Goal: Task Accomplishment & Management: Complete application form

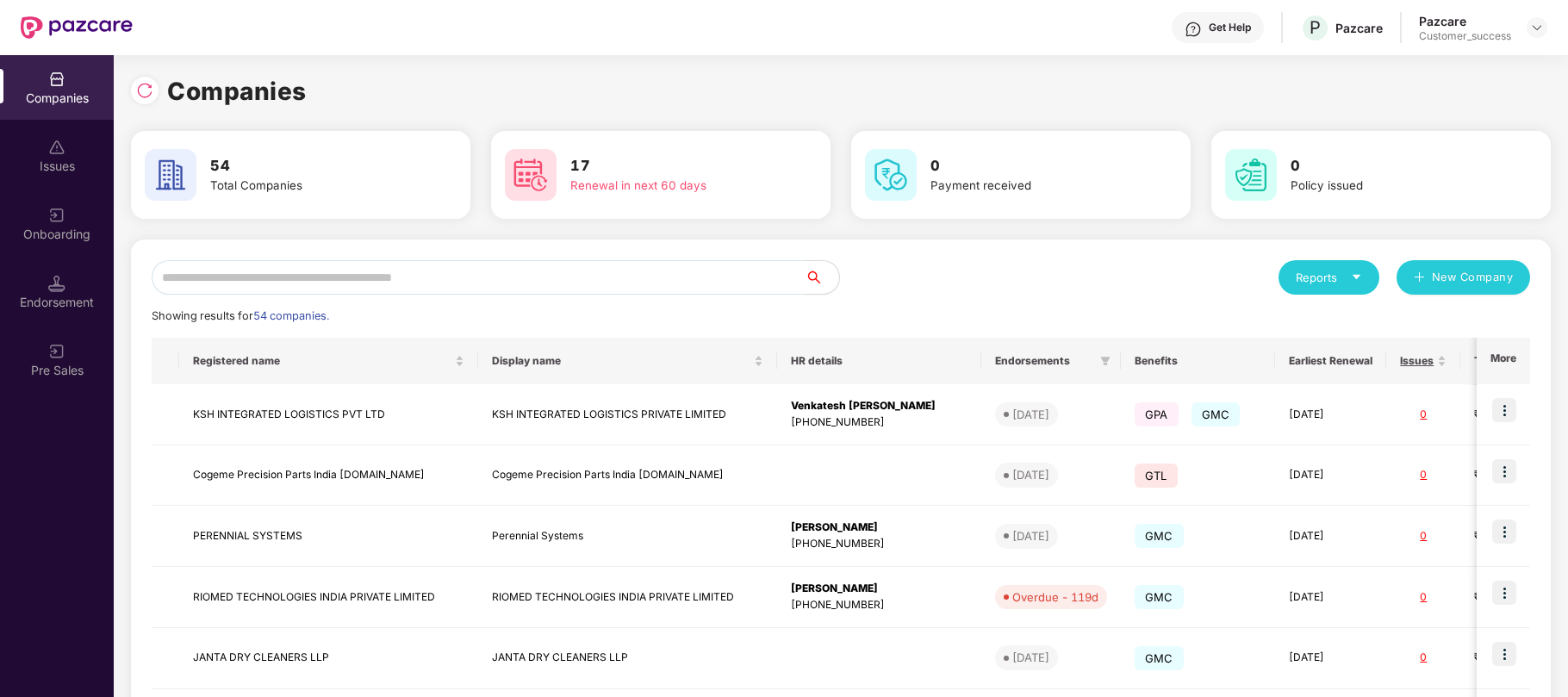
click at [196, 269] on input "text" at bounding box center [478, 277] width 653 height 34
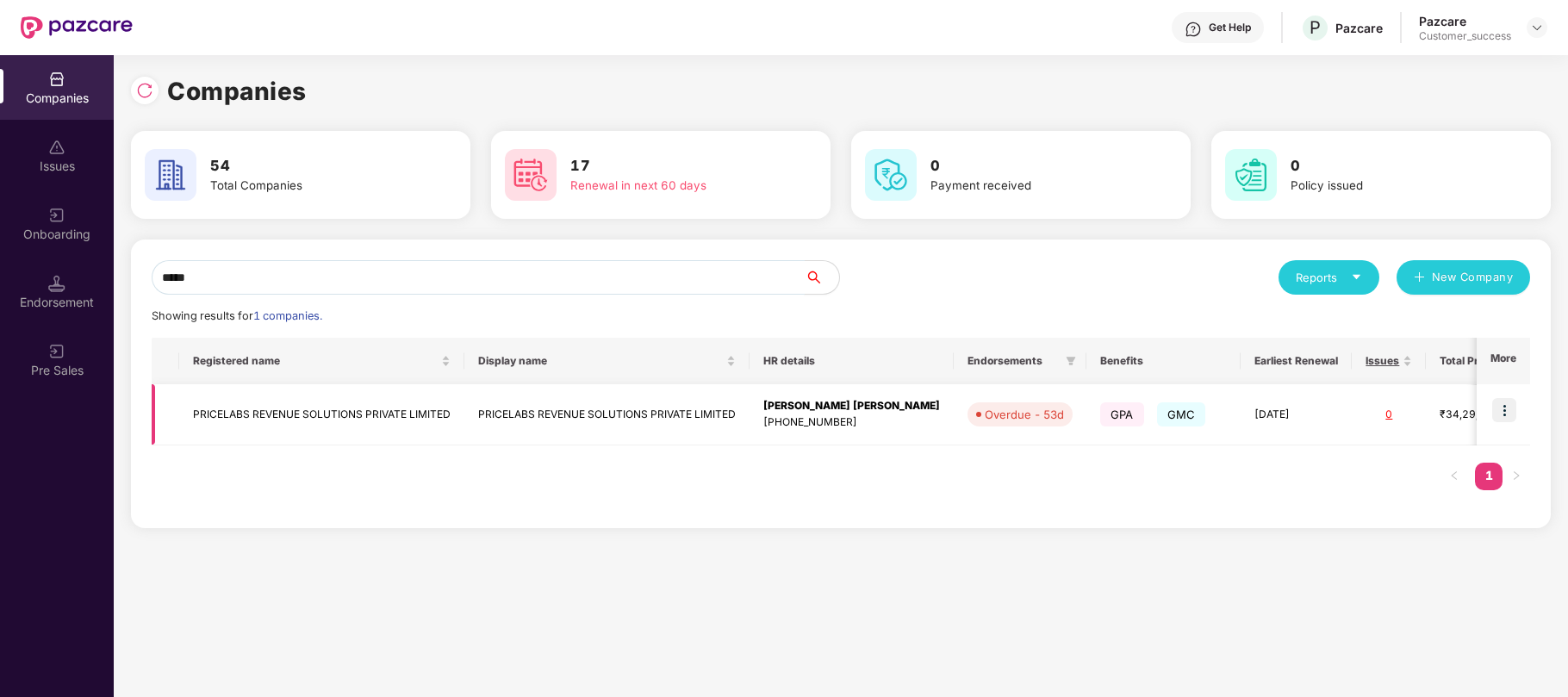
type input "*****"
click at [1504, 412] on img at bounding box center [1504, 409] width 24 height 24
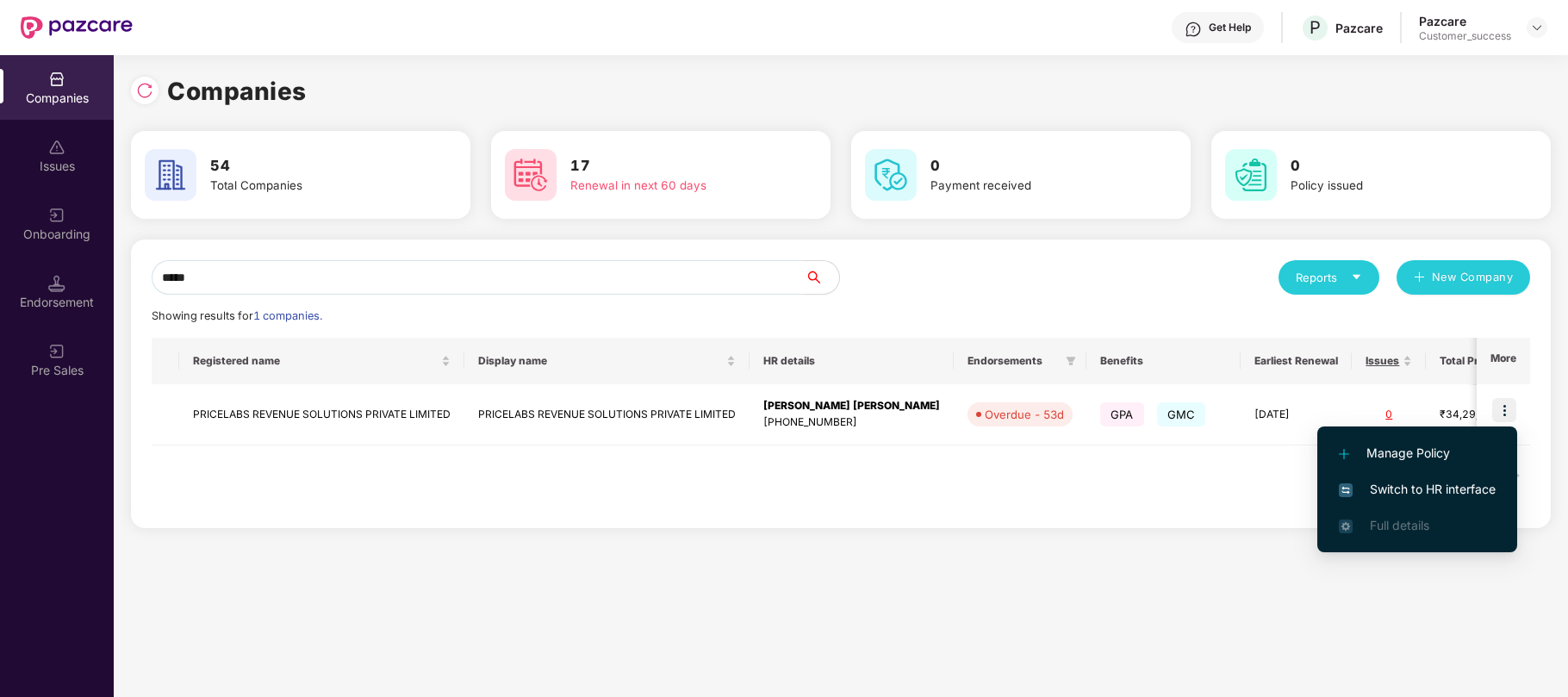
click at [1425, 489] on span "Switch to HR interface" at bounding box center [1417, 489] width 157 height 19
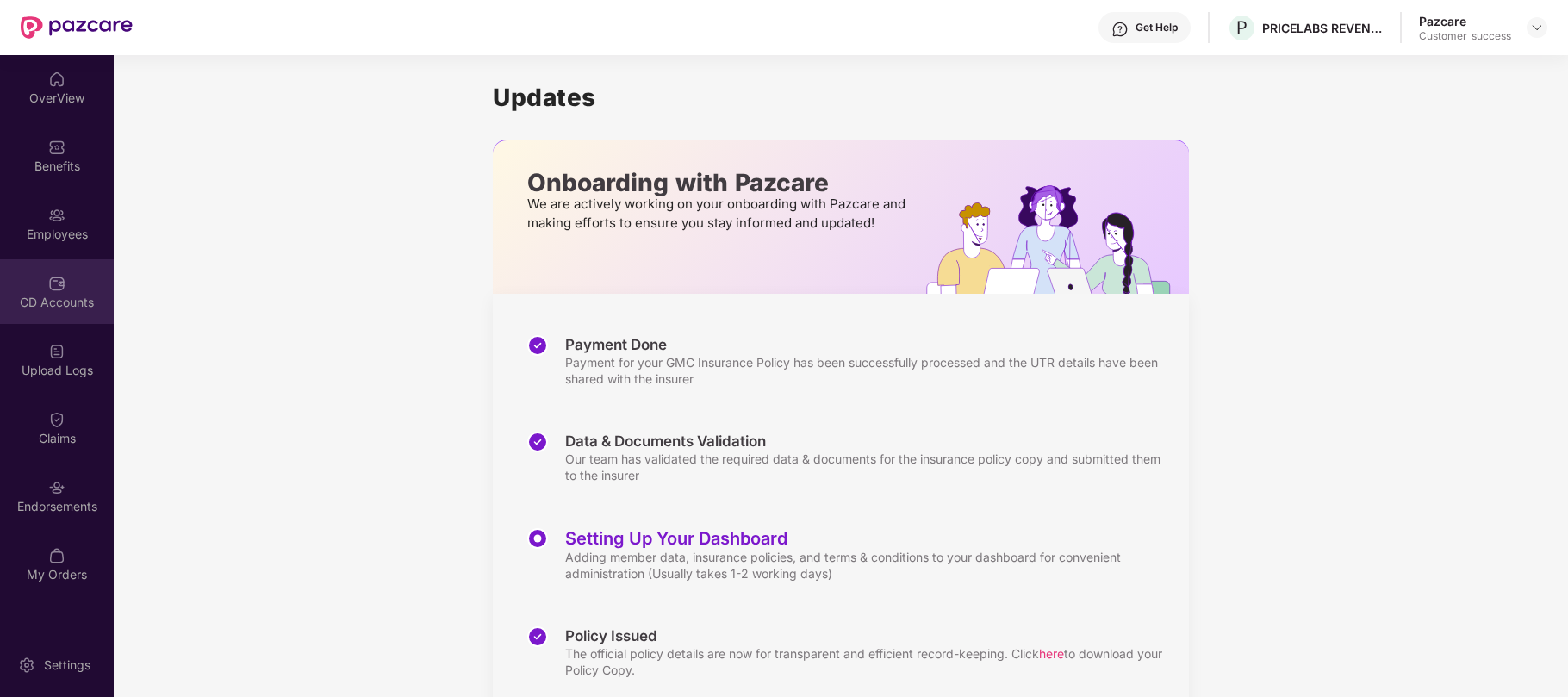
click at [56, 297] on div "CD Accounts" at bounding box center [56, 303] width 114 height 18
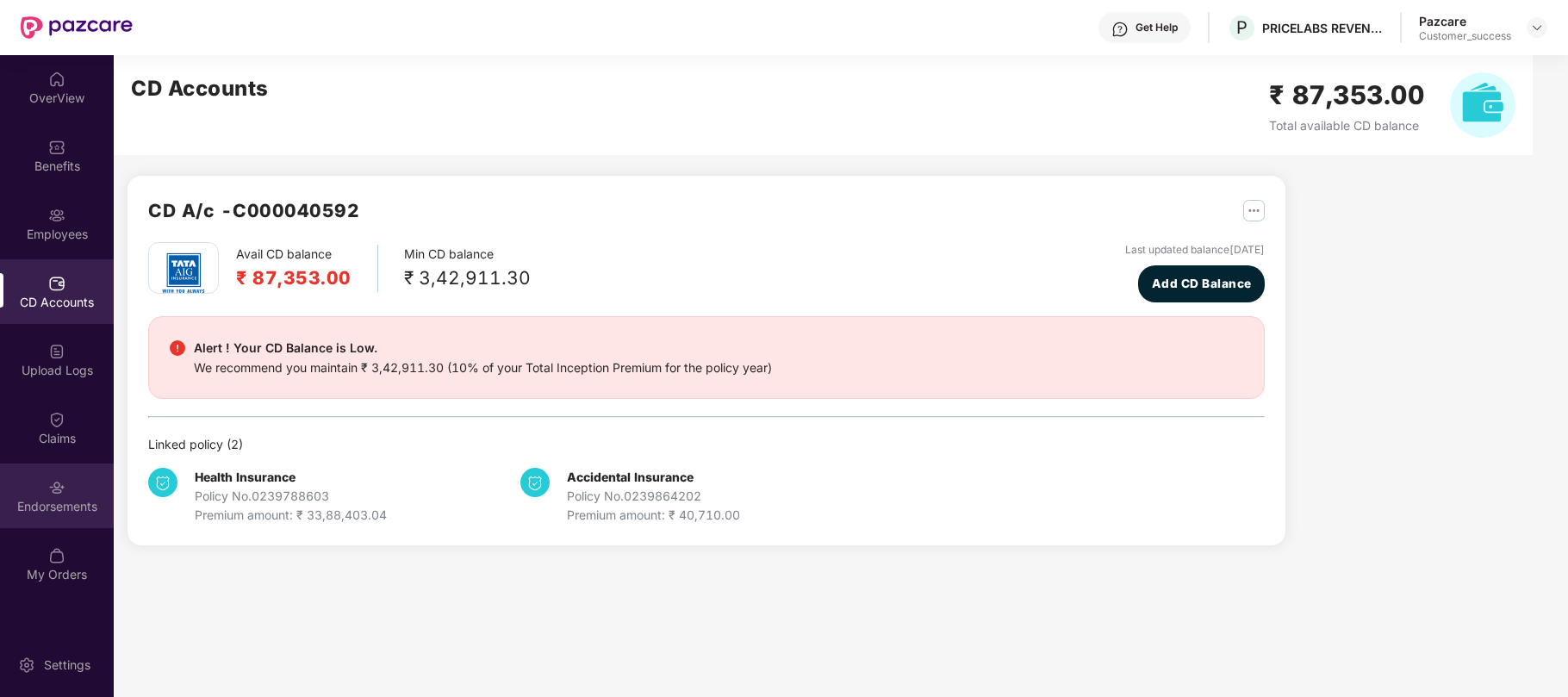
click at [52, 491] on img at bounding box center [57, 488] width 18 height 18
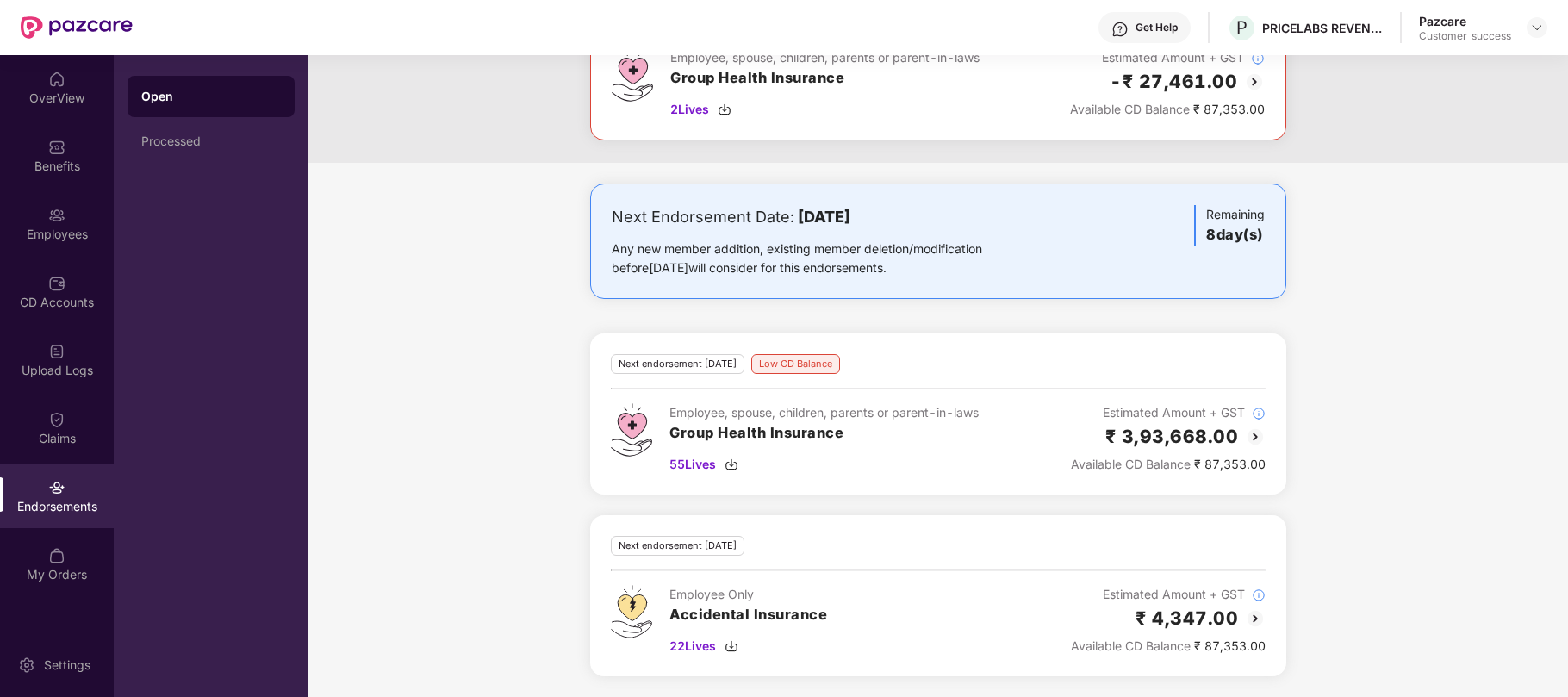
scroll to position [365, 0]
click at [49, 348] on img at bounding box center [57, 352] width 18 height 18
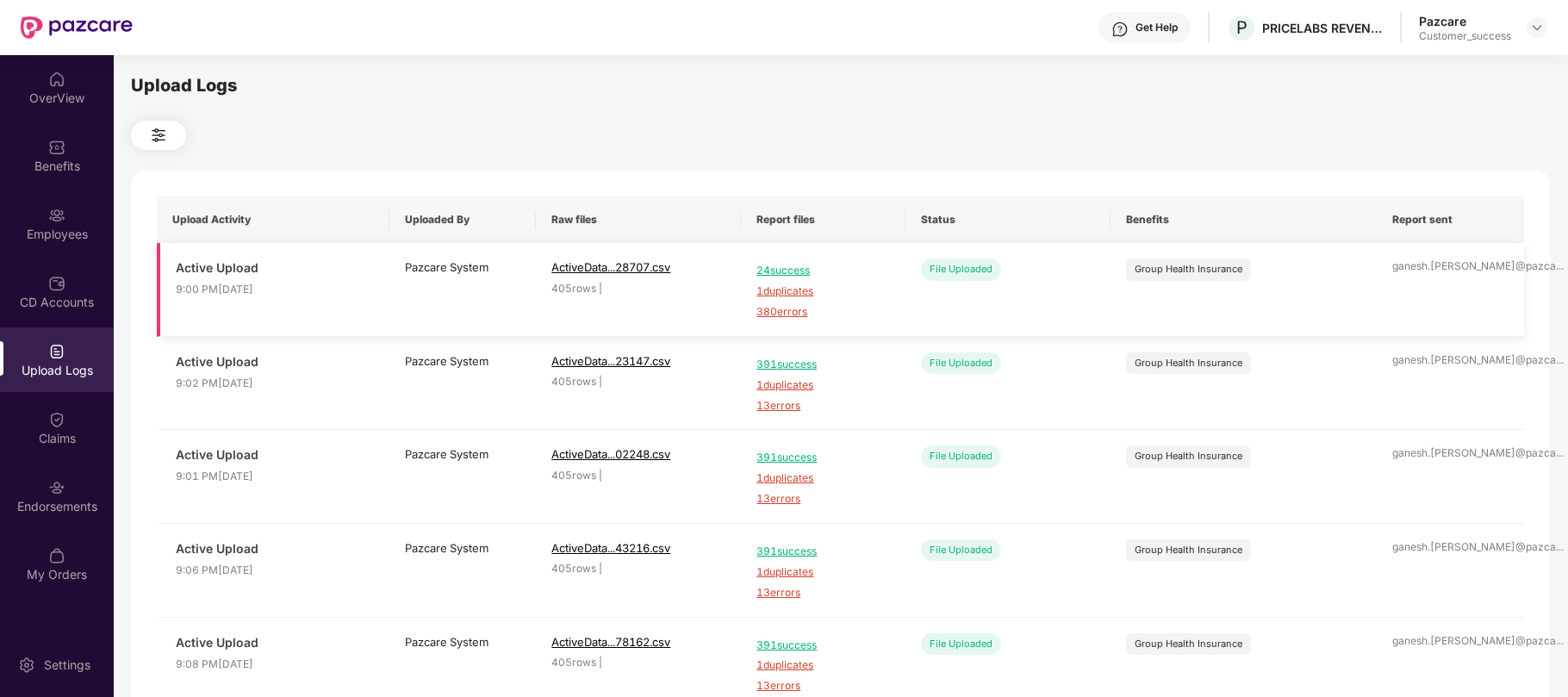
click at [779, 318] on span "380 errors" at bounding box center [822, 312] width 133 height 17
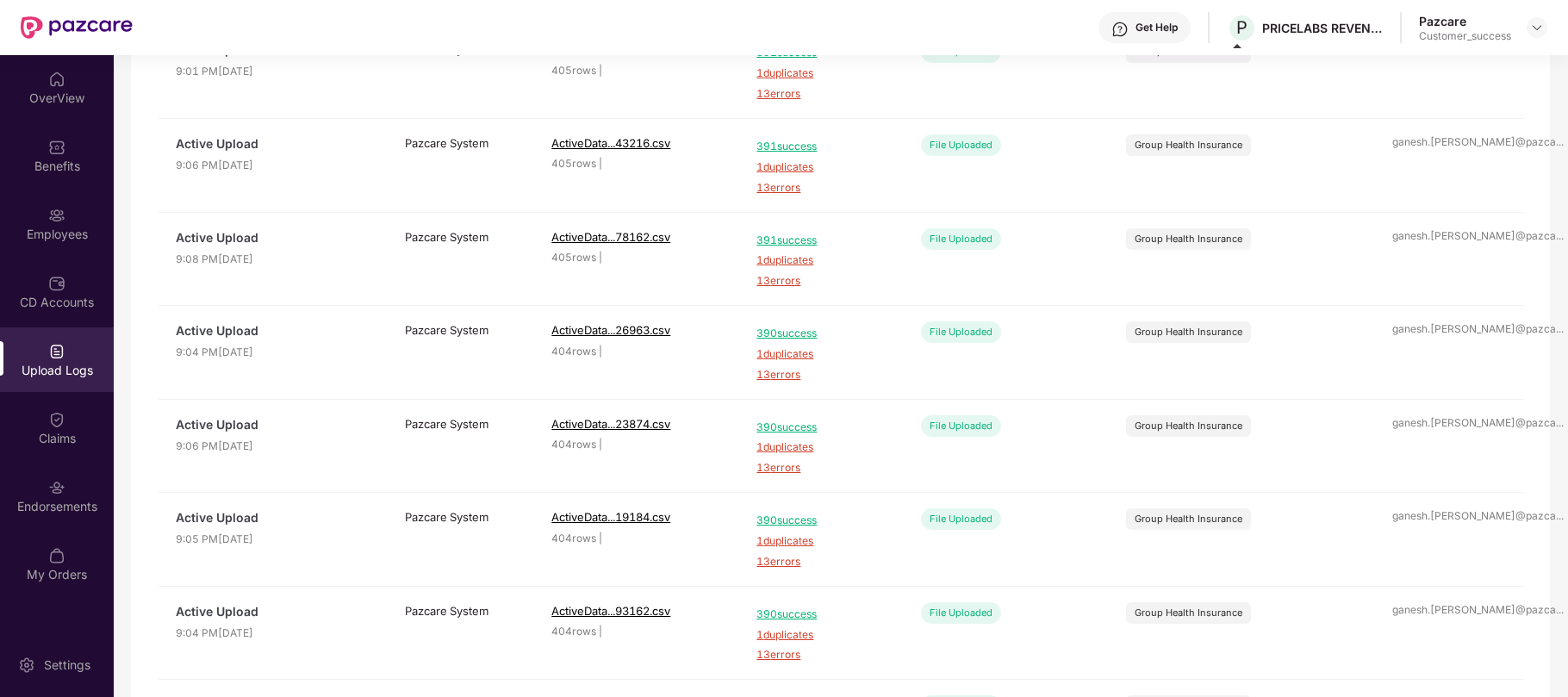
scroll to position [554, 0]
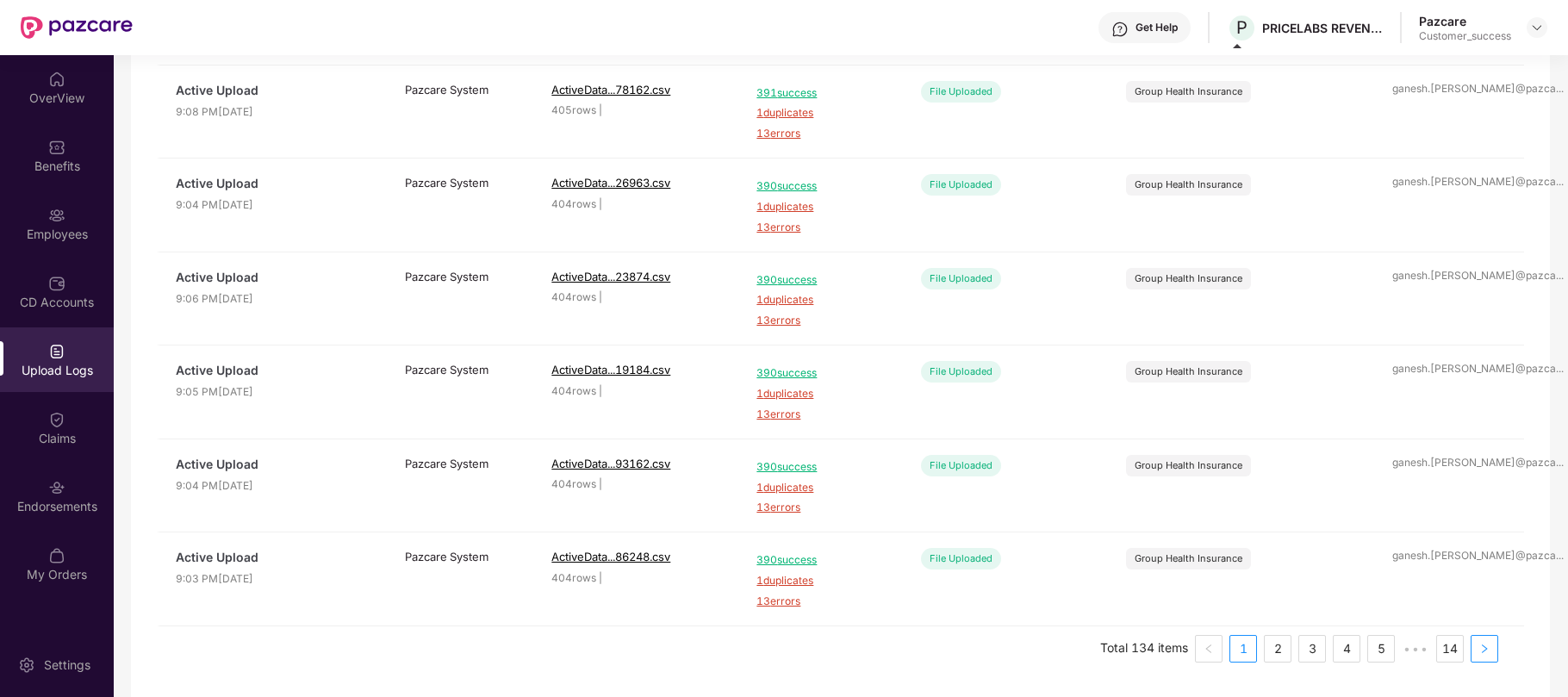
click at [1481, 649] on icon "right" at bounding box center [1485, 649] width 11 height 11
click at [63, 238] on div "Employees" at bounding box center [56, 233] width 114 height 18
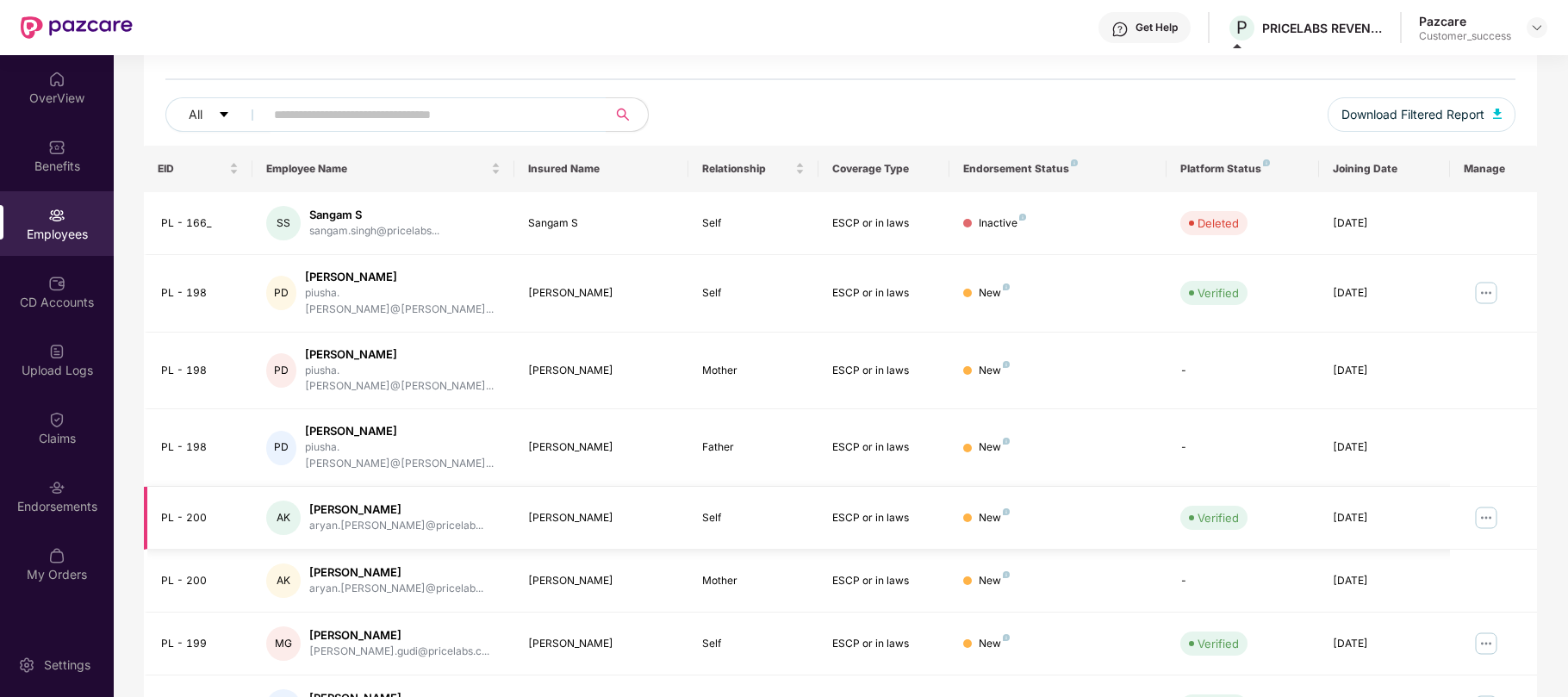
scroll to position [174, 0]
click at [52, 493] on img at bounding box center [57, 488] width 18 height 18
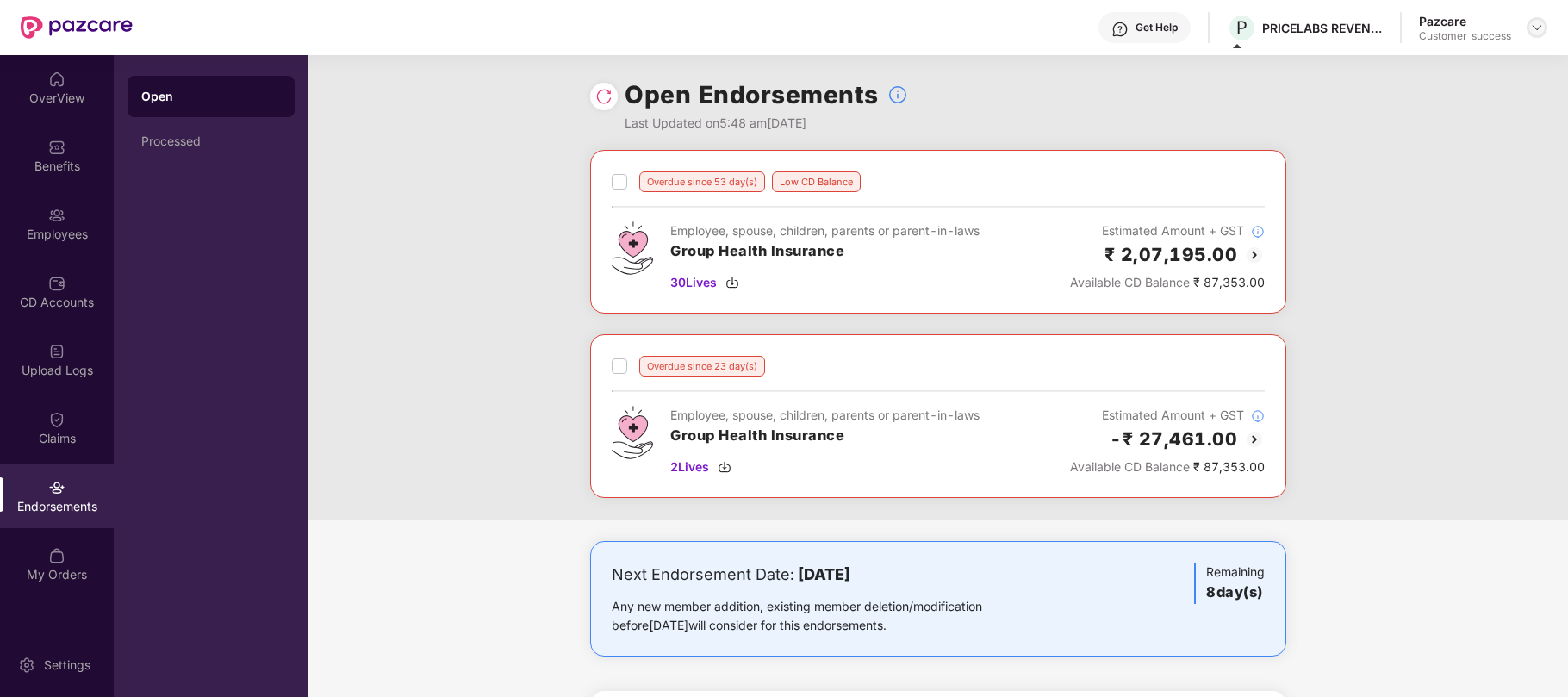
click at [1535, 27] on img at bounding box center [1537, 27] width 14 height 14
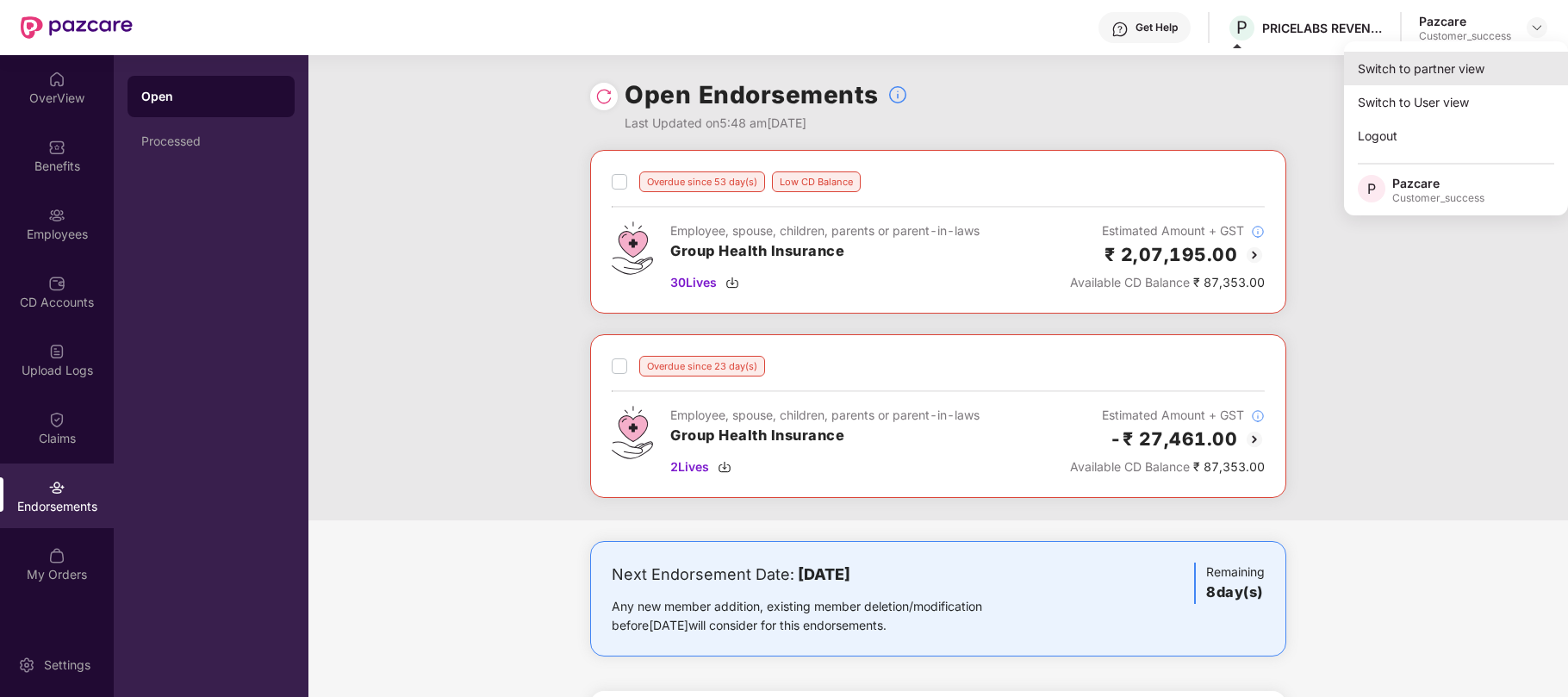
click at [1432, 77] on div "Switch to partner view" at bounding box center [1456, 69] width 224 height 33
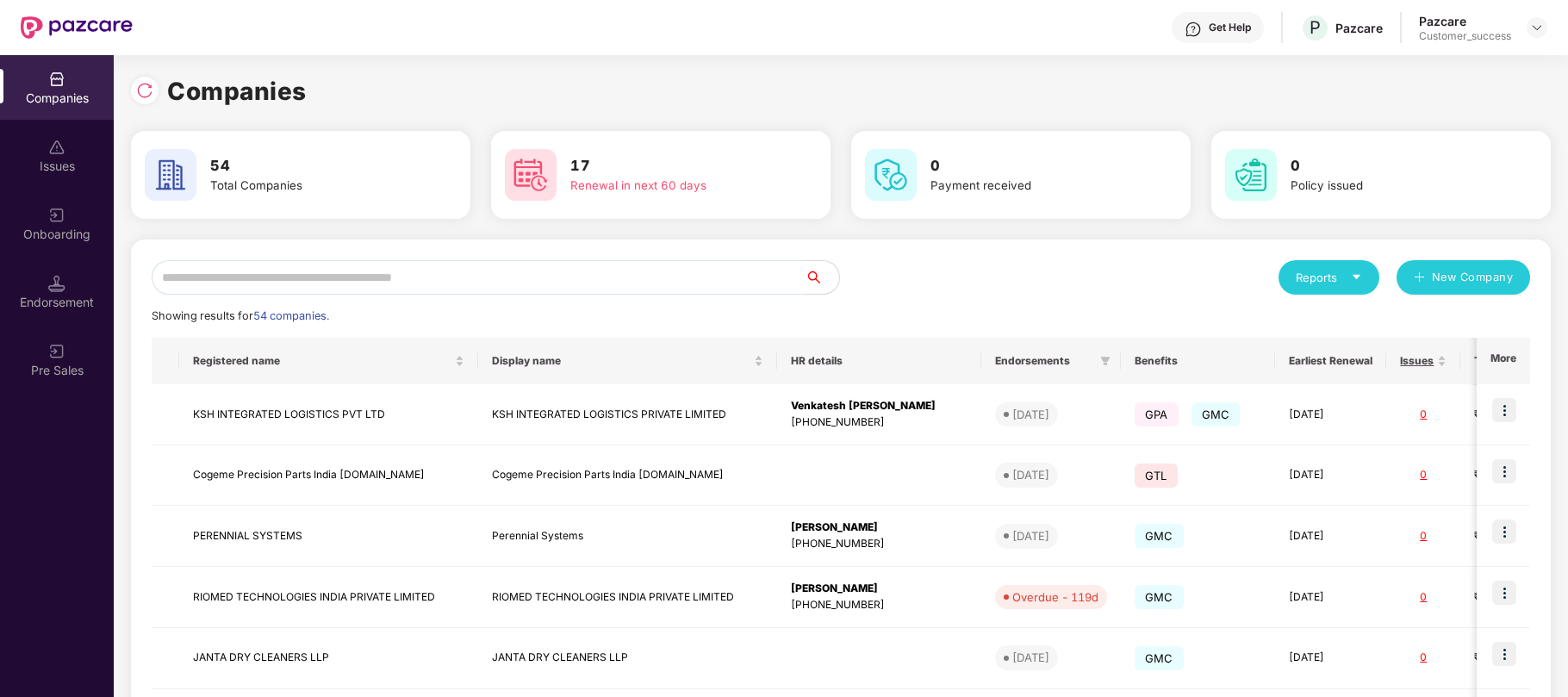
click at [246, 288] on input "text" at bounding box center [478, 277] width 653 height 34
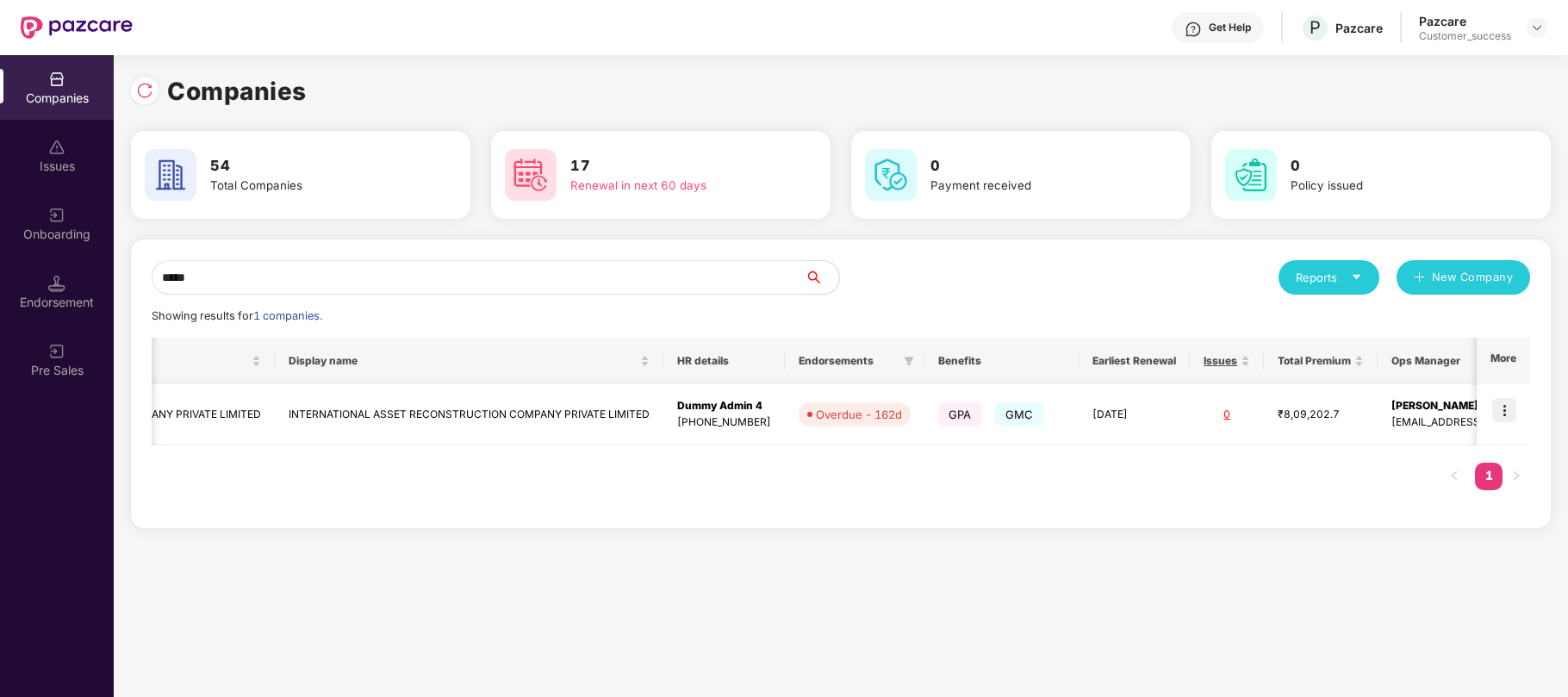
scroll to position [0, 298]
type input "*****"
click at [1505, 408] on img at bounding box center [1504, 409] width 24 height 24
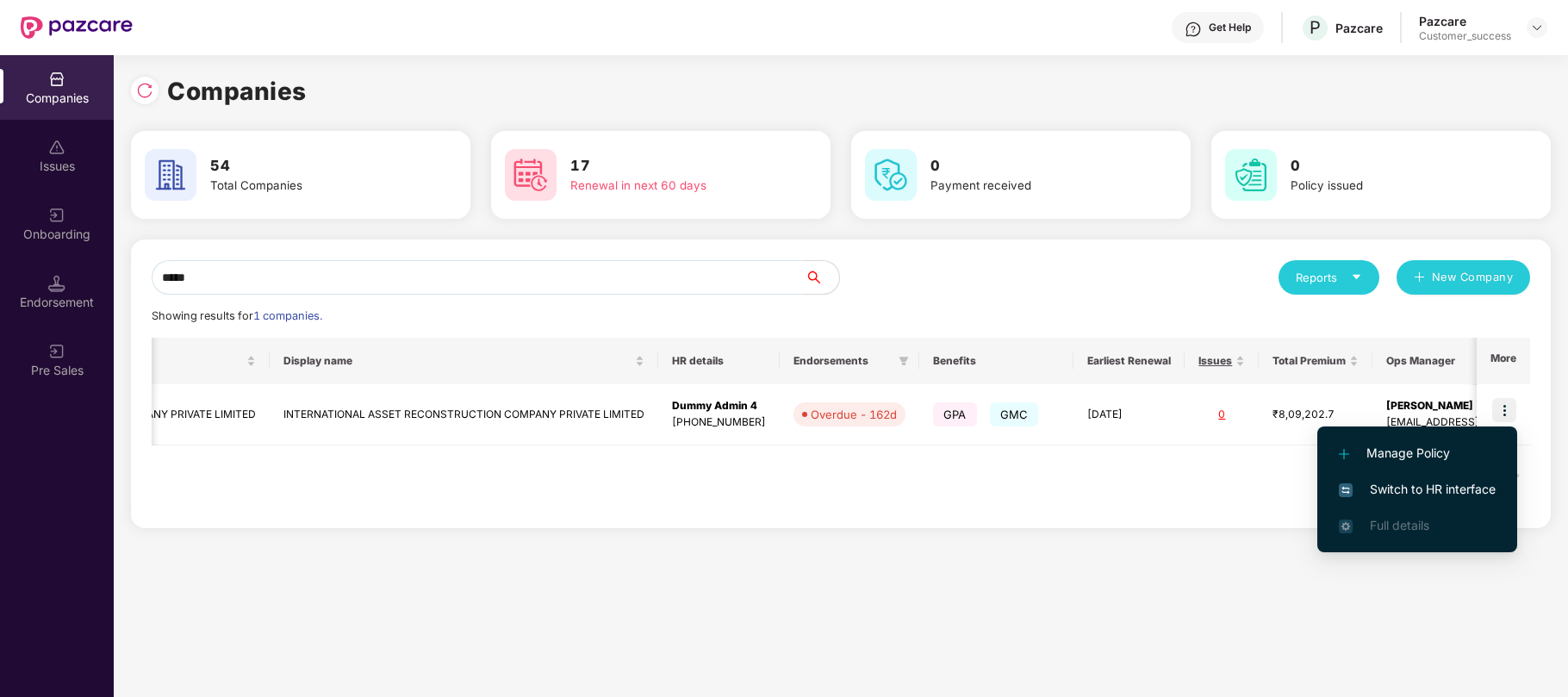
click at [1396, 488] on span "Switch to HR interface" at bounding box center [1417, 489] width 157 height 19
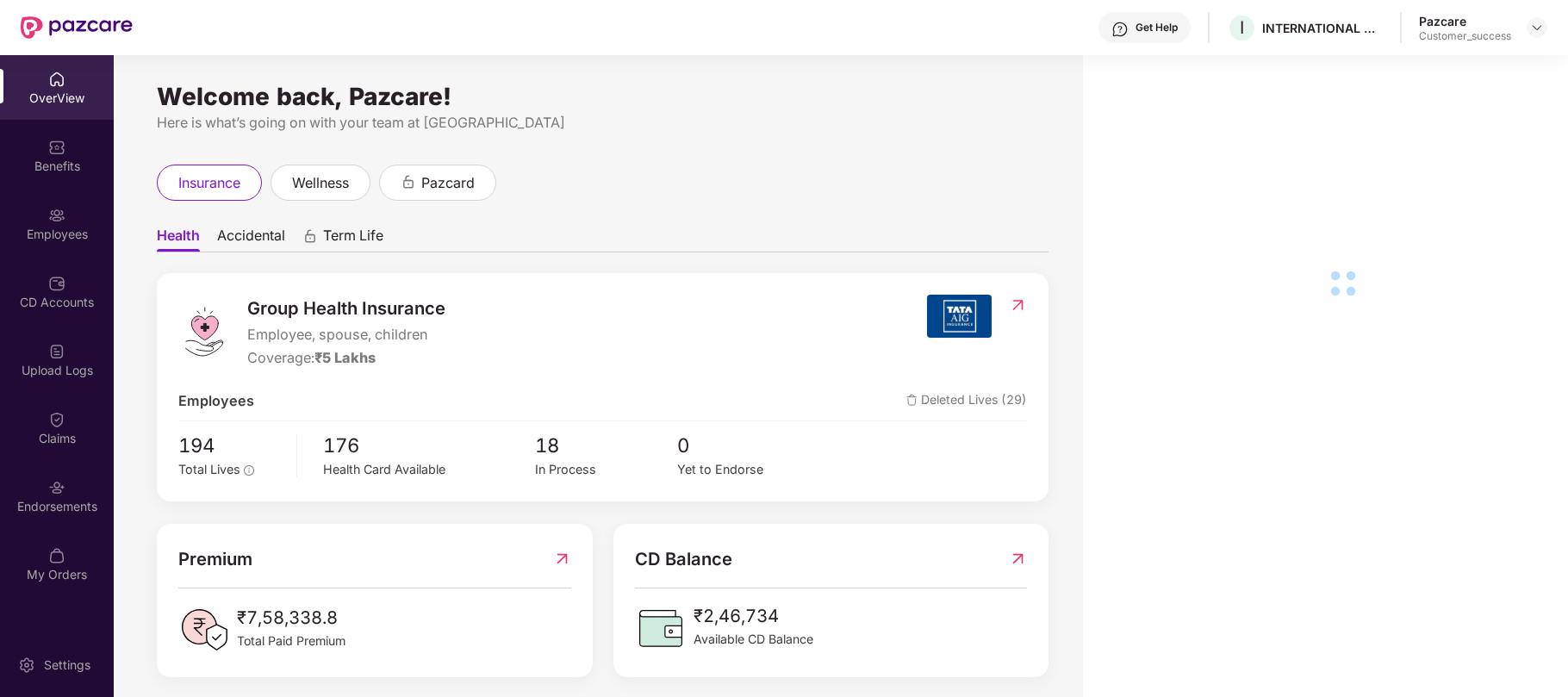
click at [48, 231] on div "Employees" at bounding box center [56, 234] width 114 height 18
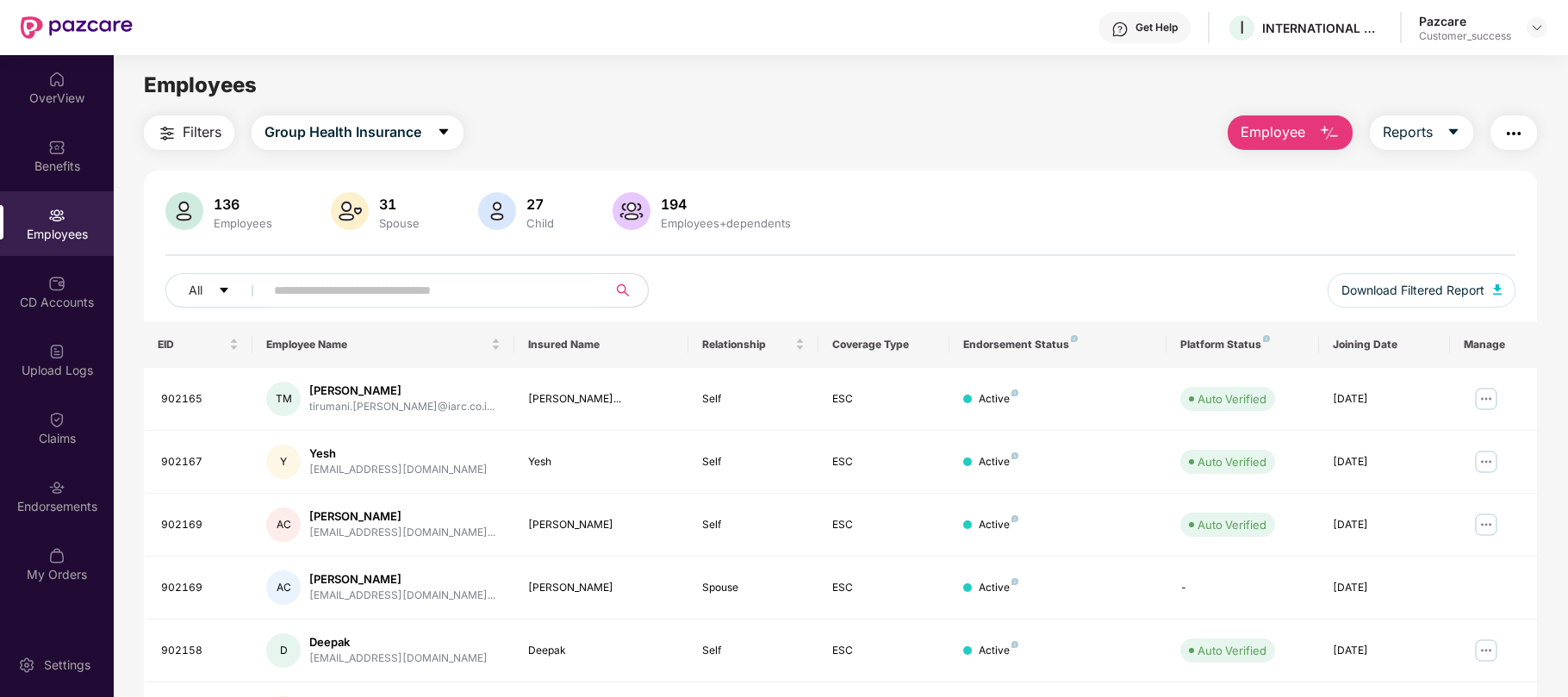
click at [1290, 145] on button "Employee" at bounding box center [1291, 132] width 125 height 34
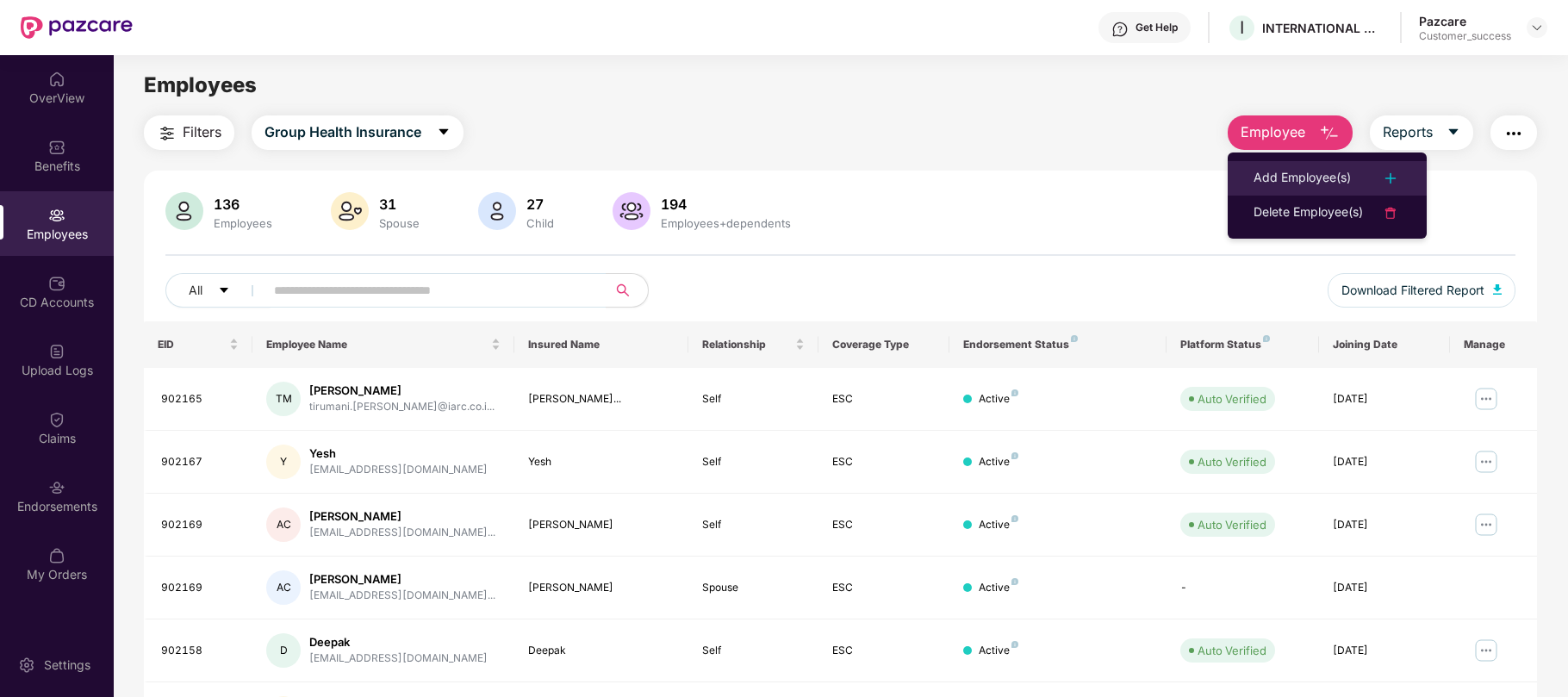
click at [1282, 180] on div "Add Employee(s)" at bounding box center [1302, 178] width 98 height 20
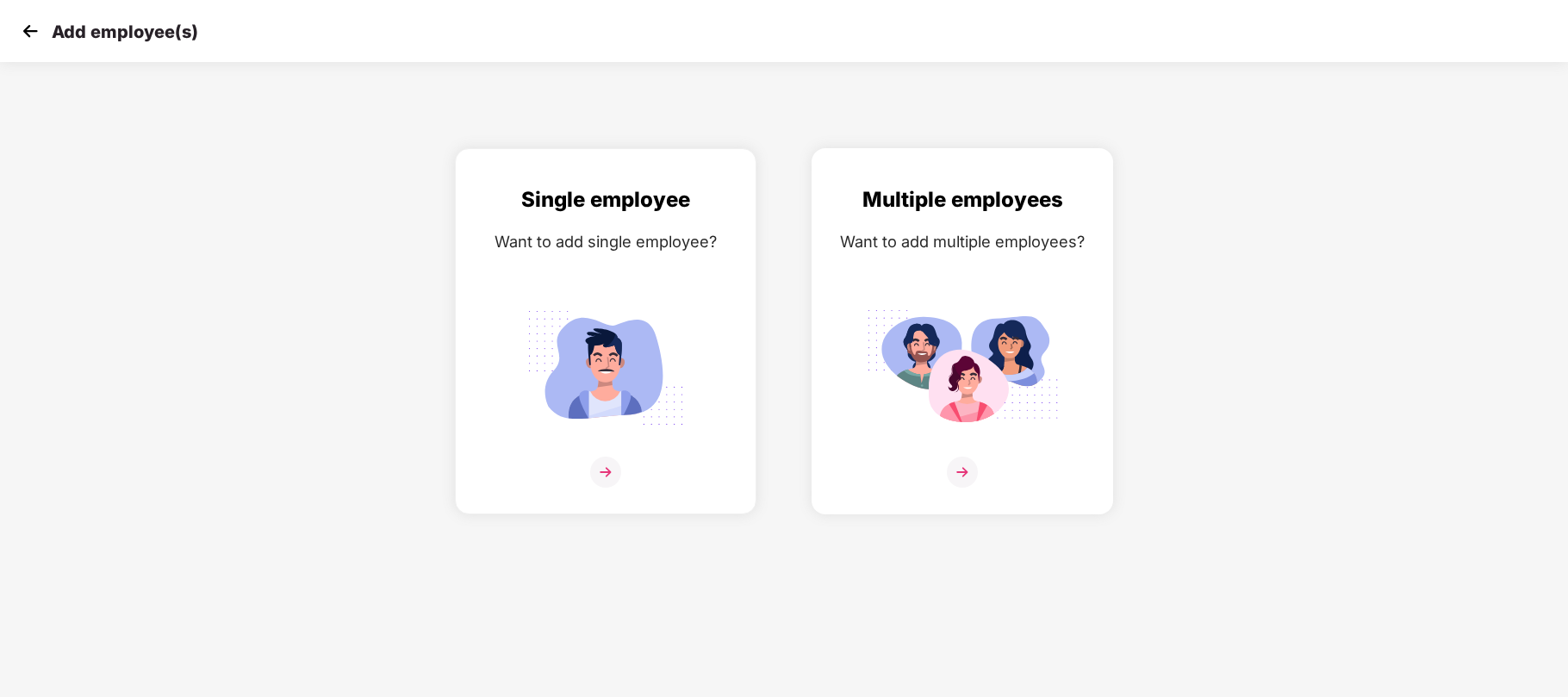
click at [984, 255] on div "Multiple employees Want to add multiple employees?" at bounding box center [962, 346] width 265 height 326
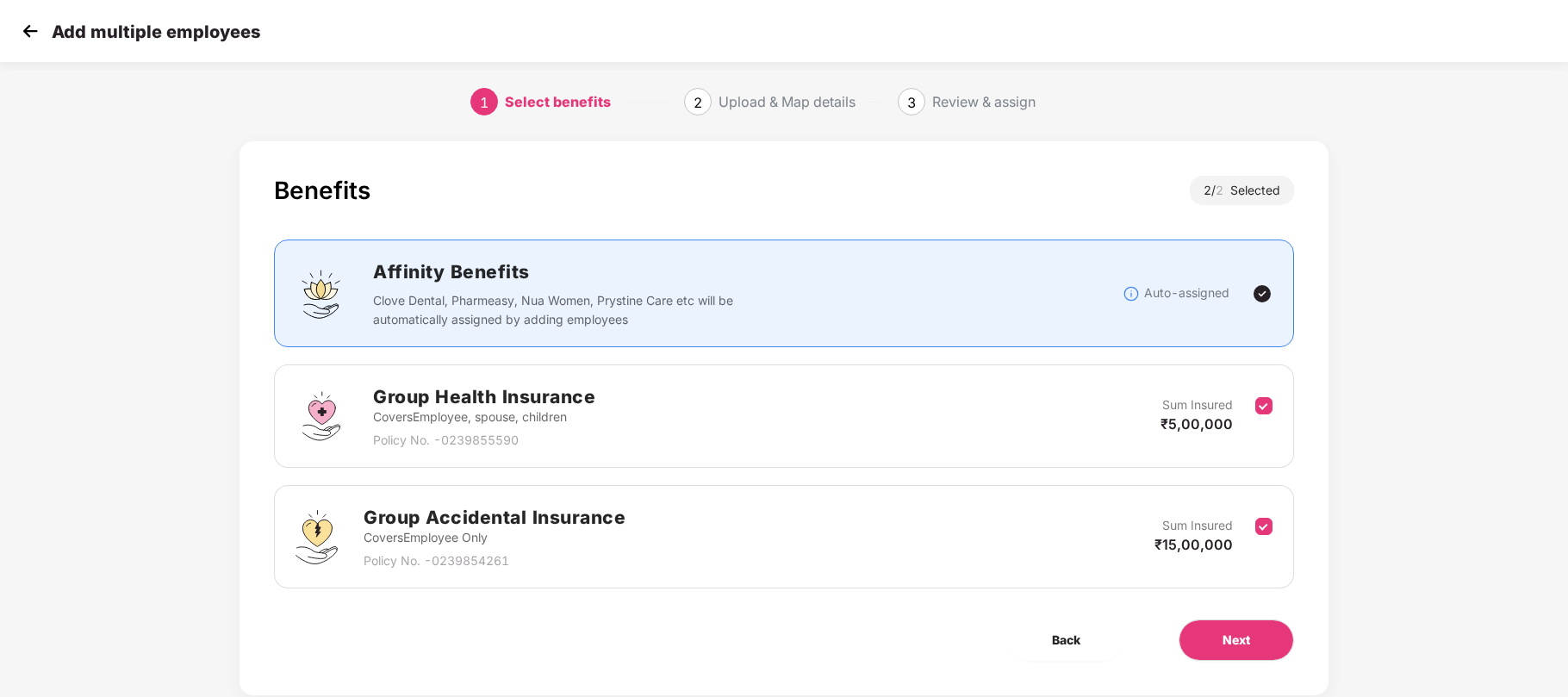
scroll to position [42, 0]
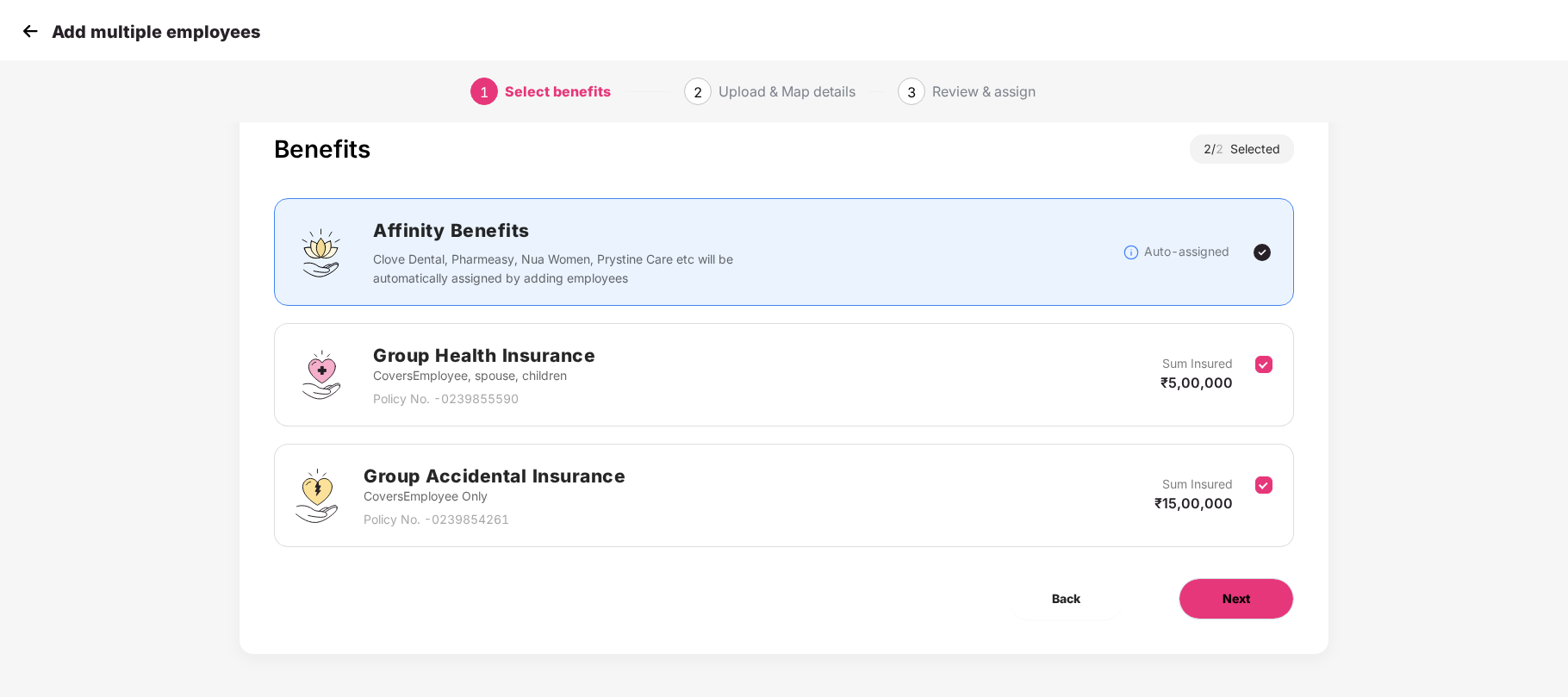
click at [1206, 598] on button "Next" at bounding box center [1236, 598] width 115 height 41
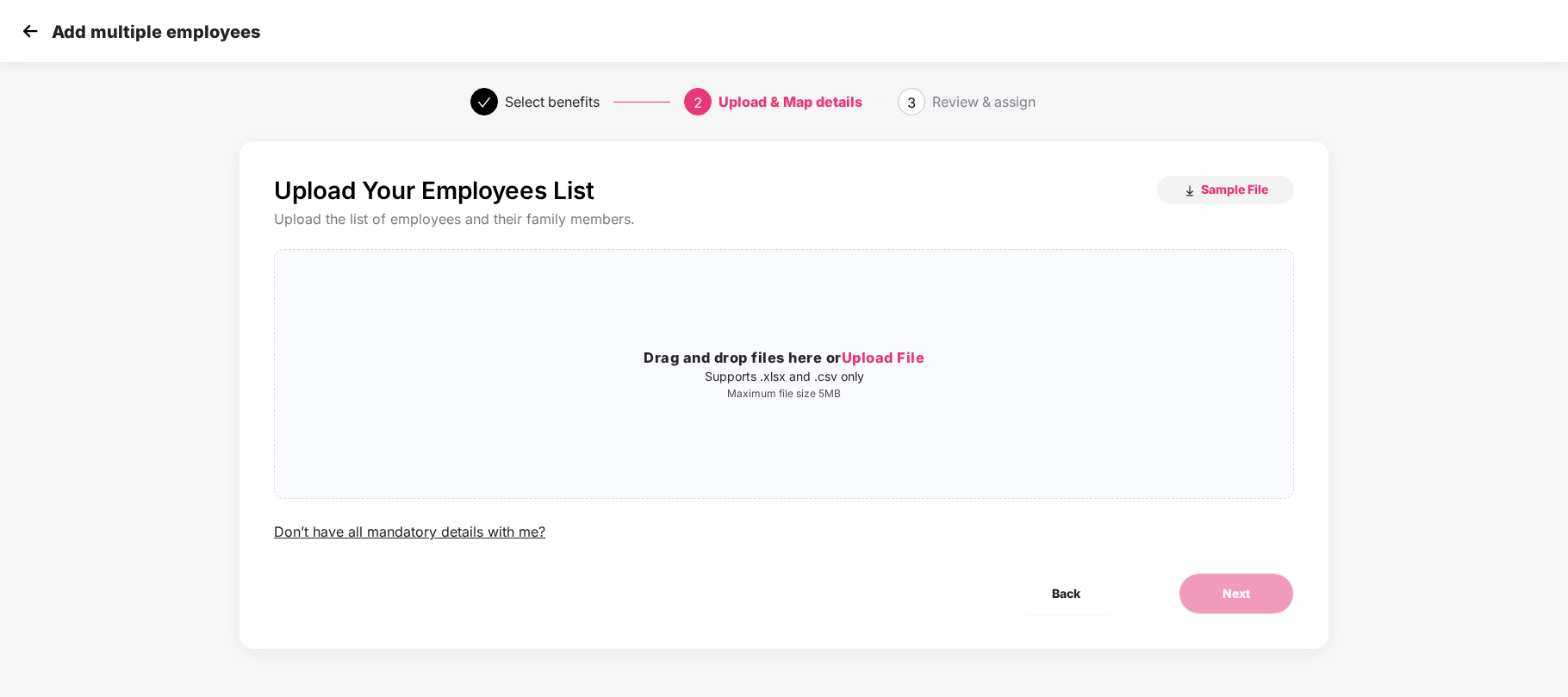
scroll to position [0, 0]
click at [1229, 190] on span "Sample File" at bounding box center [1234, 189] width 67 height 17
click at [901, 356] on span "Upload File" at bounding box center [883, 357] width 84 height 18
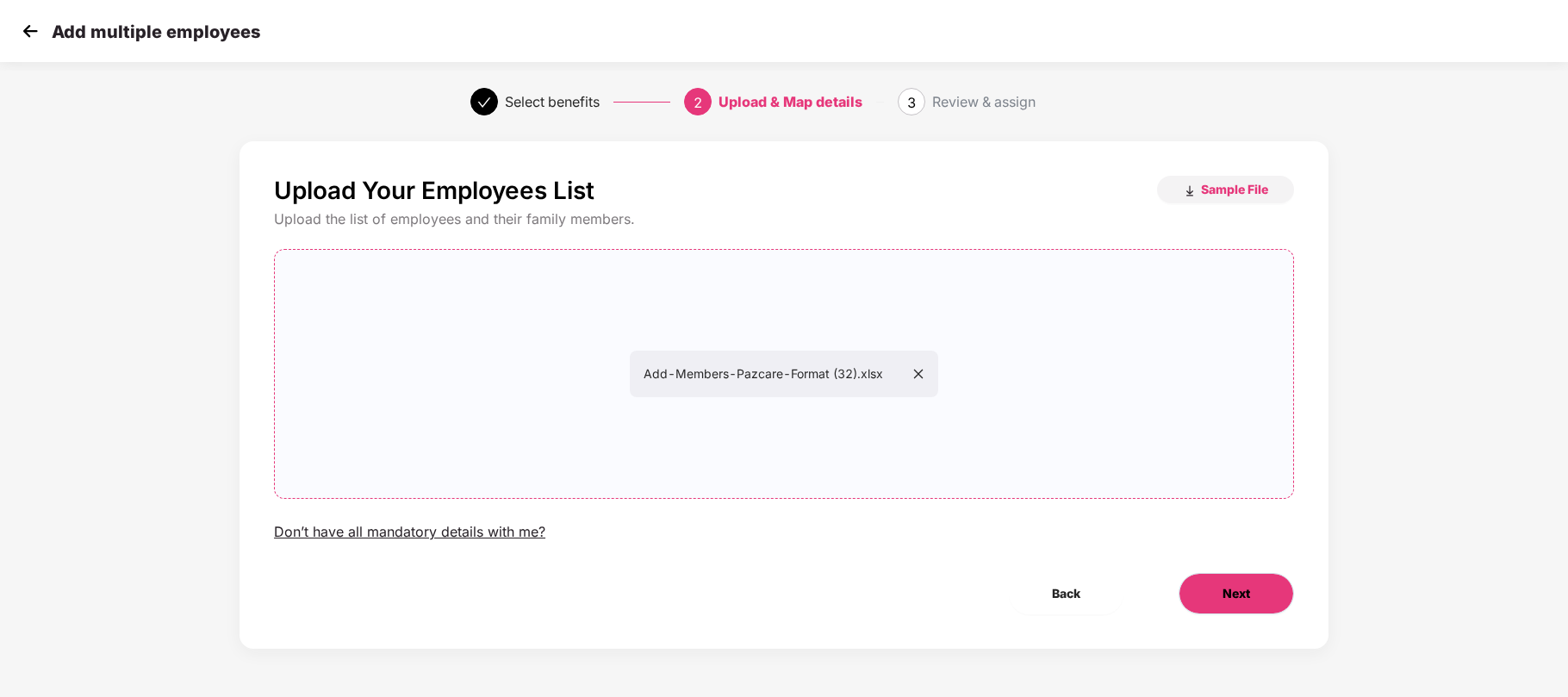
click at [1234, 597] on span "Next" at bounding box center [1236, 594] width 27 height 19
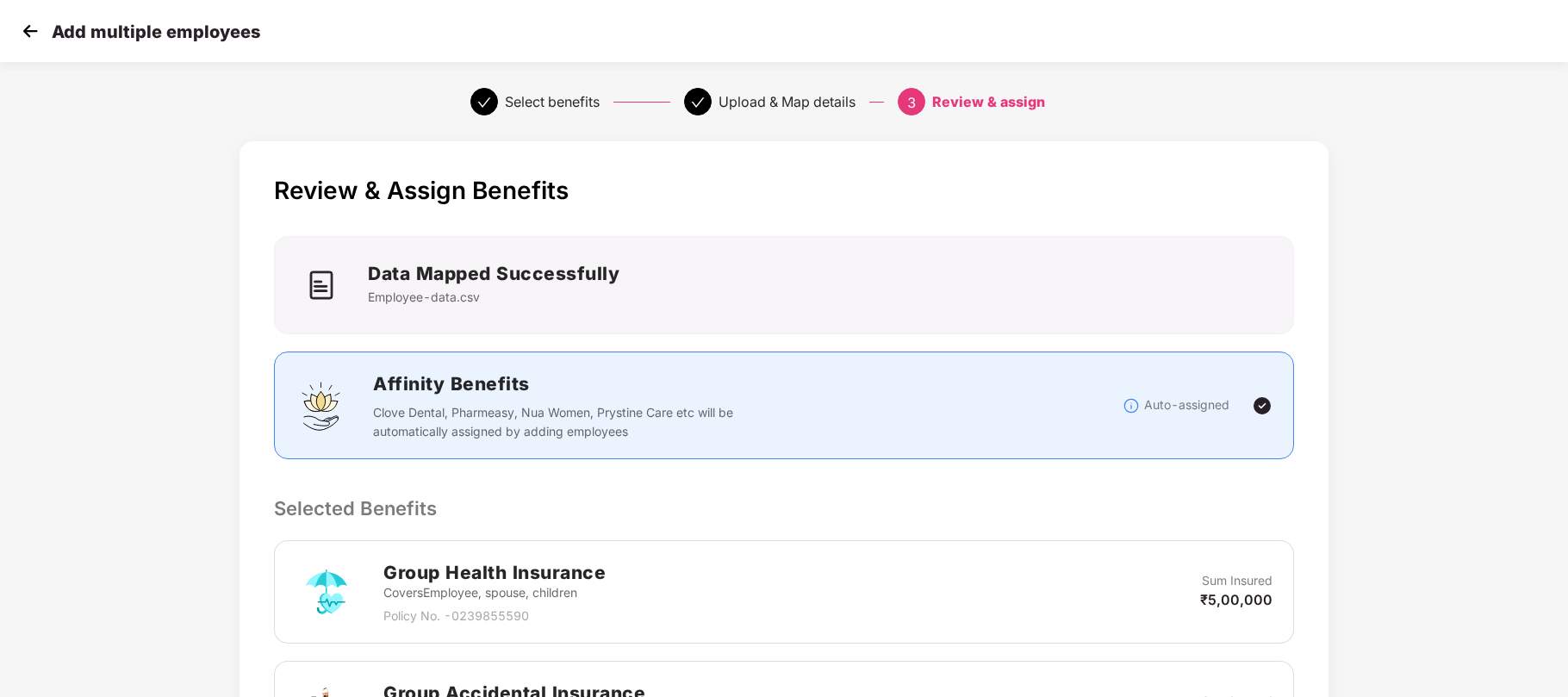
scroll to position [386, 0]
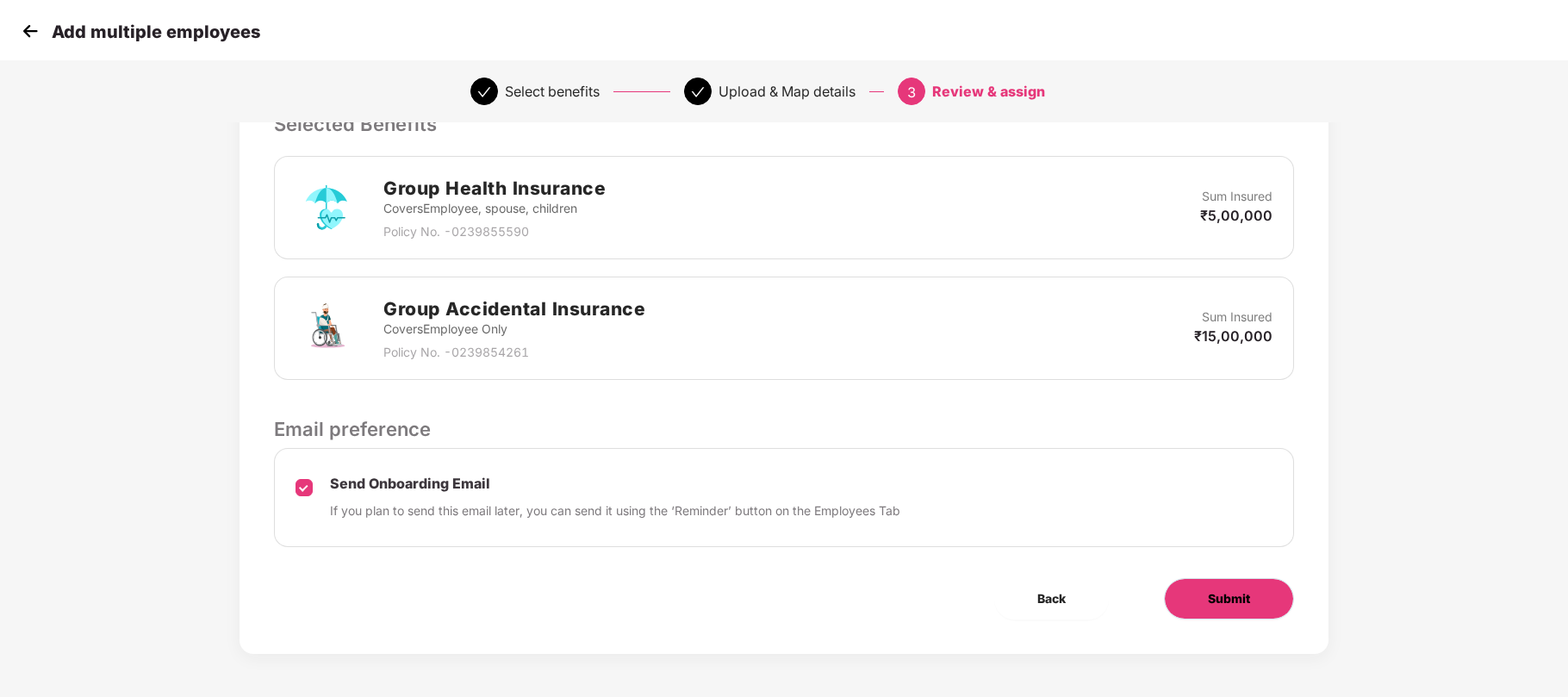
click at [1186, 597] on button "Submit" at bounding box center [1229, 598] width 130 height 41
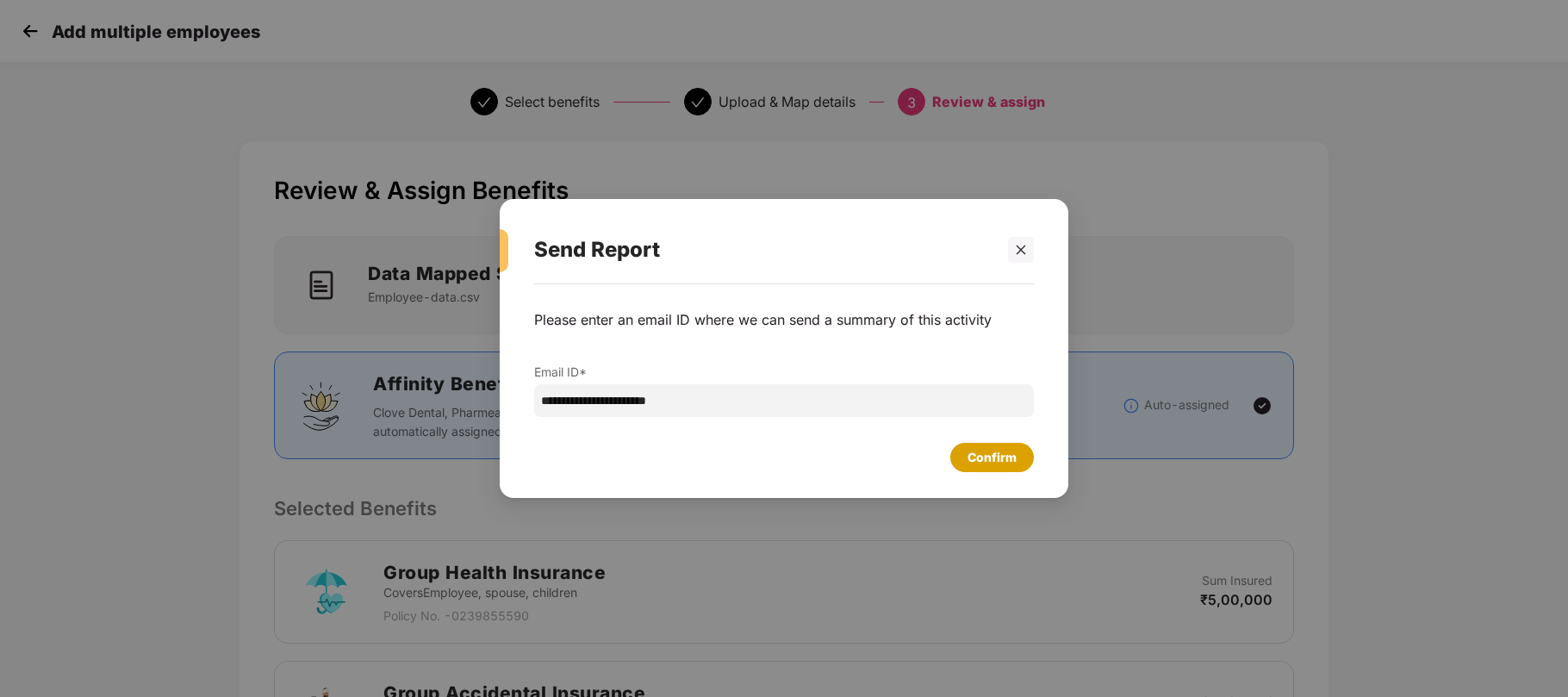
click at [990, 453] on div "Confirm" at bounding box center [992, 458] width 49 height 19
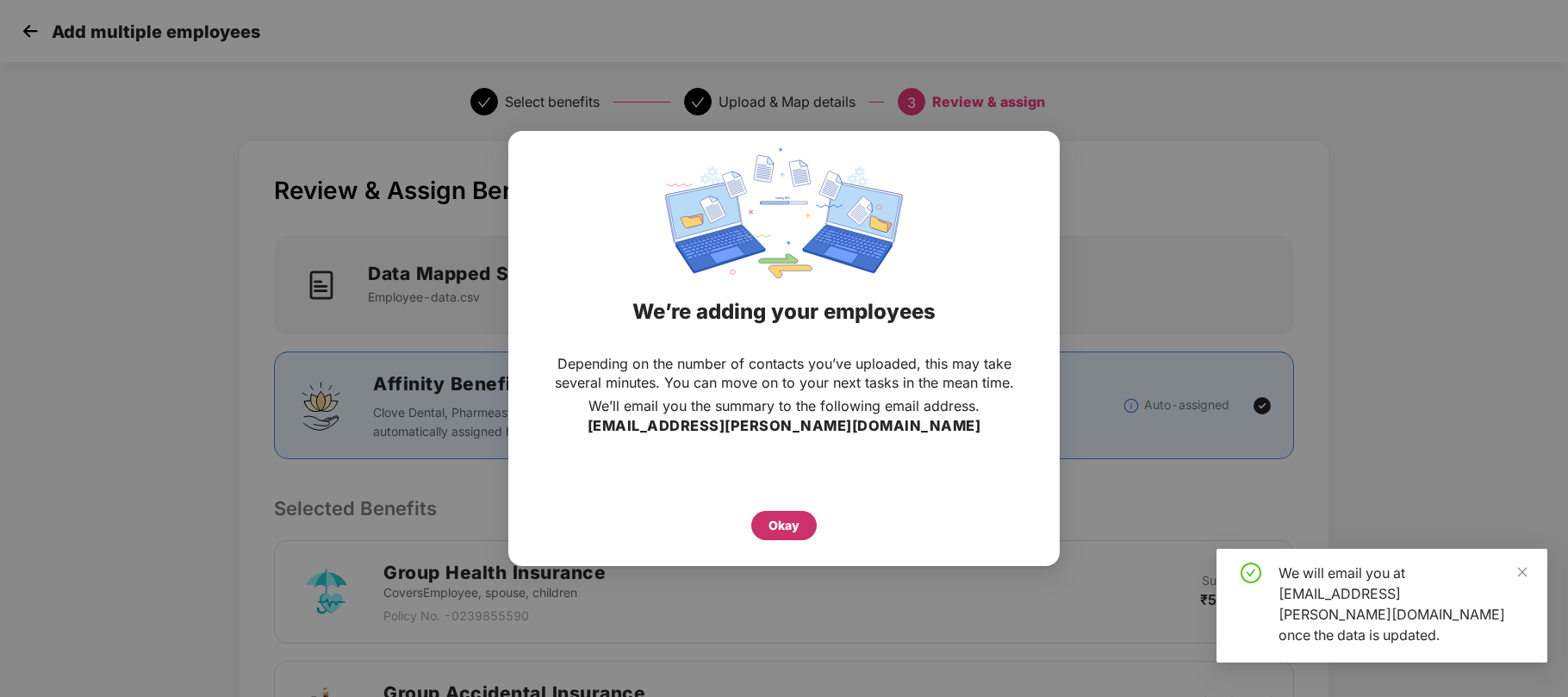
click at [791, 531] on div "Okay" at bounding box center [784, 525] width 31 height 19
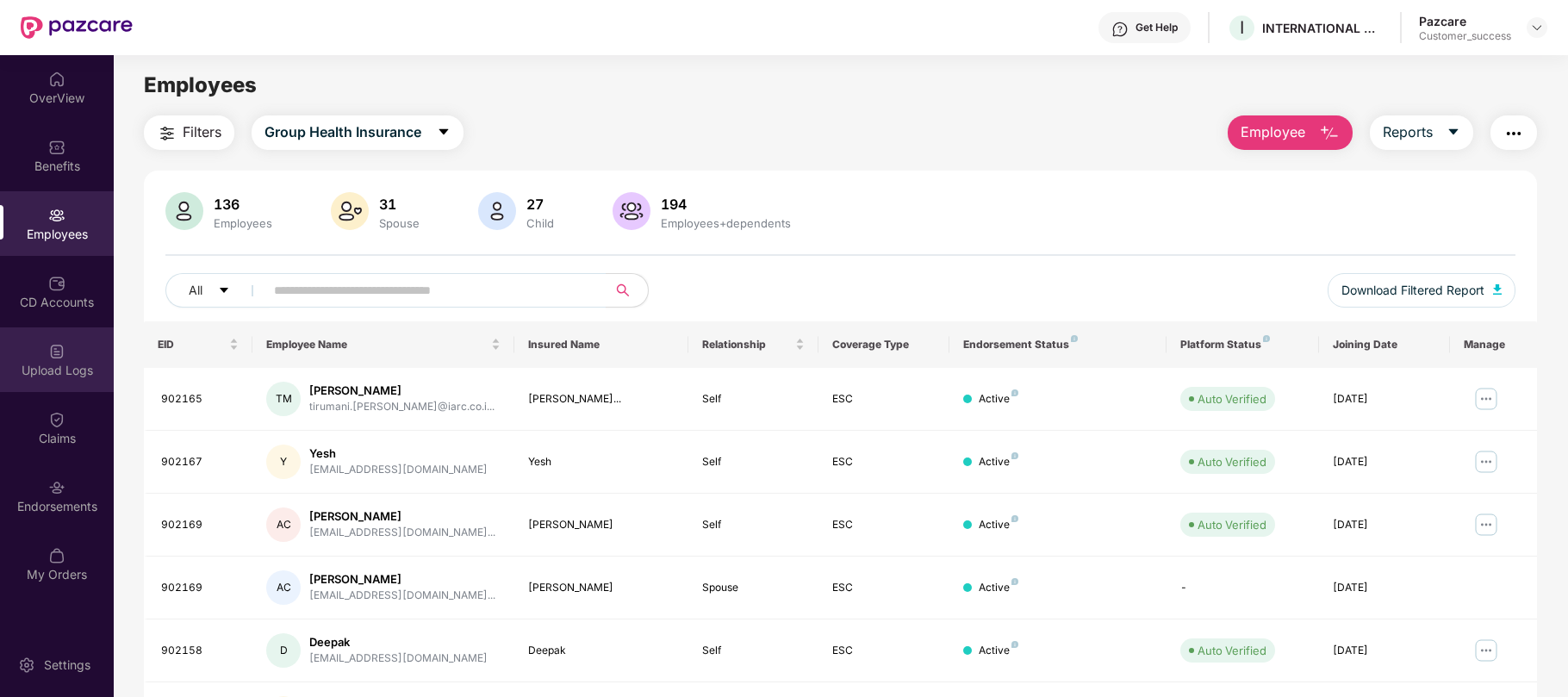
click at [56, 356] on img at bounding box center [57, 352] width 18 height 18
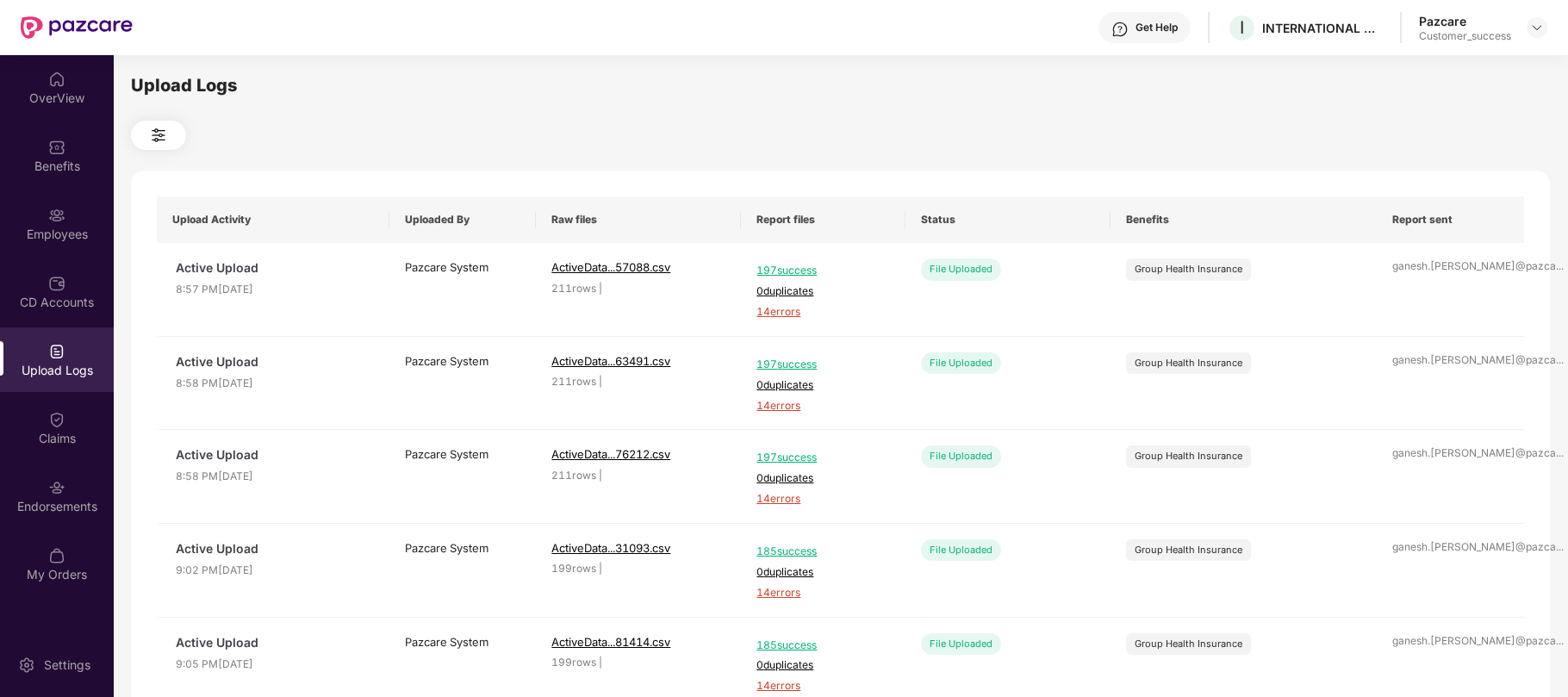
click at [56, 356] on img at bounding box center [57, 352] width 18 height 18
click at [786, 313] on span "3 errors" at bounding box center [822, 312] width 133 height 17
click at [62, 231] on div "Employees" at bounding box center [56, 234] width 114 height 18
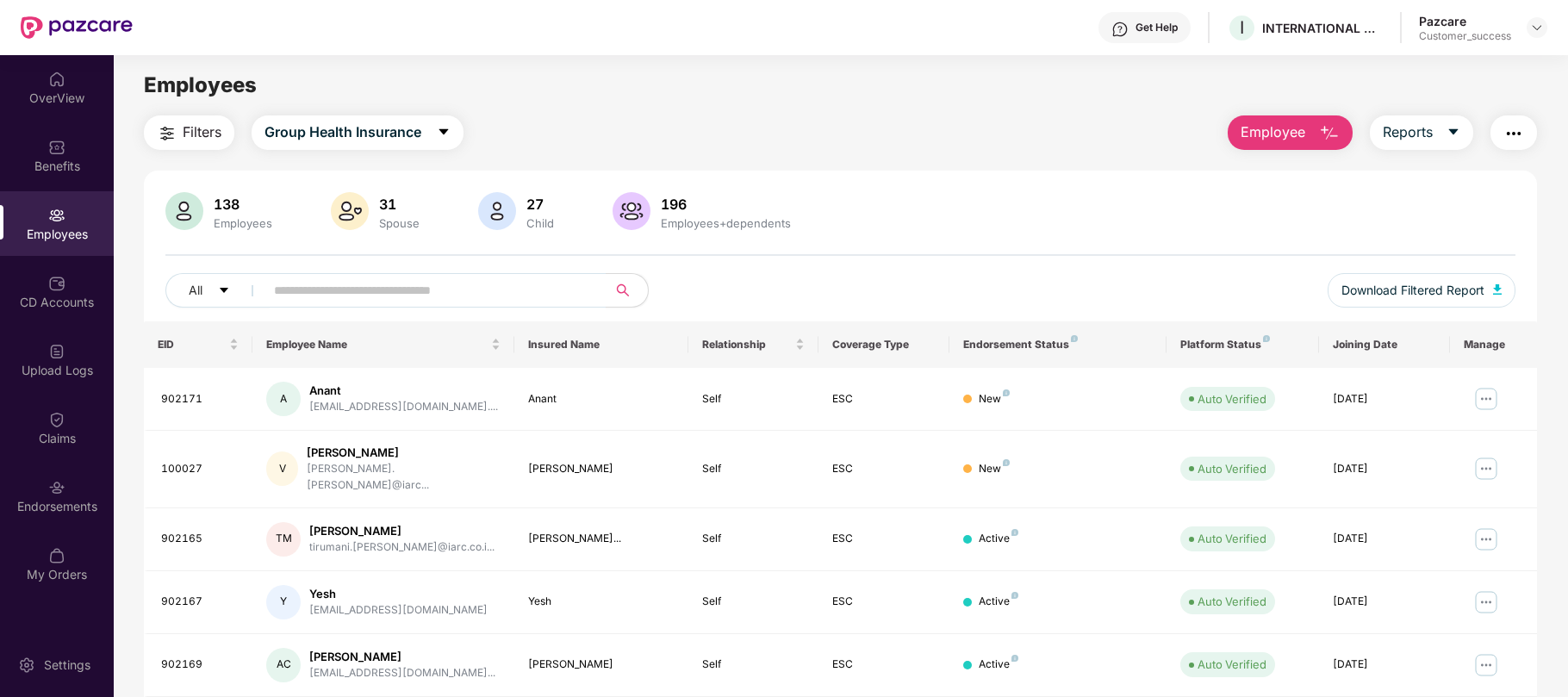
click at [1314, 146] on button "Employee" at bounding box center [1291, 132] width 125 height 34
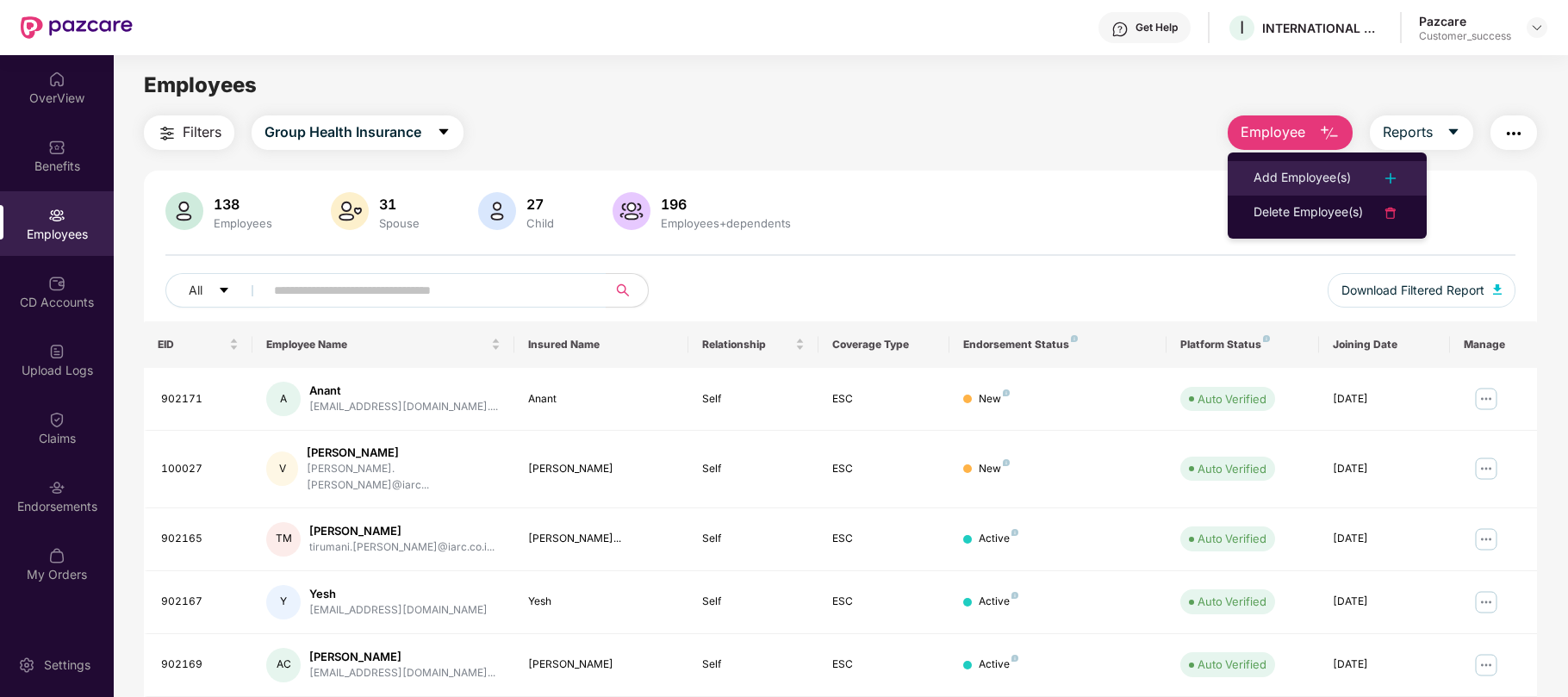
click at [1265, 178] on div "Add Employee(s)" at bounding box center [1302, 178] width 98 height 20
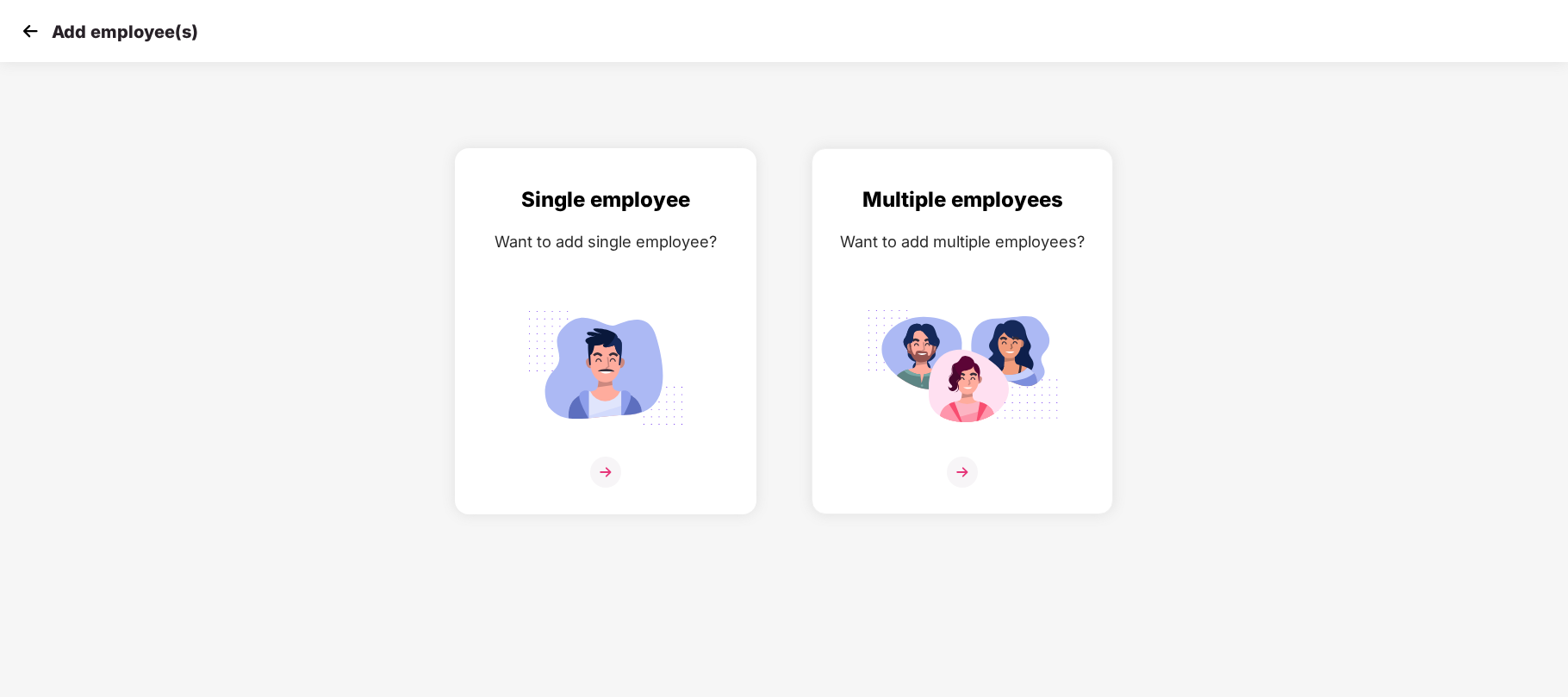
click at [652, 349] on img at bounding box center [605, 368] width 193 height 135
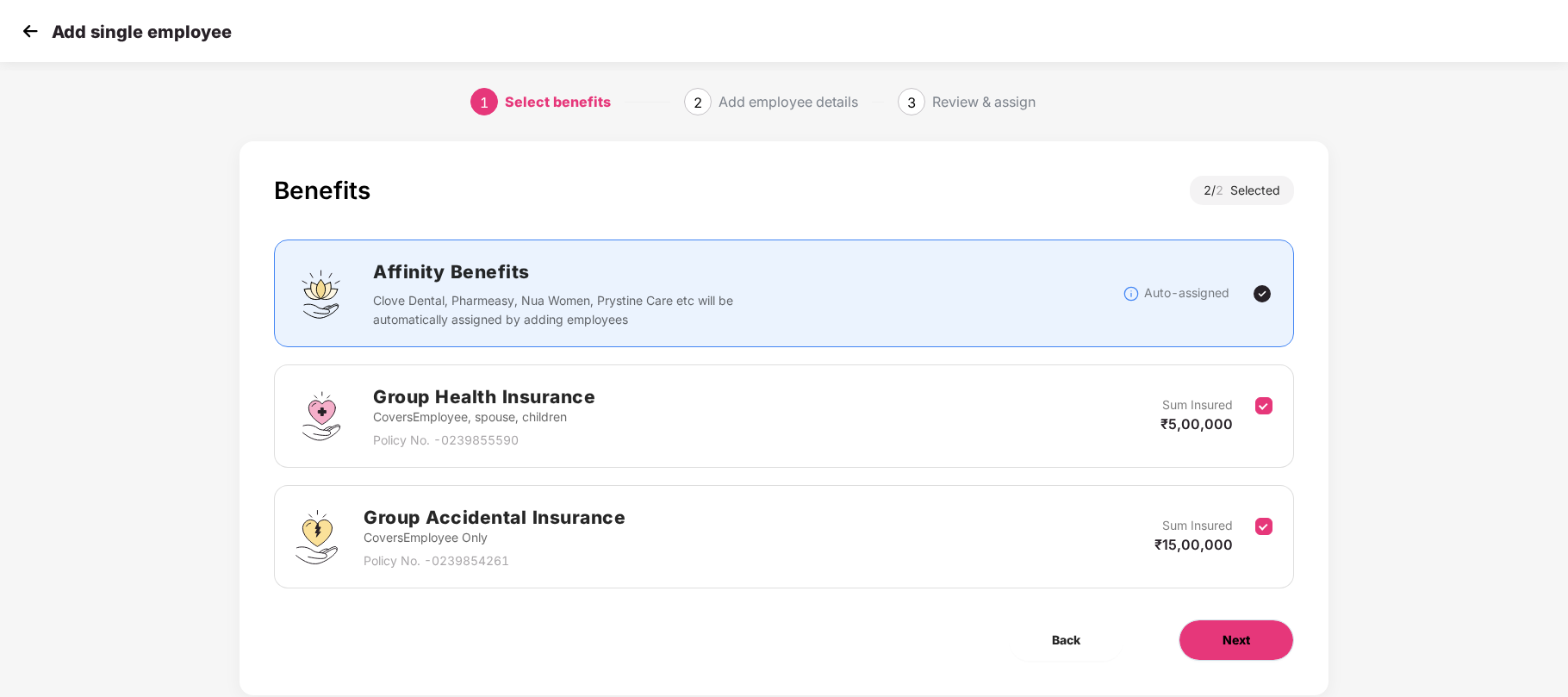
click at [1256, 653] on button "Next" at bounding box center [1236, 640] width 115 height 41
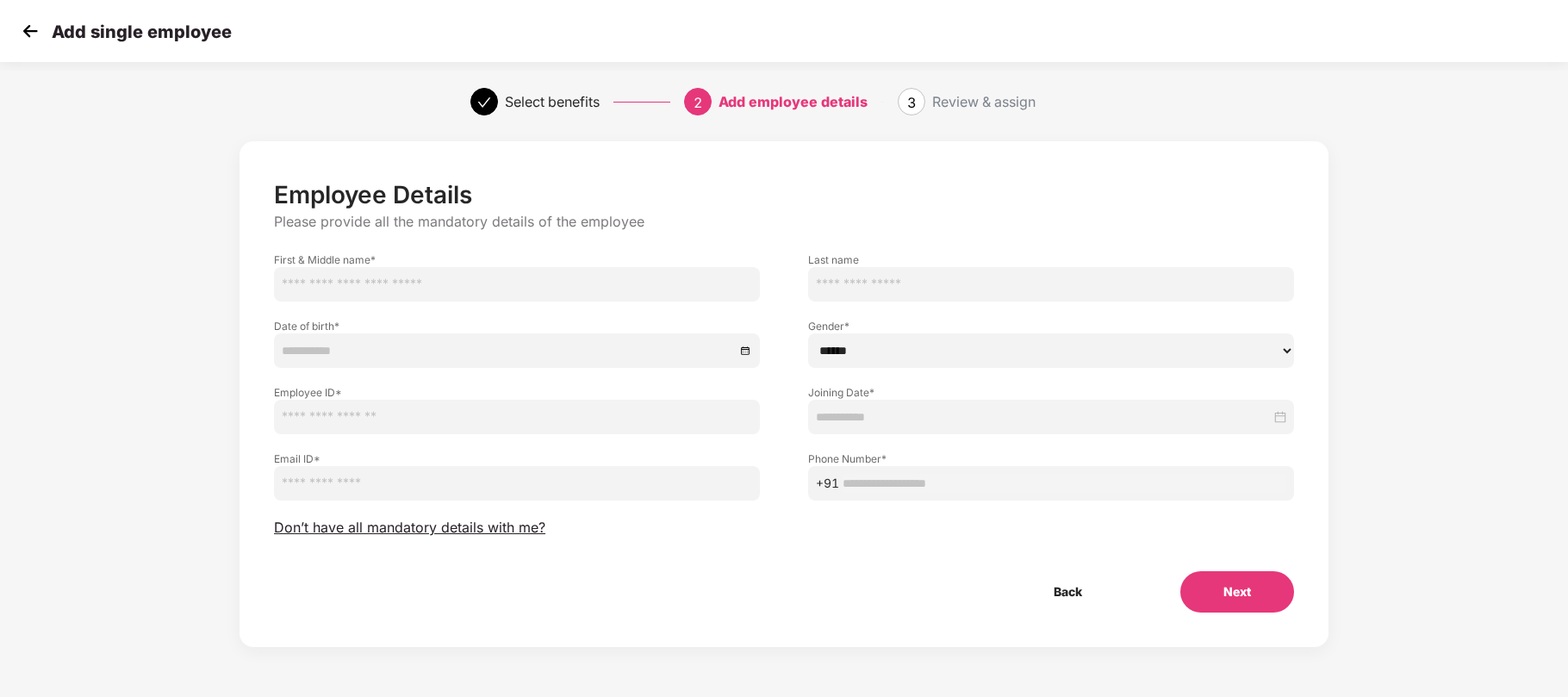
click at [562, 287] on input "text" at bounding box center [517, 283] width 486 height 34
paste input "********"
type input "********"
click at [562, 494] on input "email" at bounding box center [517, 483] width 486 height 34
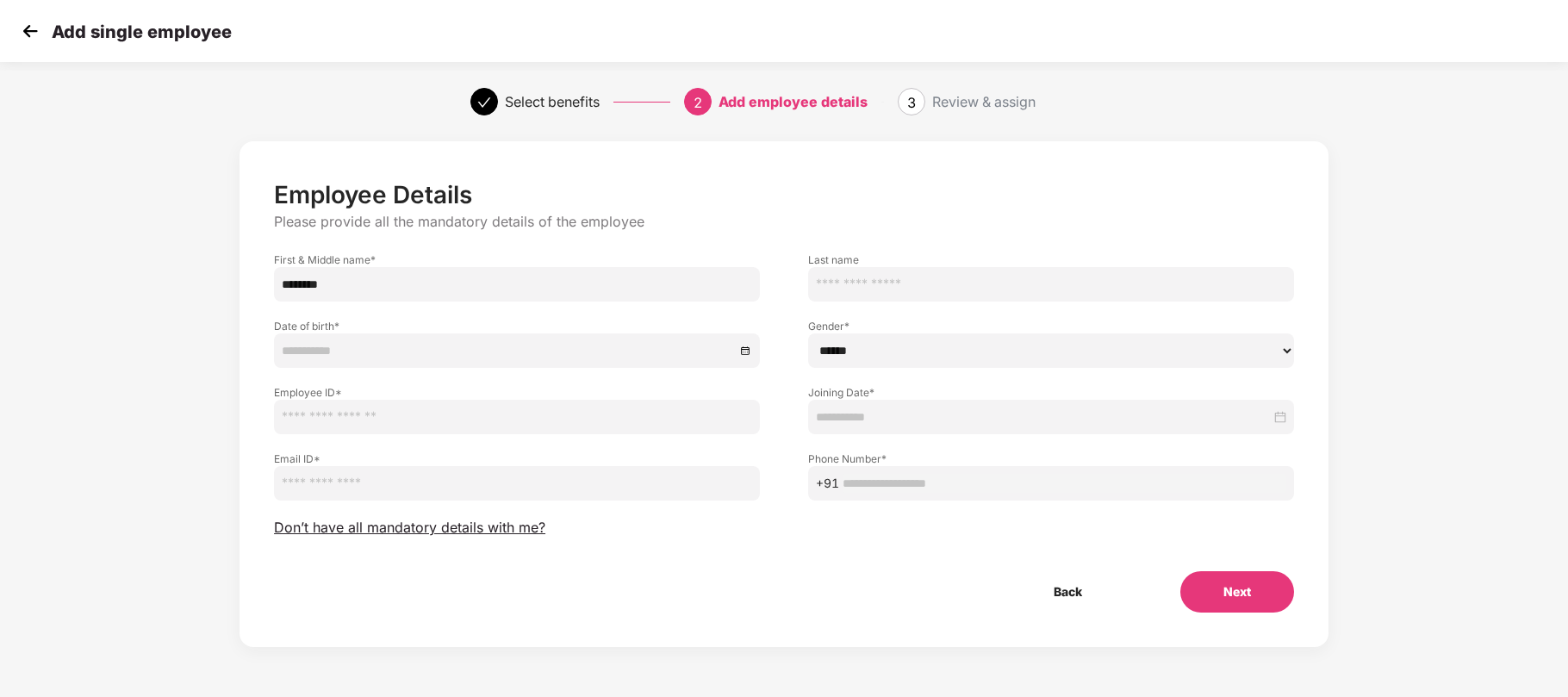
paste input "**********"
type input "**********"
click at [942, 484] on input "text" at bounding box center [1064, 483] width 444 height 19
paste input "**********"
type input "**********"
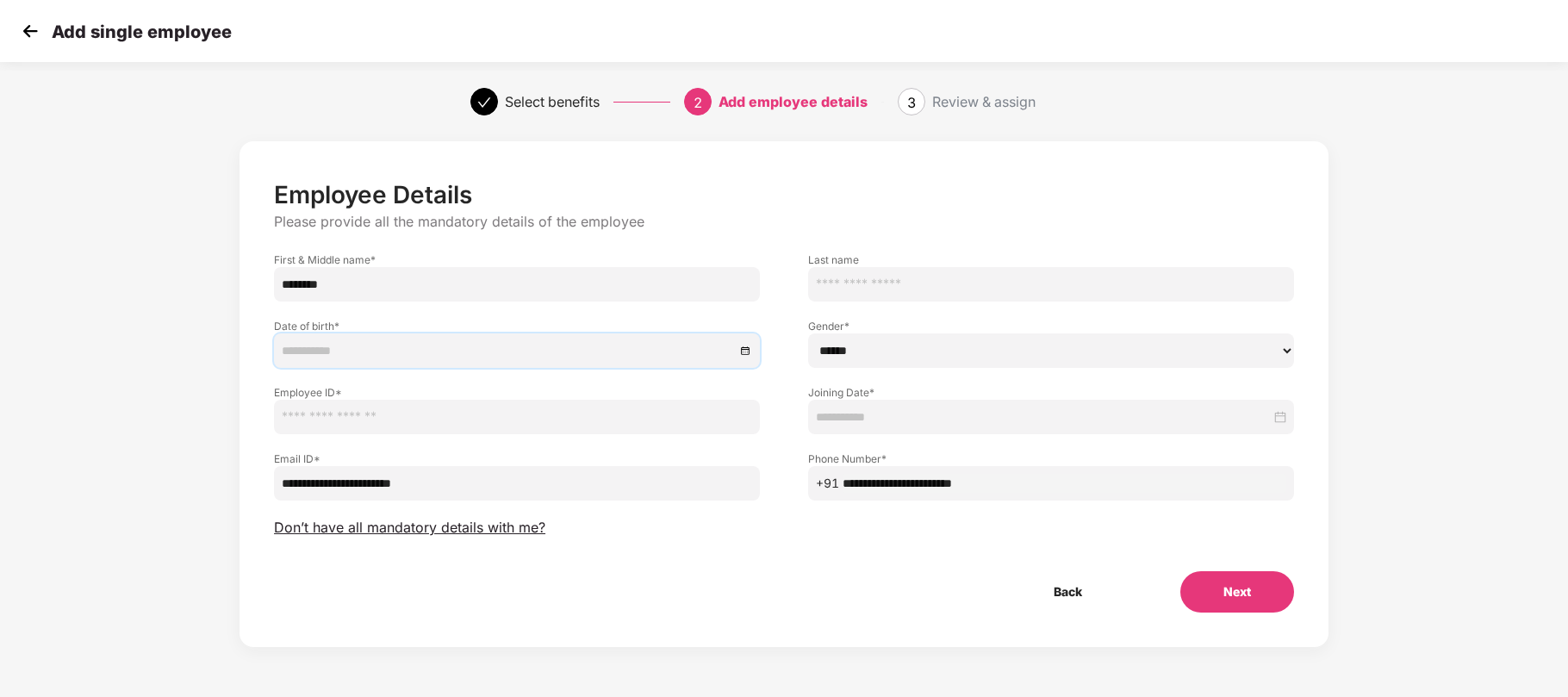
click at [407, 348] on input at bounding box center [508, 351] width 453 height 19
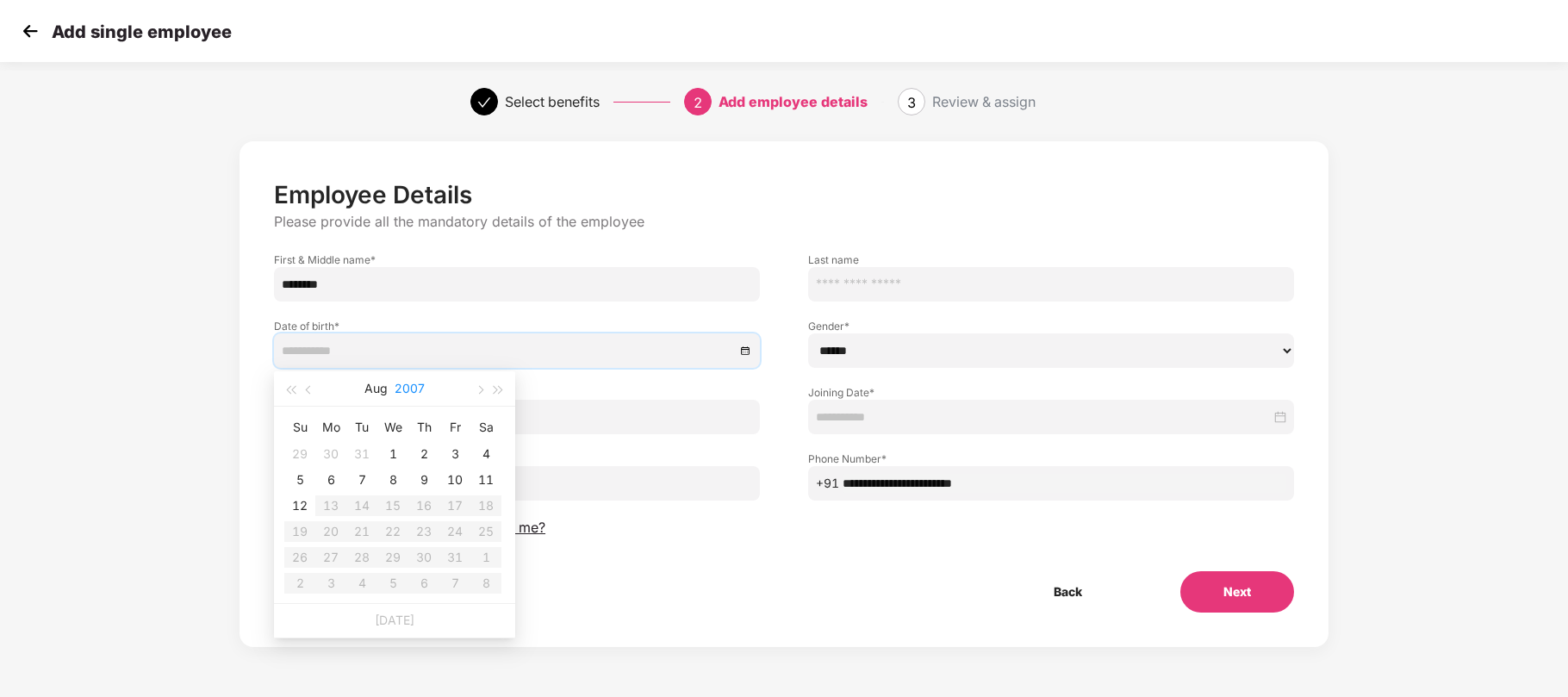
click at [416, 384] on button "2007" at bounding box center [409, 388] width 30 height 34
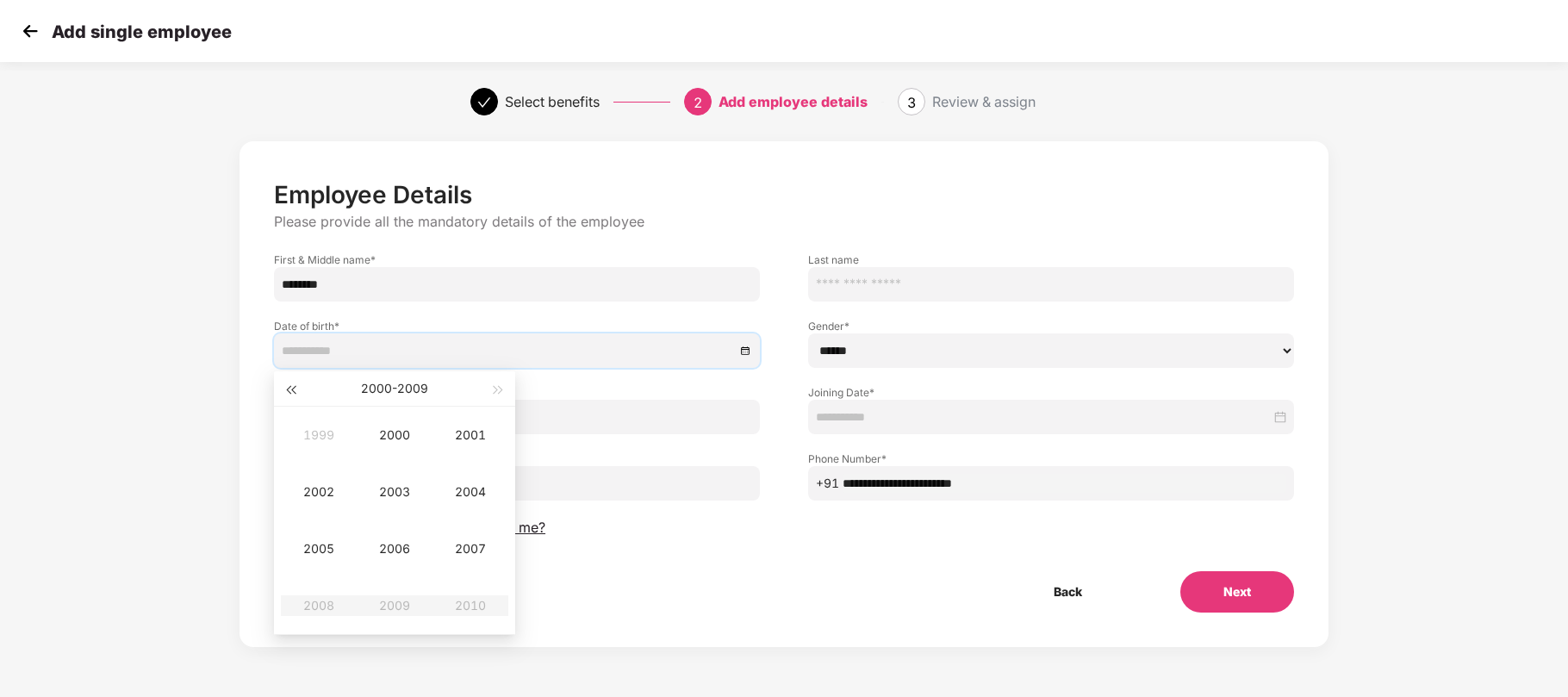
click at [294, 390] on span "button" at bounding box center [291, 391] width 9 height 9
type input "**********"
click at [342, 543] on div "1995" at bounding box center [319, 548] width 52 height 20
type input "**********"
click at [318, 441] on div "Jan" at bounding box center [319, 435] width 52 height 20
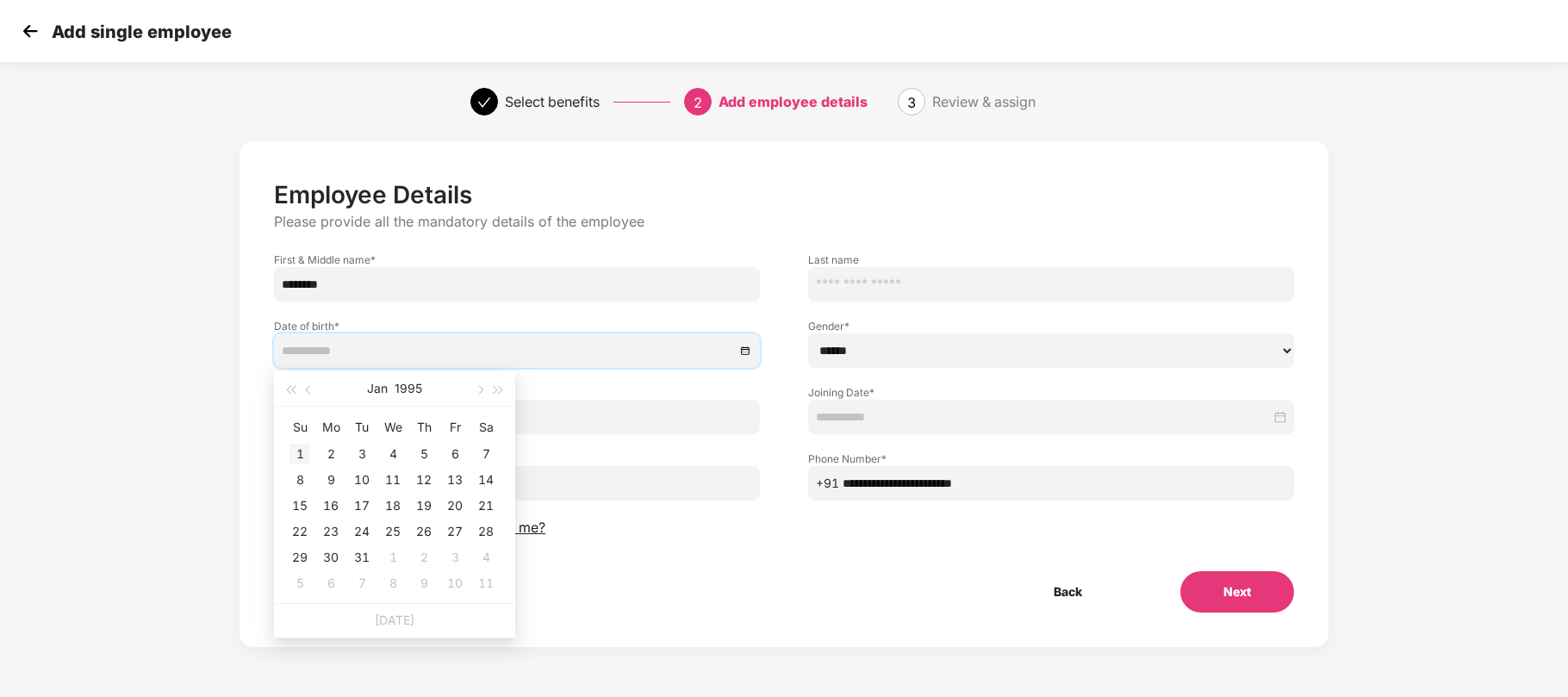
type input "**********"
click at [306, 452] on div "1" at bounding box center [299, 453] width 20 height 20
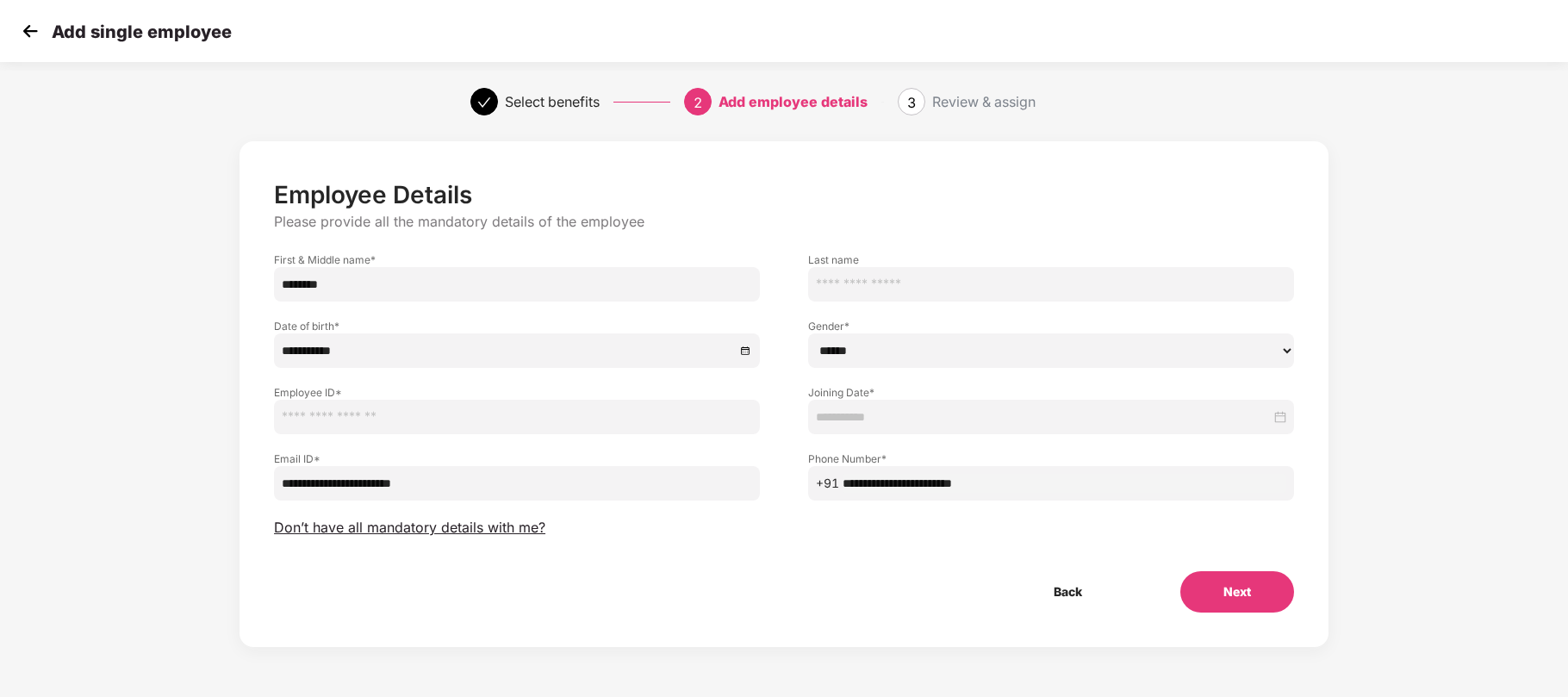
click at [655, 415] on input "text" at bounding box center [517, 416] width 486 height 34
paste input "******"
type input "******"
click at [974, 401] on div at bounding box center [1051, 416] width 486 height 34
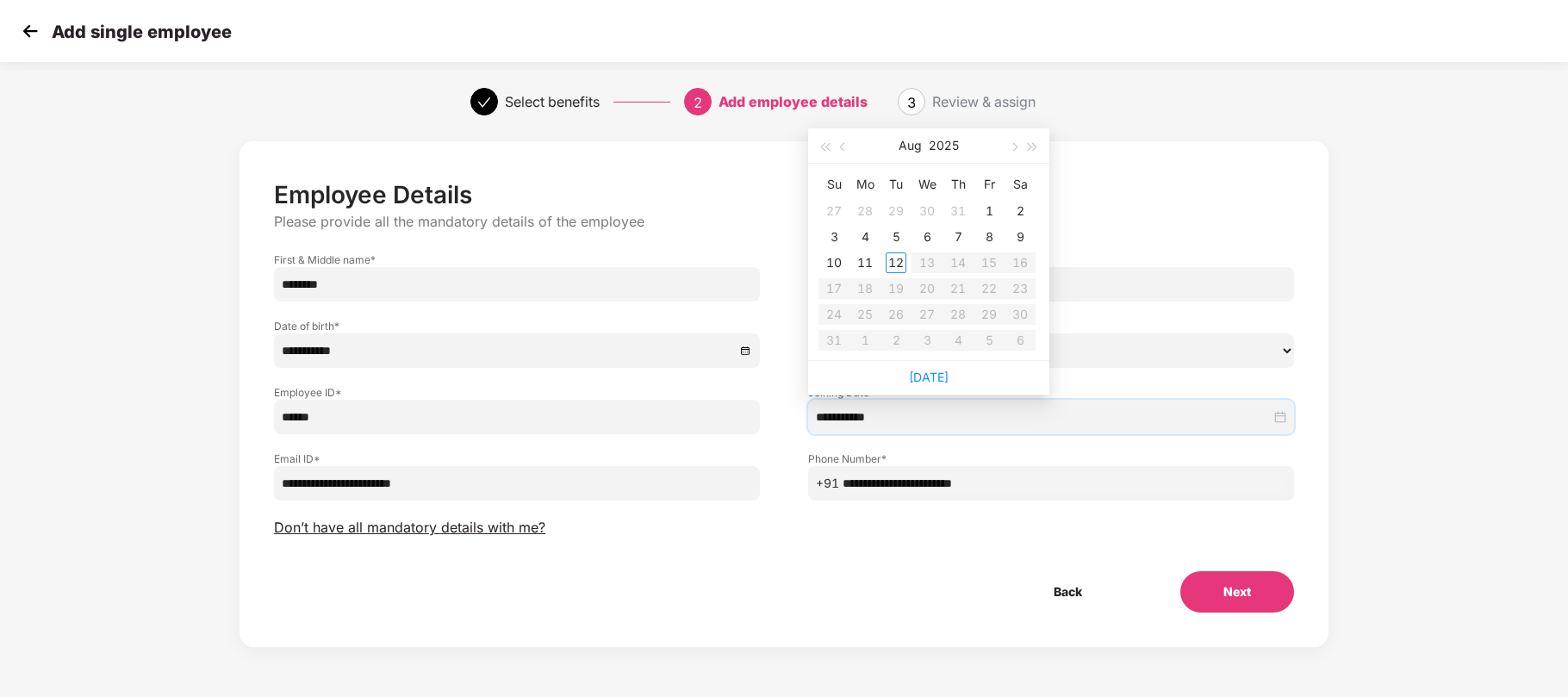
type input "**********"
click at [843, 145] on span "button" at bounding box center [844, 147] width 9 height 9
type input "**********"
click at [862, 288] on div "21" at bounding box center [865, 288] width 20 height 20
click at [948, 348] on select "****** **** ******" at bounding box center [1051, 350] width 486 height 34
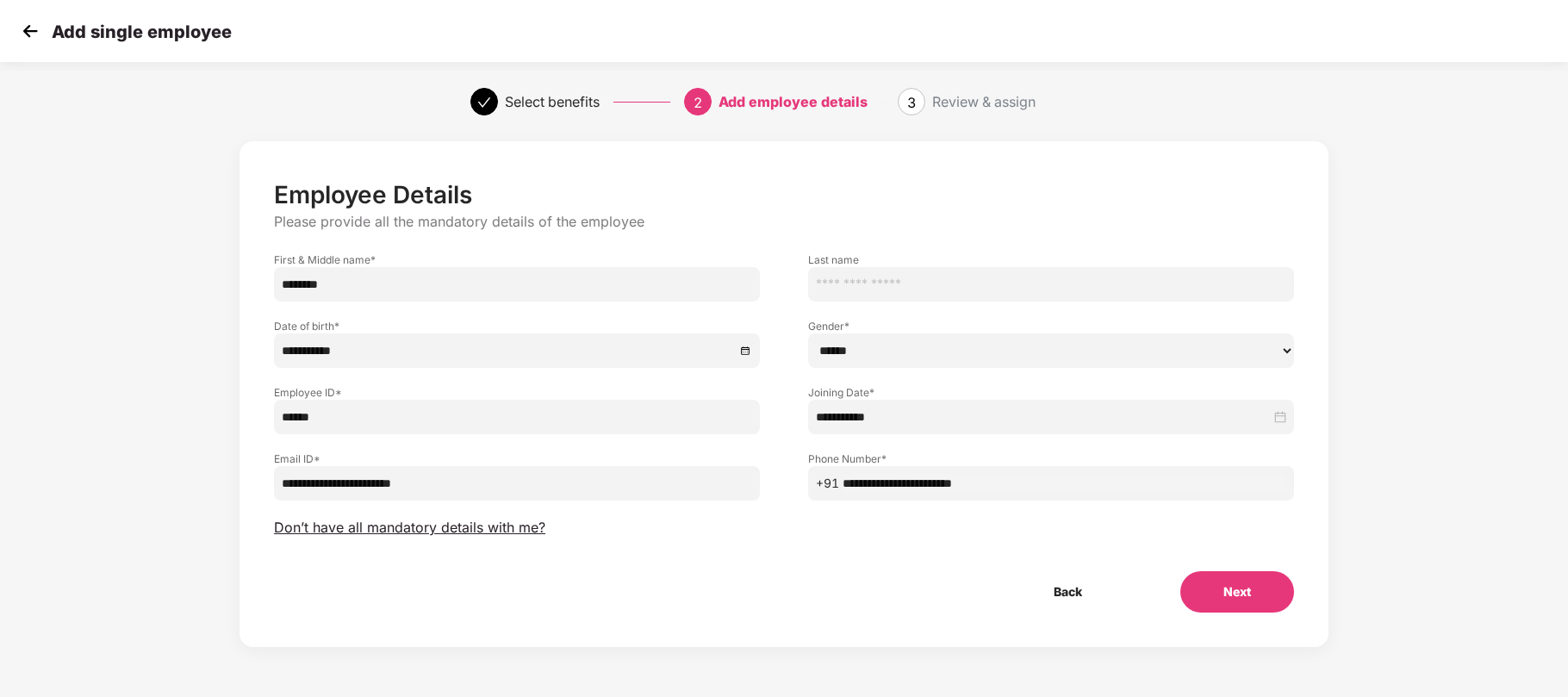
select select "****"
click at [808, 334] on select "****** **** ******" at bounding box center [1051, 350] width 486 height 34
click at [1240, 594] on button "Next" at bounding box center [1237, 591] width 114 height 41
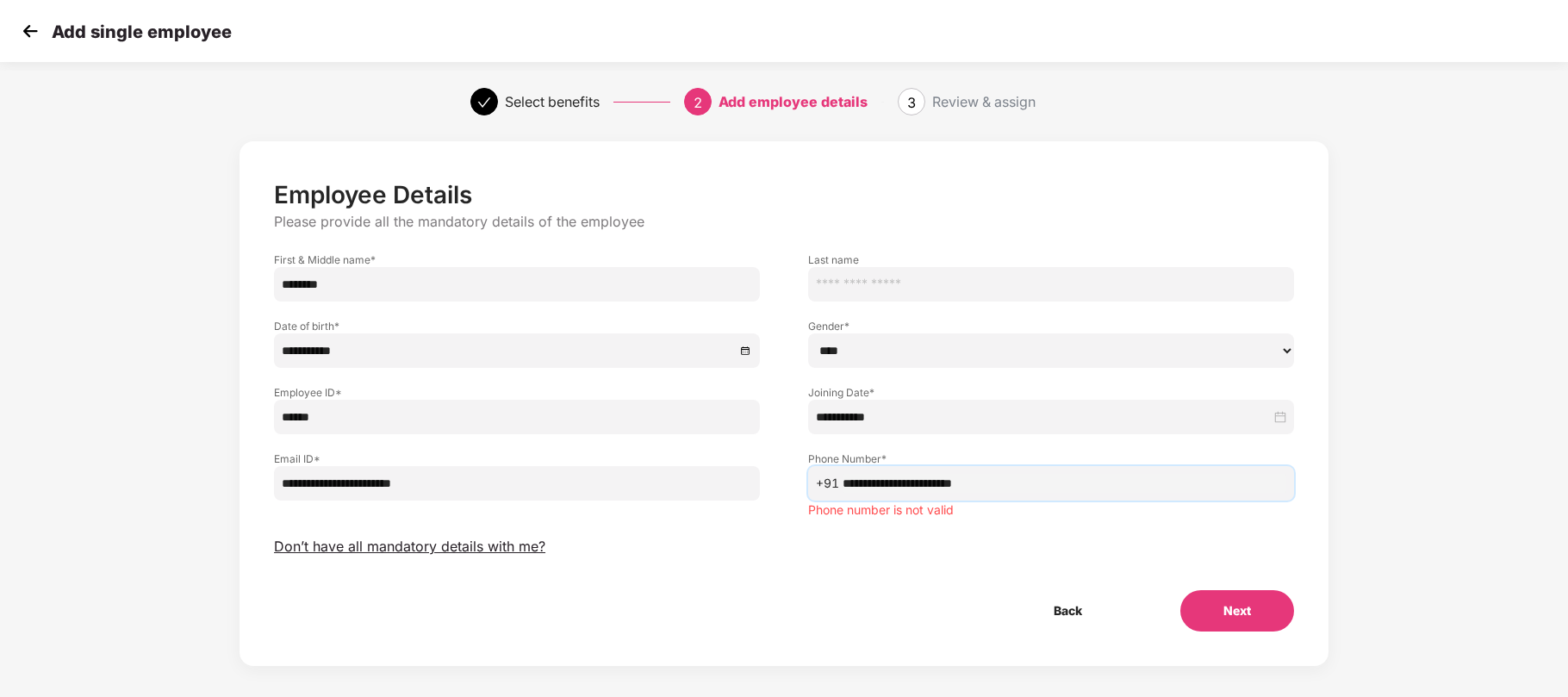
drag, startPoint x: 1000, startPoint y: 480, endPoint x: 745, endPoint y: 442, distance: 257.8
click at [745, 442] on div "**********" at bounding box center [784, 476] width 1069 height 85
paste input "text"
paste input "**********"
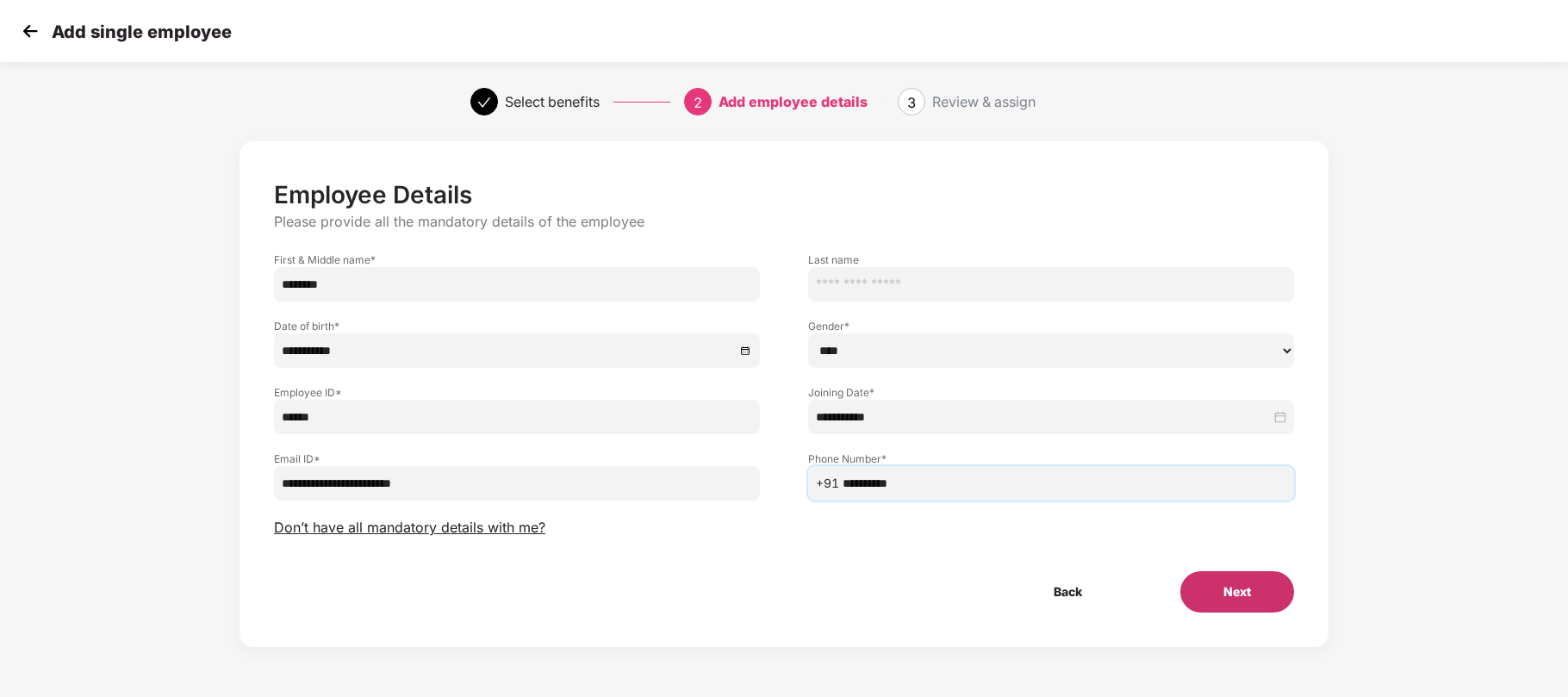
type input "**********"
click at [1259, 588] on button "Next" at bounding box center [1237, 591] width 114 height 41
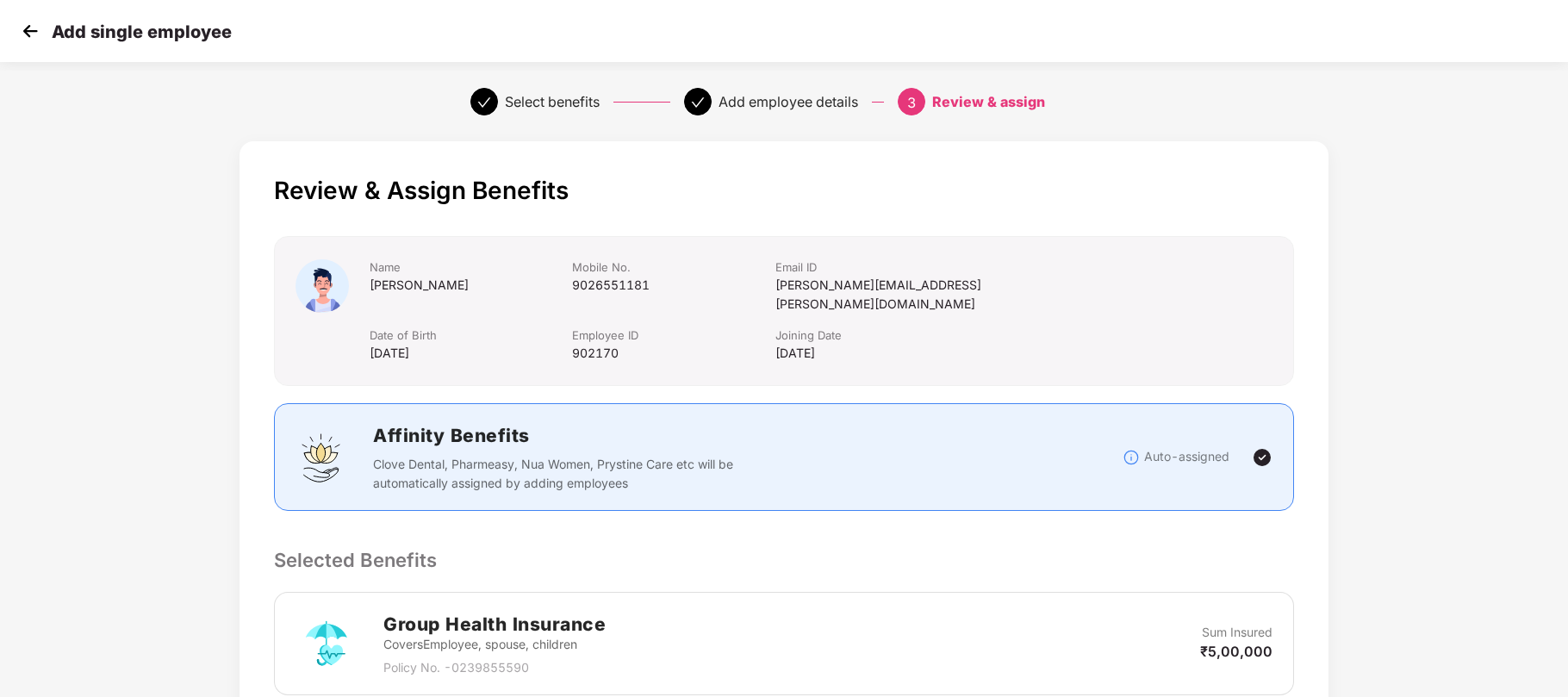
scroll to position [419, 0]
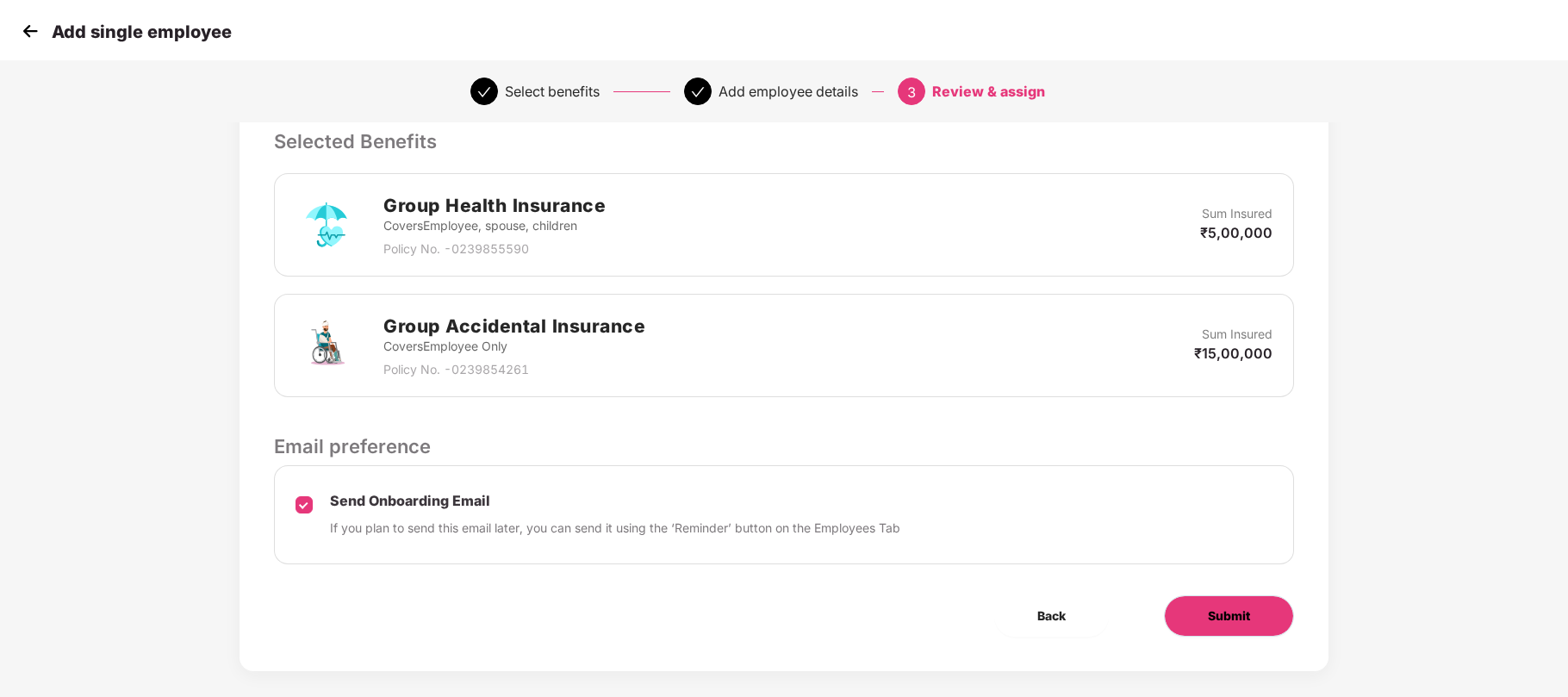
click at [1239, 606] on span "Submit" at bounding box center [1229, 616] width 42 height 19
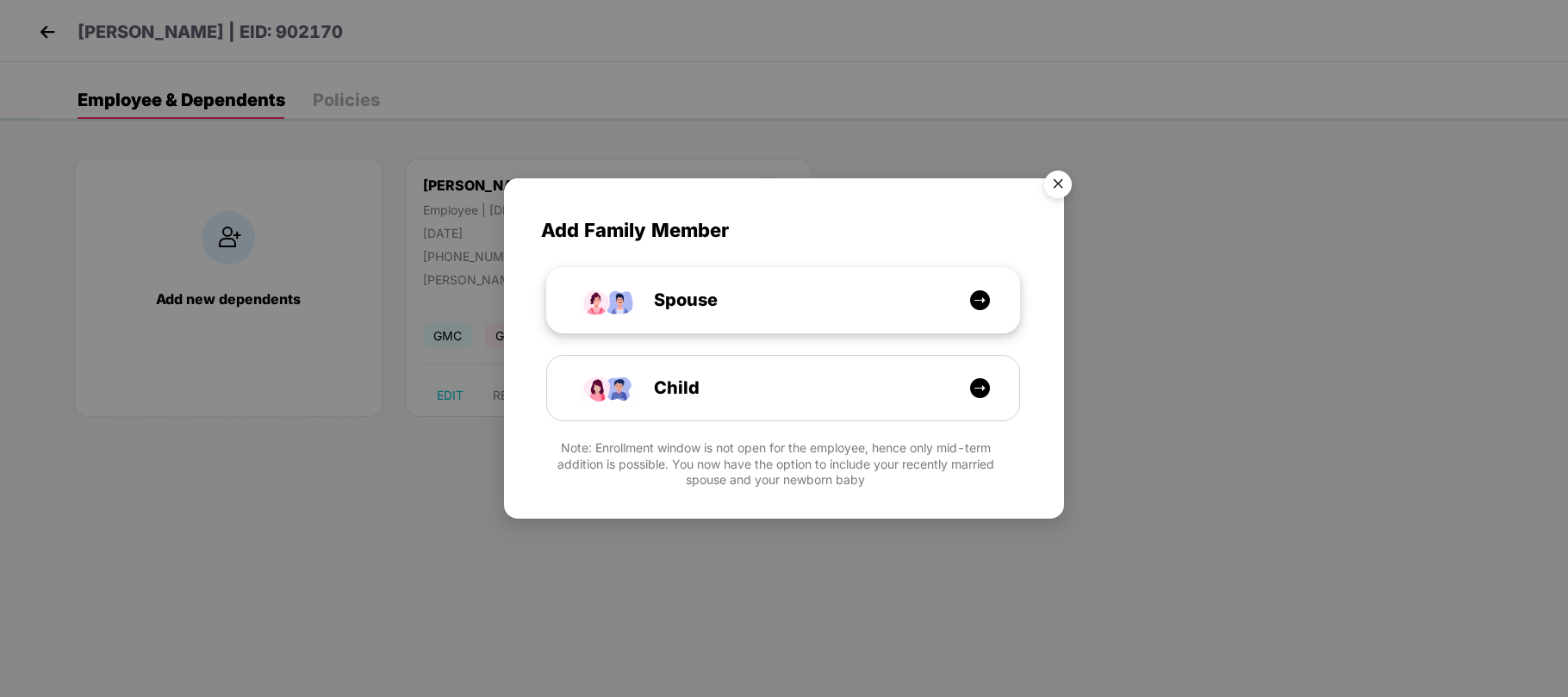
click at [690, 310] on span "Spouse" at bounding box center [666, 300] width 102 height 26
select select "****"
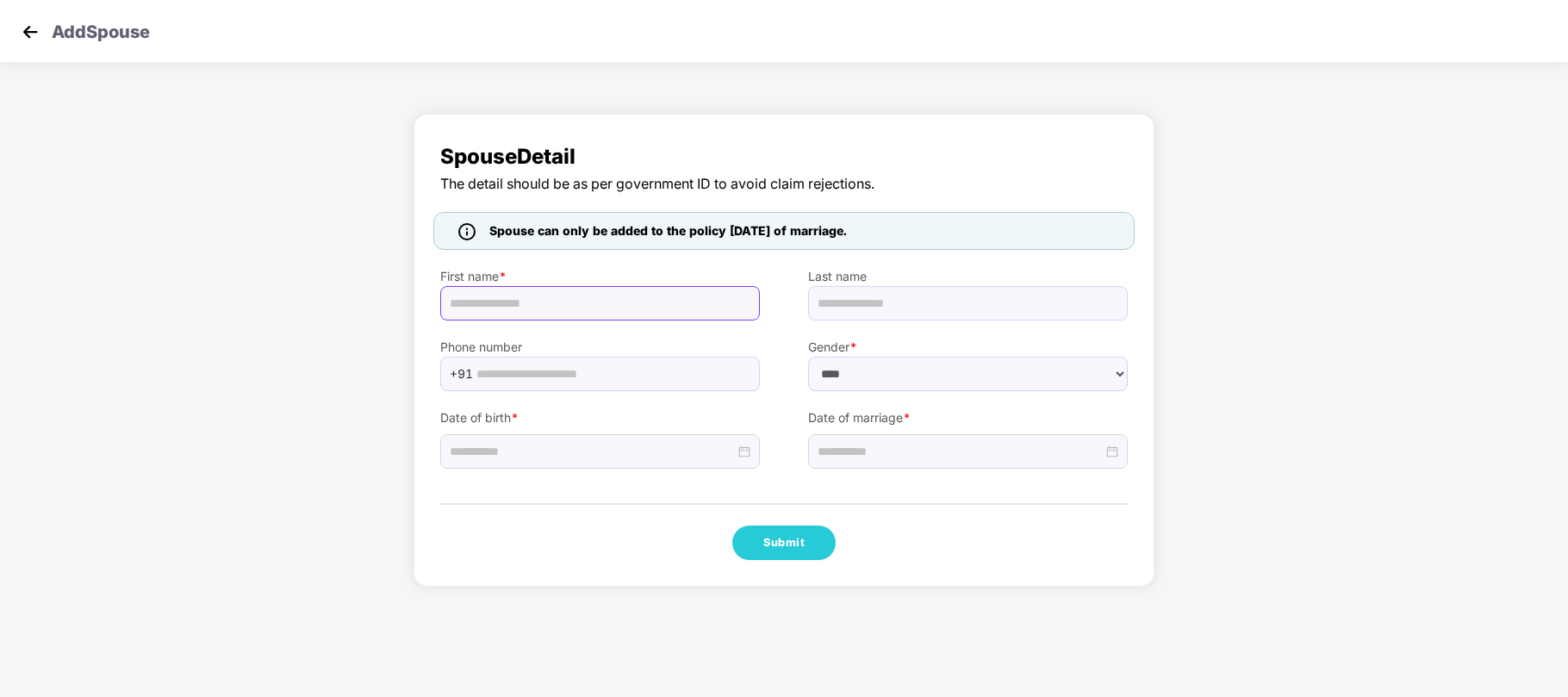
click at [563, 287] on input "text" at bounding box center [600, 303] width 320 height 34
paste input "**********"
type input "**********"
click at [614, 452] on input at bounding box center [593, 451] width 285 height 19
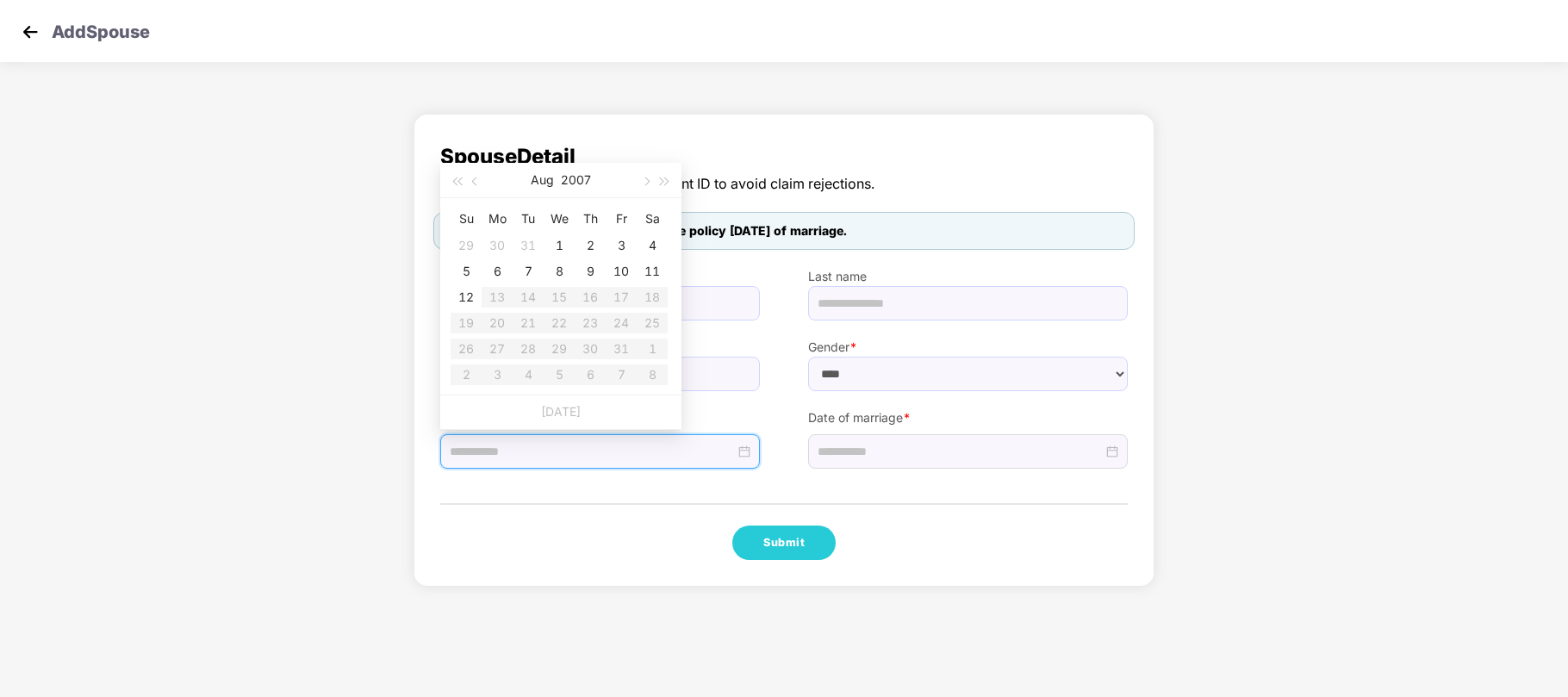
click at [614, 452] on input at bounding box center [593, 451] width 285 height 19
type input "**********"
click at [576, 177] on button "2007" at bounding box center [576, 180] width 30 height 34
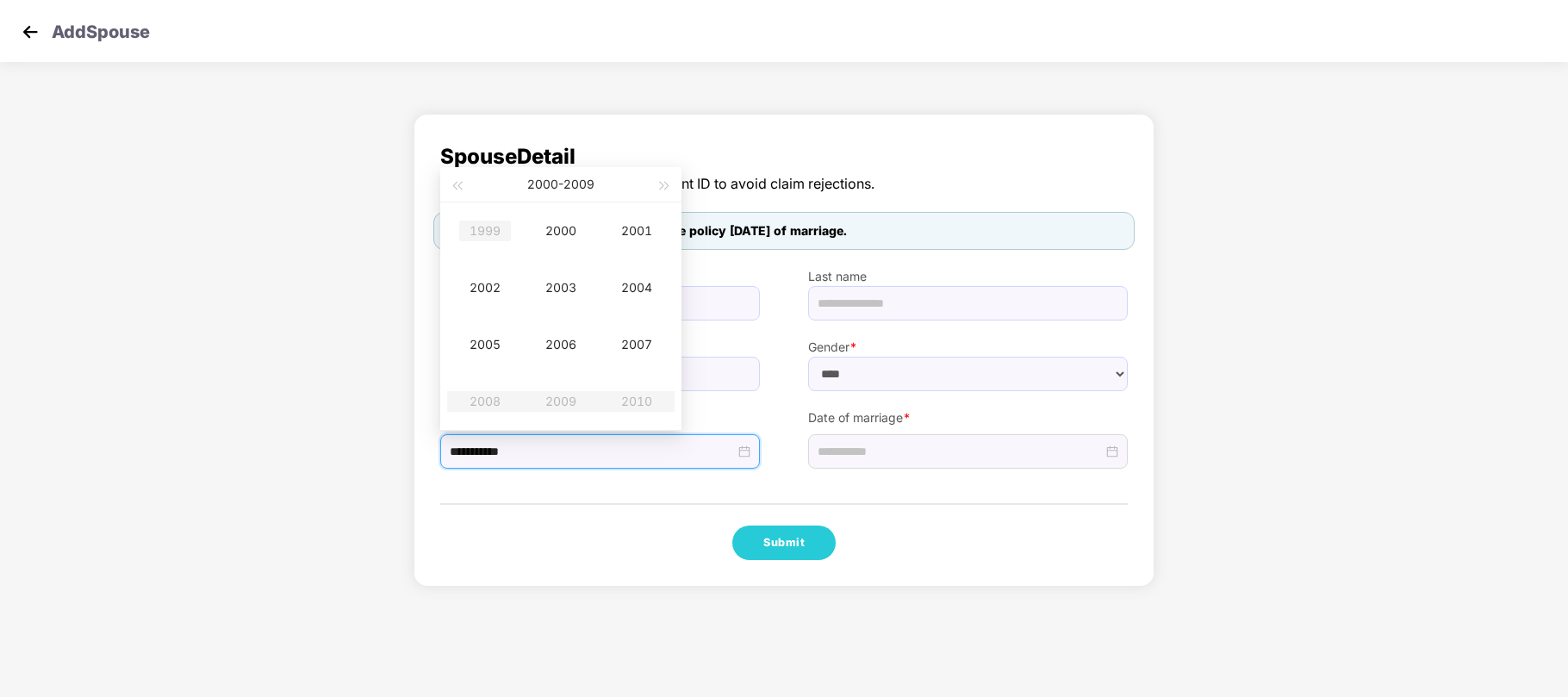
type input "**********"
click at [459, 180] on button "button" at bounding box center [457, 184] width 19 height 34
type input "**********"
click at [634, 342] on div "1997" at bounding box center [637, 344] width 52 height 20
type input "**********"
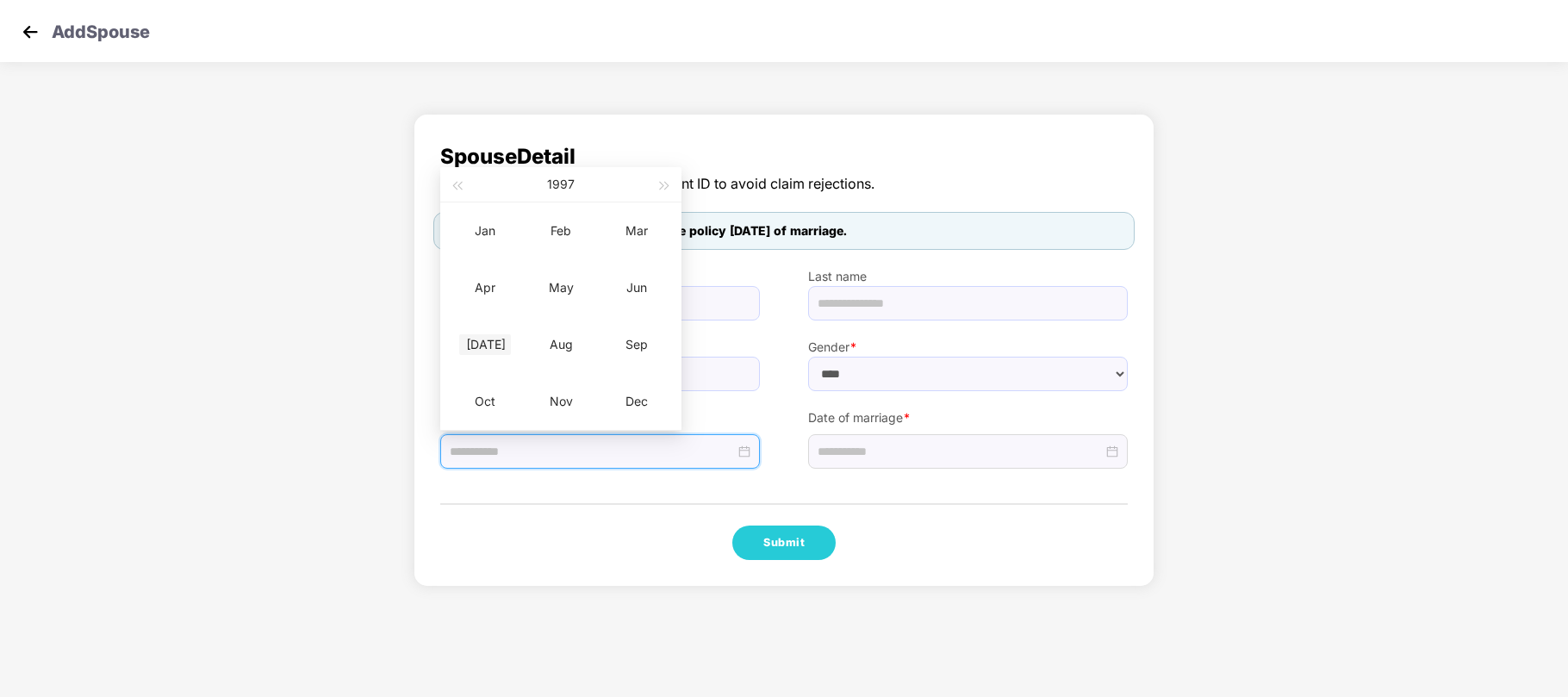
click at [486, 345] on div "[DATE]" at bounding box center [485, 344] width 52 height 20
type input "**********"
click at [527, 273] on div "8" at bounding box center [527, 271] width 20 height 20
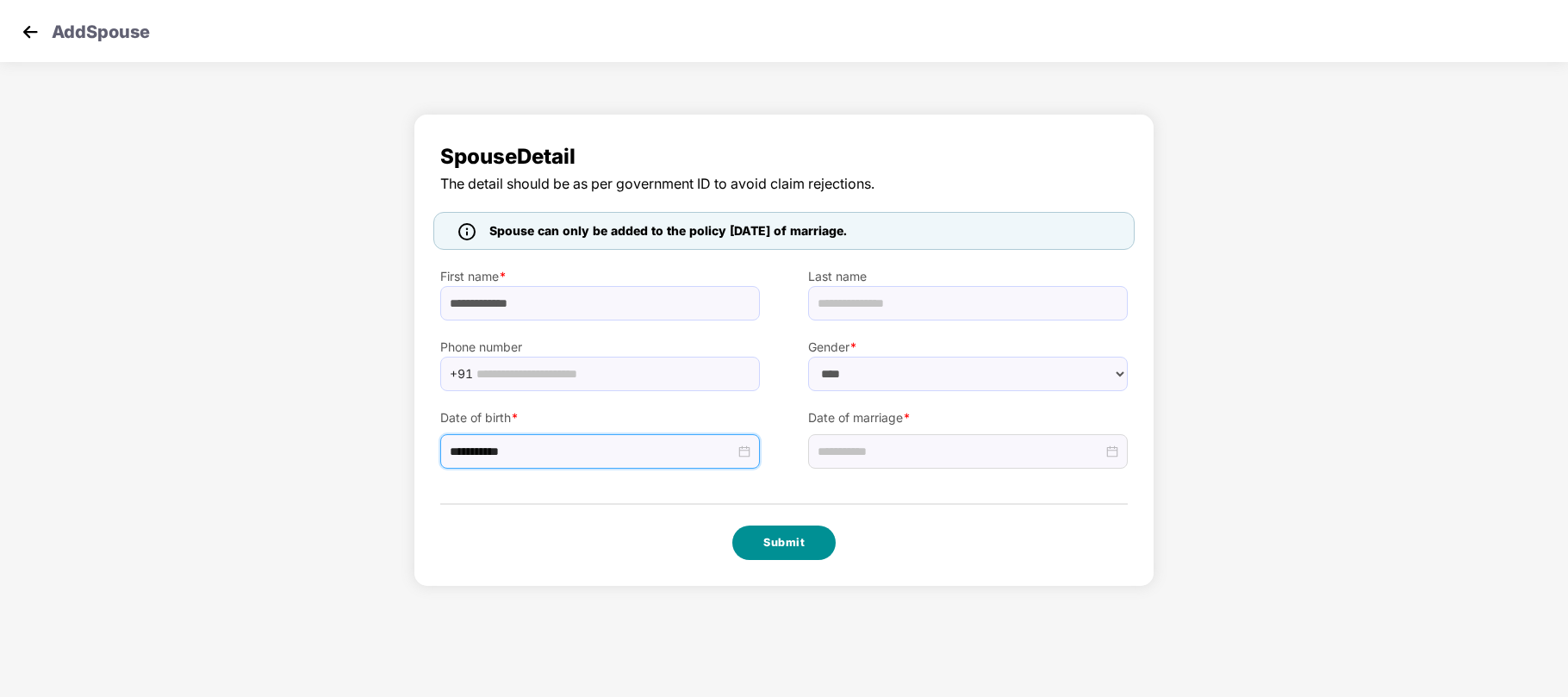
click at [798, 531] on button "Submit" at bounding box center [784, 542] width 103 height 34
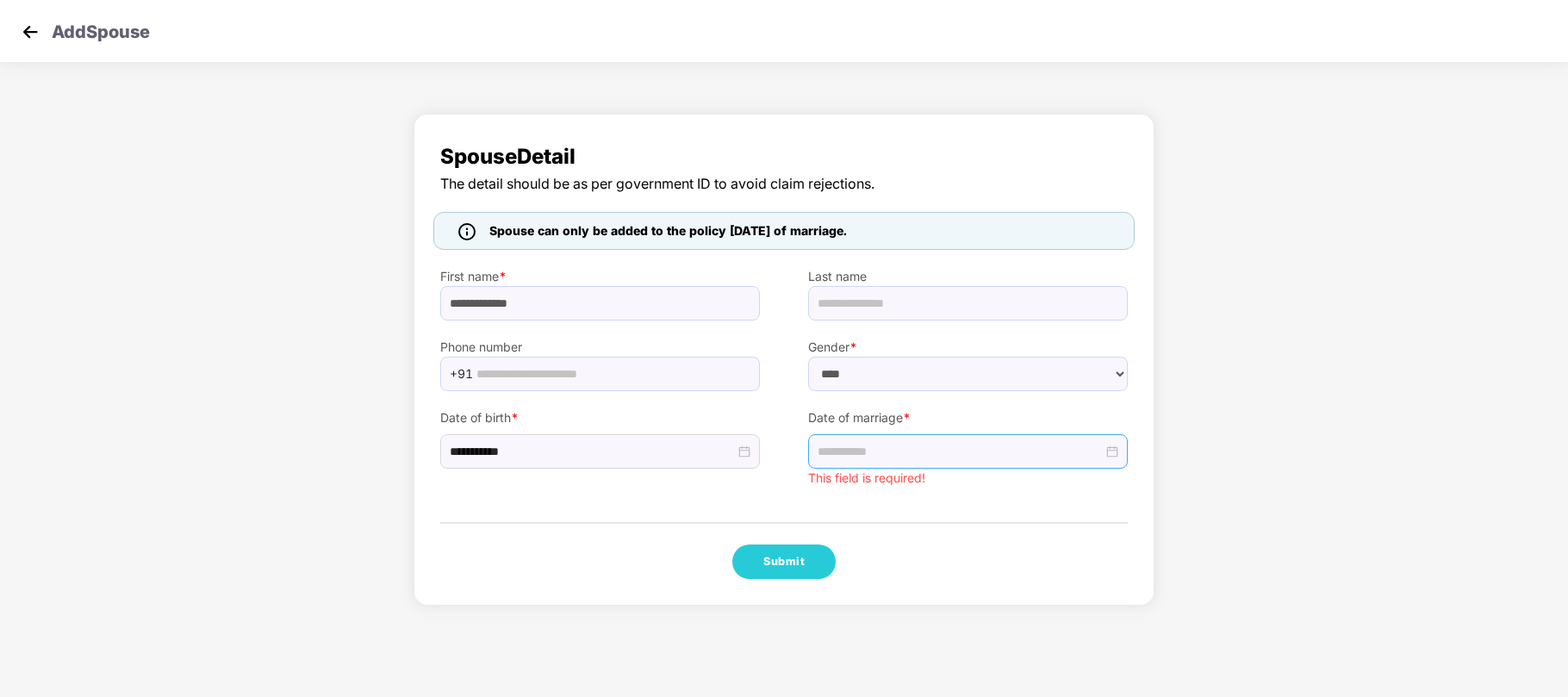
click at [903, 441] on div at bounding box center [968, 451] width 320 height 34
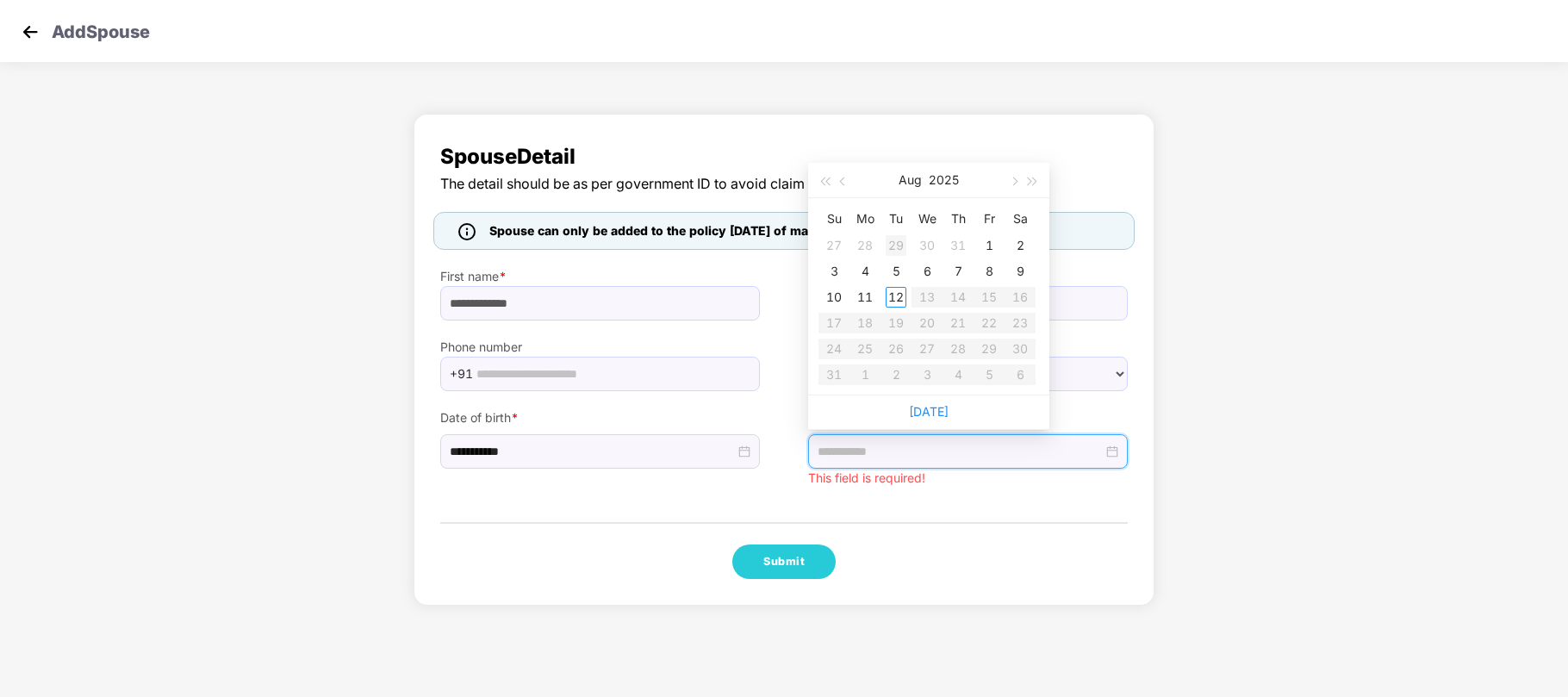
type input "**********"
click at [843, 184] on span "button" at bounding box center [844, 182] width 9 height 9
click at [942, 180] on button "2025" at bounding box center [953, 180] width 30 height 34
type input "**********"
click at [853, 348] on div "2025" at bounding box center [853, 344] width 52 height 20
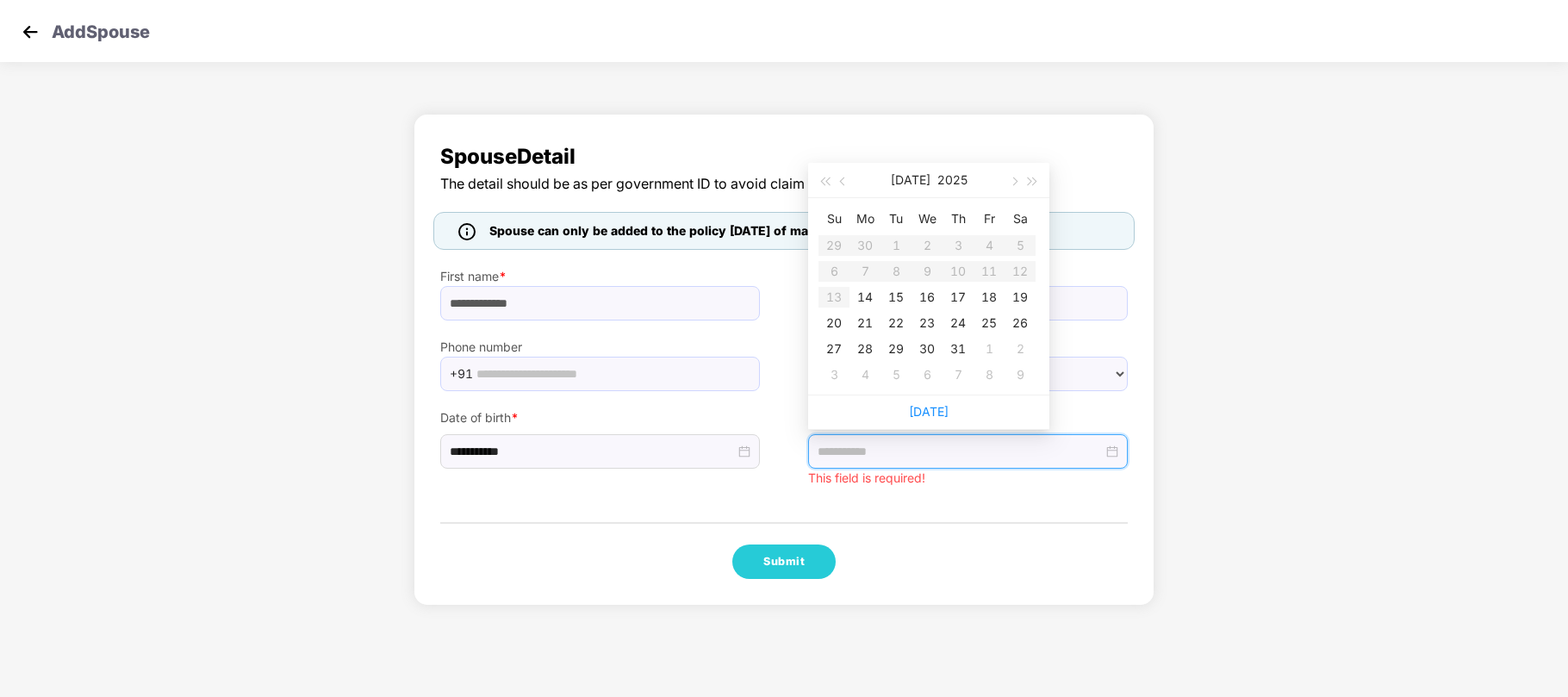
type input "**********"
click at [856, 319] on div "21" at bounding box center [865, 322] width 20 height 20
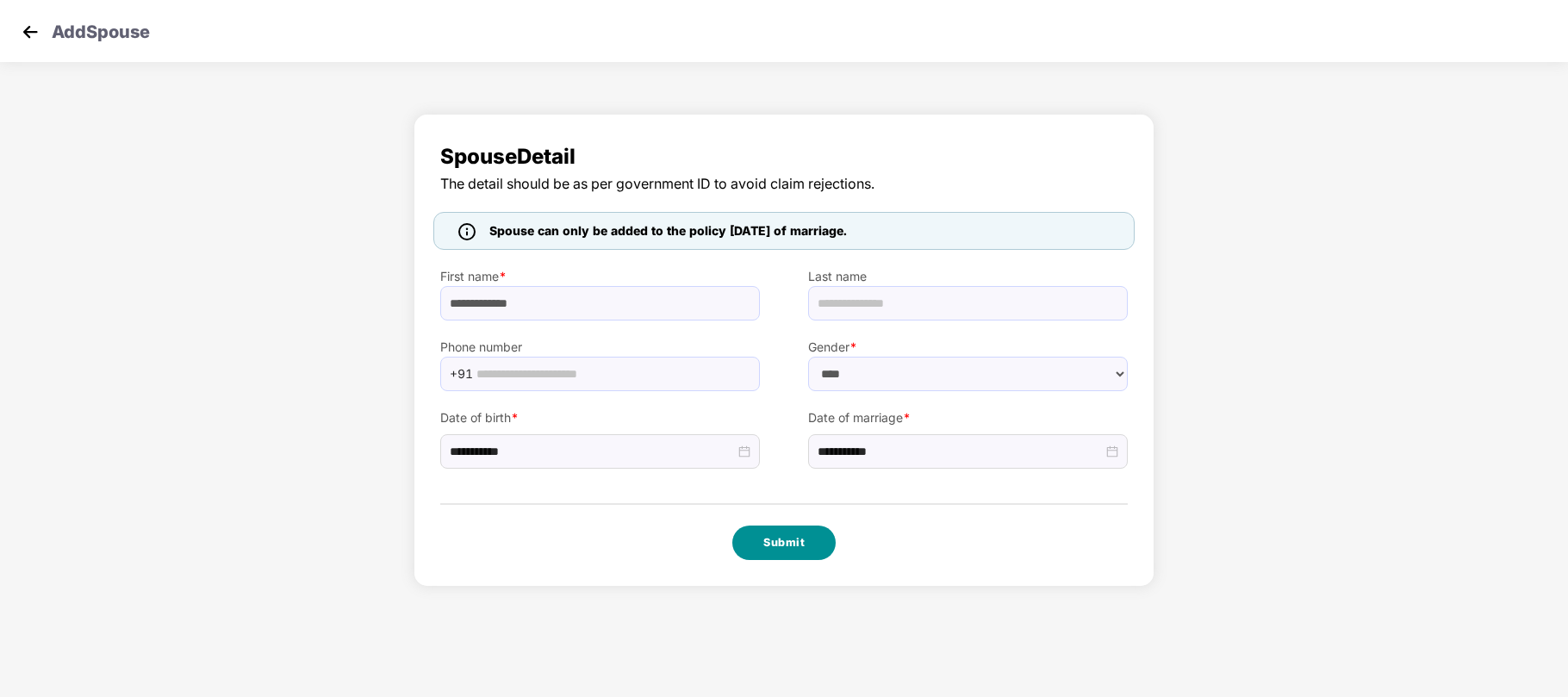
click at [788, 546] on button "Submit" at bounding box center [784, 542] width 103 height 34
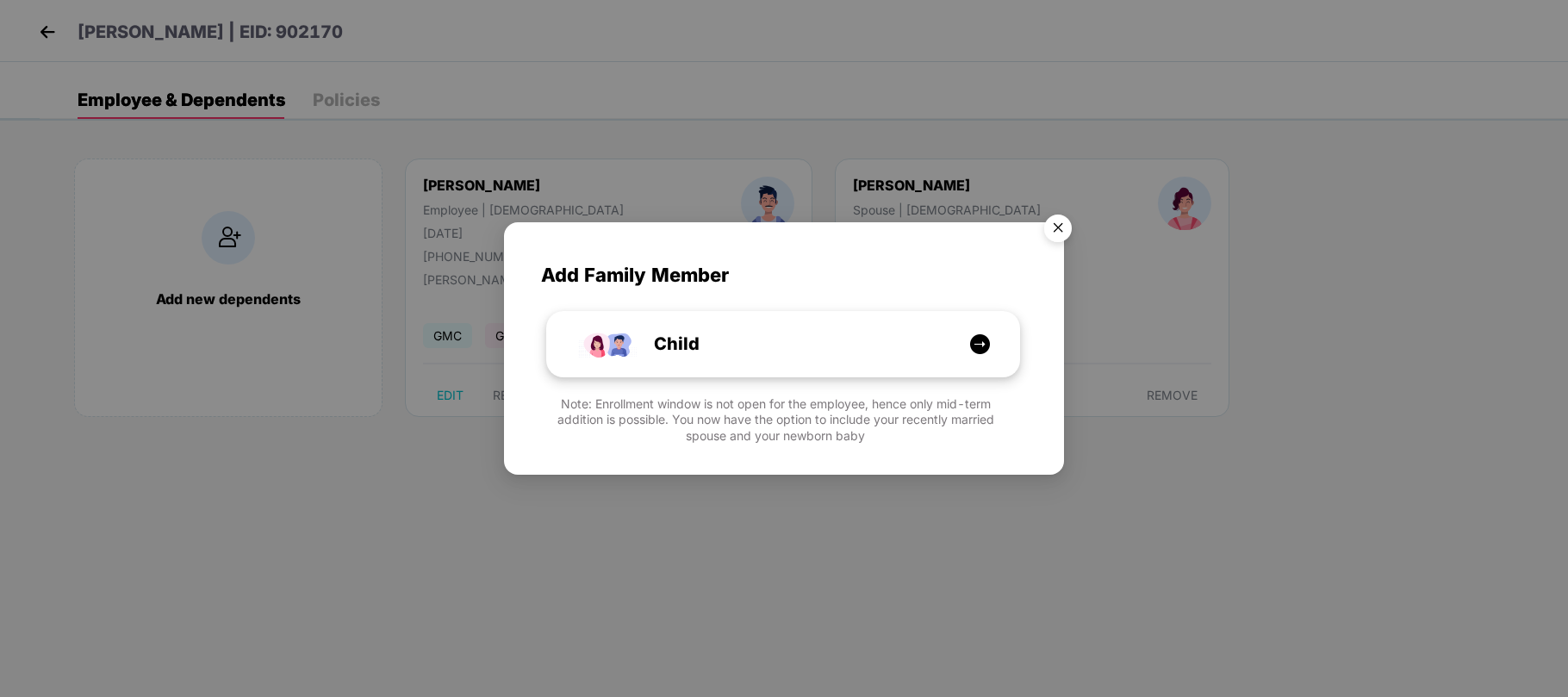
click at [736, 352] on div "Child" at bounding box center [792, 344] width 354 height 26
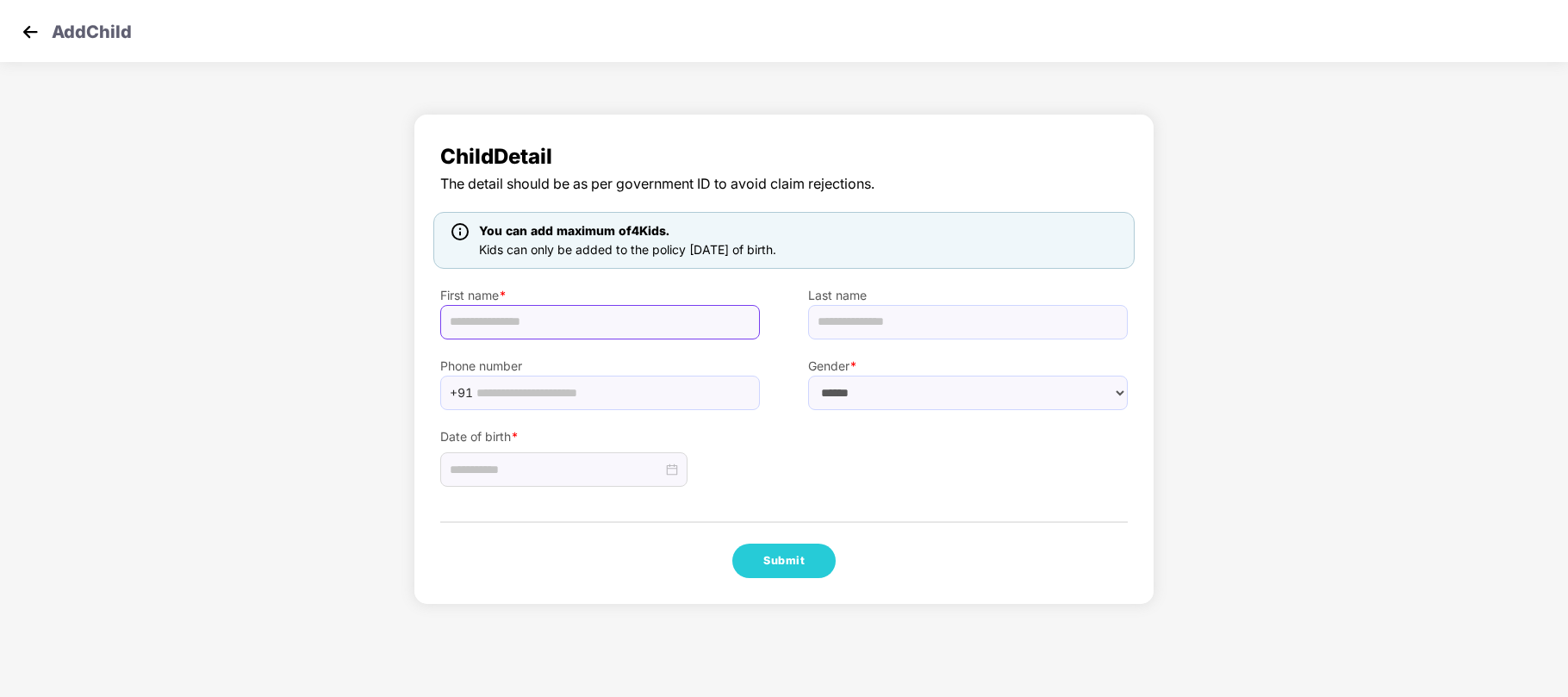
click at [650, 326] on input "text" at bounding box center [600, 321] width 320 height 34
paste input "**********"
type input "**********"
click at [600, 480] on div at bounding box center [563, 469] width 247 height 34
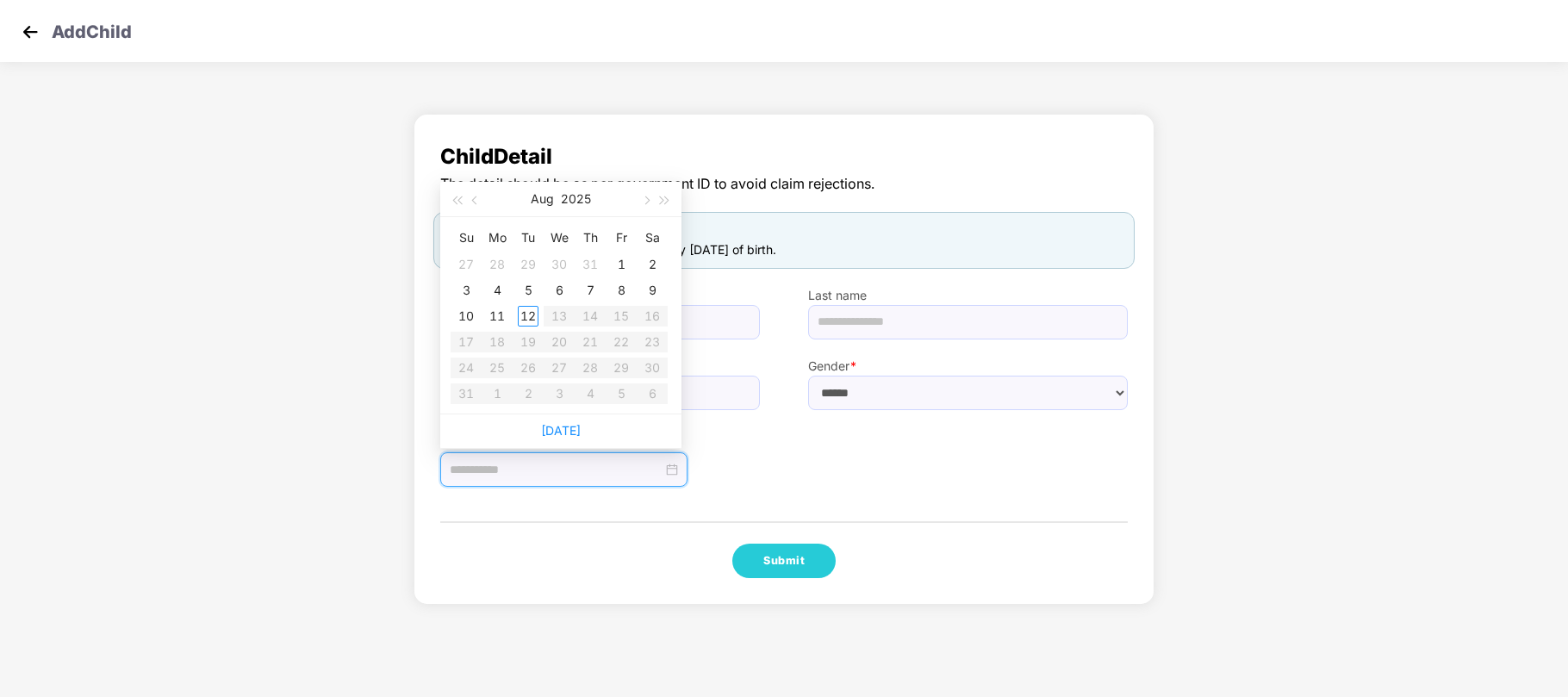
type input "**********"
click at [545, 201] on button "Aug" at bounding box center [542, 199] width 23 height 34
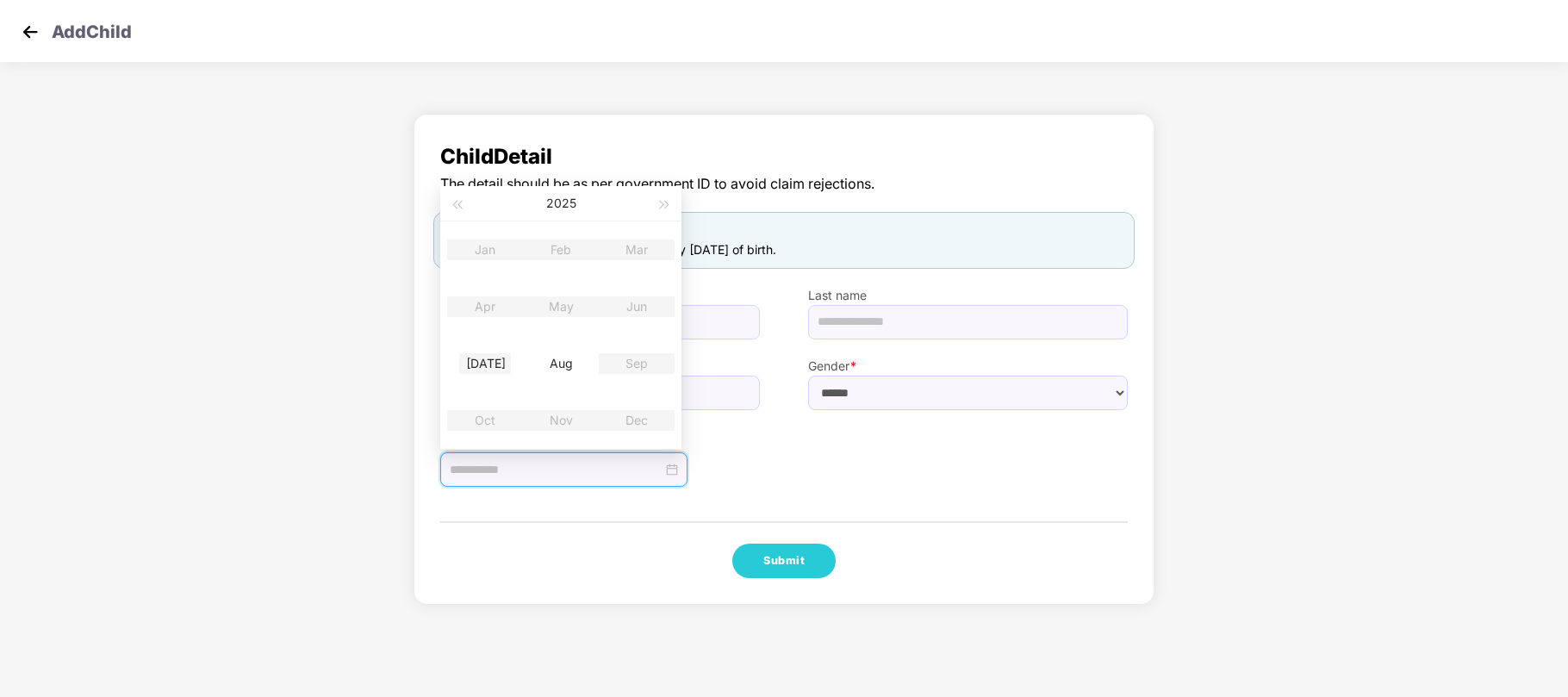
type input "**********"
click at [460, 201] on span "button" at bounding box center [457, 205] width 9 height 9
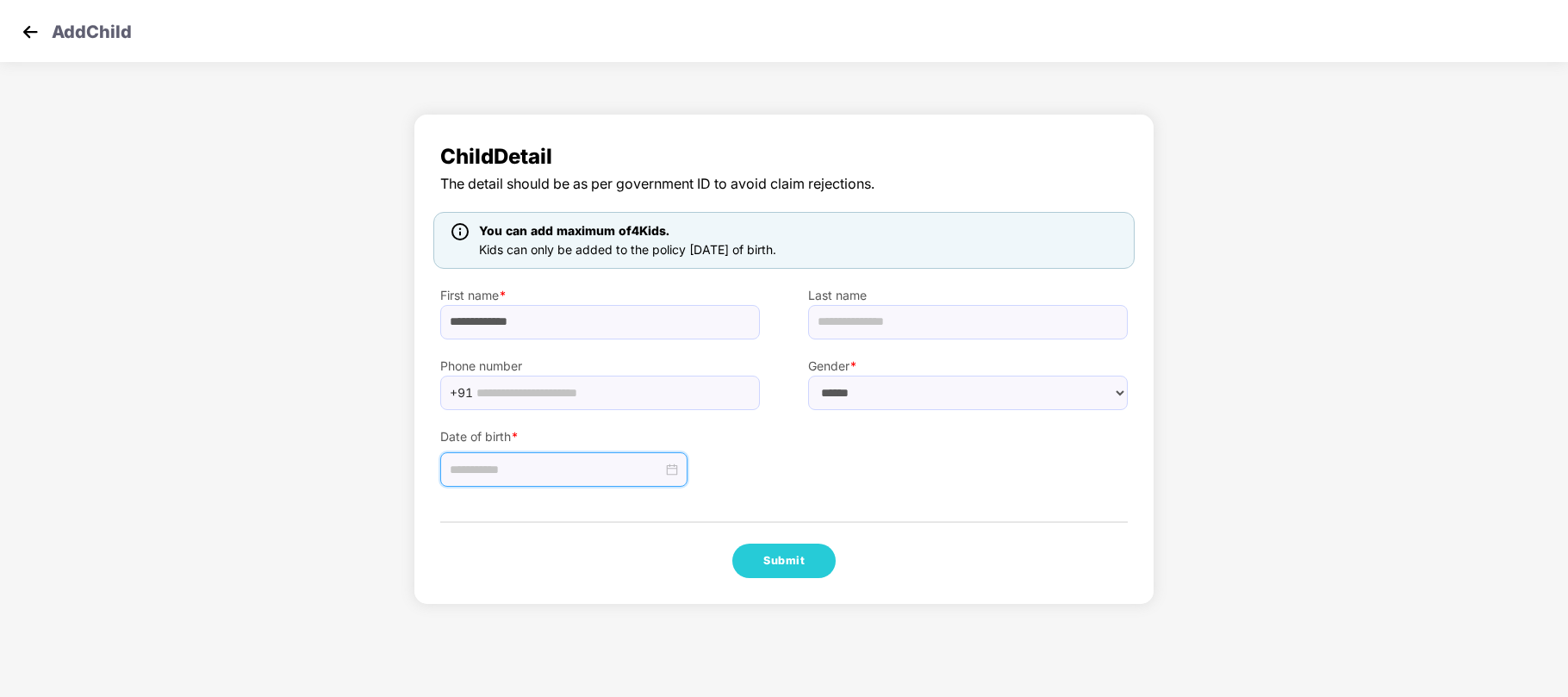
click at [630, 469] on input at bounding box center [556, 470] width 213 height 19
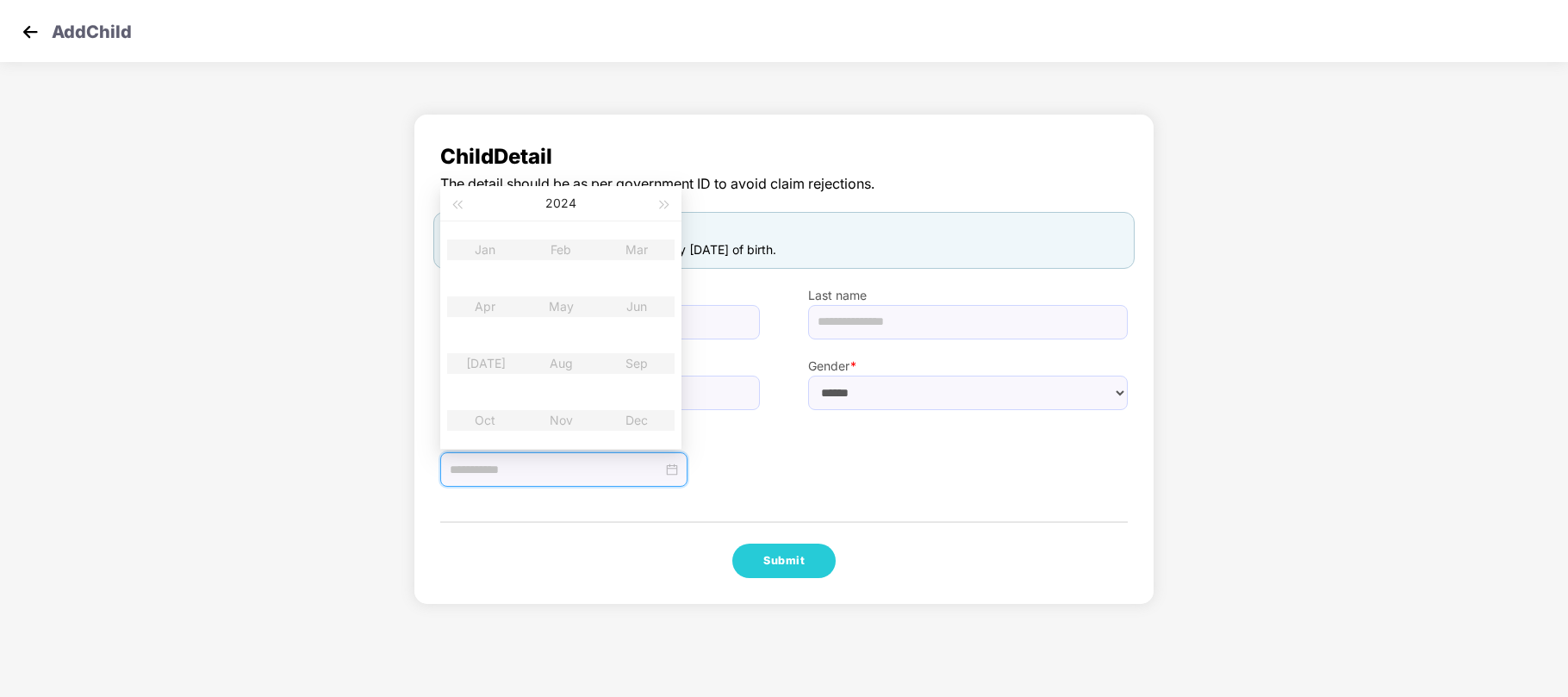
click at [583, 201] on div "2024" at bounding box center [561, 202] width 188 height 34
click at [567, 201] on button "2024" at bounding box center [561, 202] width 31 height 34
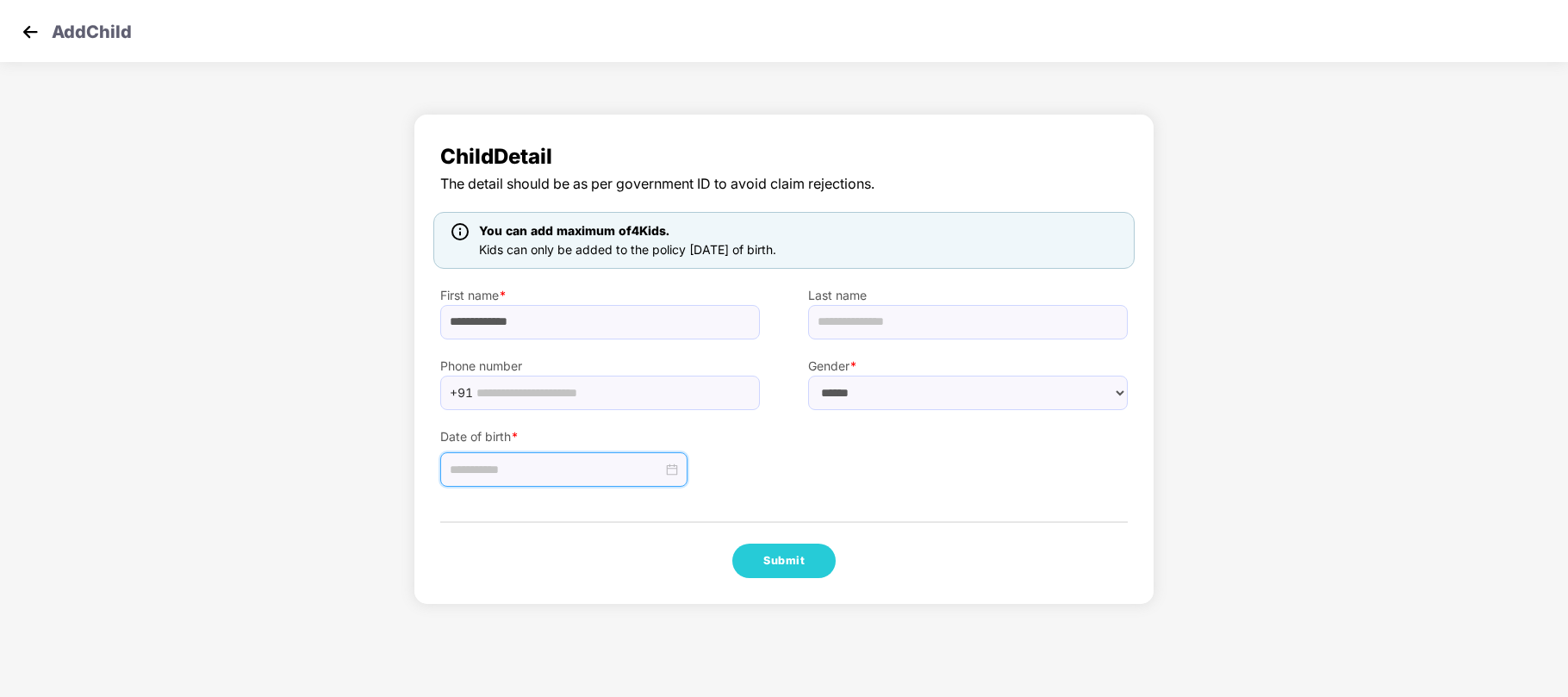
click at [762, 411] on div "Date of birth *" at bounding box center [600, 449] width 368 height 77
click at [866, 385] on select "****** **** ******" at bounding box center [968, 393] width 320 height 34
click at [579, 462] on input at bounding box center [556, 470] width 213 height 19
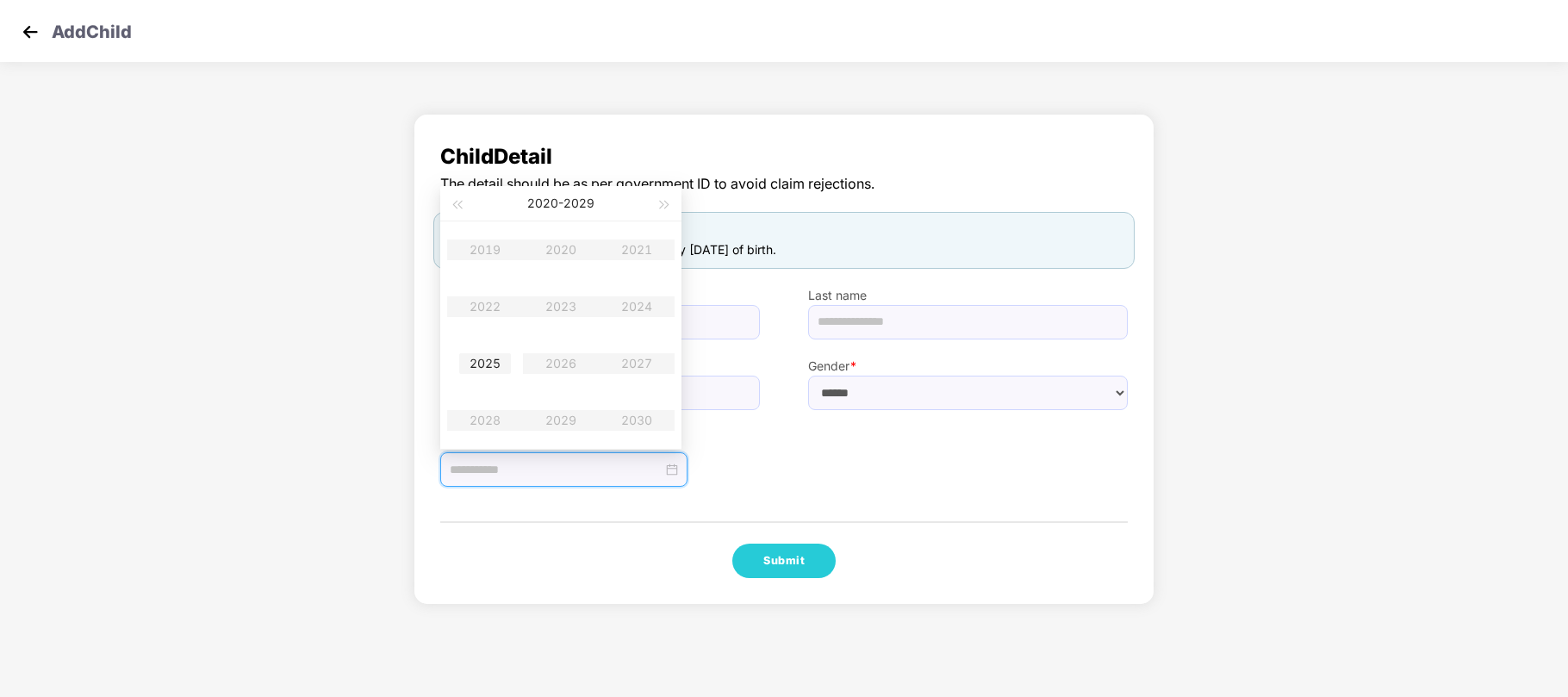
type input "**********"
click at [490, 360] on div "2025" at bounding box center [485, 363] width 52 height 20
type input "**********"
click at [482, 373] on div "[DATE]" at bounding box center [485, 363] width 52 height 20
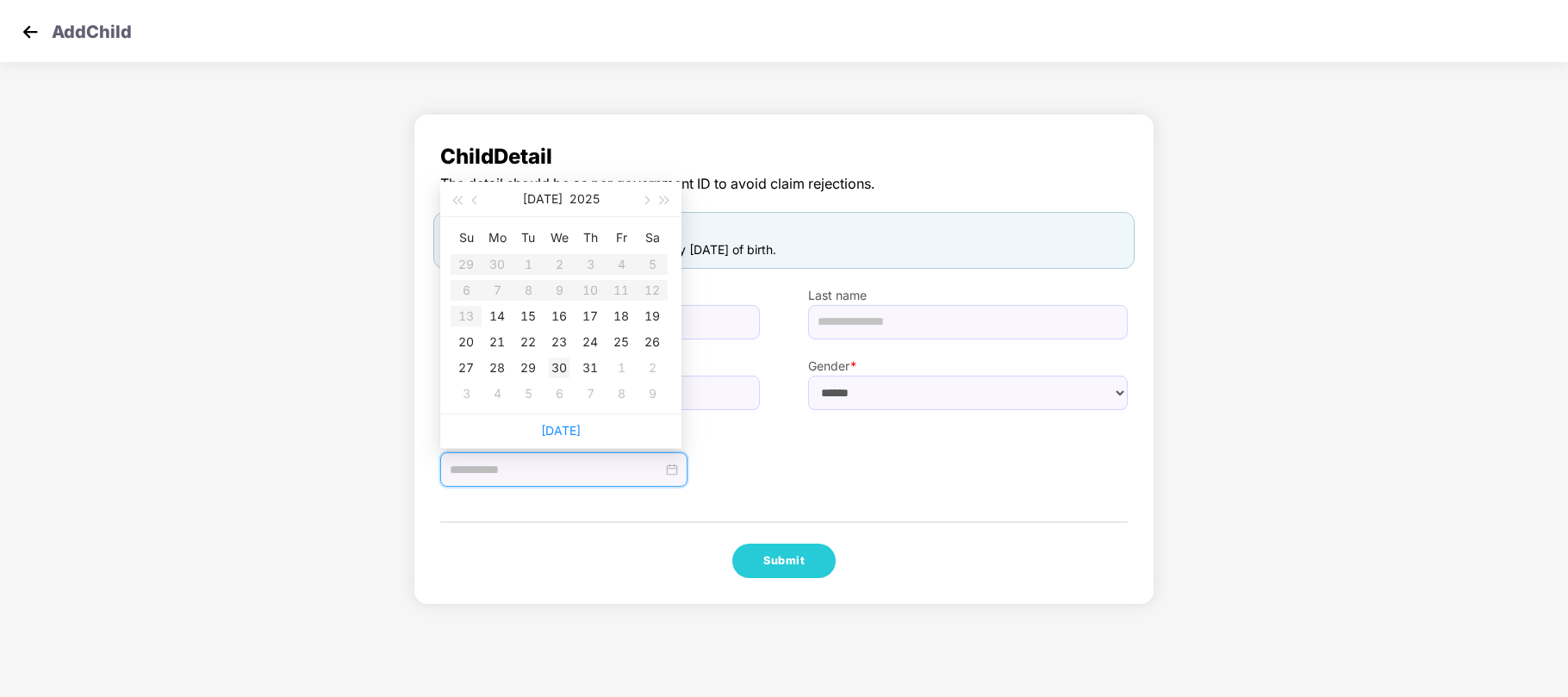
type input "**********"
click at [563, 367] on div "30" at bounding box center [559, 367] width 20 height 20
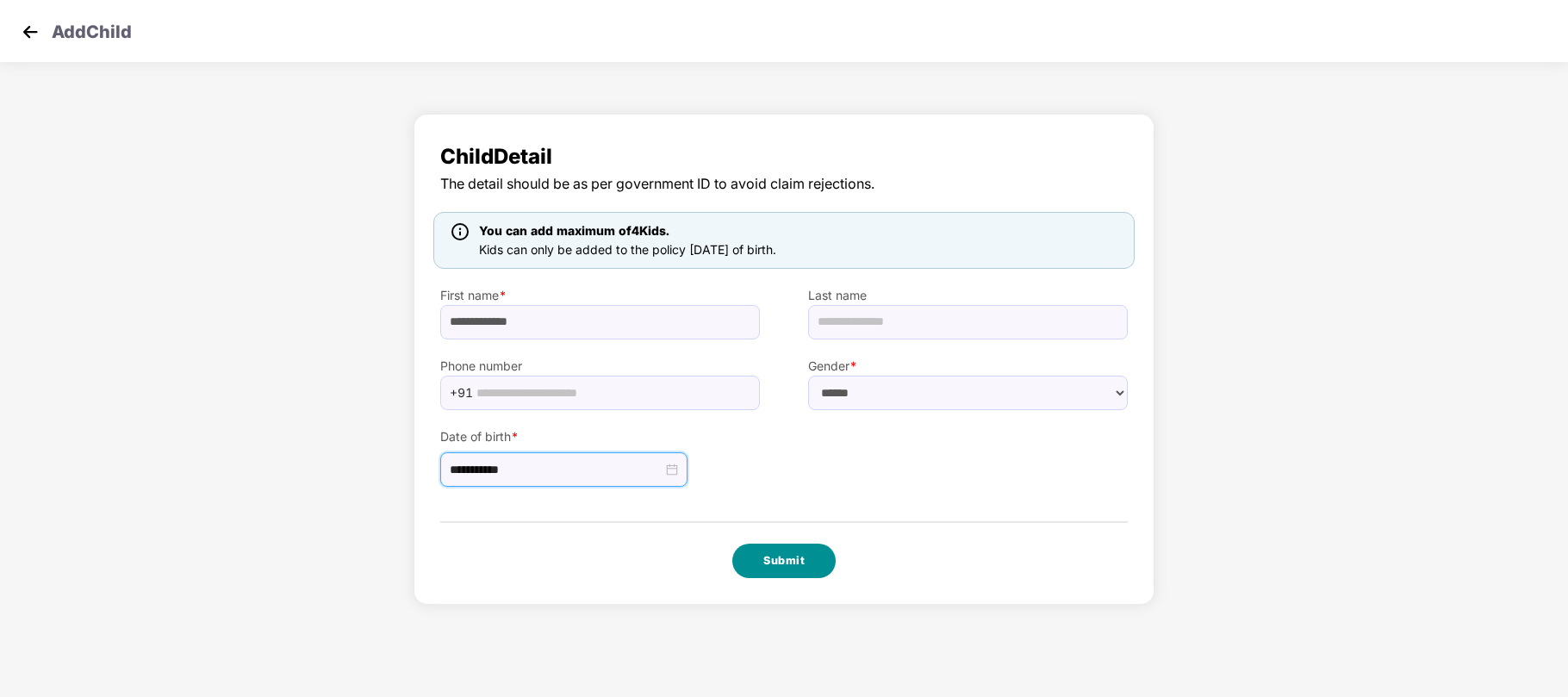
click at [759, 565] on button "Submit" at bounding box center [784, 561] width 103 height 34
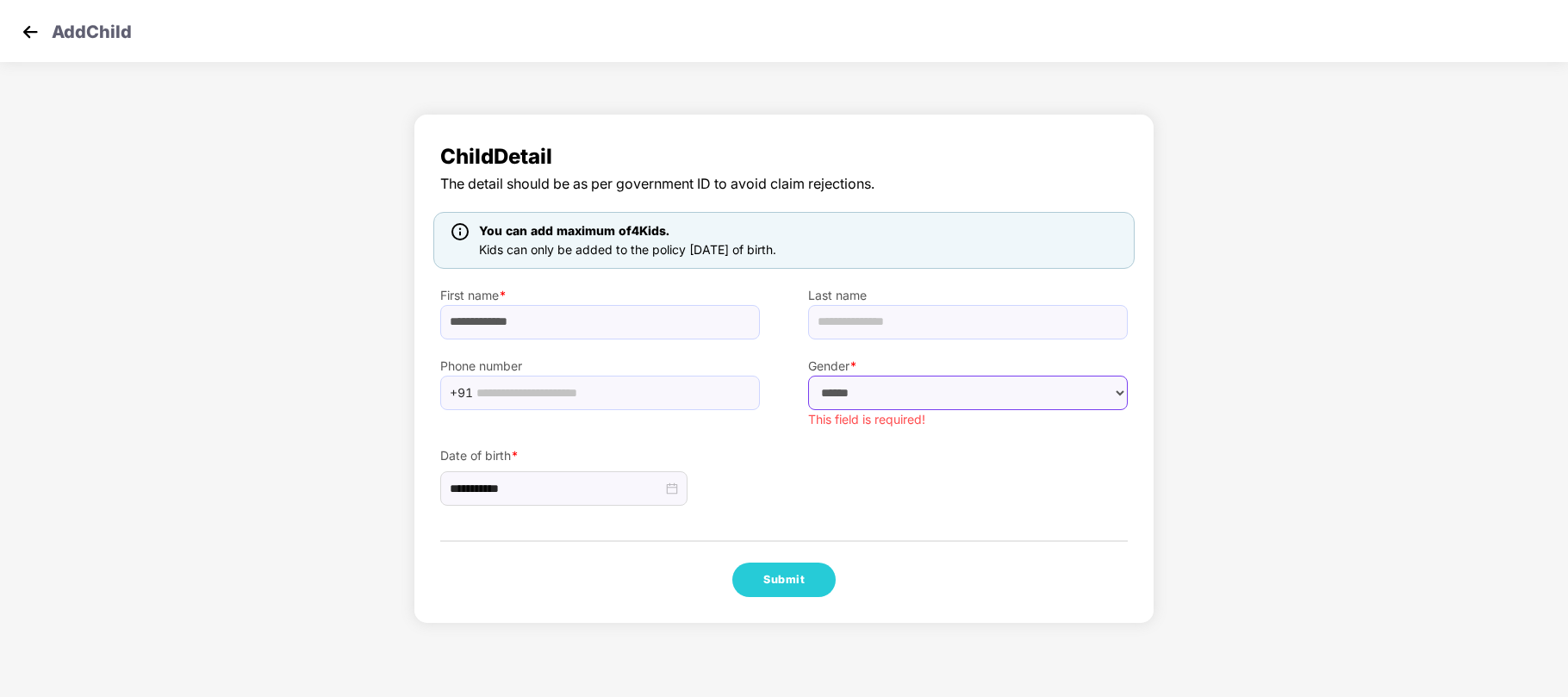
click at [850, 391] on select "****** **** ******" at bounding box center [968, 393] width 320 height 34
select select "******"
click at [808, 376] on select "****** **** ******" at bounding box center [968, 393] width 320 height 34
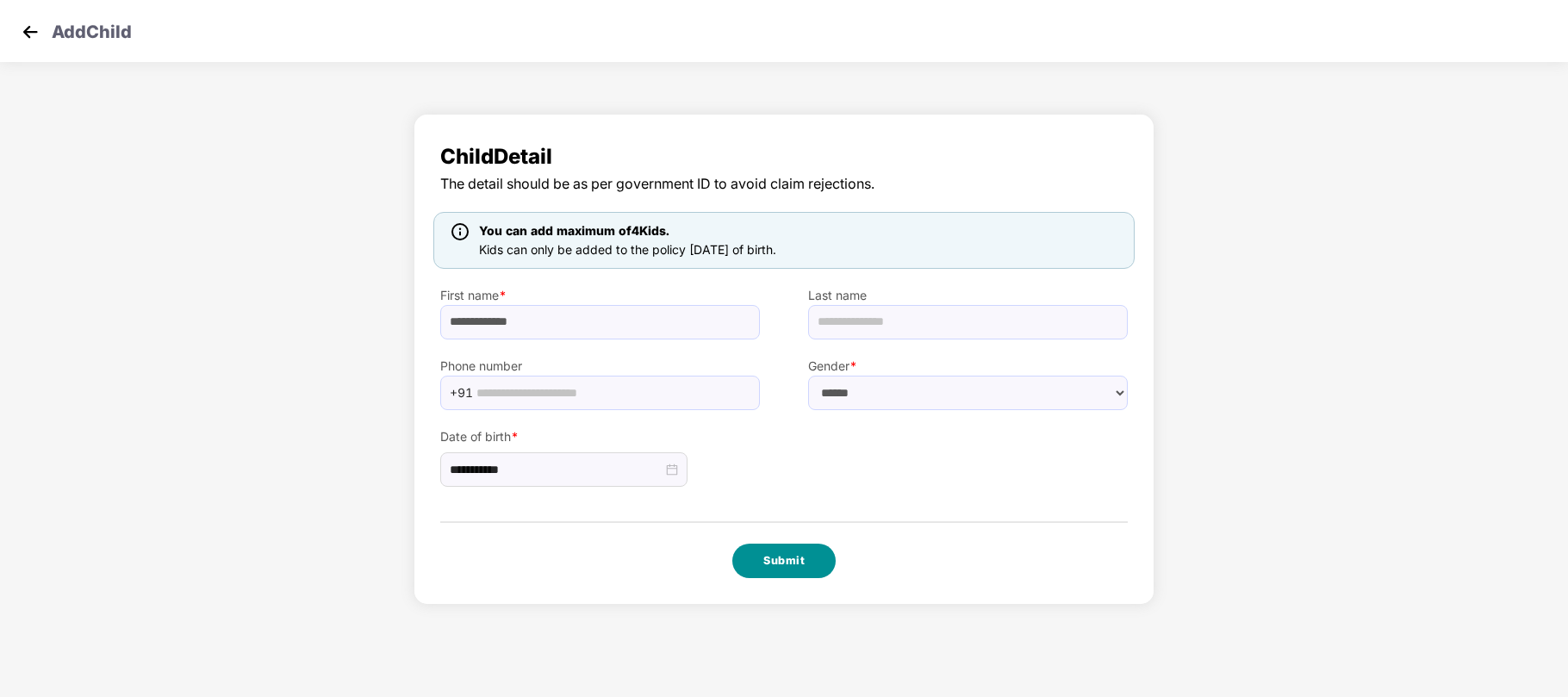
click at [793, 562] on button "Submit" at bounding box center [784, 561] width 103 height 34
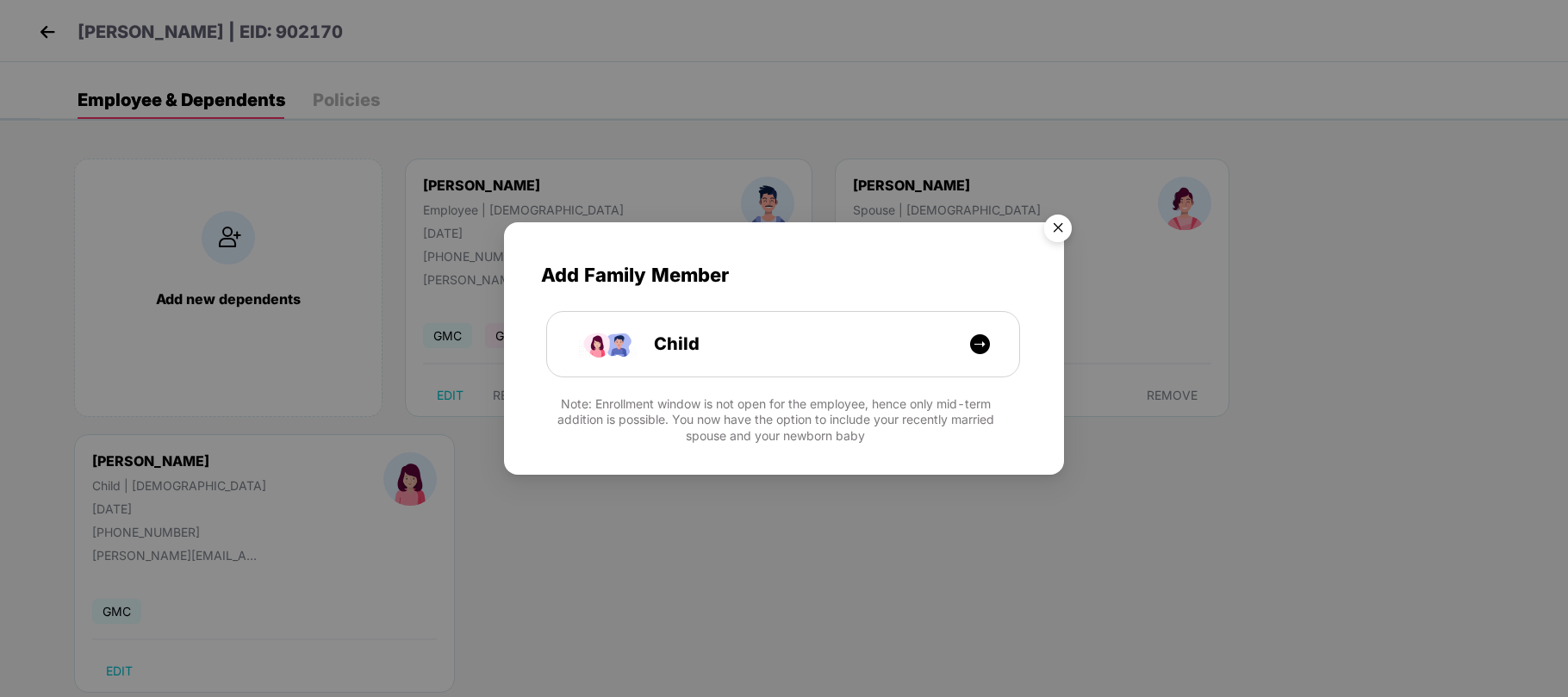
click at [1067, 224] on img "Close" at bounding box center [1058, 231] width 48 height 48
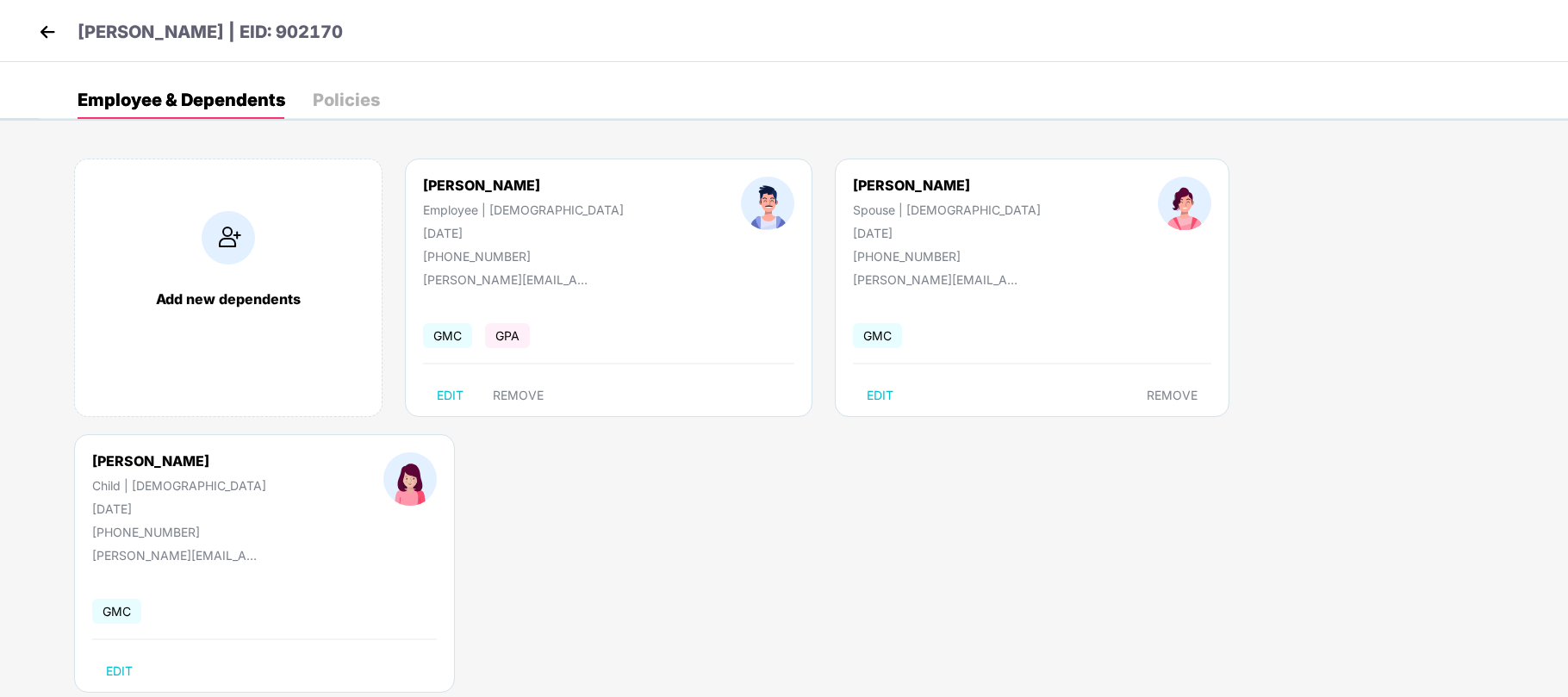
click at [880, 495] on body "[PERSON_NAME] | EID: 902170 Employee & Dependents Policies Add new dependents […" at bounding box center [784, 348] width 1568 height 697
click at [133, 664] on span "EDIT" at bounding box center [119, 671] width 26 height 14
select select "*****"
select select "******"
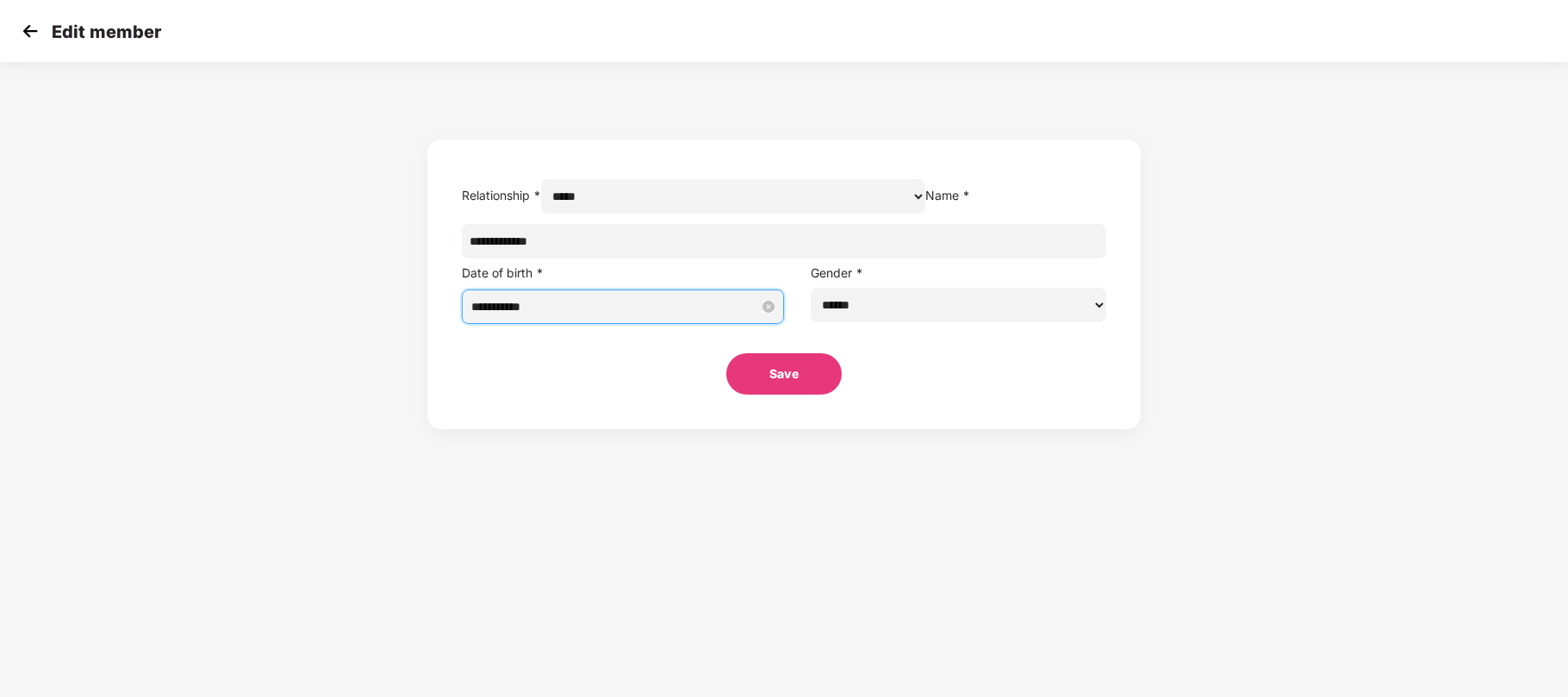
click at [720, 316] on input "**********" at bounding box center [615, 307] width 288 height 19
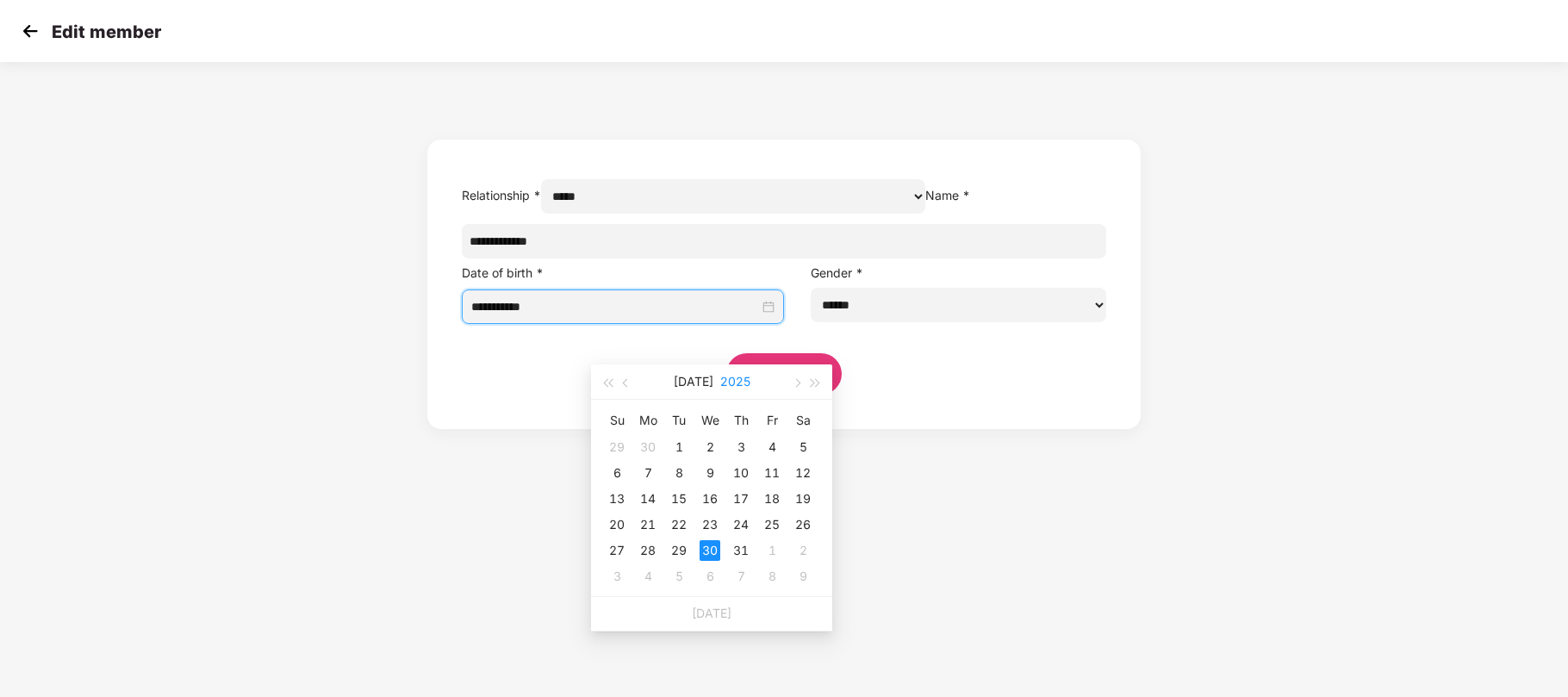
click at [722, 381] on button "2025" at bounding box center [735, 381] width 30 height 34
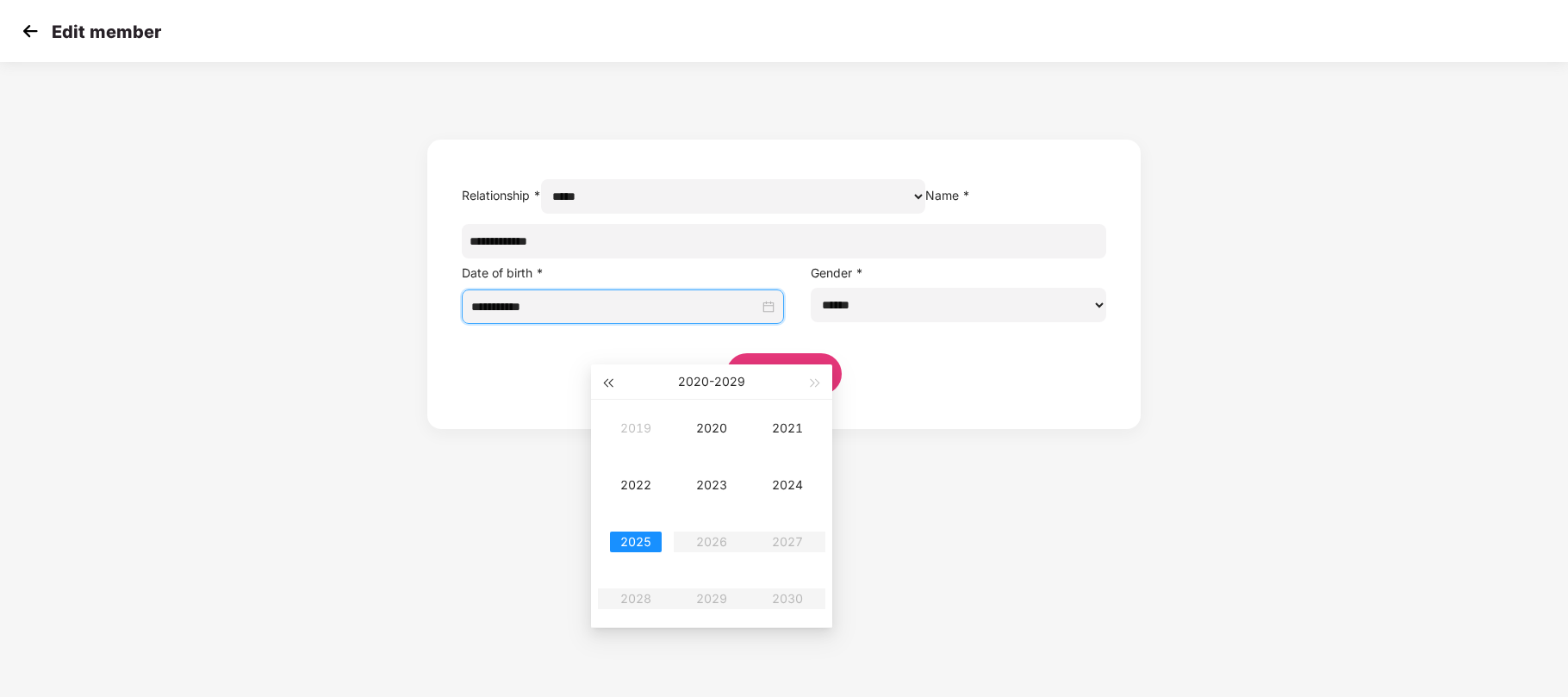
click at [611, 379] on span "button" at bounding box center [607, 384] width 9 height 9
click at [813, 377] on button "button" at bounding box center [816, 381] width 19 height 34
click at [641, 488] on div "2022" at bounding box center [636, 484] width 52 height 20
click at [641, 489] on div "Apr" at bounding box center [636, 484] width 52 height 20
type input "**********"
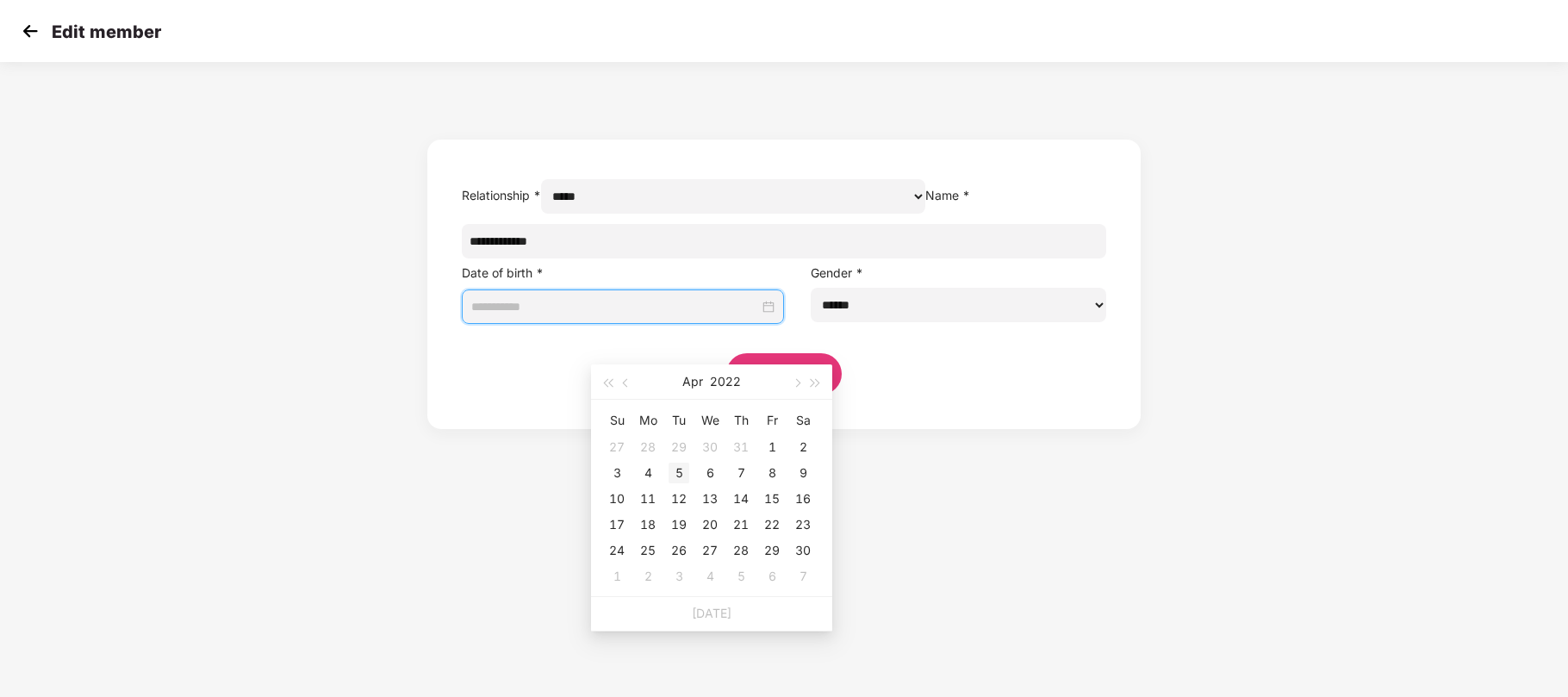
click at [677, 472] on div "5" at bounding box center [679, 473] width 20 height 20
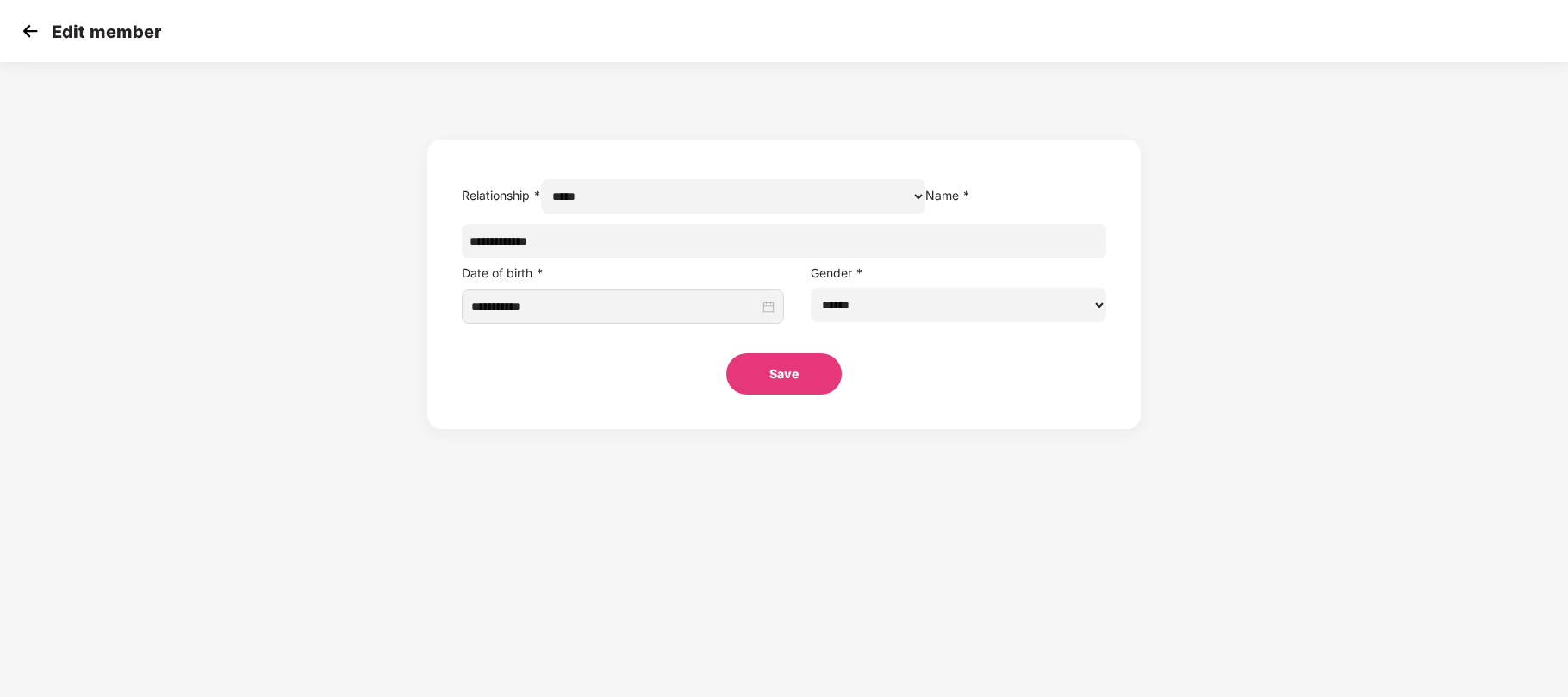
click at [769, 394] on button "Save" at bounding box center [784, 373] width 115 height 41
click at [38, 27] on img at bounding box center [30, 31] width 26 height 26
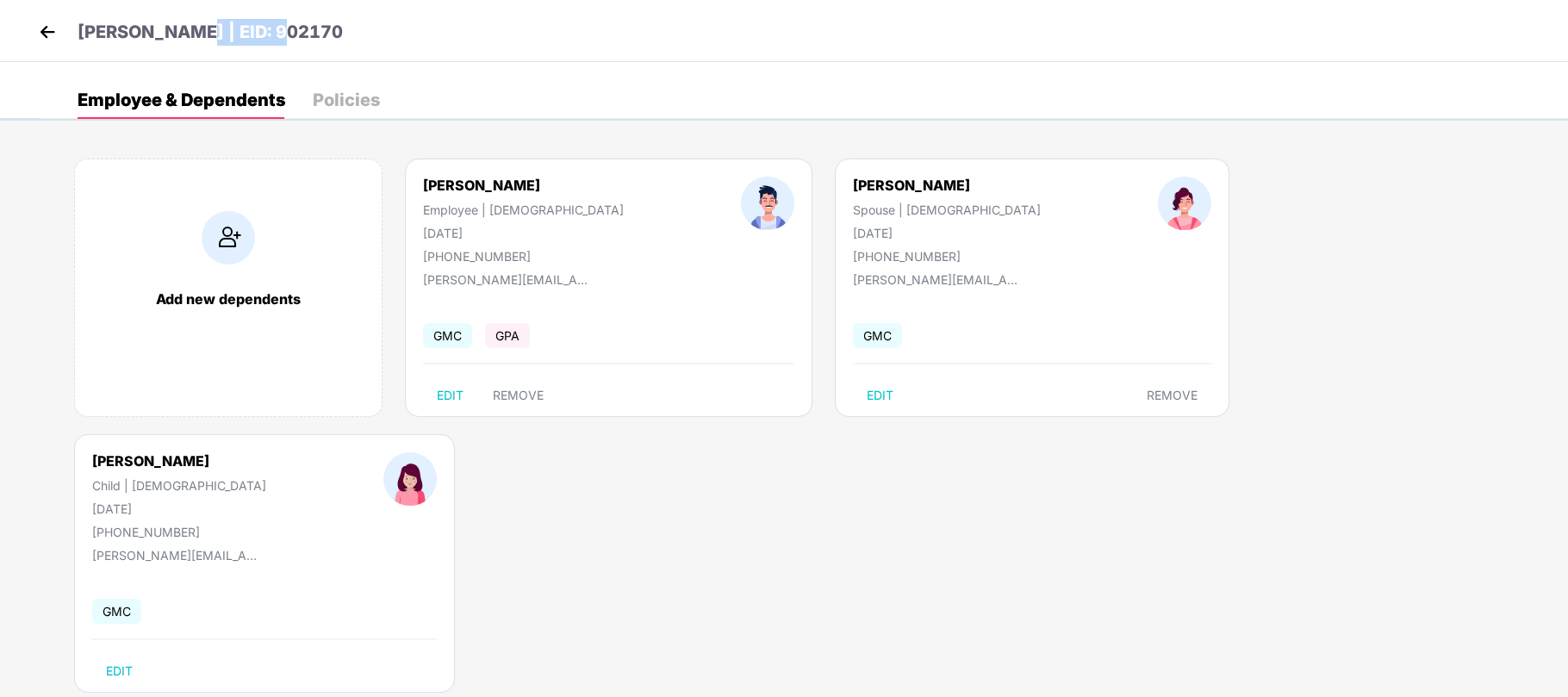
drag, startPoint x: 288, startPoint y: 31, endPoint x: 171, endPoint y: 34, distance: 117.0
click at [171, 34] on div "[PERSON_NAME] | EID: 902170" at bounding box center [784, 31] width 1568 height 62
copy p "EID: 902170"
drag, startPoint x: 1215, startPoint y: 191, endPoint x: 1105, endPoint y: 189, distance: 110.0
click at [325, 452] on div "[PERSON_NAME] Child | [DEMOGRAPHIC_DATA] [DATE] [PHONE_NUMBER]" at bounding box center [179, 495] width 291 height 87
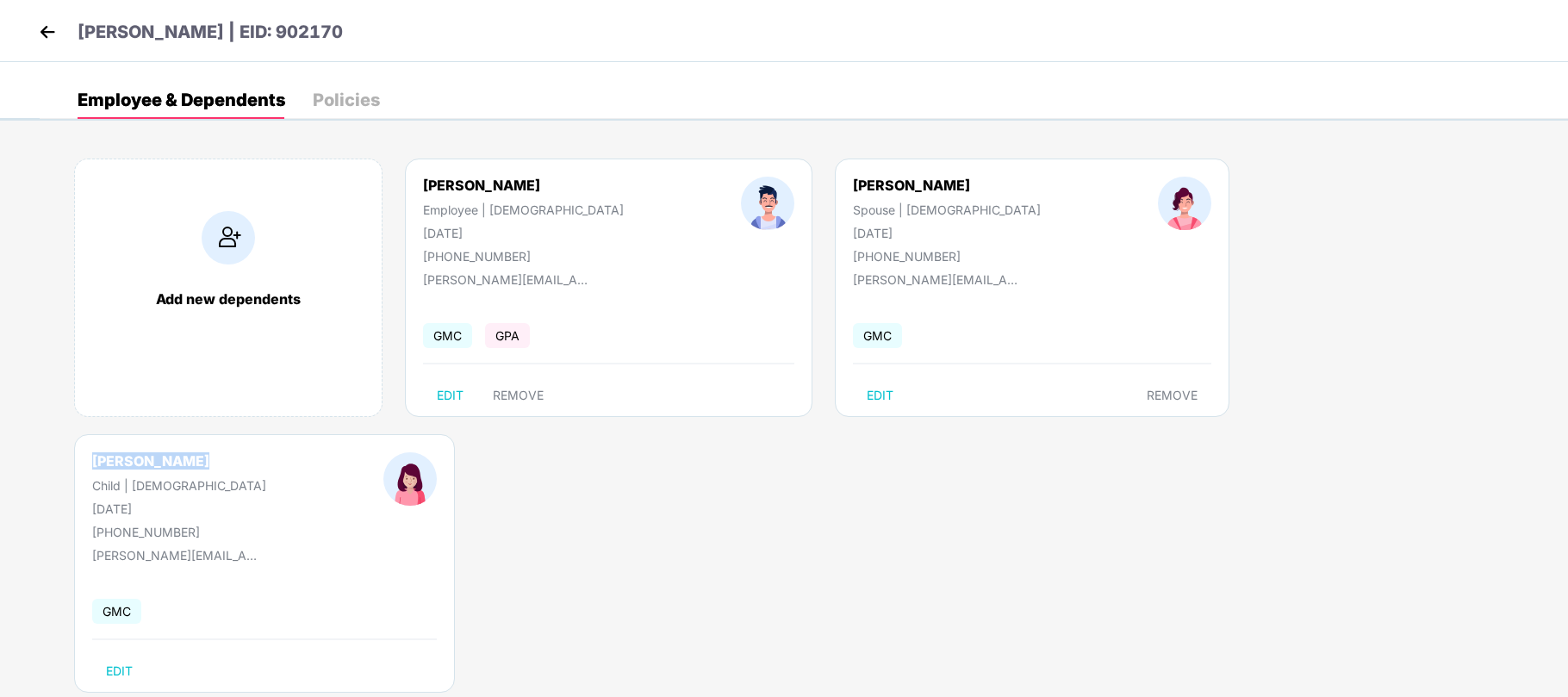
copy div "[PERSON_NAME]"
click at [49, 29] on img at bounding box center [47, 32] width 26 height 26
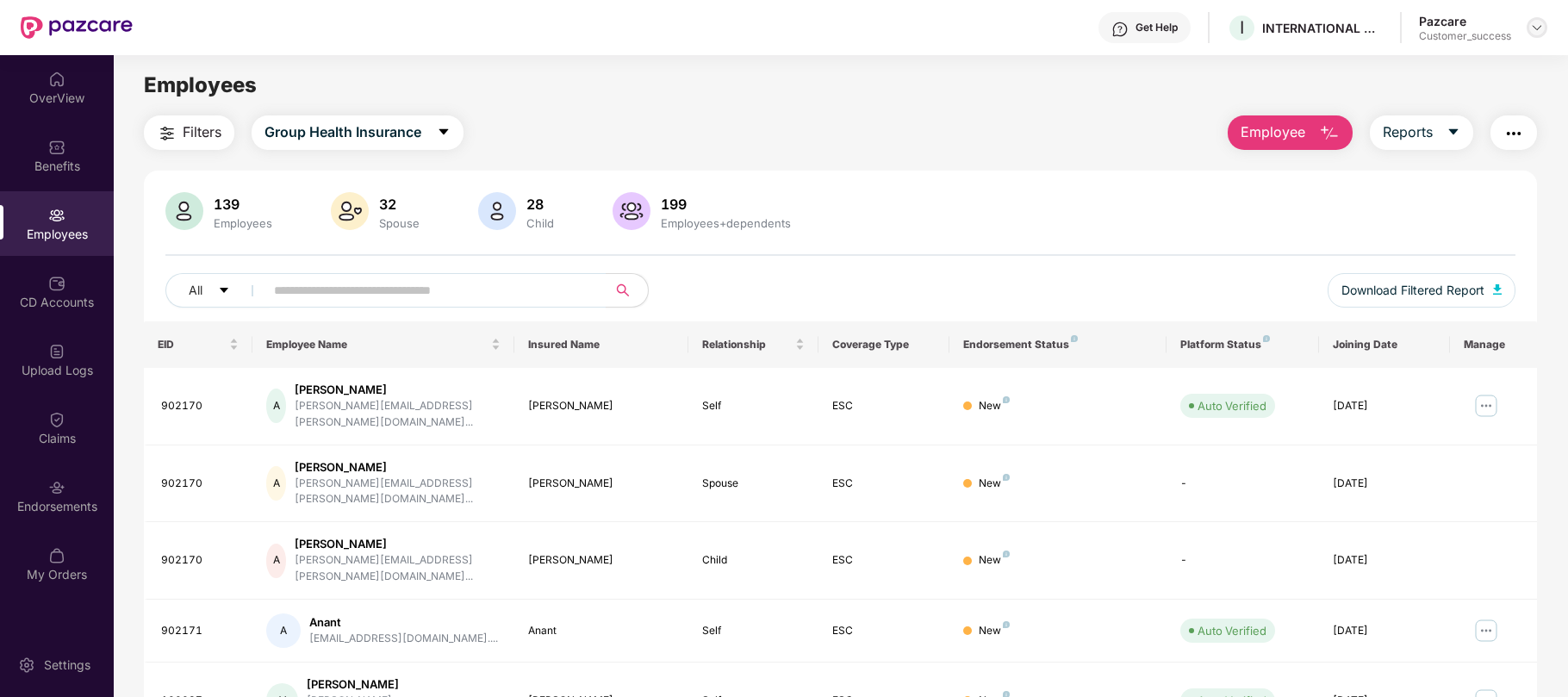
click at [1544, 25] on div at bounding box center [1536, 27] width 20 height 20
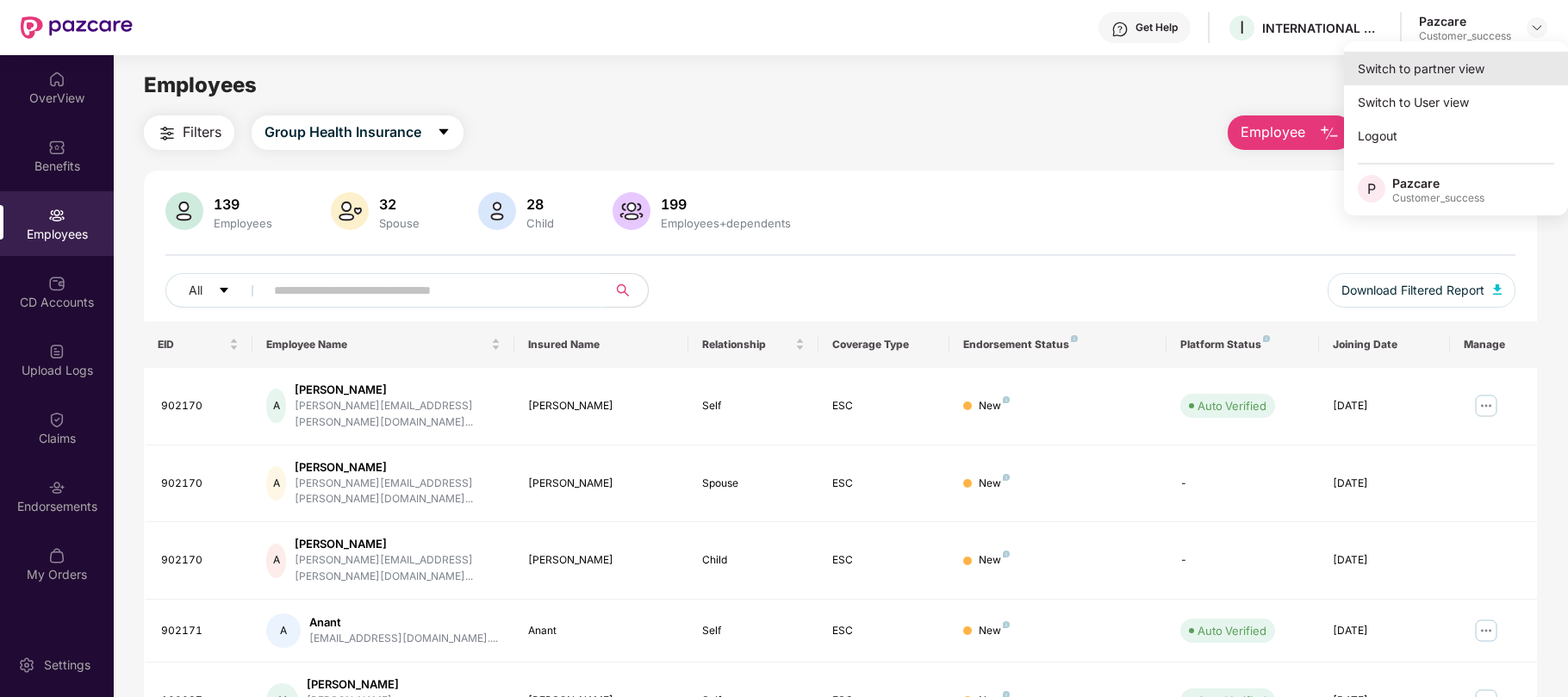
click at [1469, 62] on div "Switch to partner view" at bounding box center [1456, 69] width 224 height 33
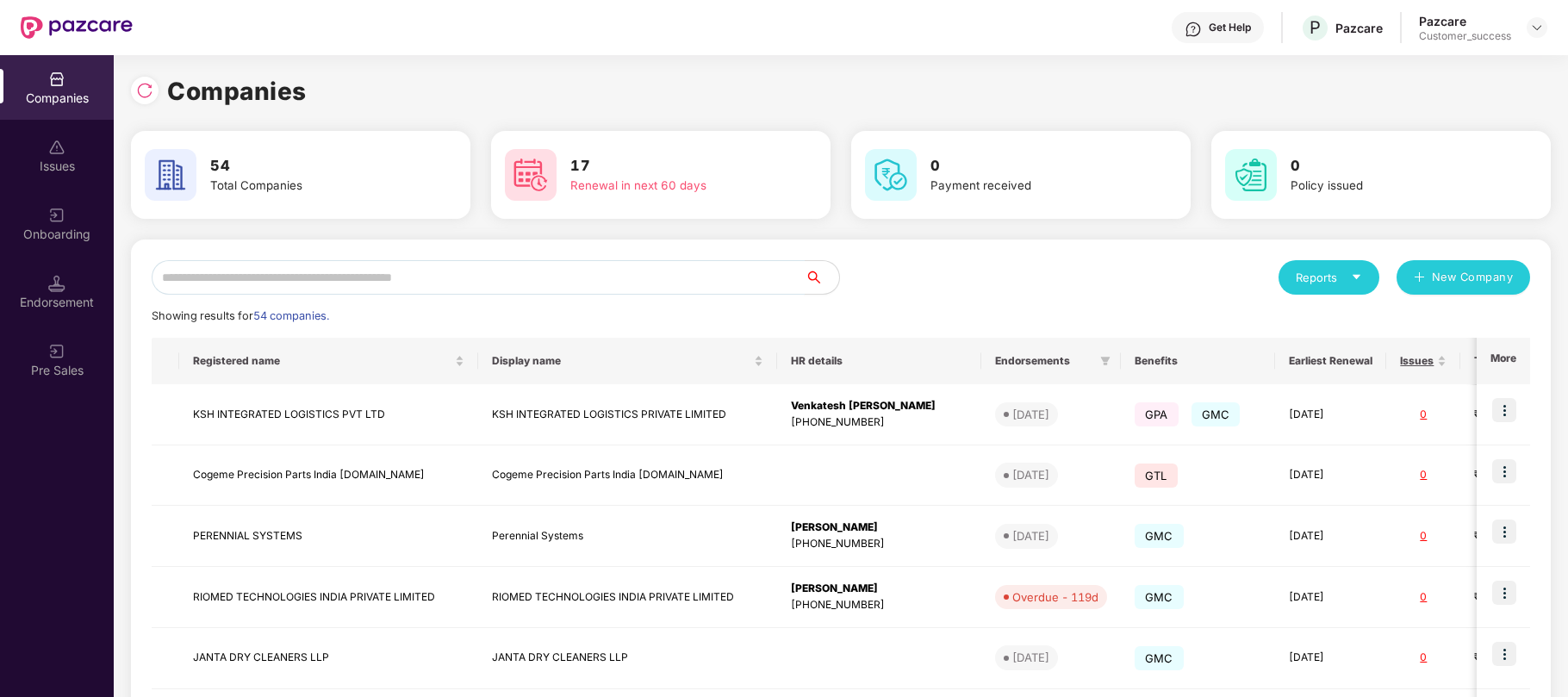
click at [556, 268] on input "text" at bounding box center [478, 277] width 653 height 34
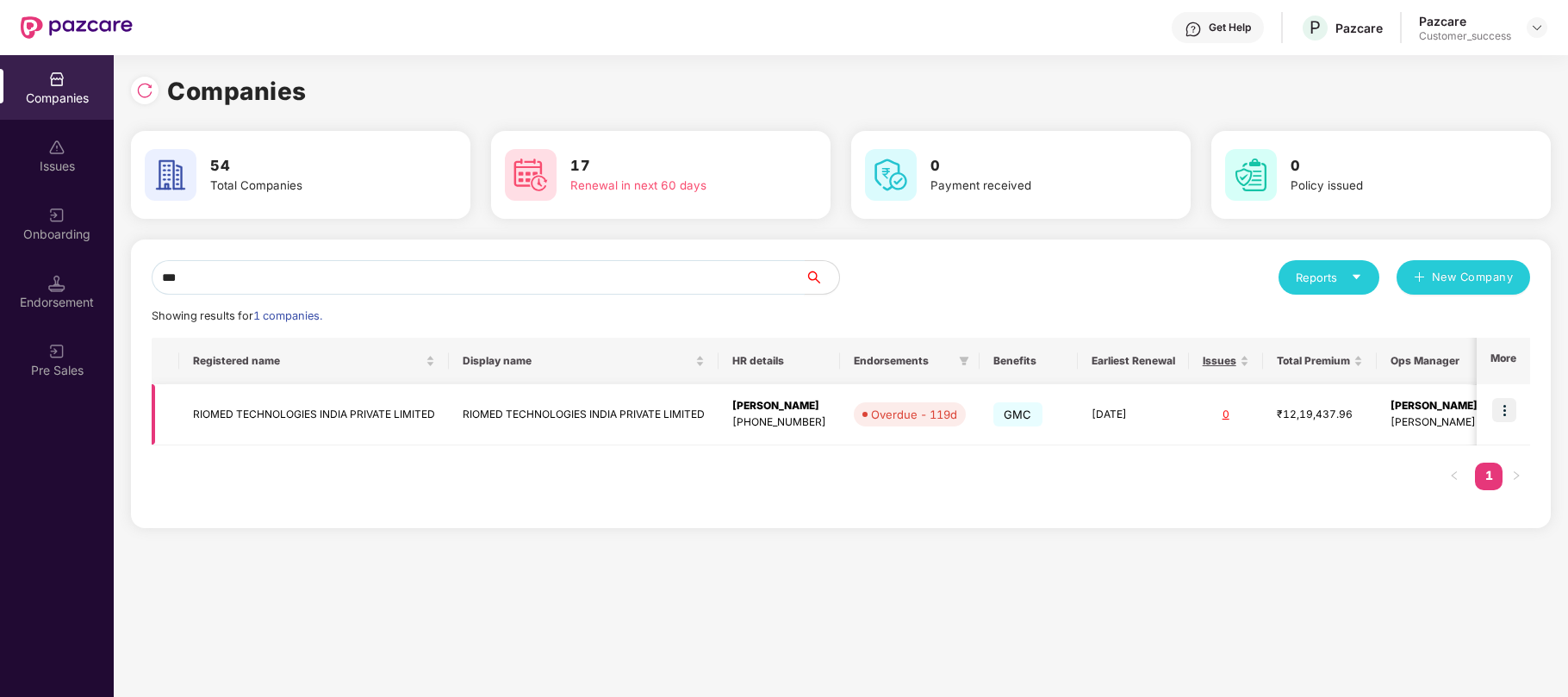
type input "***"
click at [1510, 404] on img at bounding box center [1504, 409] width 24 height 24
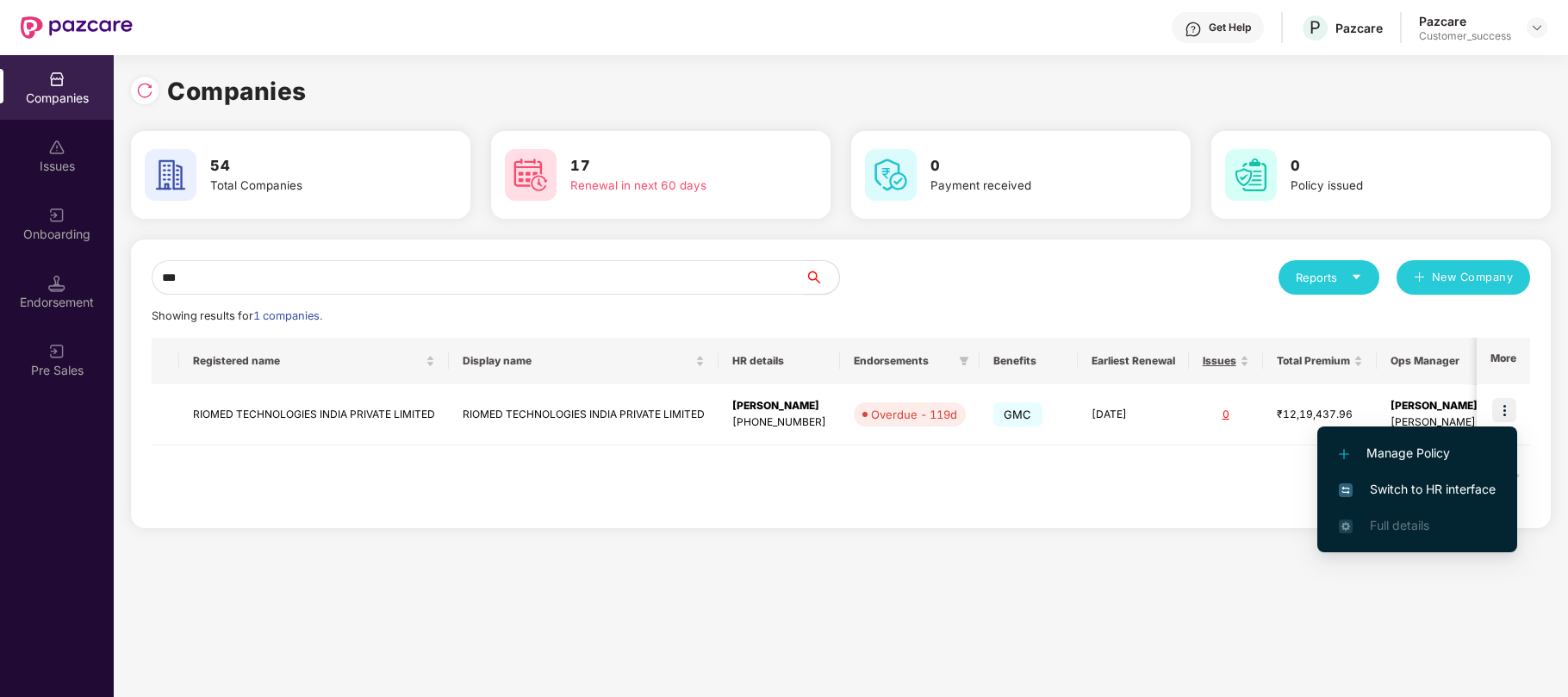
click at [1402, 483] on span "Switch to HR interface" at bounding box center [1417, 489] width 157 height 19
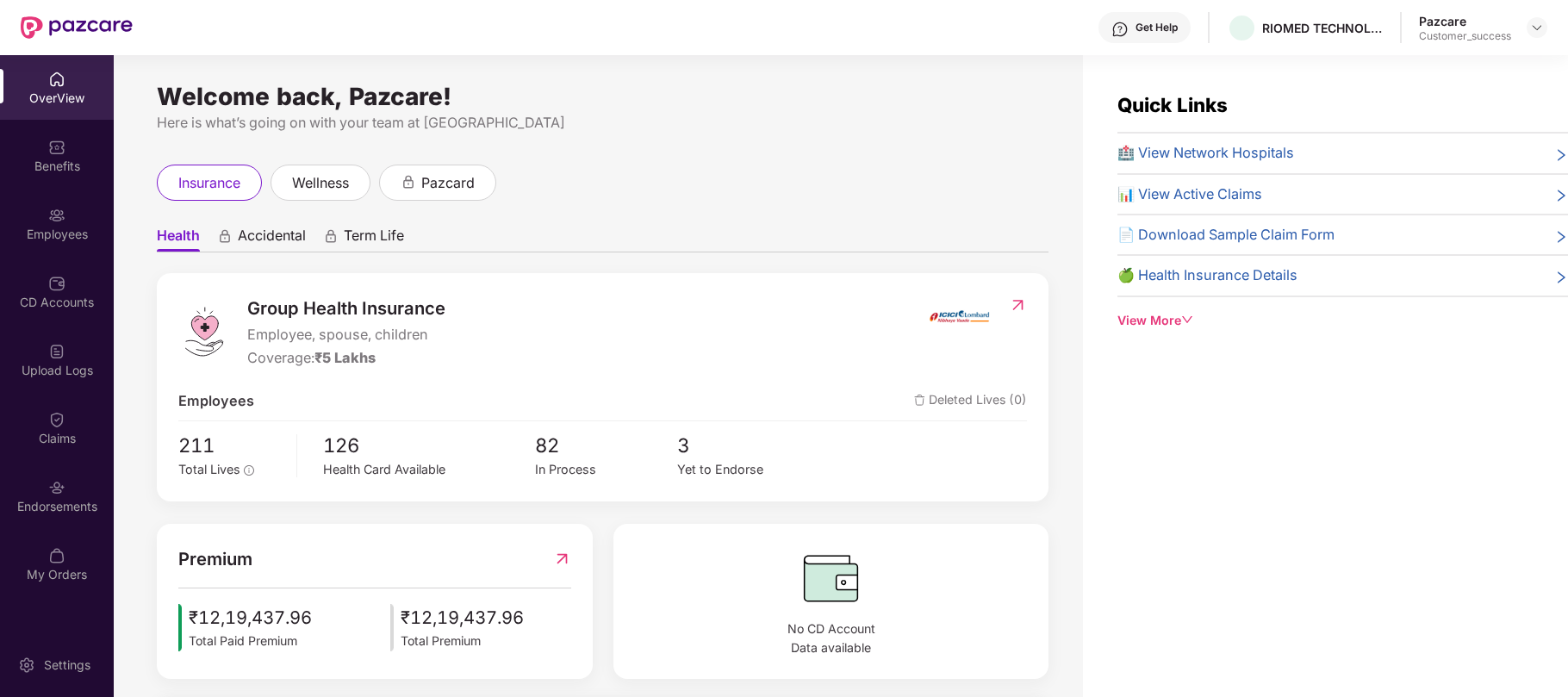
click at [55, 215] on img at bounding box center [57, 216] width 18 height 18
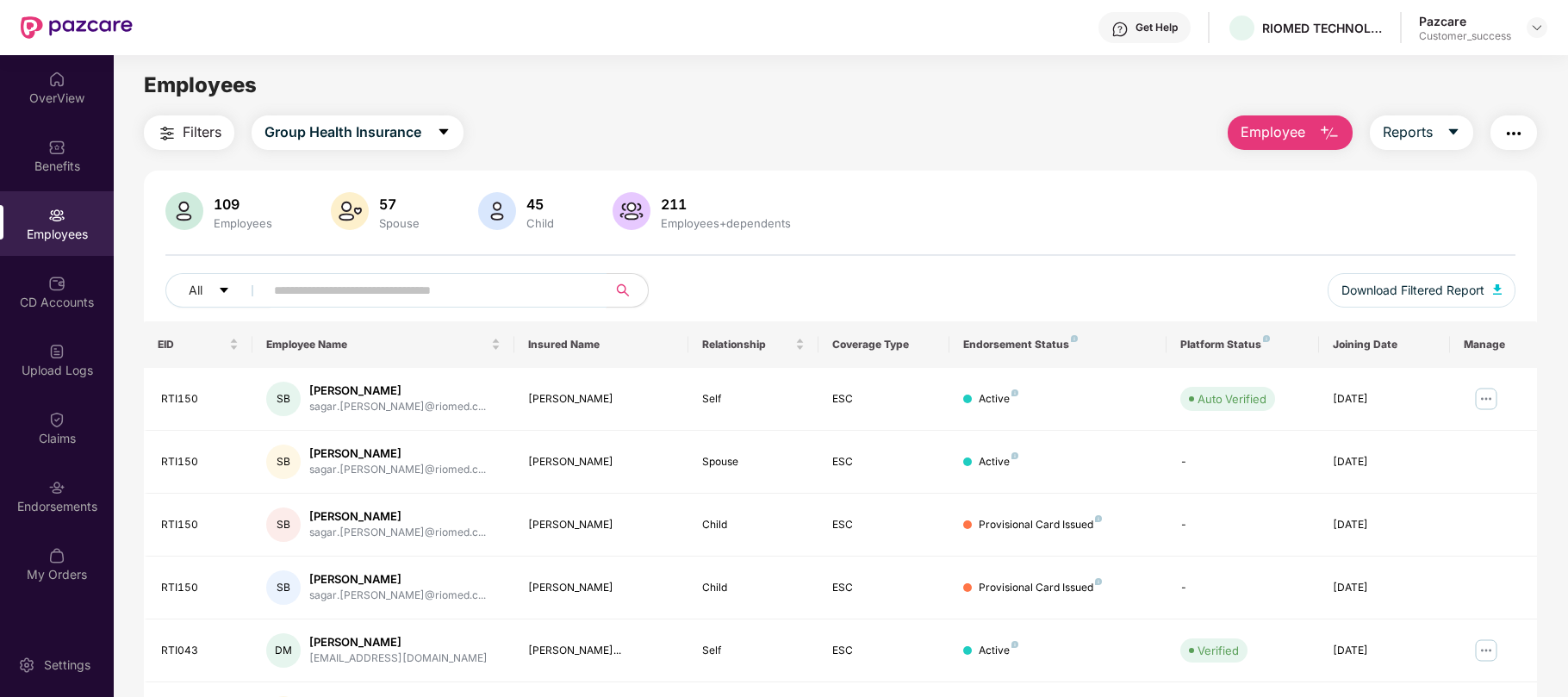
click at [390, 297] on input "text" at bounding box center [428, 290] width 309 height 26
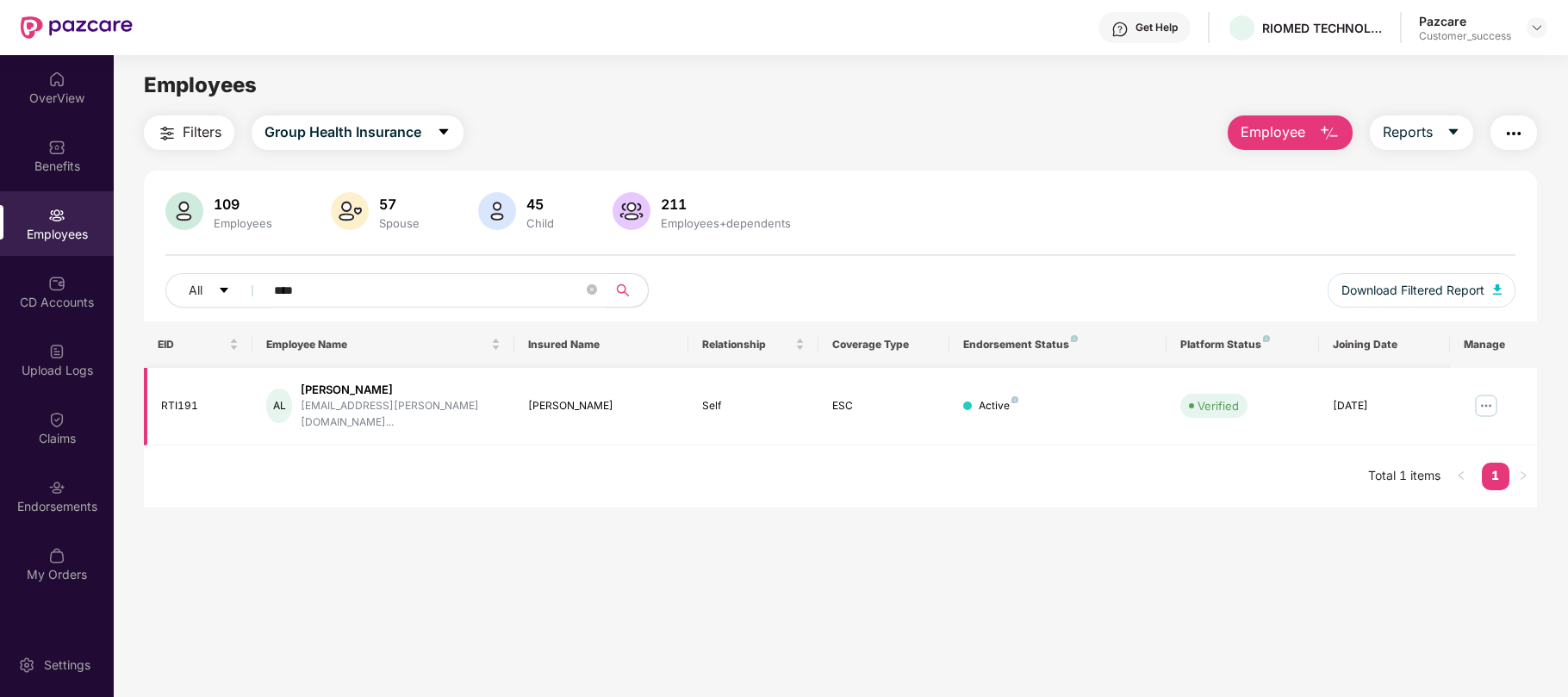
type input "****"
click at [1480, 400] on img at bounding box center [1486, 405] width 27 height 27
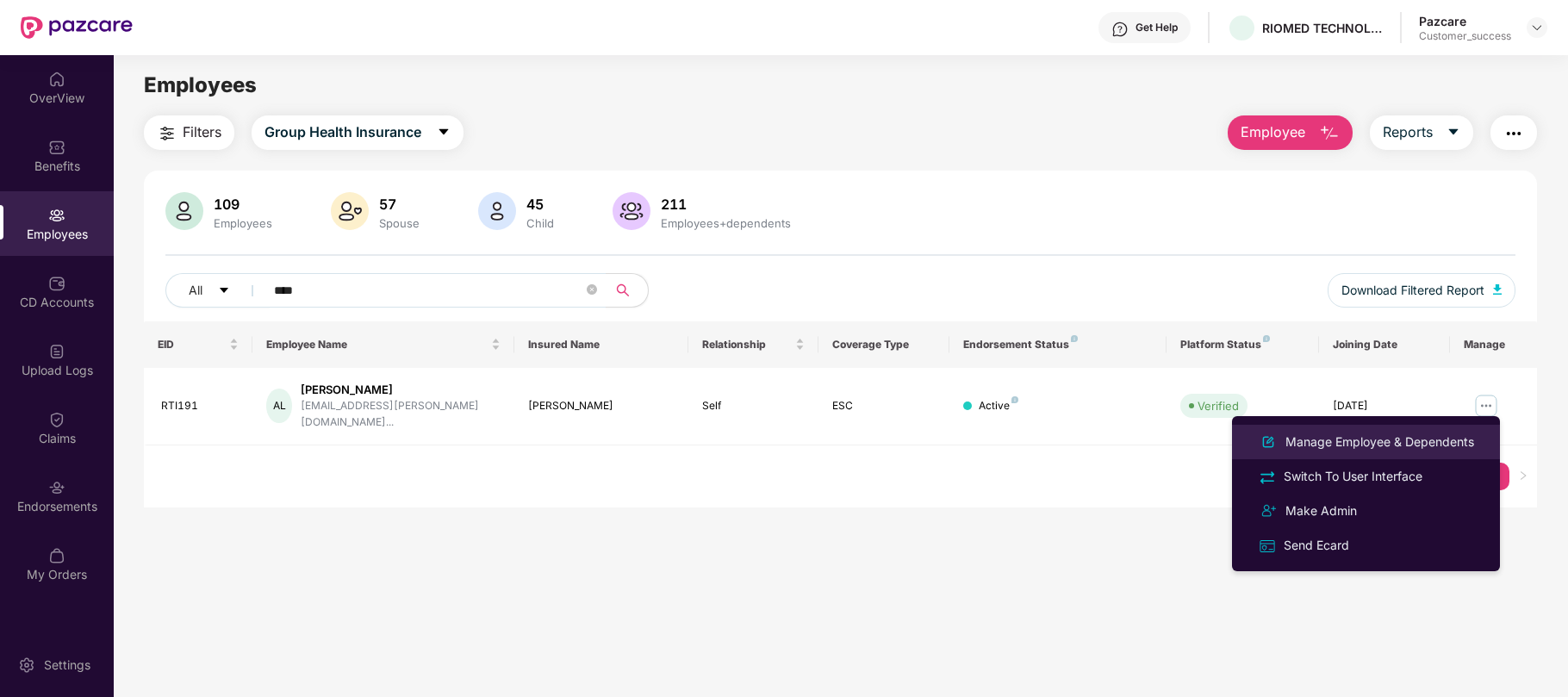
click at [1395, 436] on div "Manage Employee & Dependents" at bounding box center [1380, 442] width 195 height 19
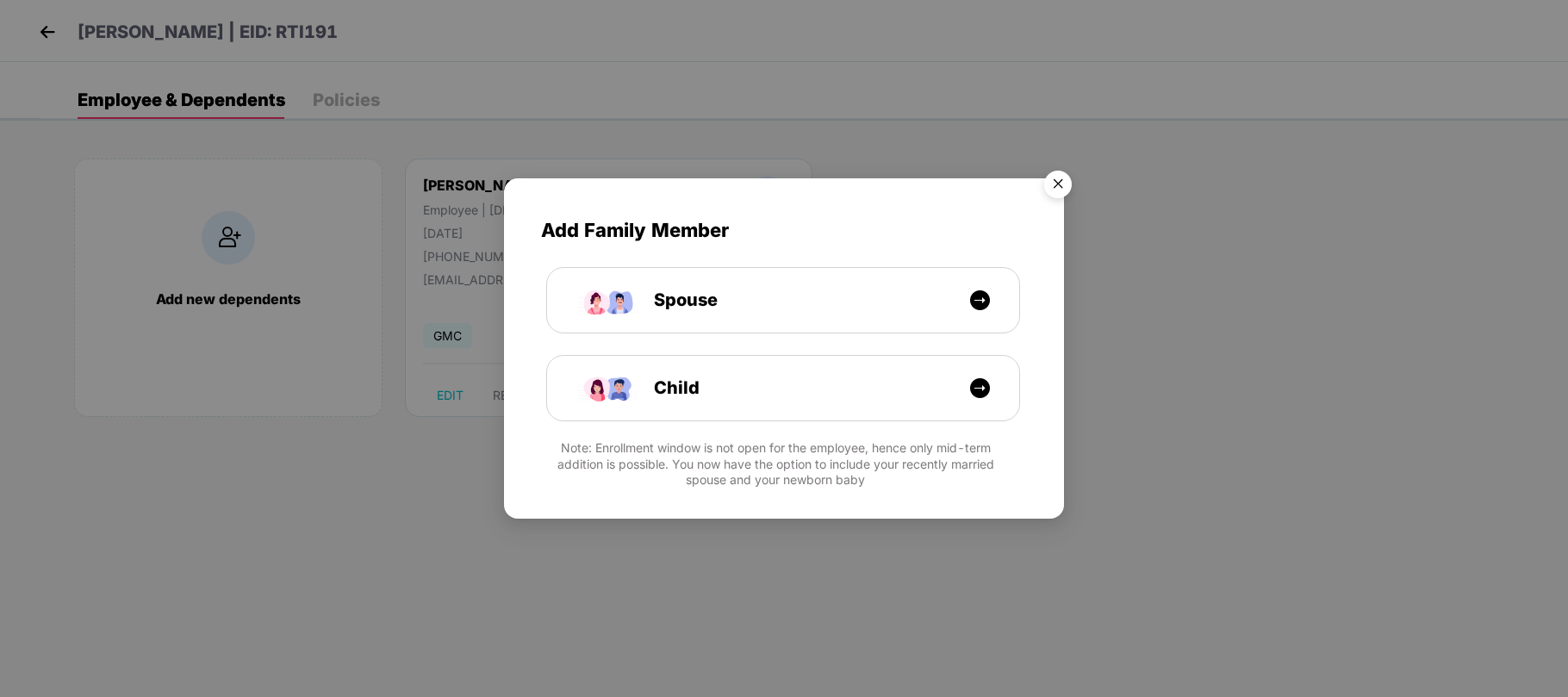
click at [1053, 183] on img "Close" at bounding box center [1058, 187] width 48 height 48
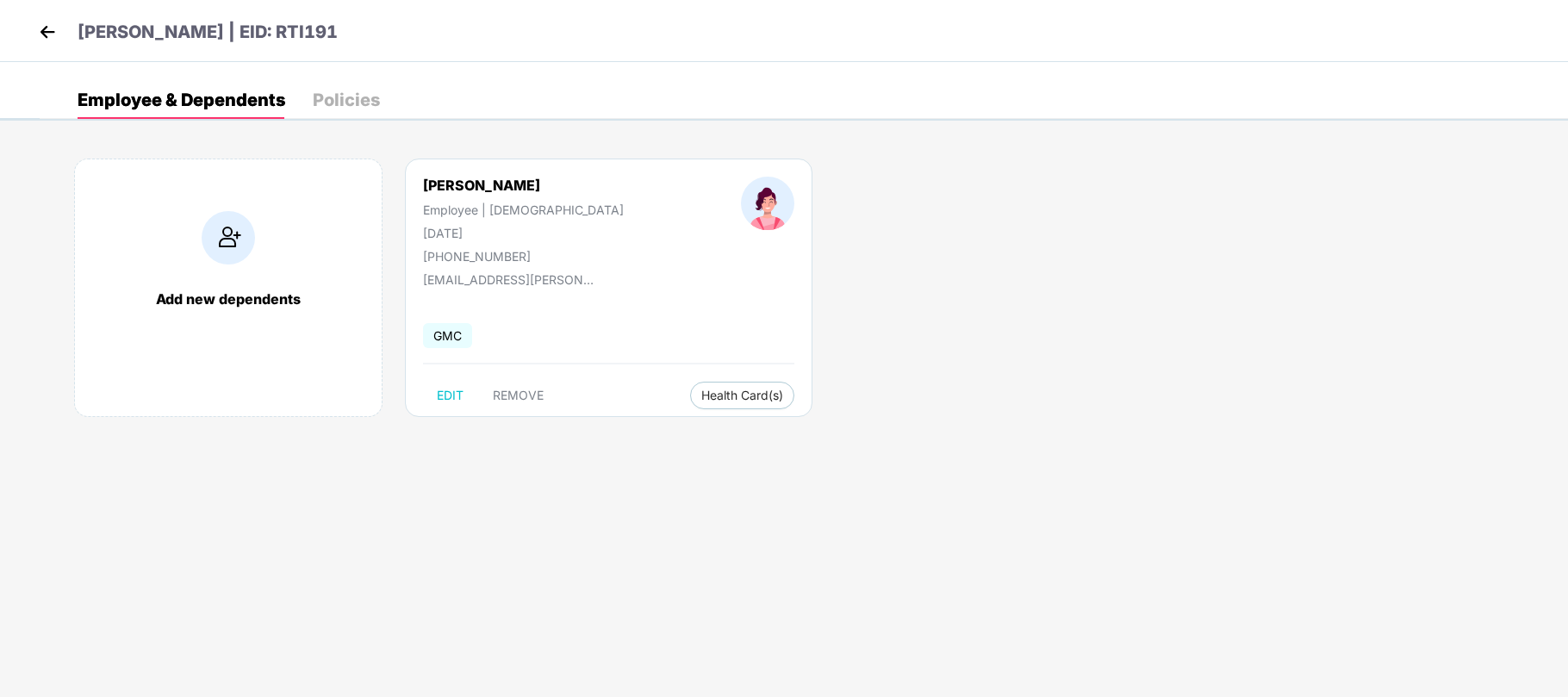
click at [39, 33] on img at bounding box center [47, 32] width 26 height 26
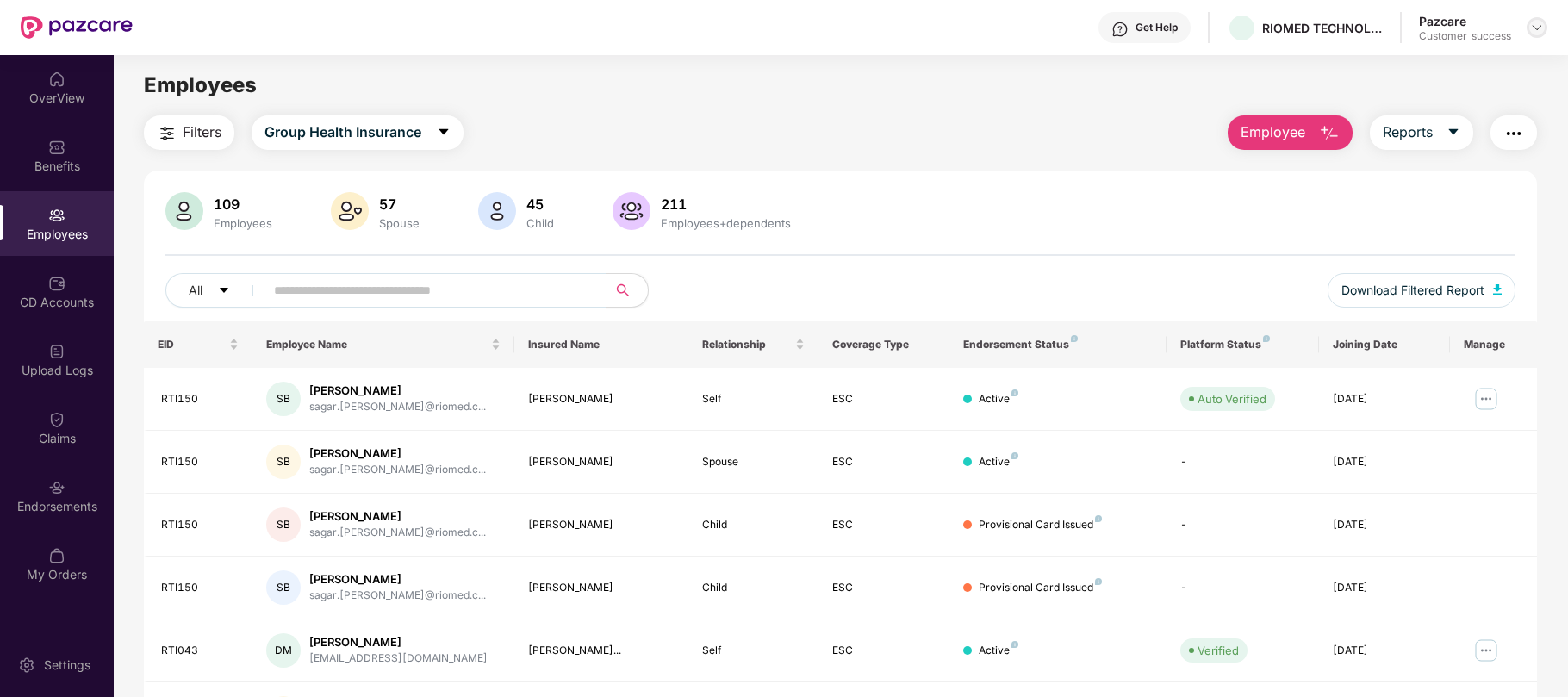
click at [1542, 31] on img at bounding box center [1537, 27] width 14 height 14
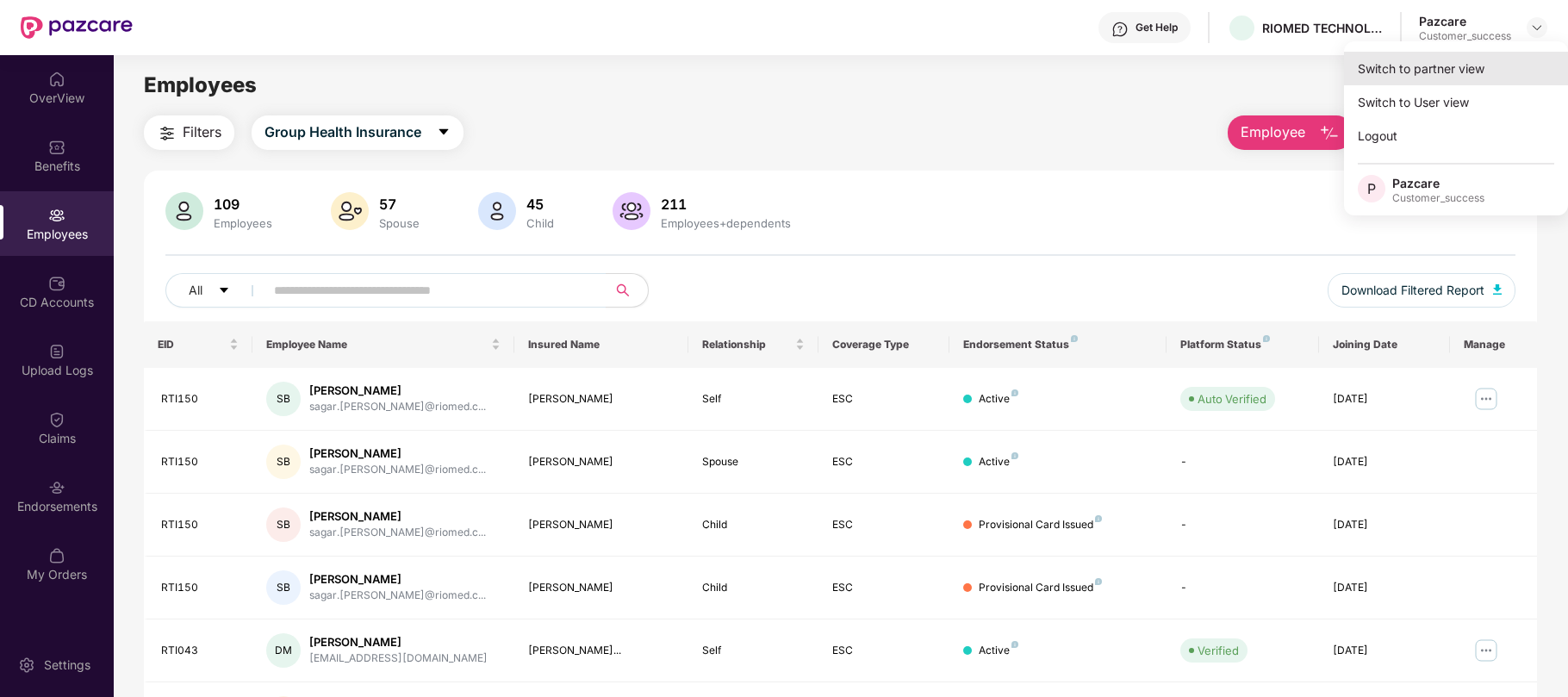
click at [1410, 73] on div "Switch to partner view" at bounding box center [1456, 69] width 224 height 33
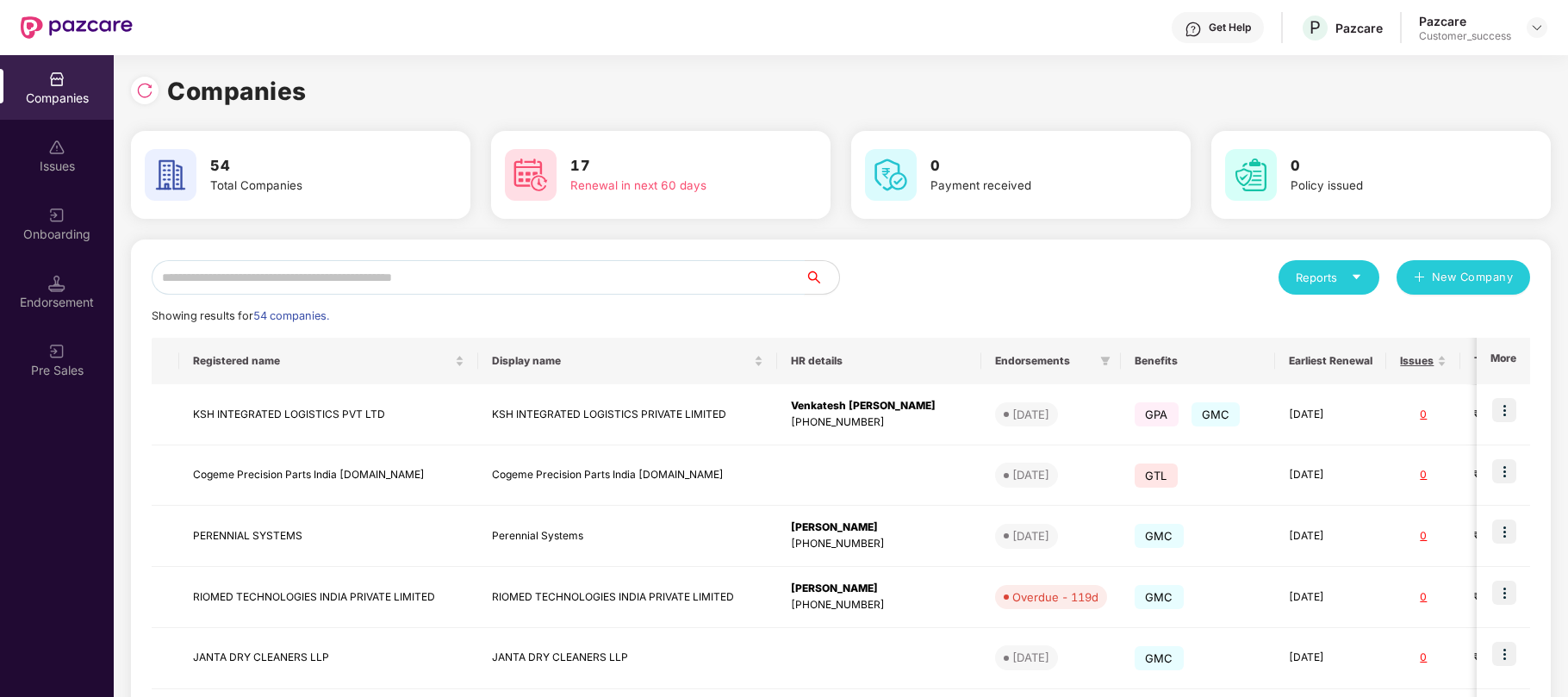
click at [601, 275] on input "text" at bounding box center [478, 277] width 653 height 34
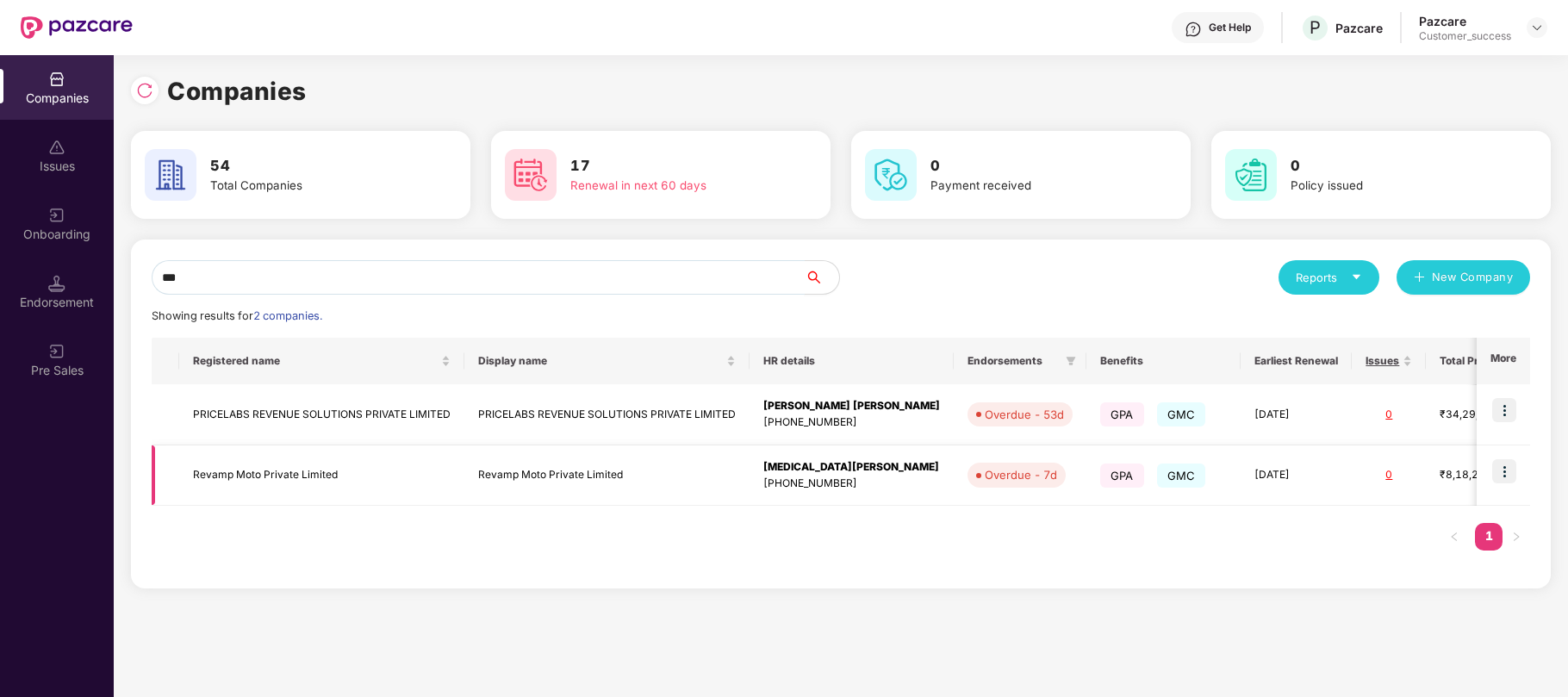
type input "***"
click at [819, 476] on div "[PHONE_NUMBER]" at bounding box center [851, 483] width 177 height 17
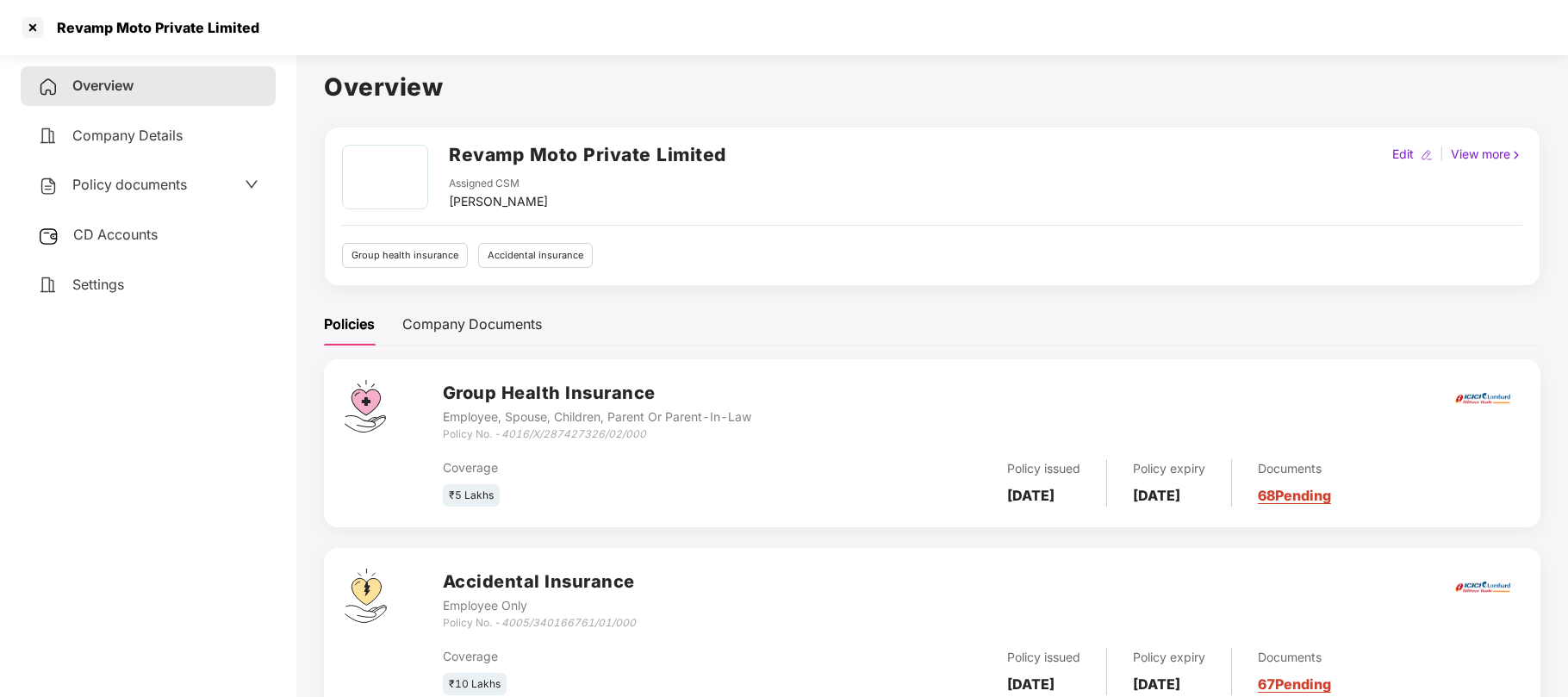
click at [122, 183] on span "Policy documents" at bounding box center [129, 185] width 114 height 18
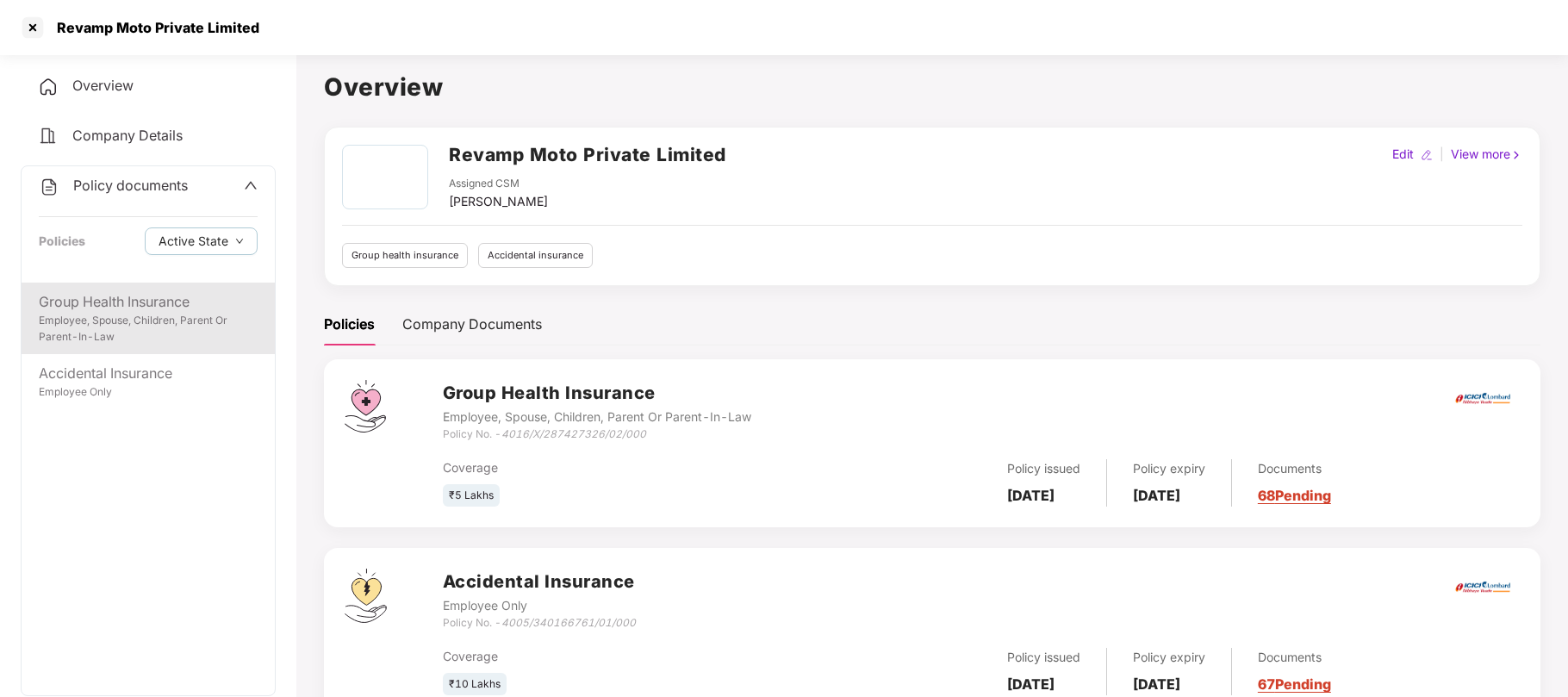
click at [144, 313] on div "Employee, Spouse, Children, Parent Or Parent-In-Law" at bounding box center [148, 328] width 219 height 33
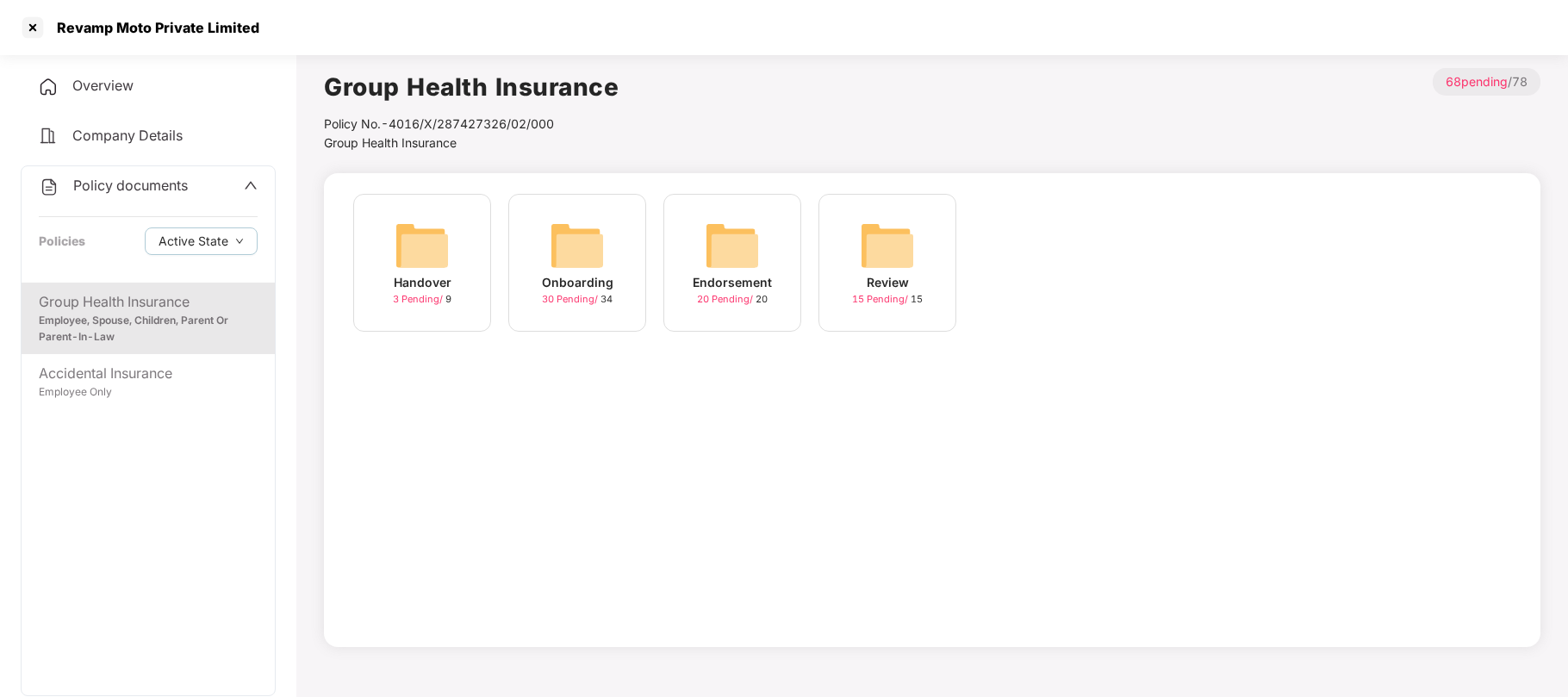
click at [593, 304] on span "30 Pending /" at bounding box center [571, 299] width 59 height 12
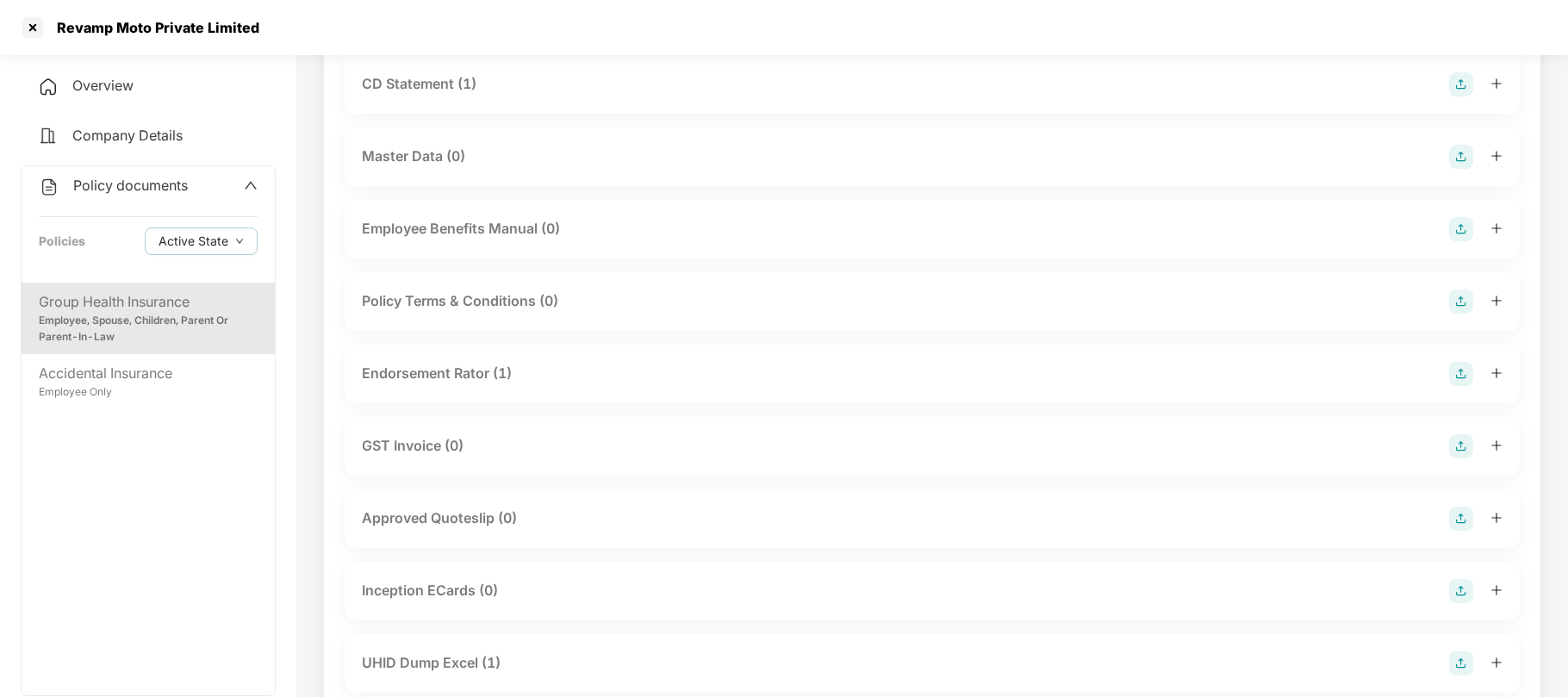
scroll to position [282, 0]
click at [474, 363] on div "Endorsement Rator (1)" at bounding box center [437, 374] width 150 height 21
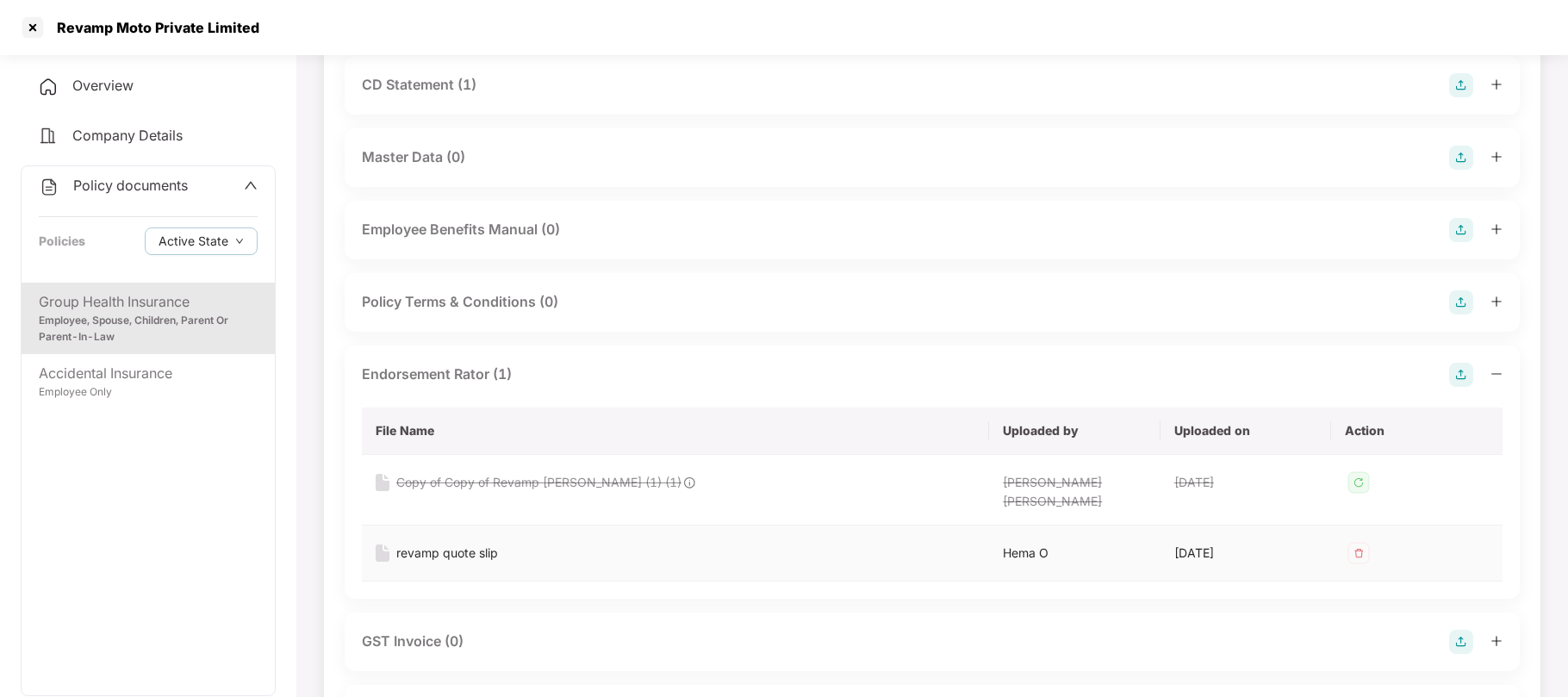
click at [473, 544] on div "revamp quote slip" at bounding box center [446, 554] width 101 height 19
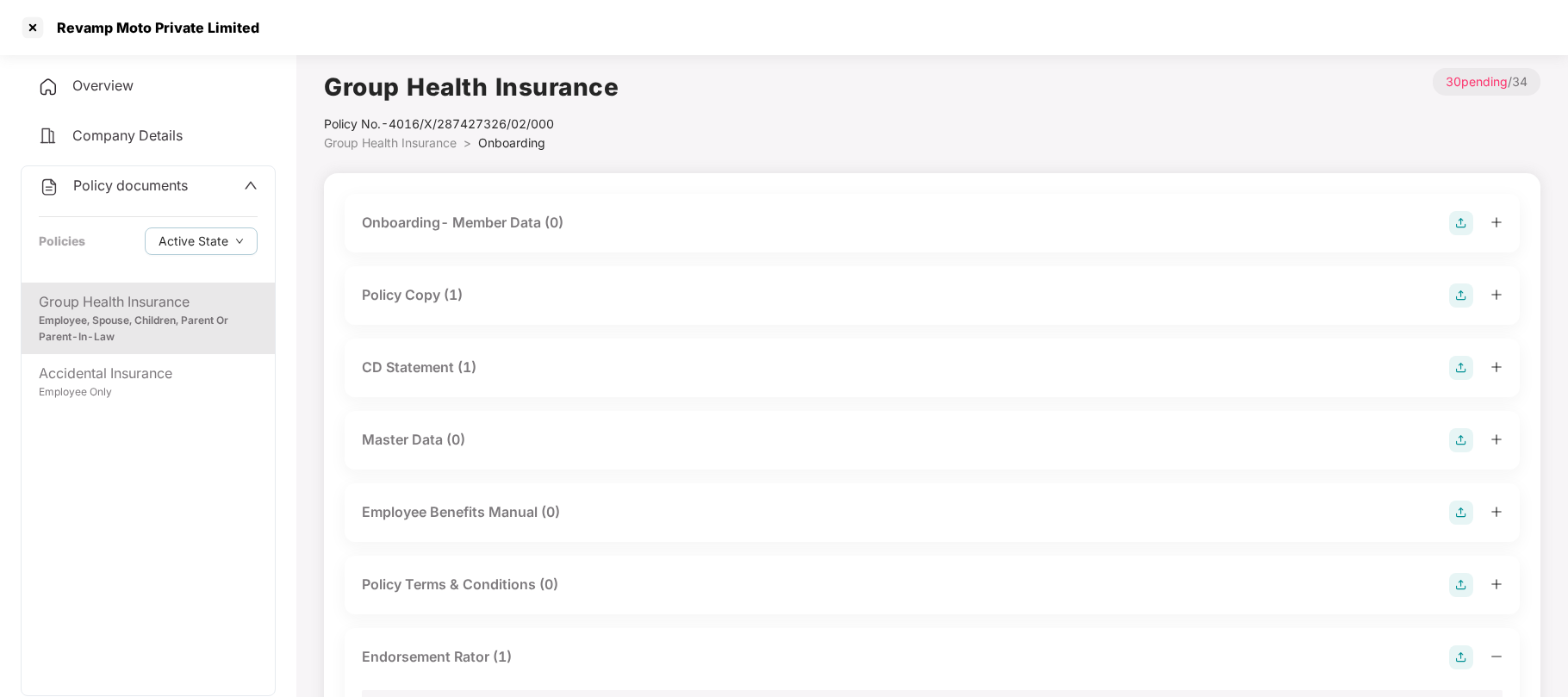
click at [414, 297] on div "Policy Copy (1)" at bounding box center [412, 295] width 101 height 21
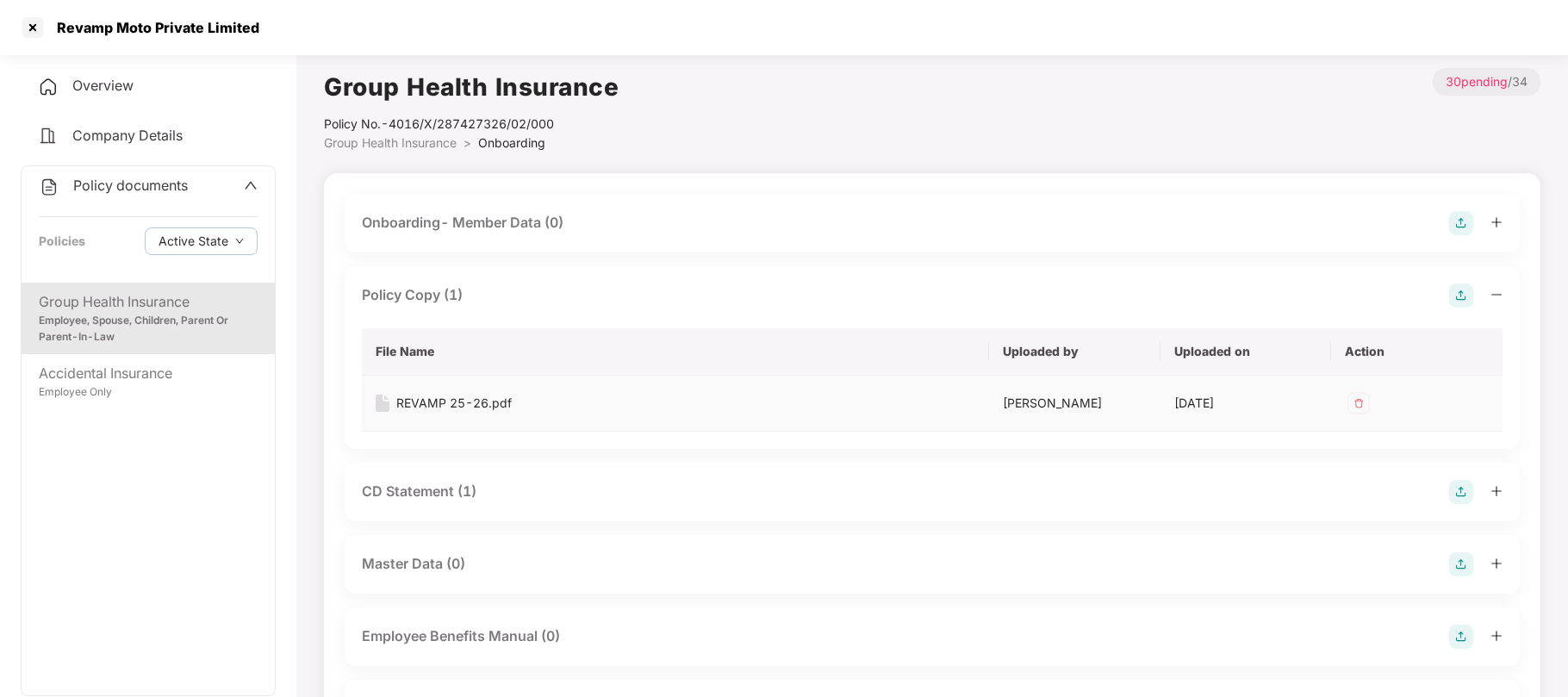
click at [431, 403] on div "REVAMP 25-26.pdf" at bounding box center [453, 403] width 115 height 19
click at [428, 498] on div "CD Statement (1)" at bounding box center [419, 491] width 114 height 21
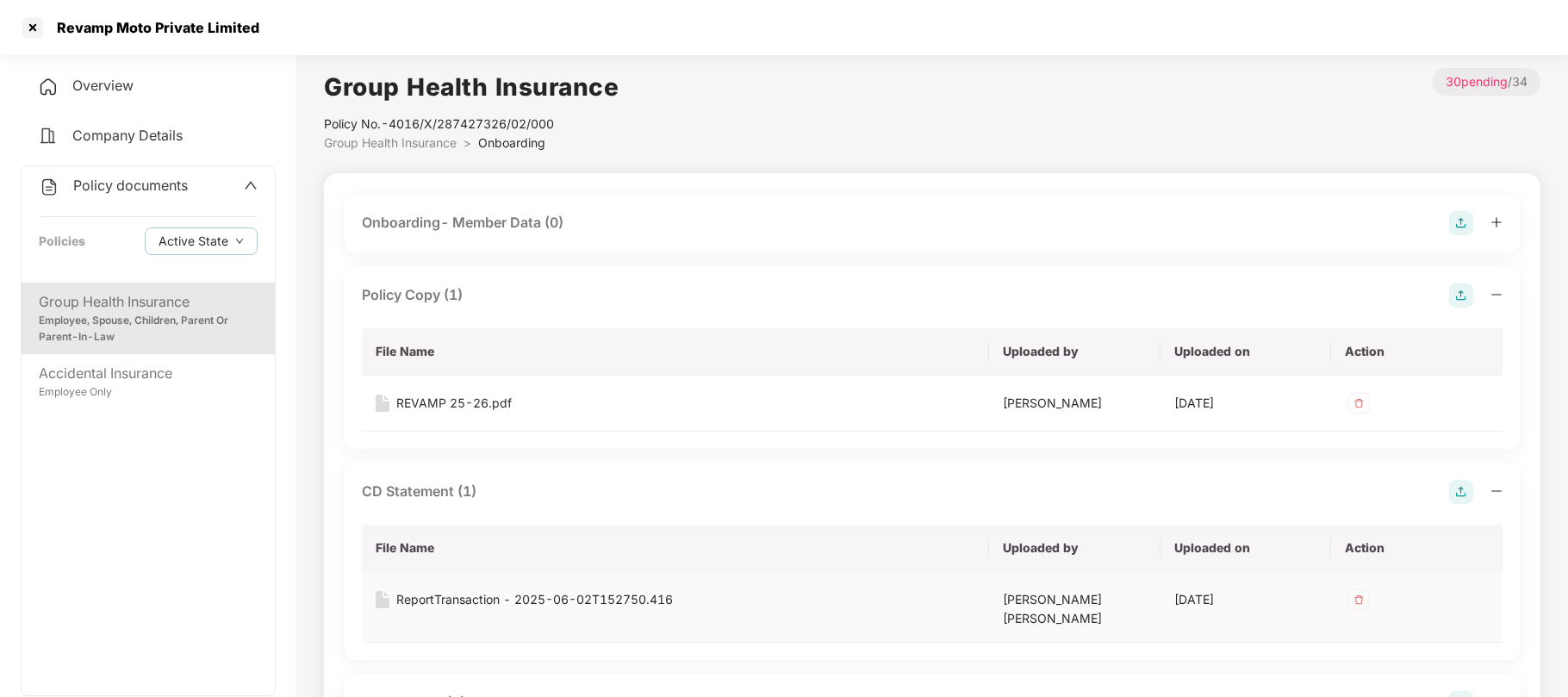
click at [415, 594] on div "ReportTransaction - 2025-06-02T152750.416" at bounding box center [534, 599] width 276 height 19
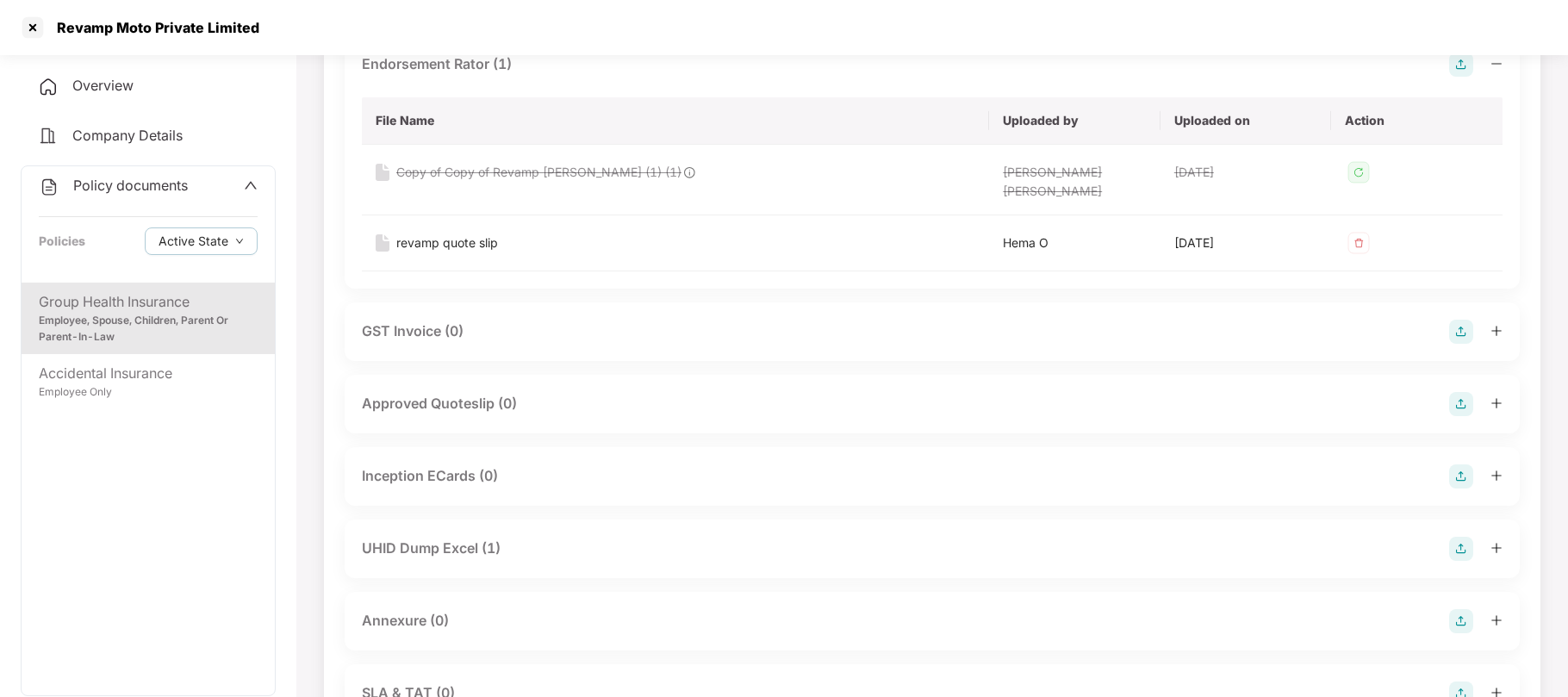
scroll to position [862, 0]
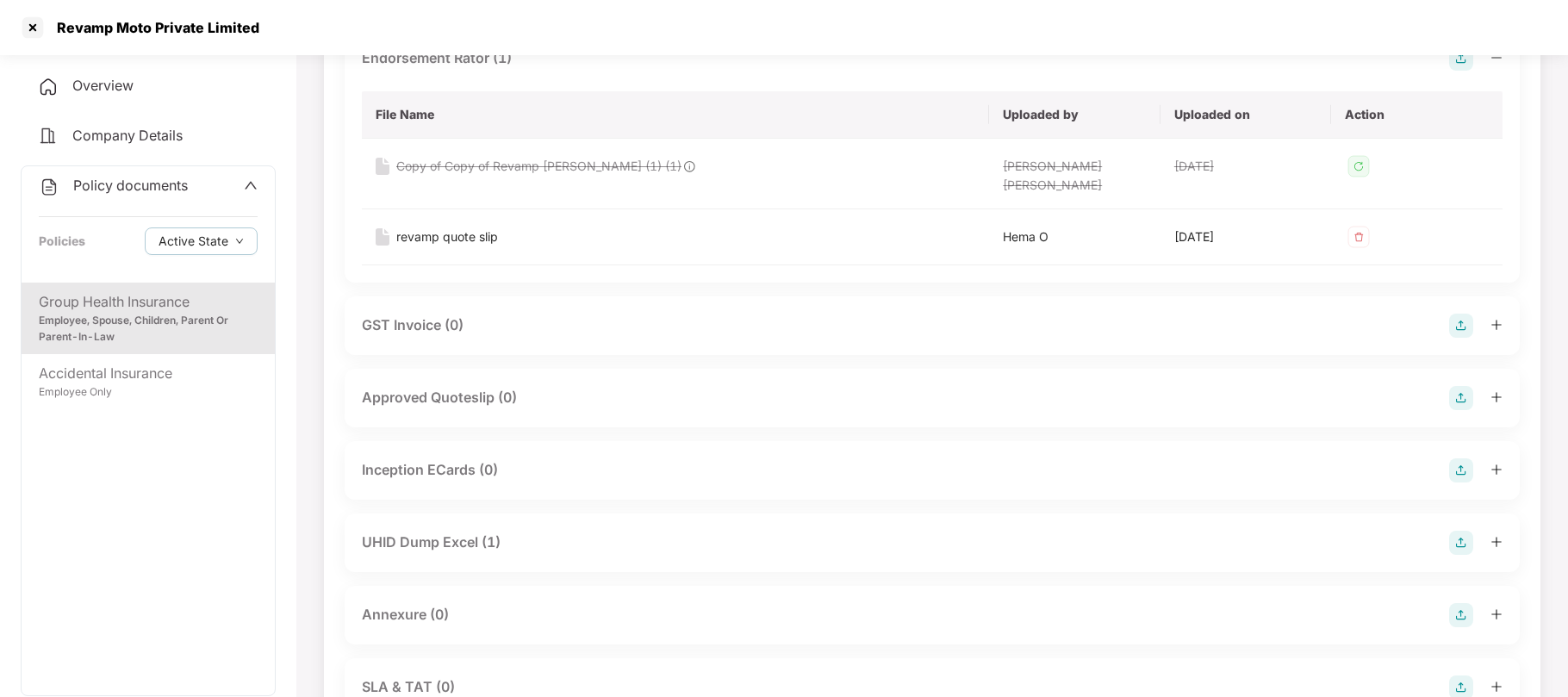
click at [453, 532] on div "UHID Dump Excel (1)" at bounding box center [431, 542] width 139 height 21
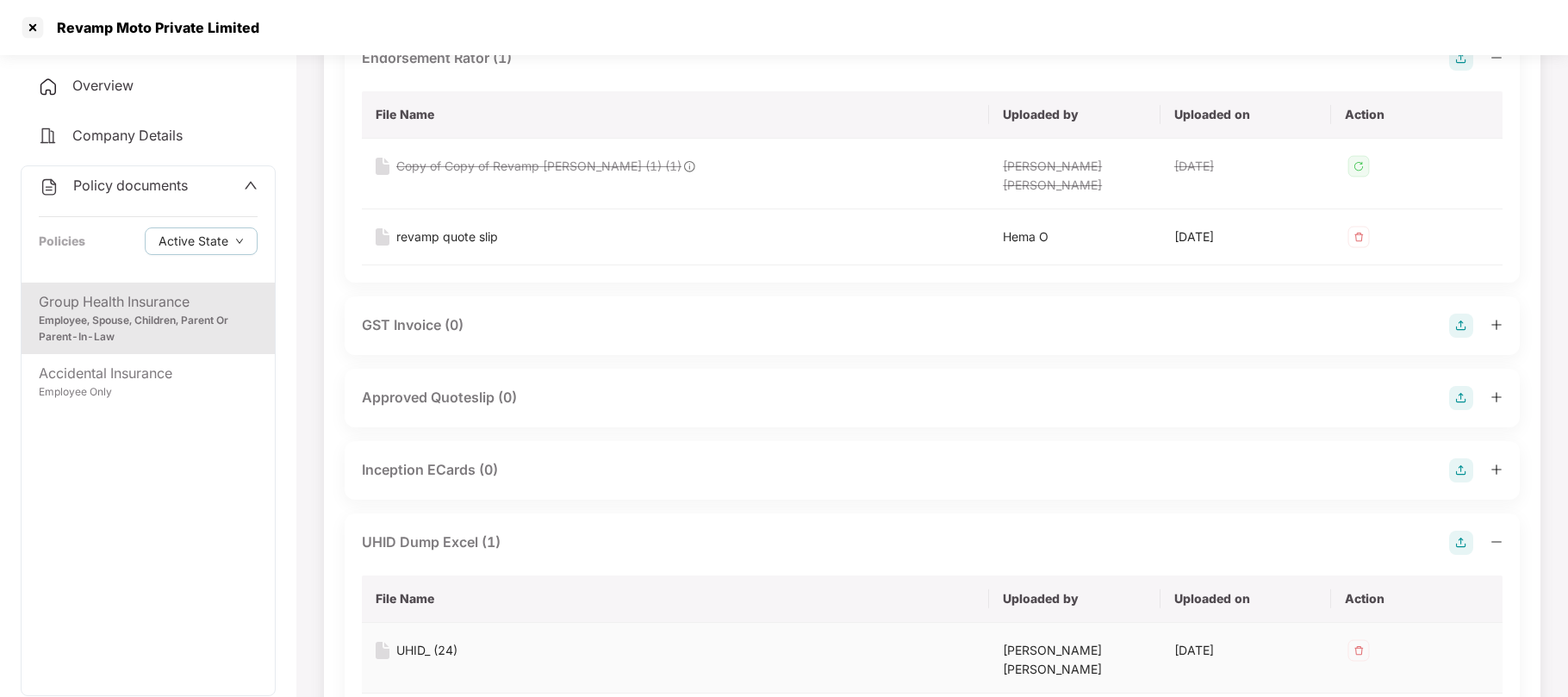
click at [416, 641] on div "UHID_ (24)" at bounding box center [426, 650] width 61 height 19
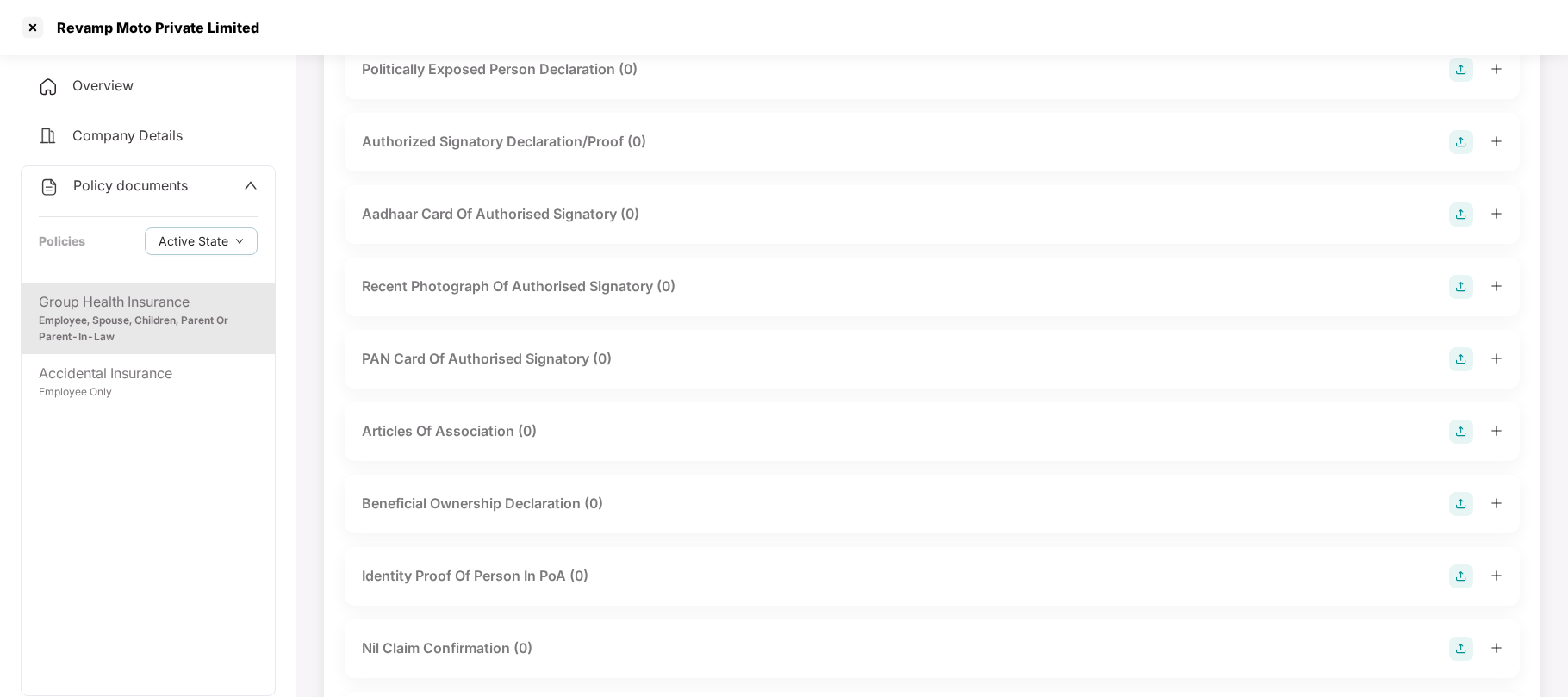
scroll to position [2343, 0]
click at [107, 387] on div "Employee Only" at bounding box center [148, 393] width 219 height 17
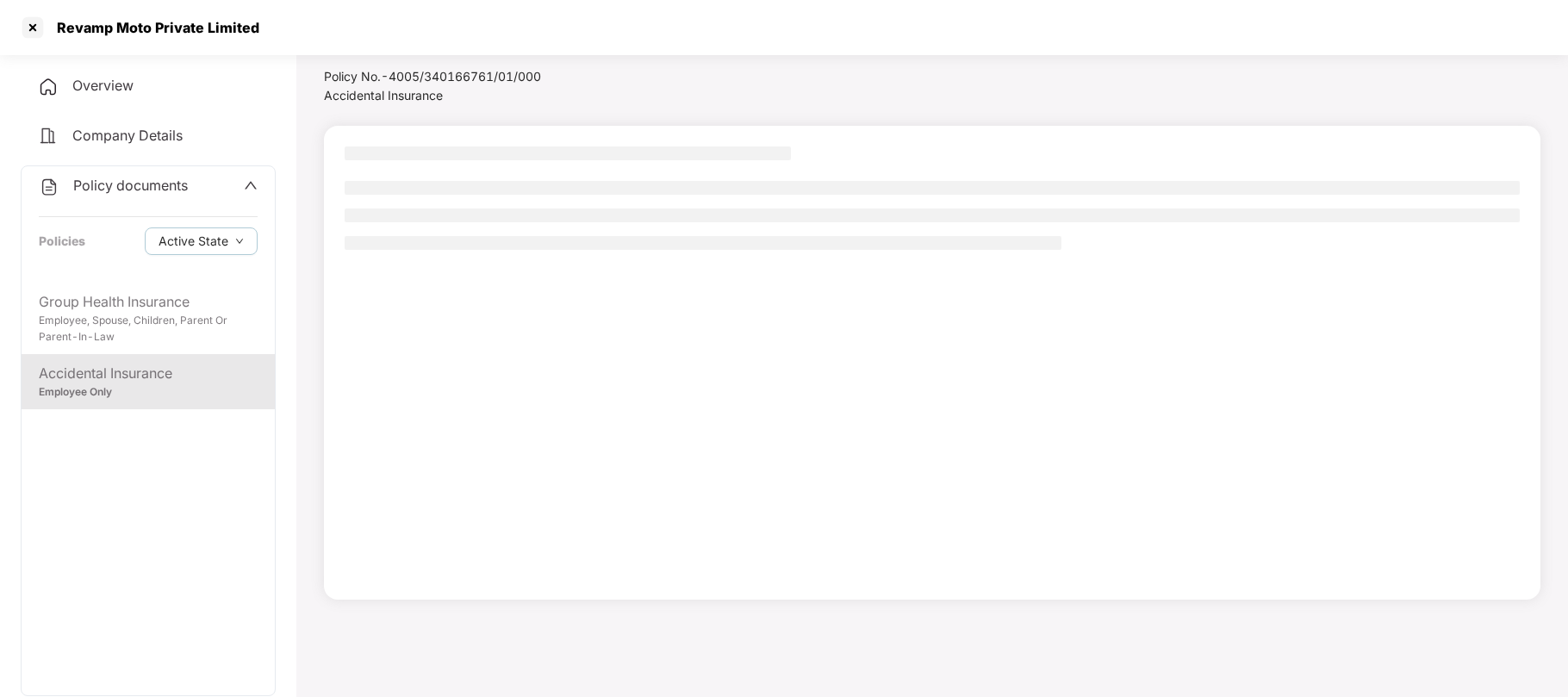
scroll to position [47, 0]
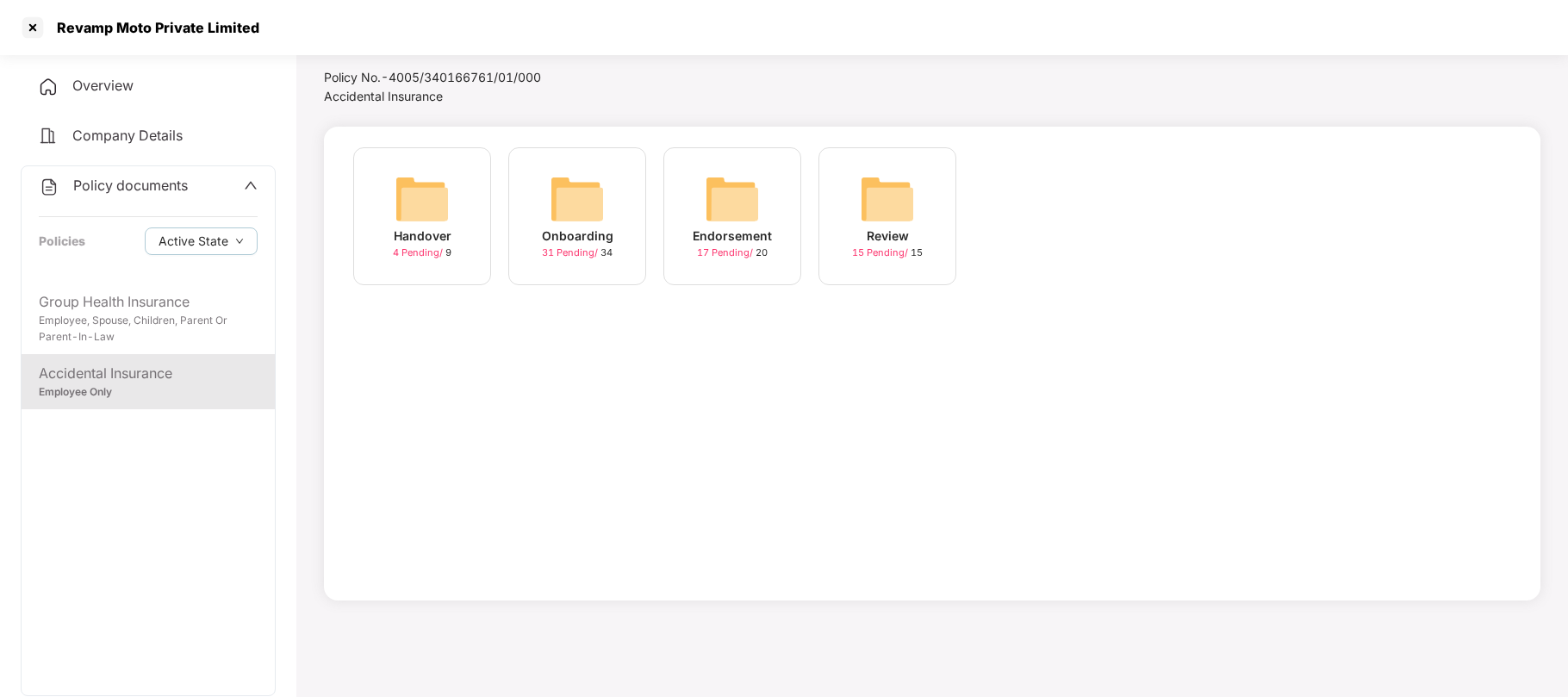
click at [562, 223] on img at bounding box center [577, 199] width 55 height 55
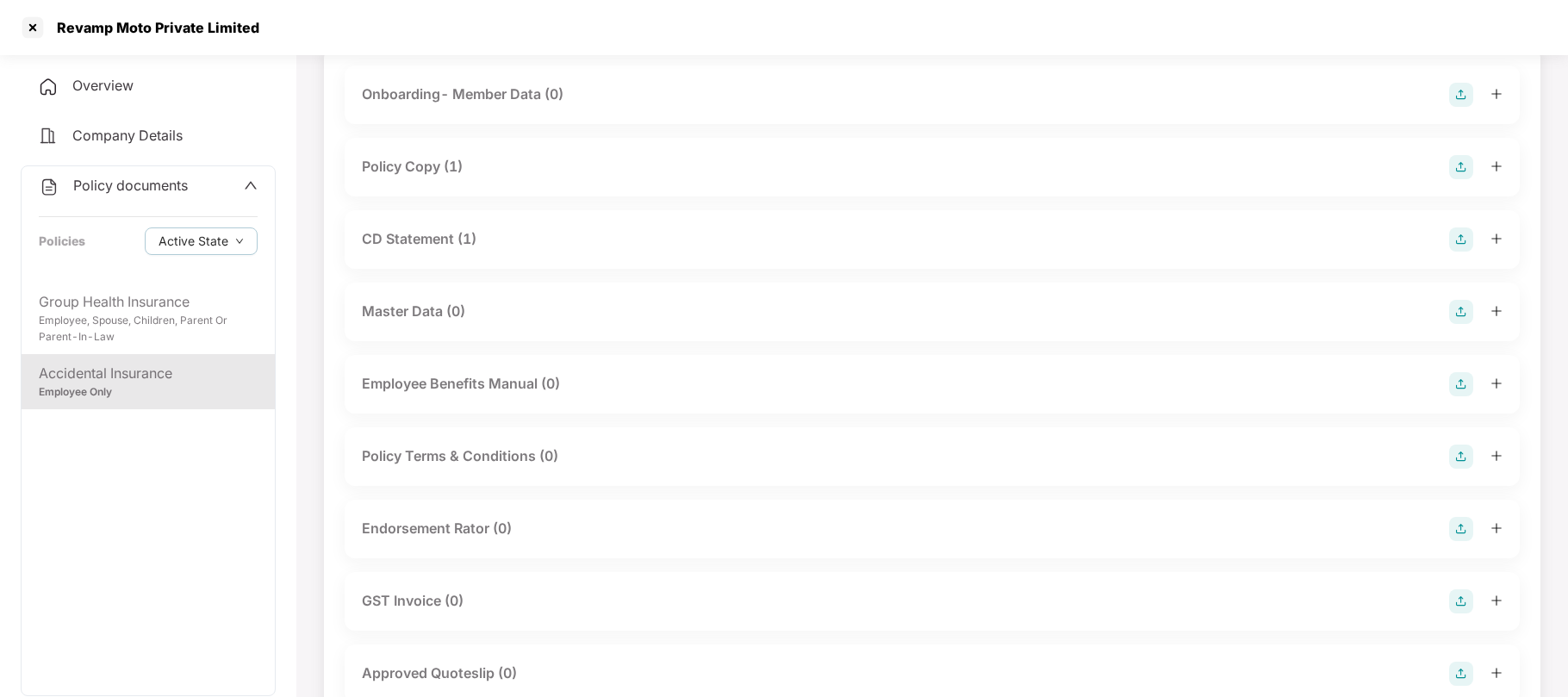
scroll to position [0, 0]
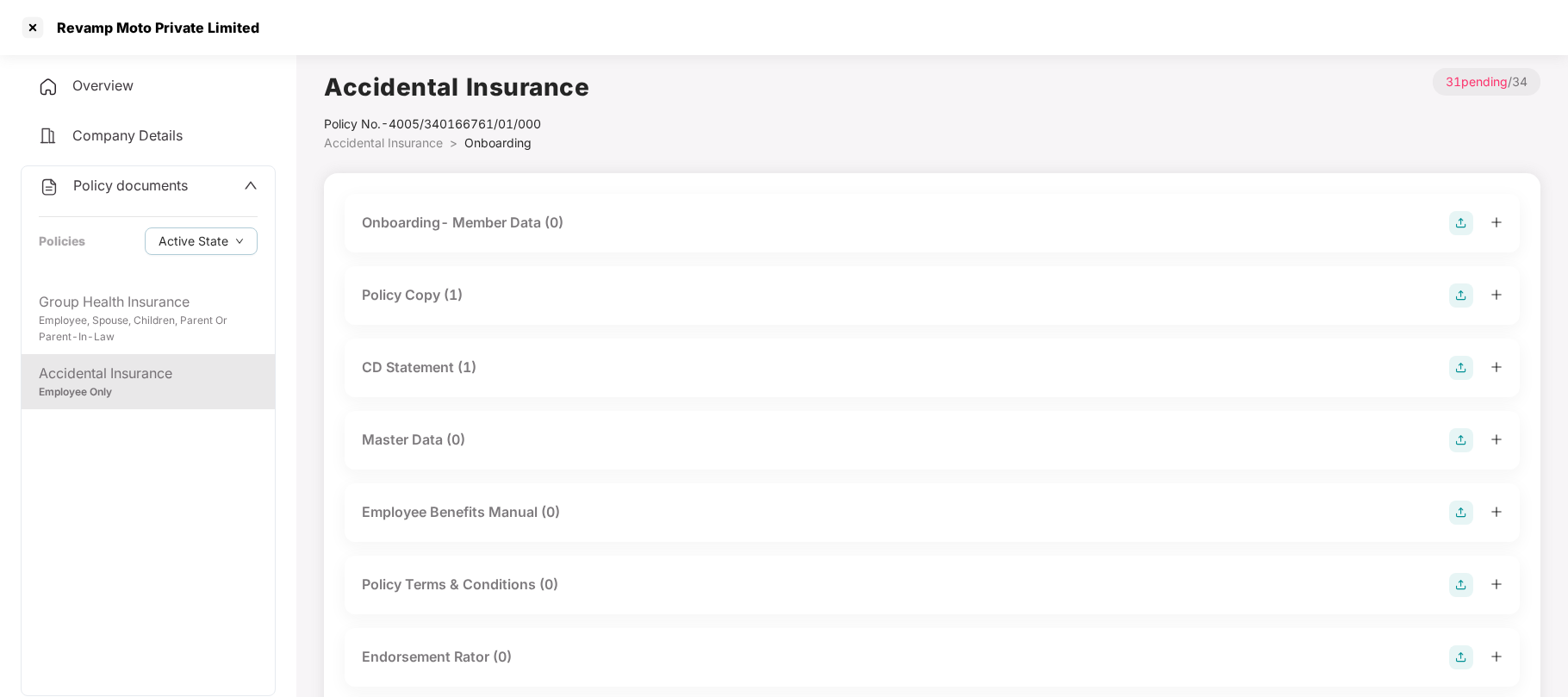
click at [428, 298] on div "Policy Copy (1)" at bounding box center [412, 295] width 101 height 21
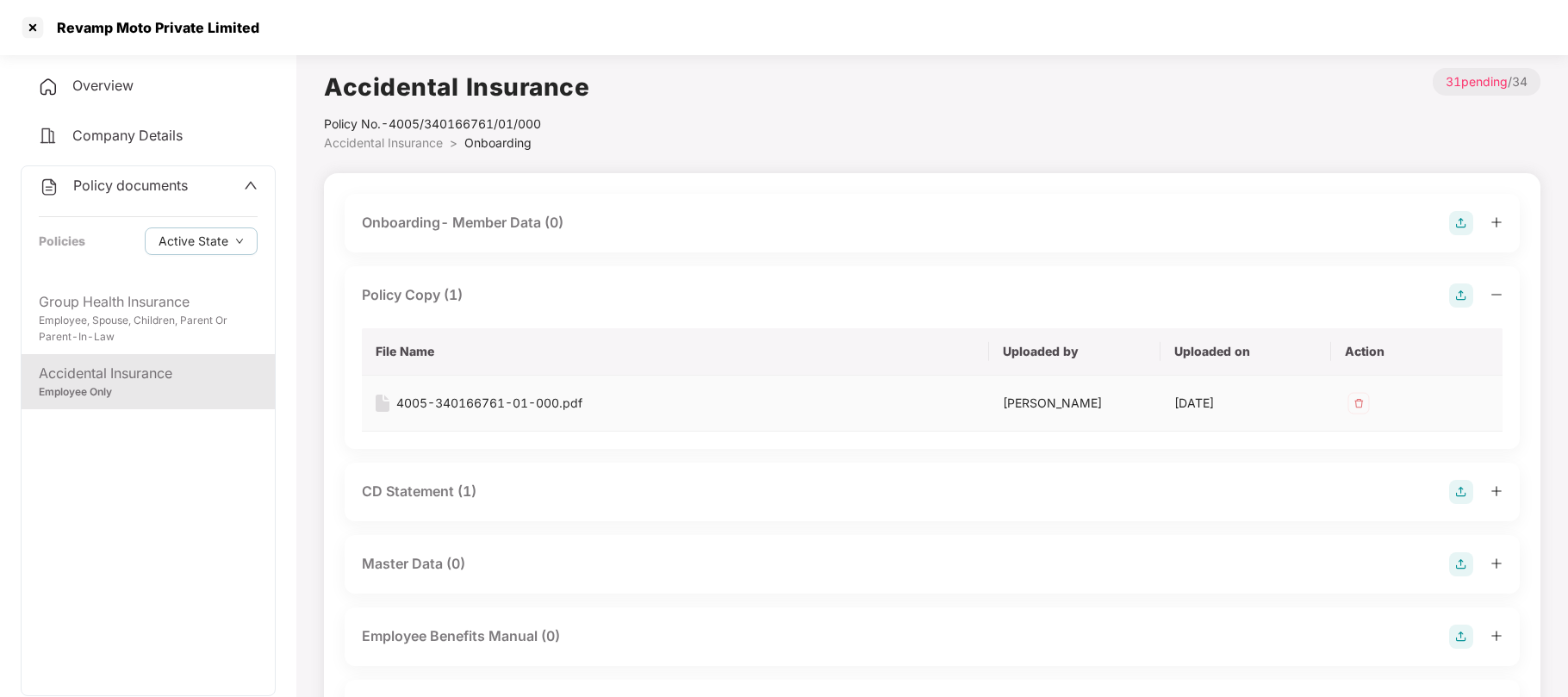
click at [425, 397] on div "4005-340166761-01-000.pdf" at bounding box center [489, 403] width 186 height 19
click at [418, 504] on div "CD Statement (1)" at bounding box center [932, 491] width 1141 height 24
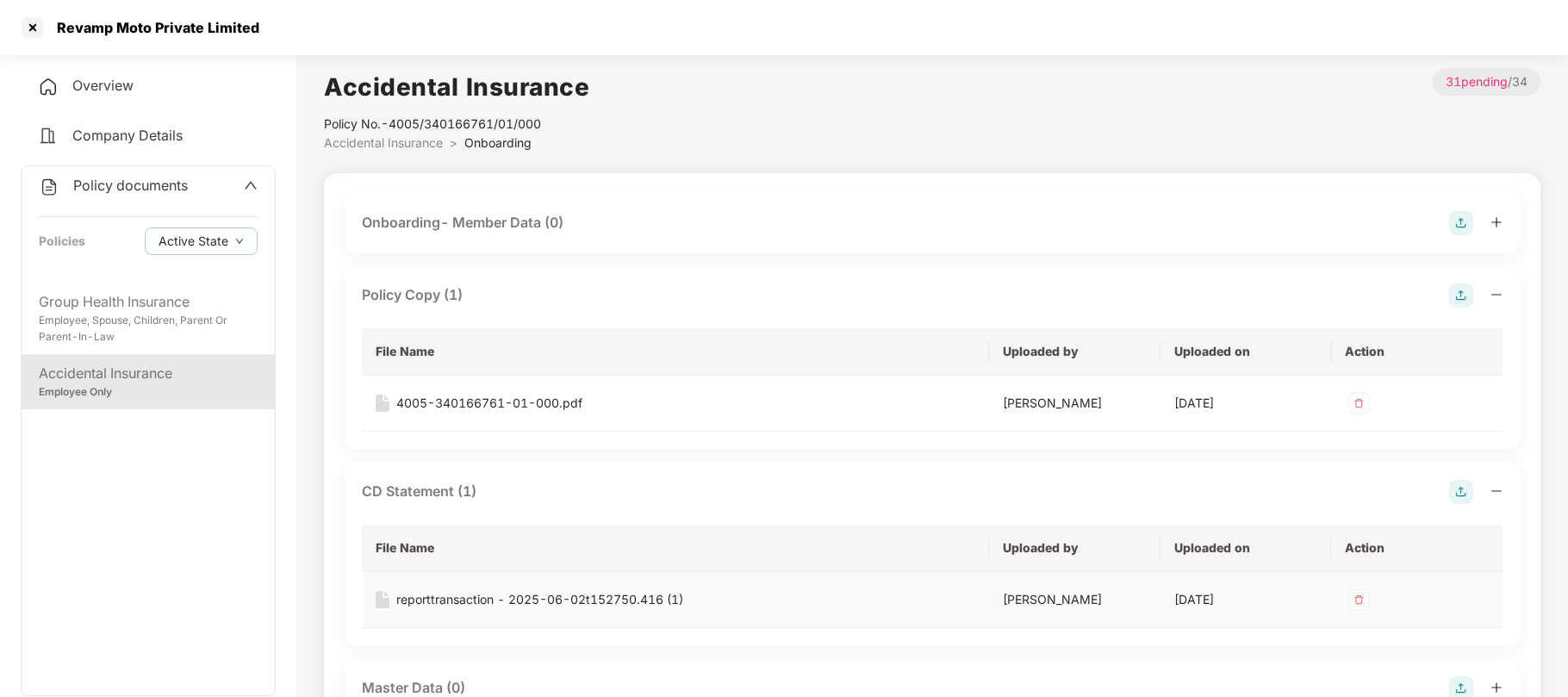
click at [427, 605] on div "reporttransaction - 2025-06-02t152750.416 (1)" at bounding box center [540, 599] width 287 height 19
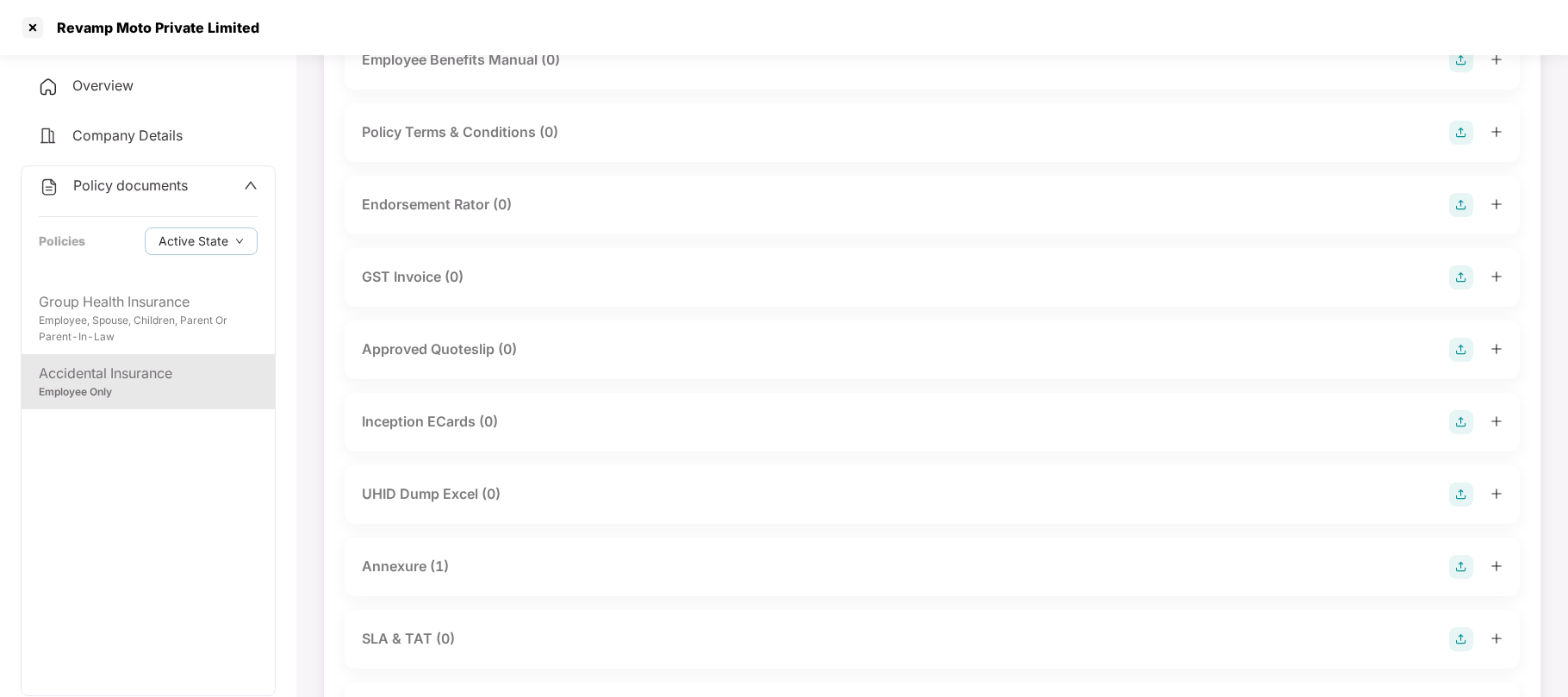
scroll to position [703, 0]
click at [415, 555] on div "Annexure (1)" at bounding box center [405, 563] width 87 height 21
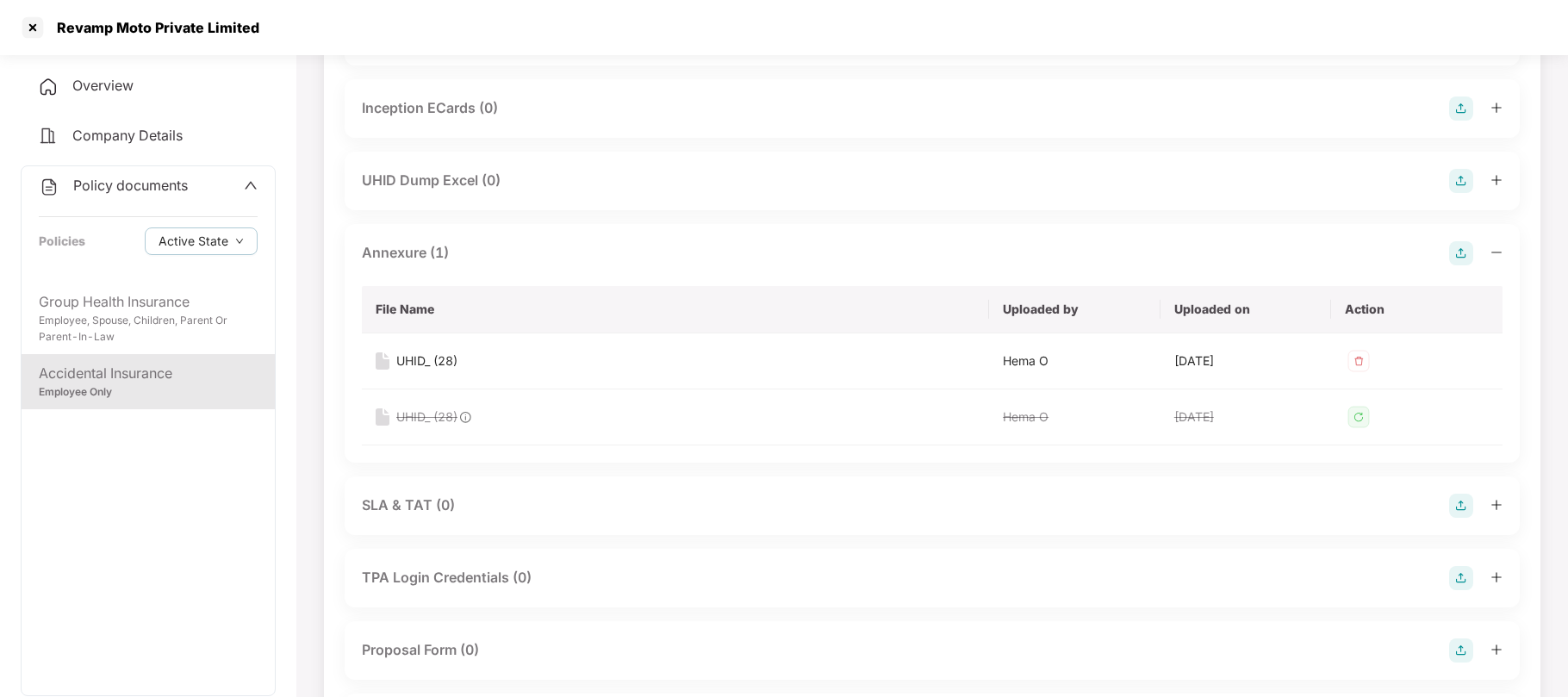
scroll to position [1013, 0]
click at [425, 355] on div "UHID_ (28)" at bounding box center [426, 362] width 61 height 19
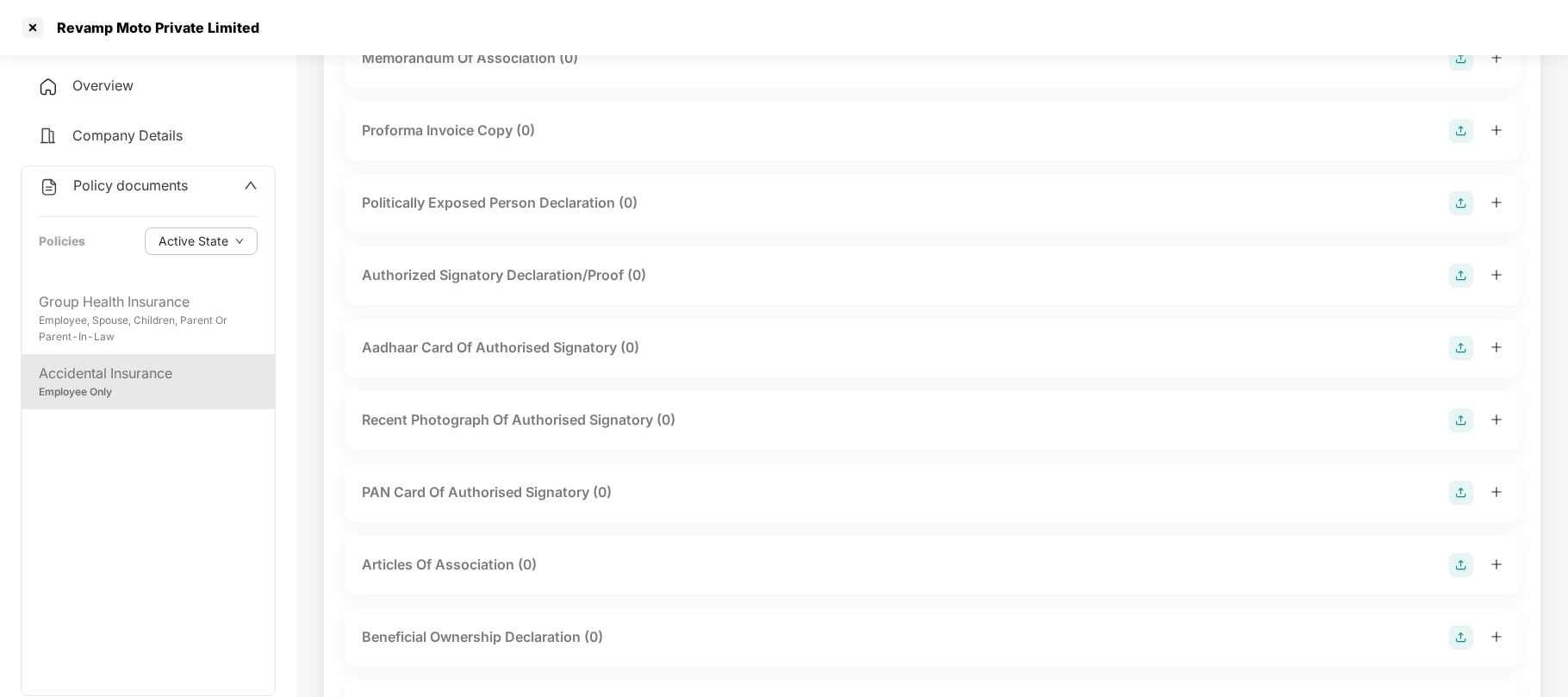
scroll to position [2043, 0]
click at [31, 26] on div at bounding box center [33, 27] width 27 height 27
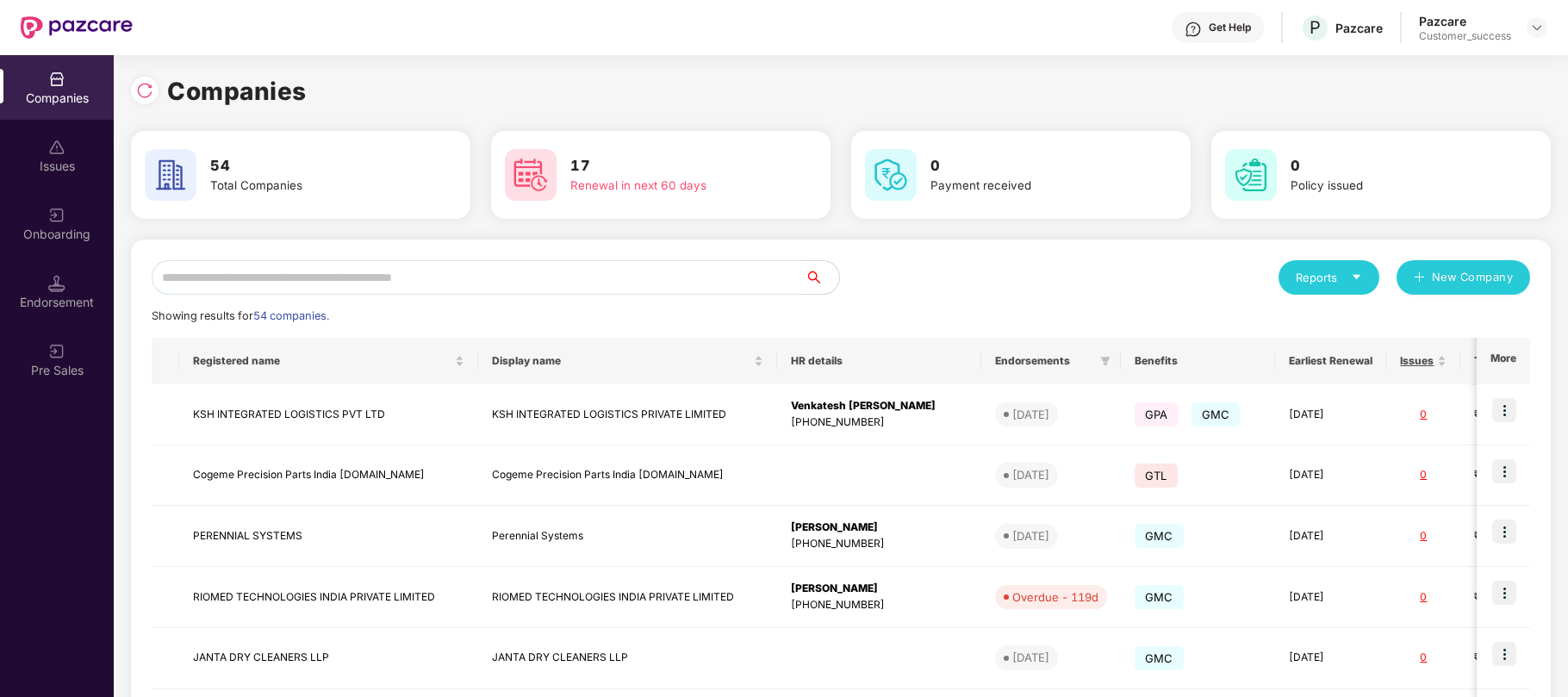
scroll to position [0, 0]
click at [379, 288] on input "text" at bounding box center [478, 277] width 653 height 34
click at [52, 222] on img at bounding box center [57, 216] width 18 height 18
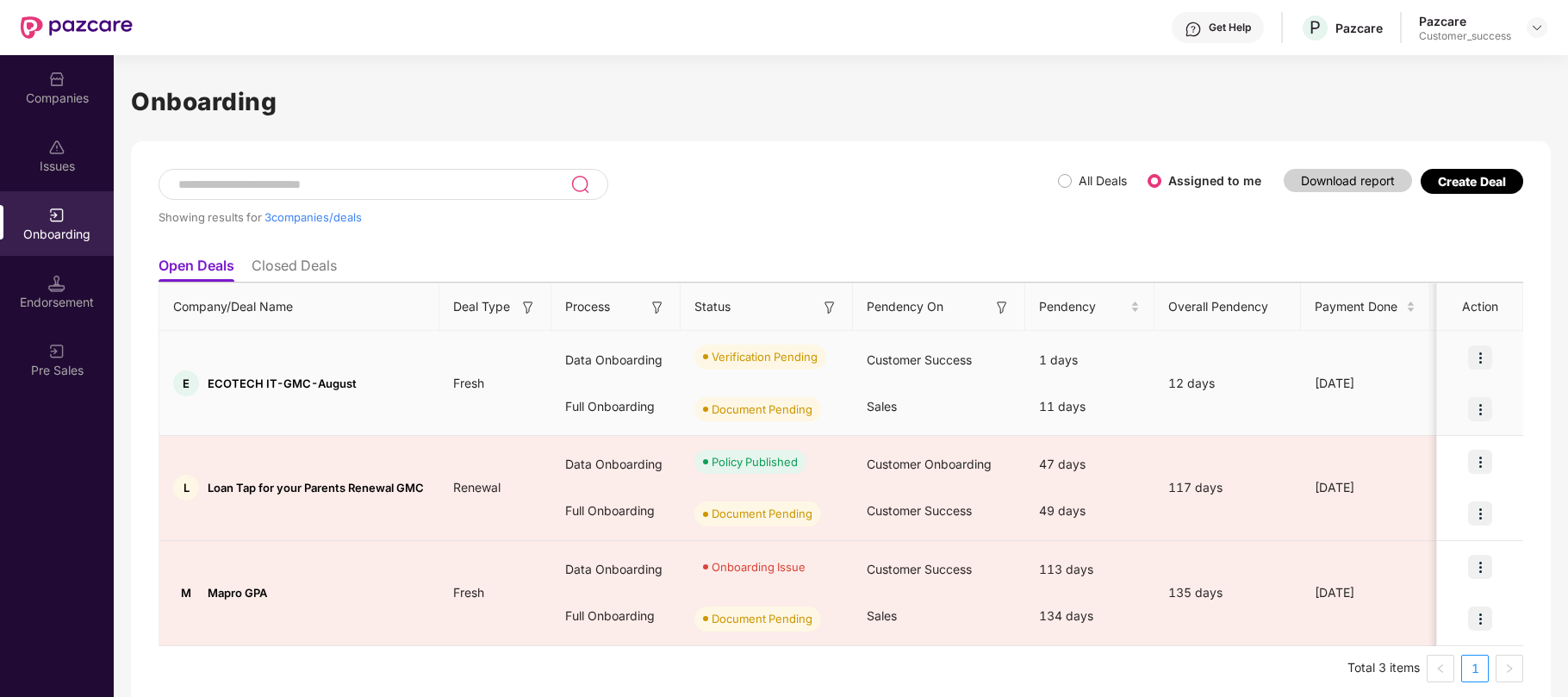
click at [1479, 356] on img at bounding box center [1480, 357] width 24 height 24
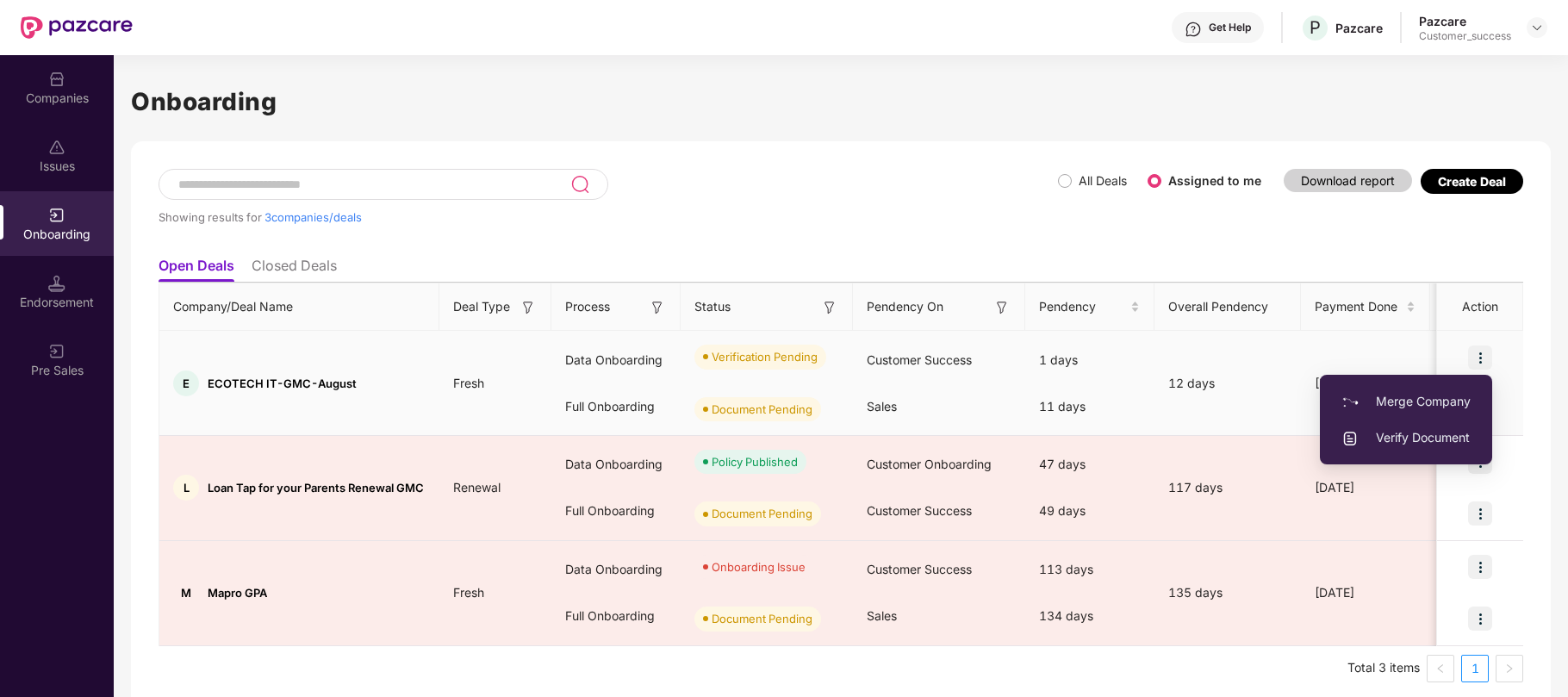
click at [1417, 438] on span "Verify Document" at bounding box center [1406, 437] width 129 height 19
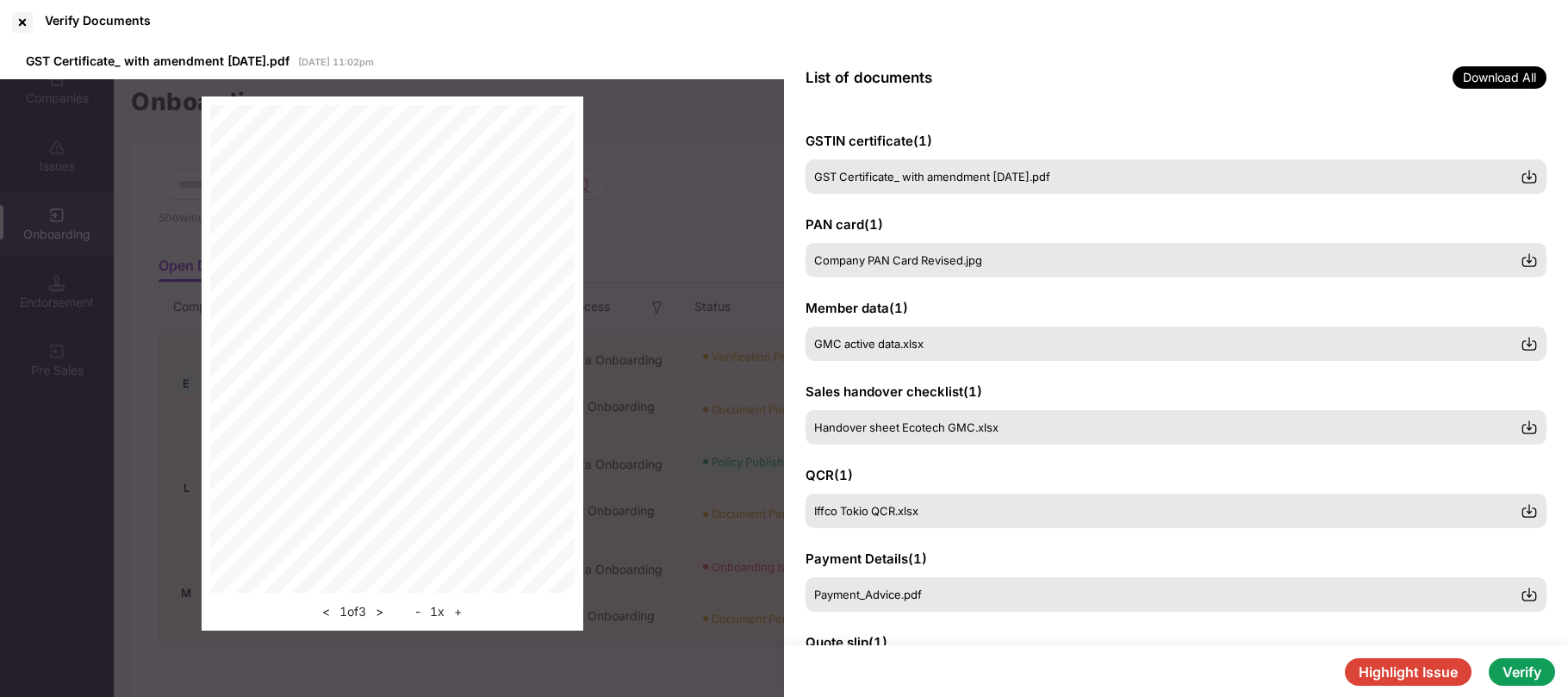
click at [1497, 79] on span "Download All" at bounding box center [1499, 77] width 94 height 22
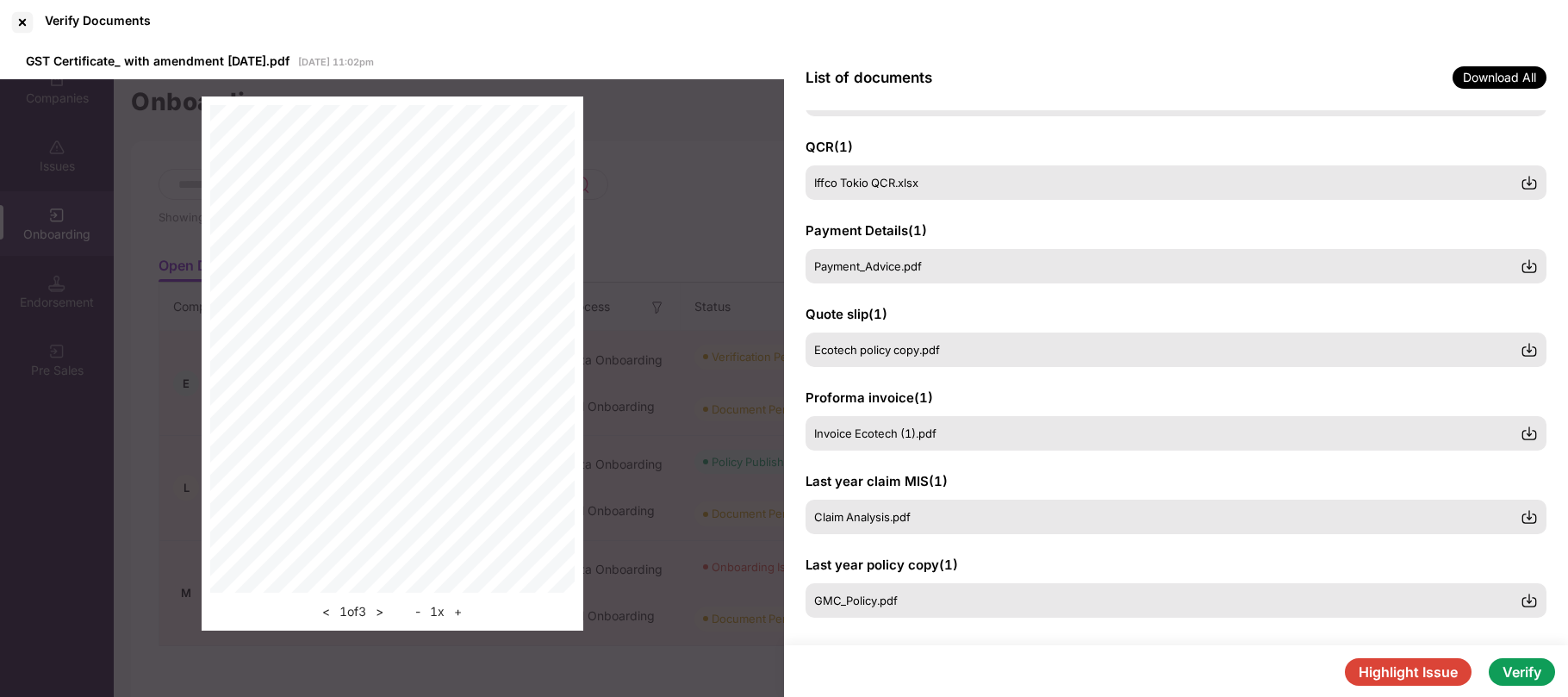
scroll to position [343, 0]
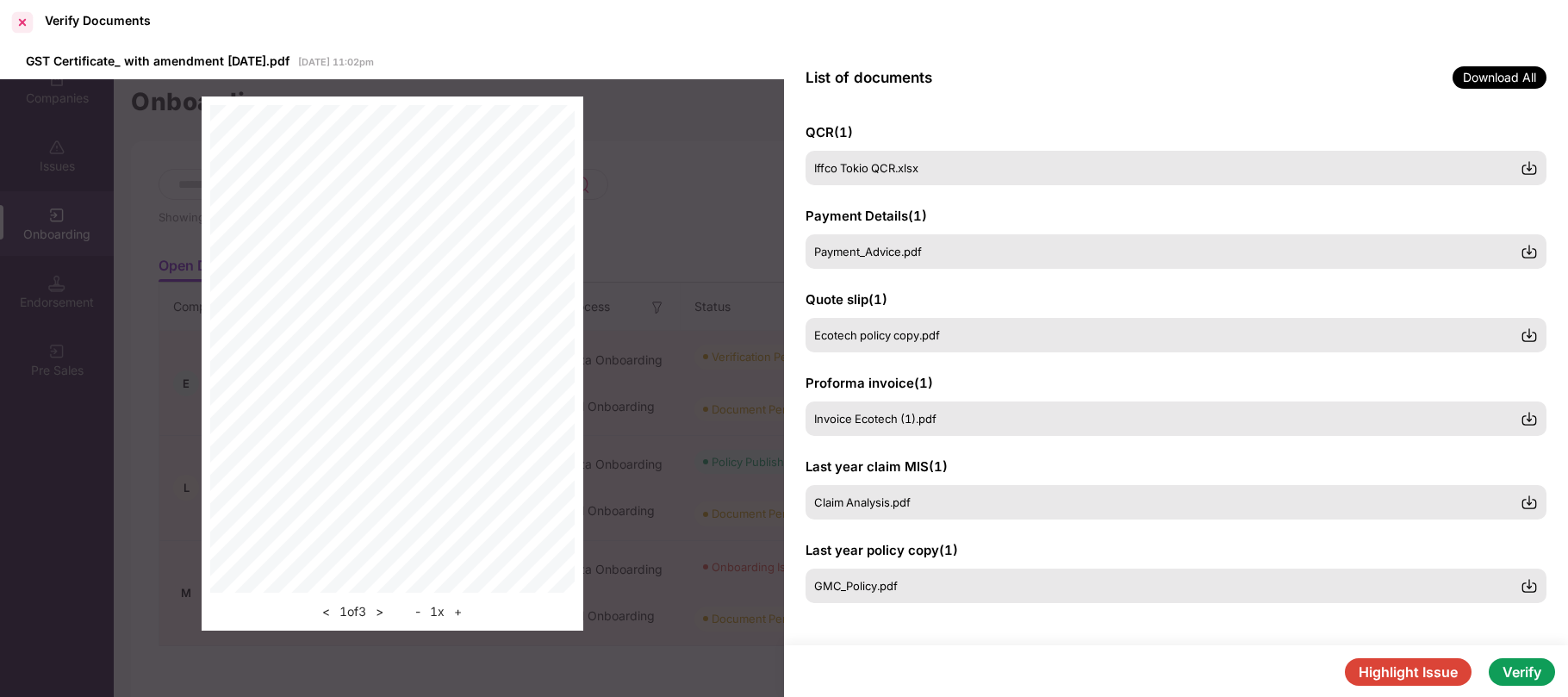
click at [18, 22] on div at bounding box center [22, 22] width 27 height 27
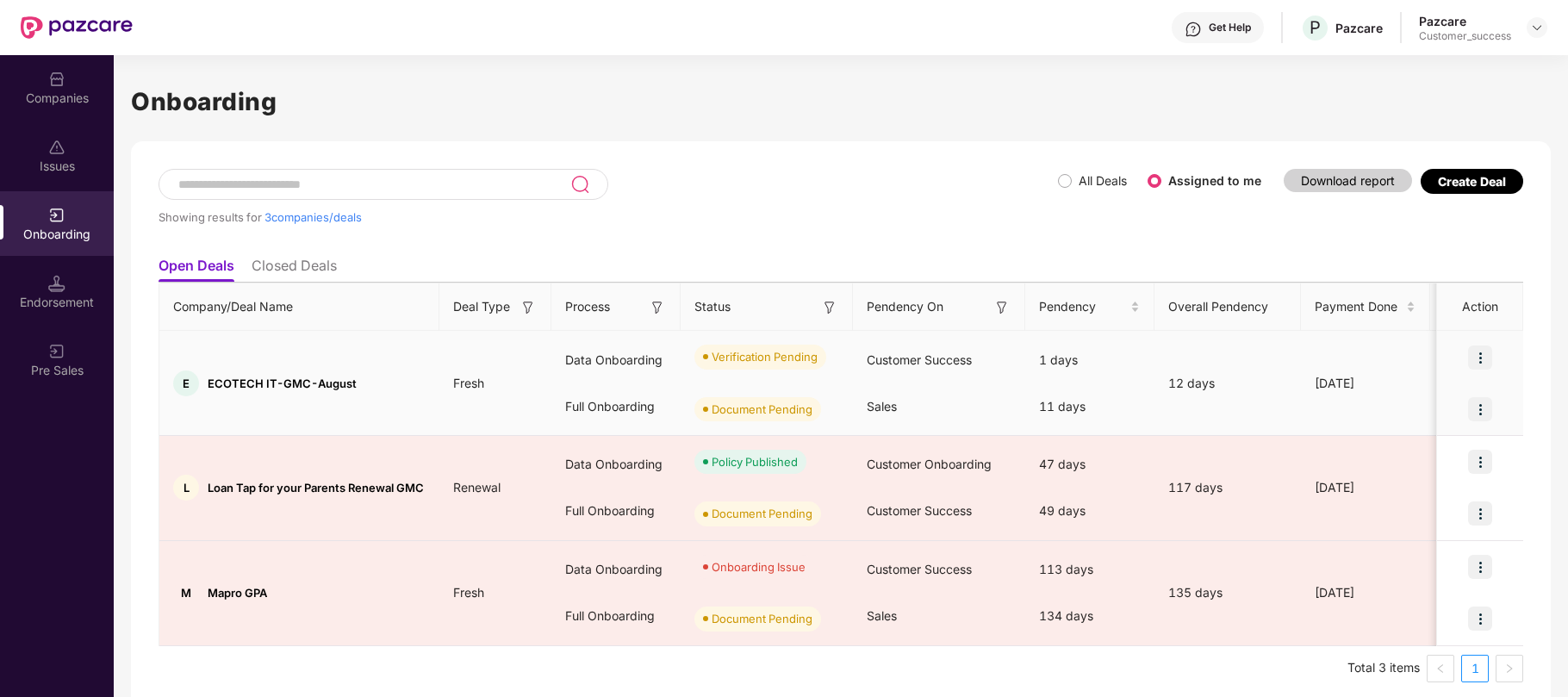
scroll to position [0, 0]
click at [1483, 408] on img at bounding box center [1480, 408] width 24 height 24
click at [1480, 352] on img at bounding box center [1480, 357] width 24 height 24
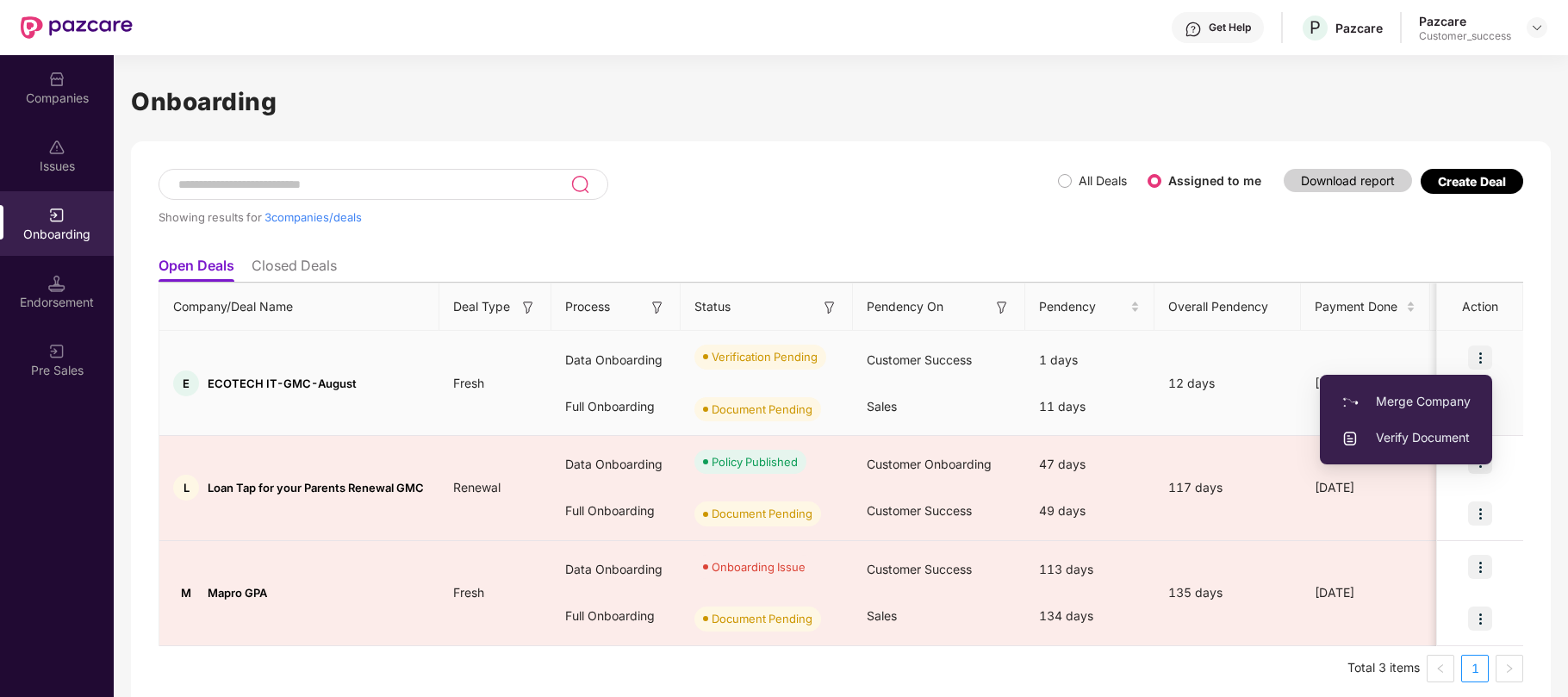
click at [1425, 435] on span "Verify Document" at bounding box center [1406, 437] width 129 height 19
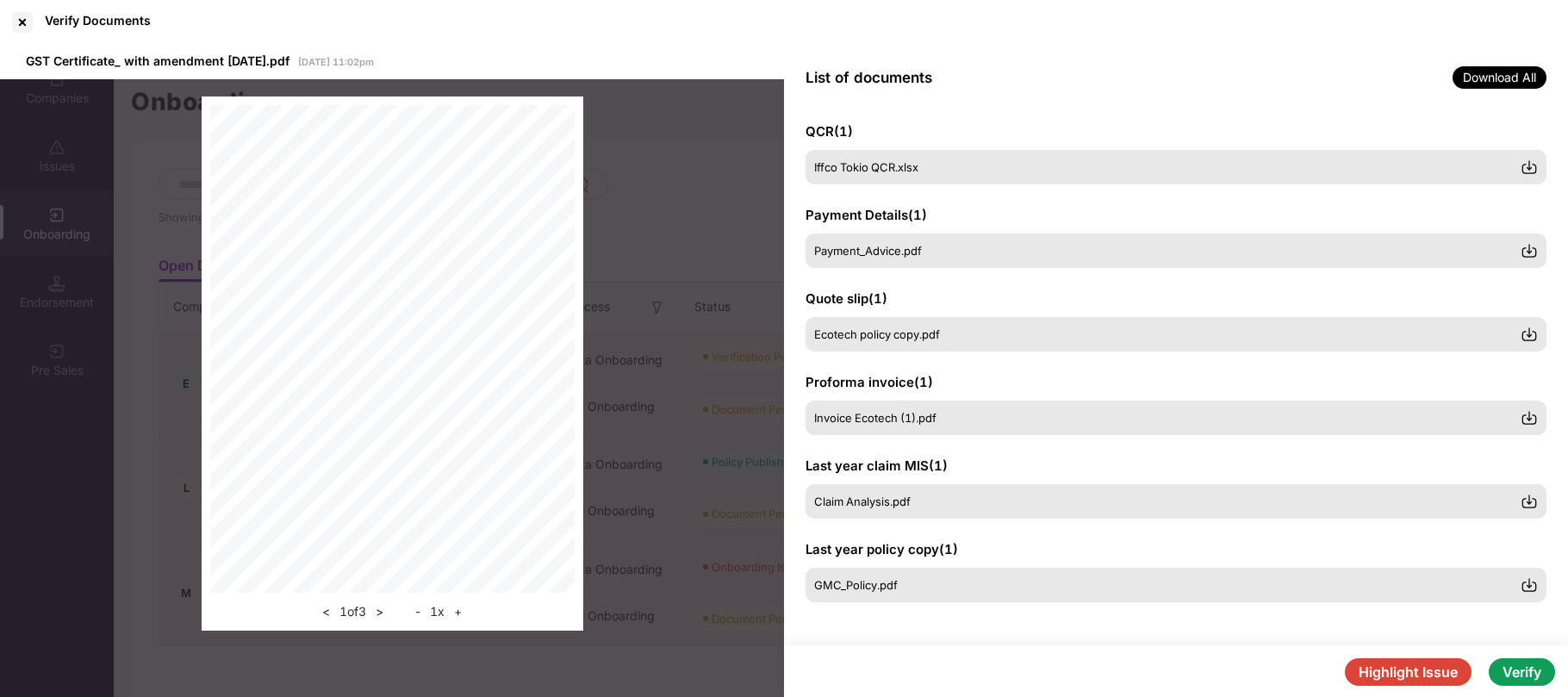
scroll to position [343, 0]
click at [1514, 680] on button "Verify" at bounding box center [1521, 671] width 66 height 27
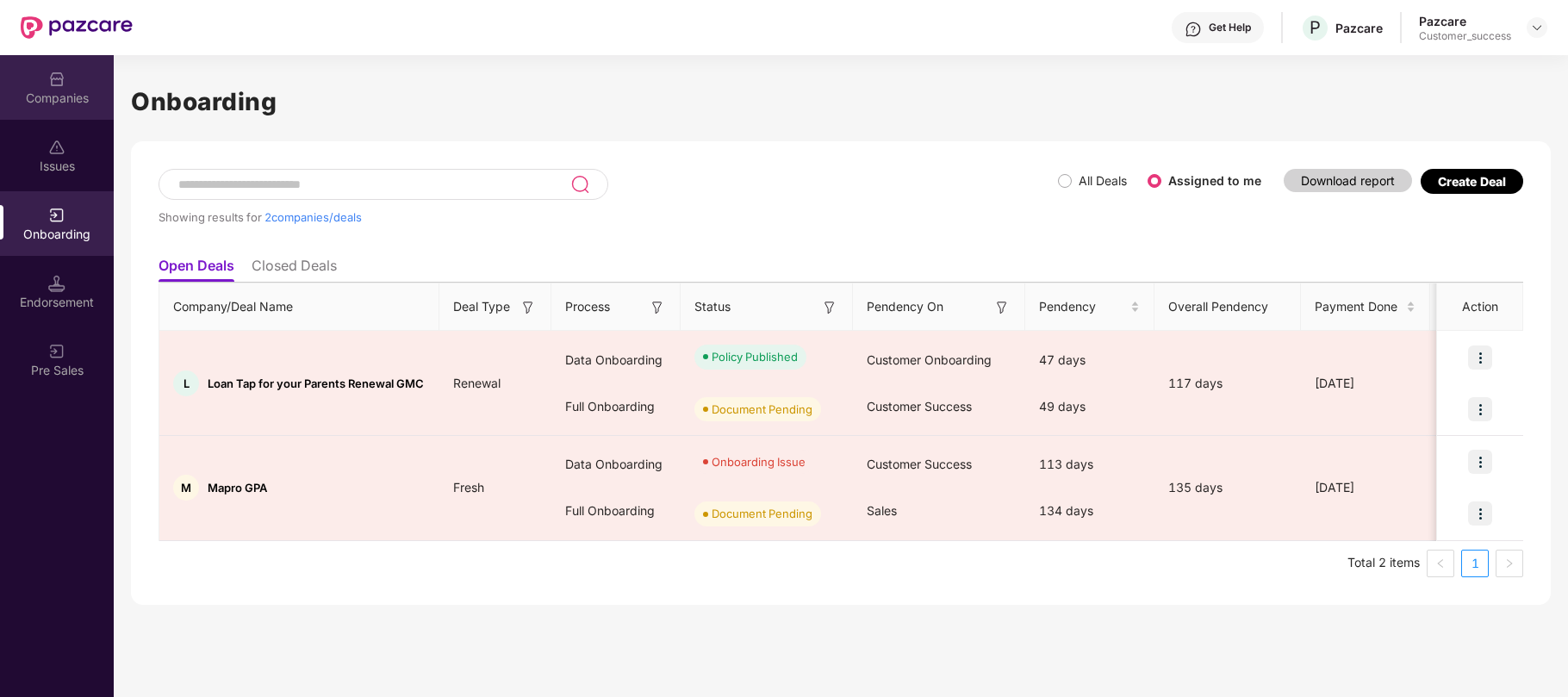
click at [47, 112] on div "Companies" at bounding box center [56, 87] width 114 height 64
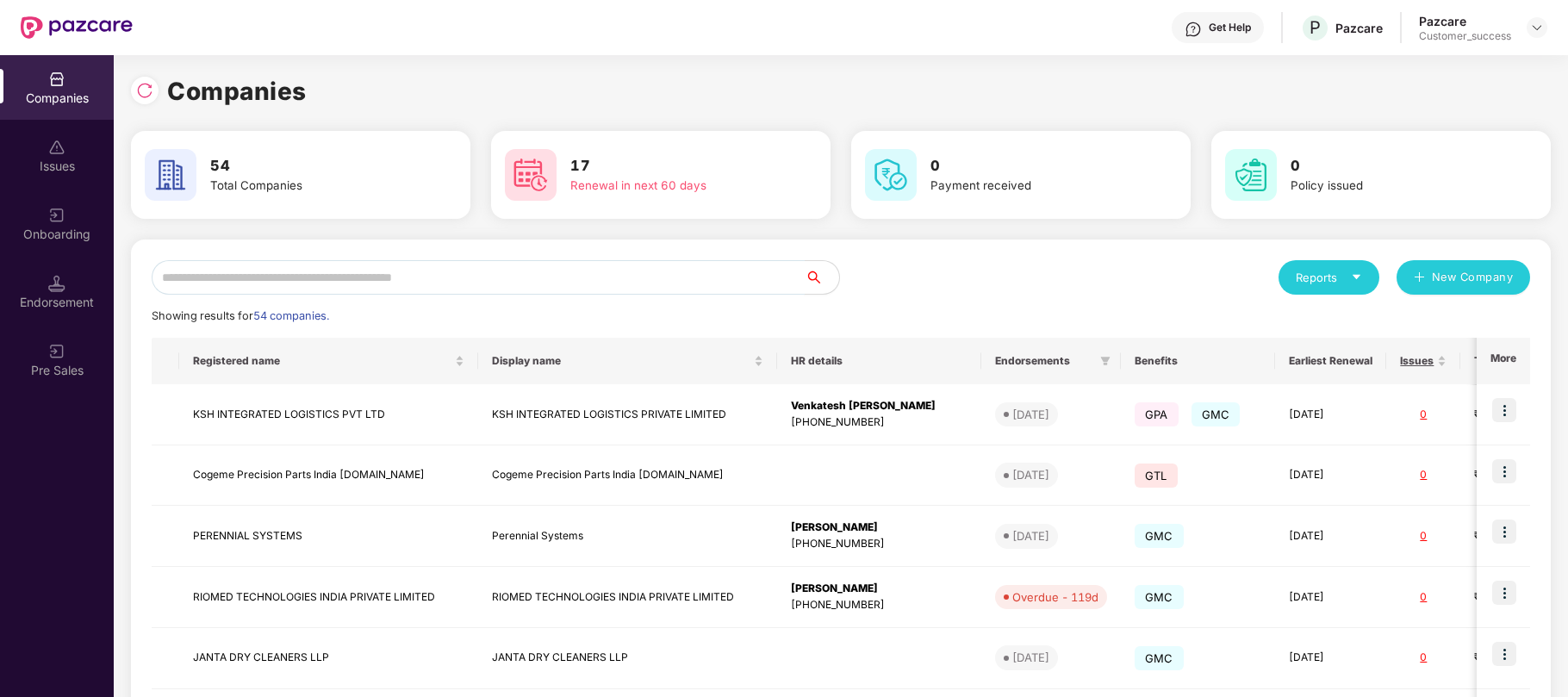
click at [301, 279] on input "text" at bounding box center [478, 277] width 653 height 34
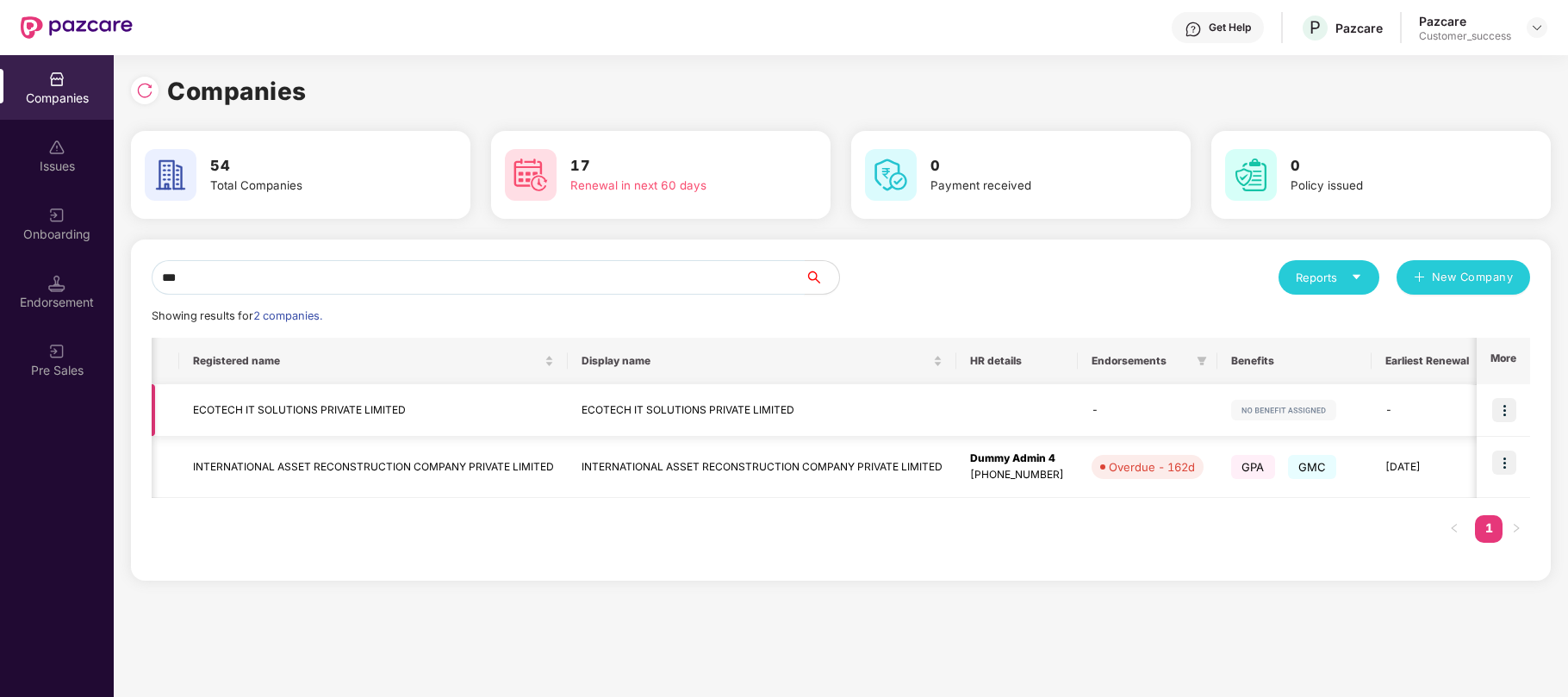
scroll to position [0, 335]
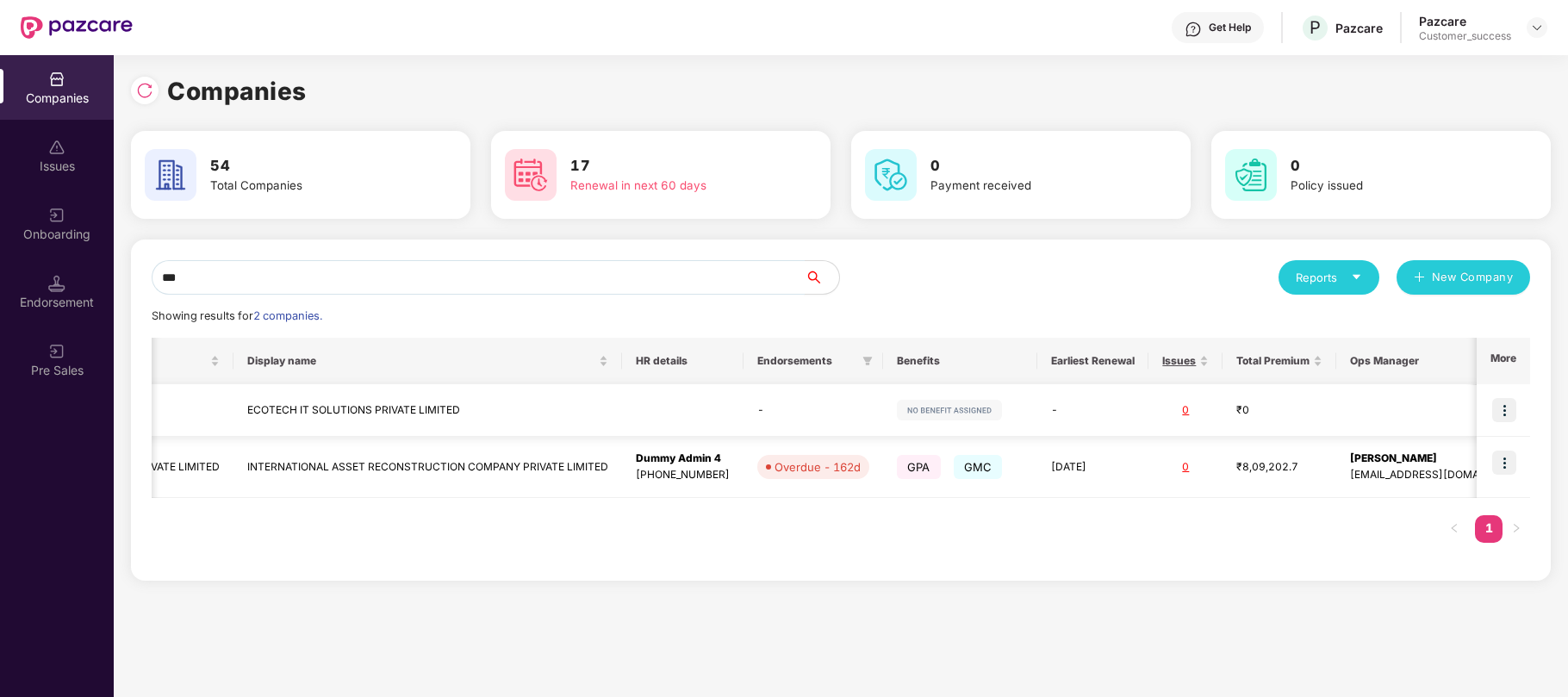
type input "***"
click at [1506, 408] on img at bounding box center [1504, 409] width 24 height 24
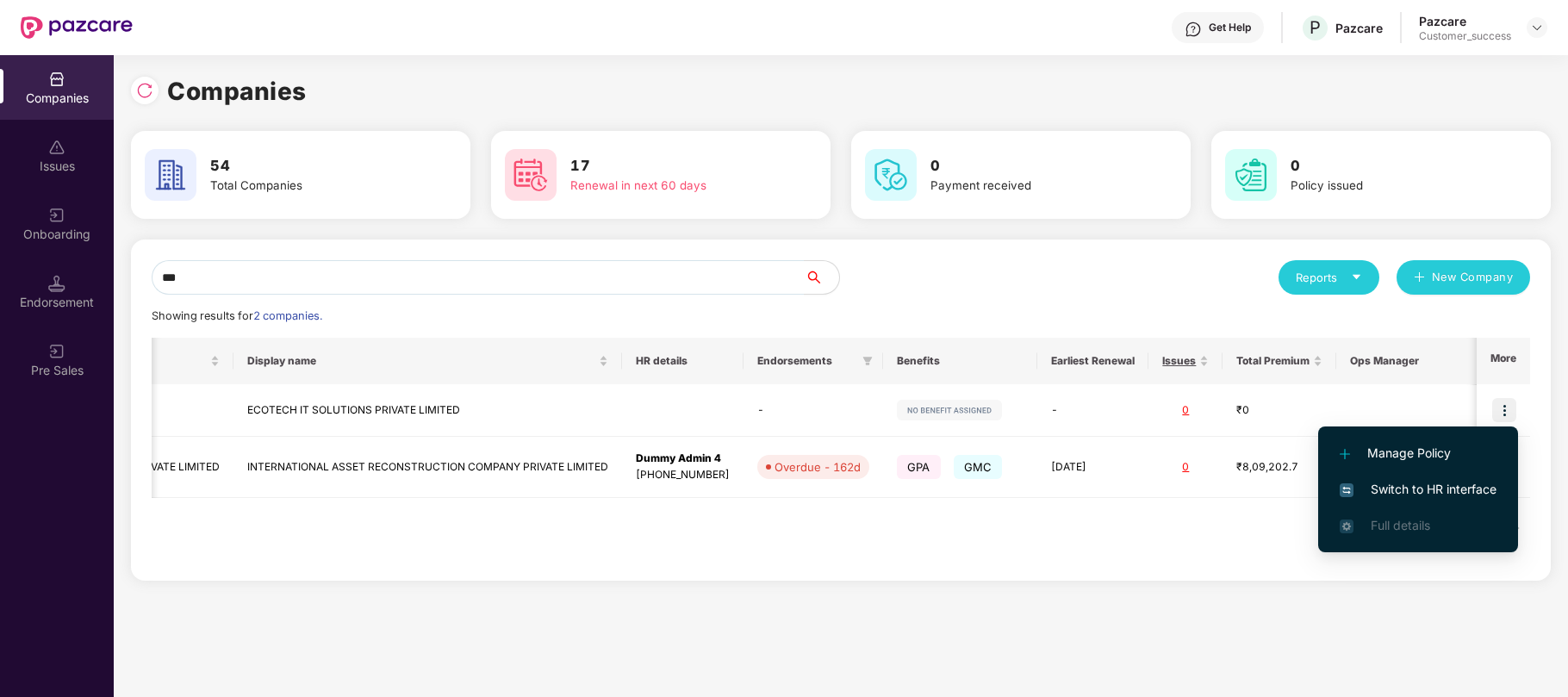
click at [1402, 487] on span "Switch to HR interface" at bounding box center [1418, 489] width 157 height 19
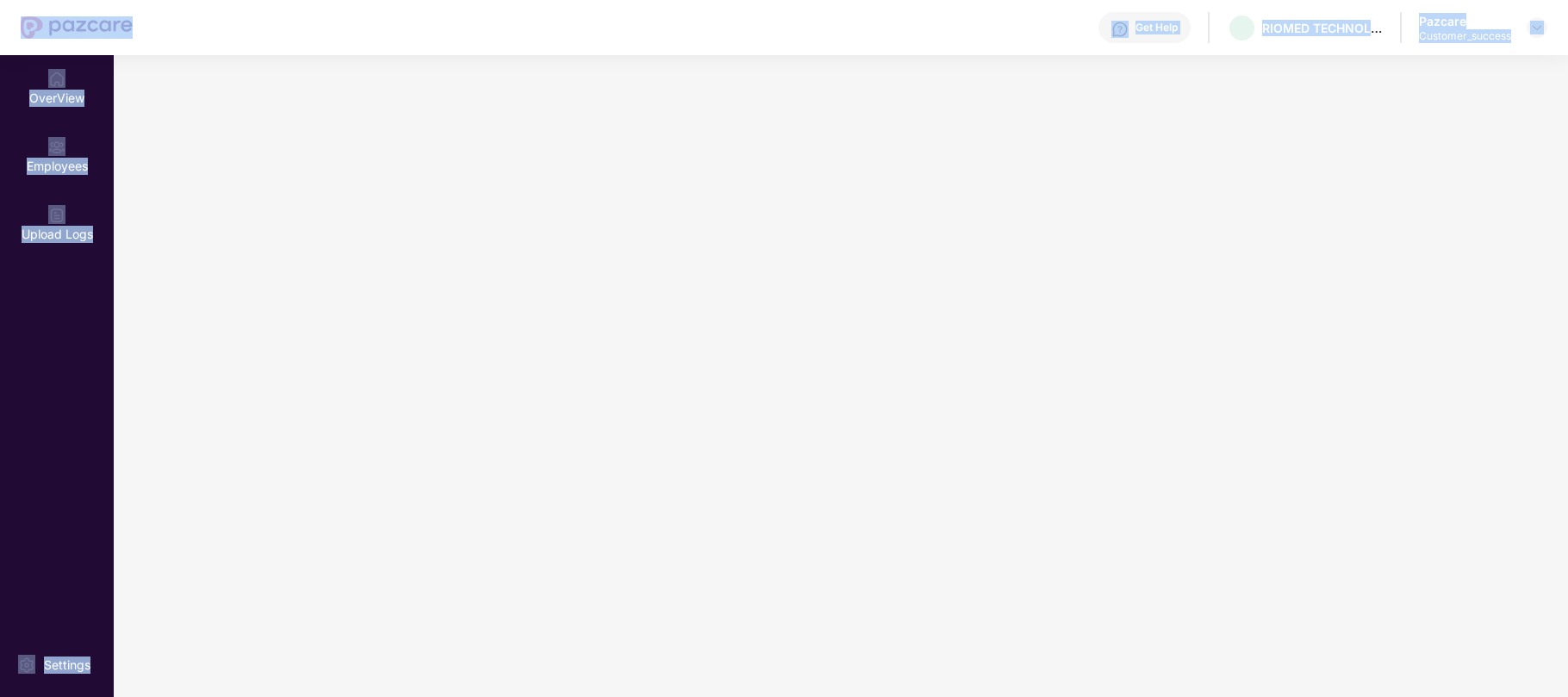
click at [1402, 487] on main at bounding box center [841, 376] width 1454 height 642
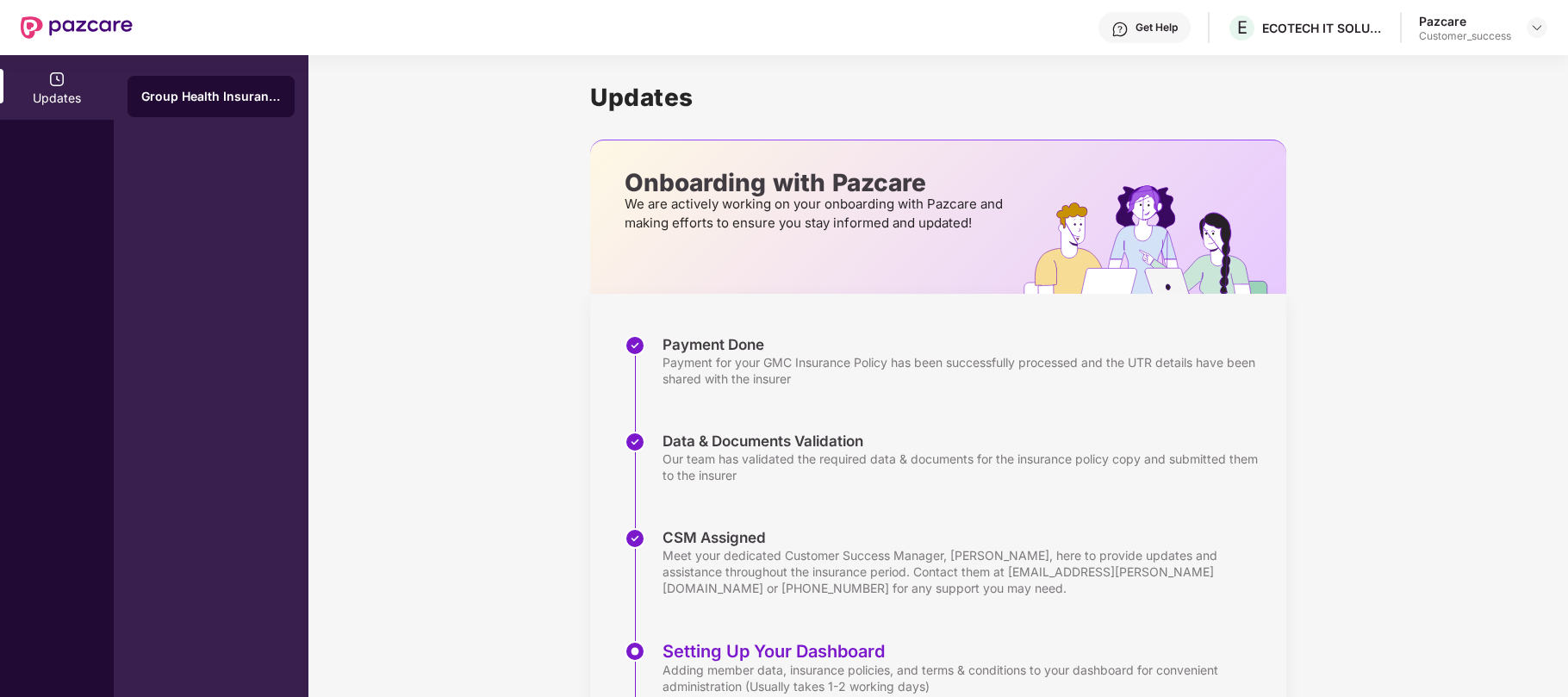
click at [286, 277] on div "Group Health Insurance" at bounding box center [210, 376] width 195 height 642
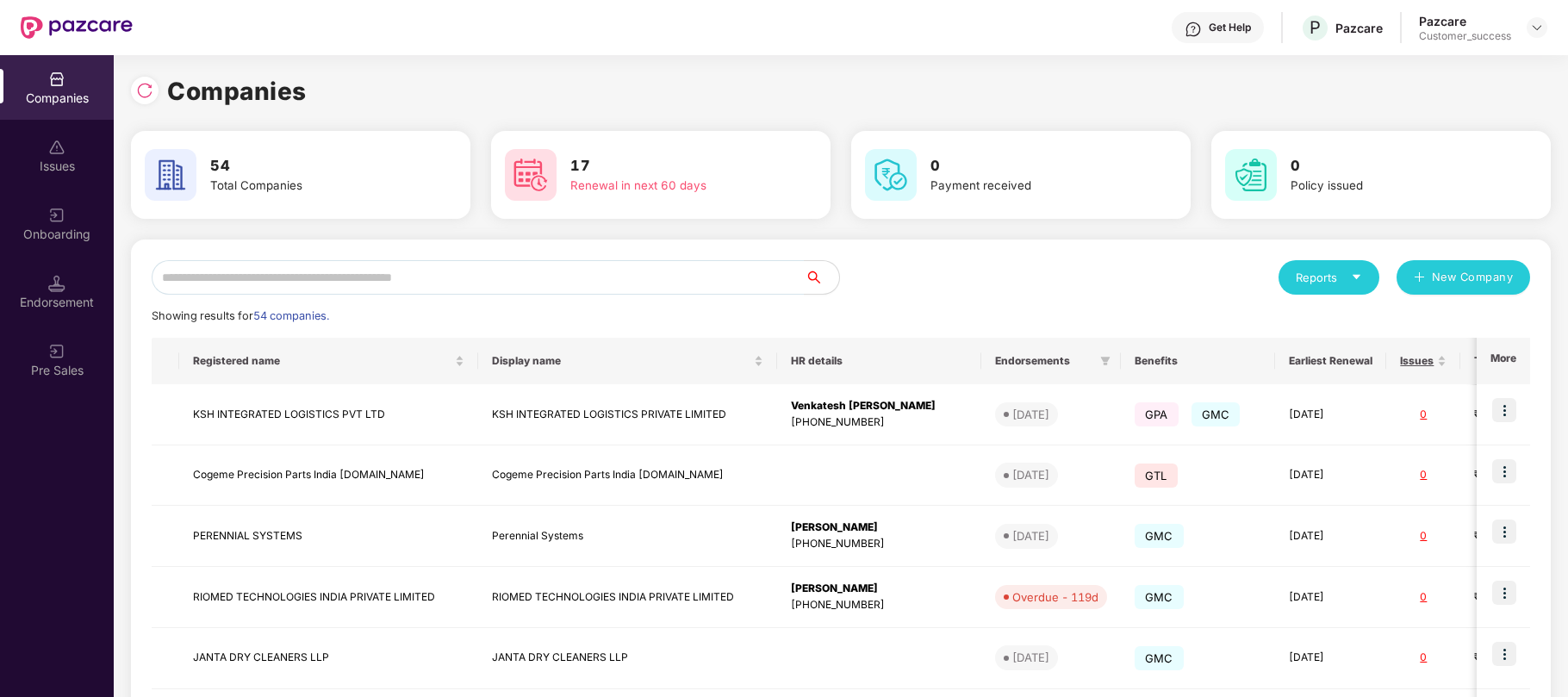
scroll to position [0, 1]
click at [497, 274] on input "text" at bounding box center [478, 277] width 653 height 34
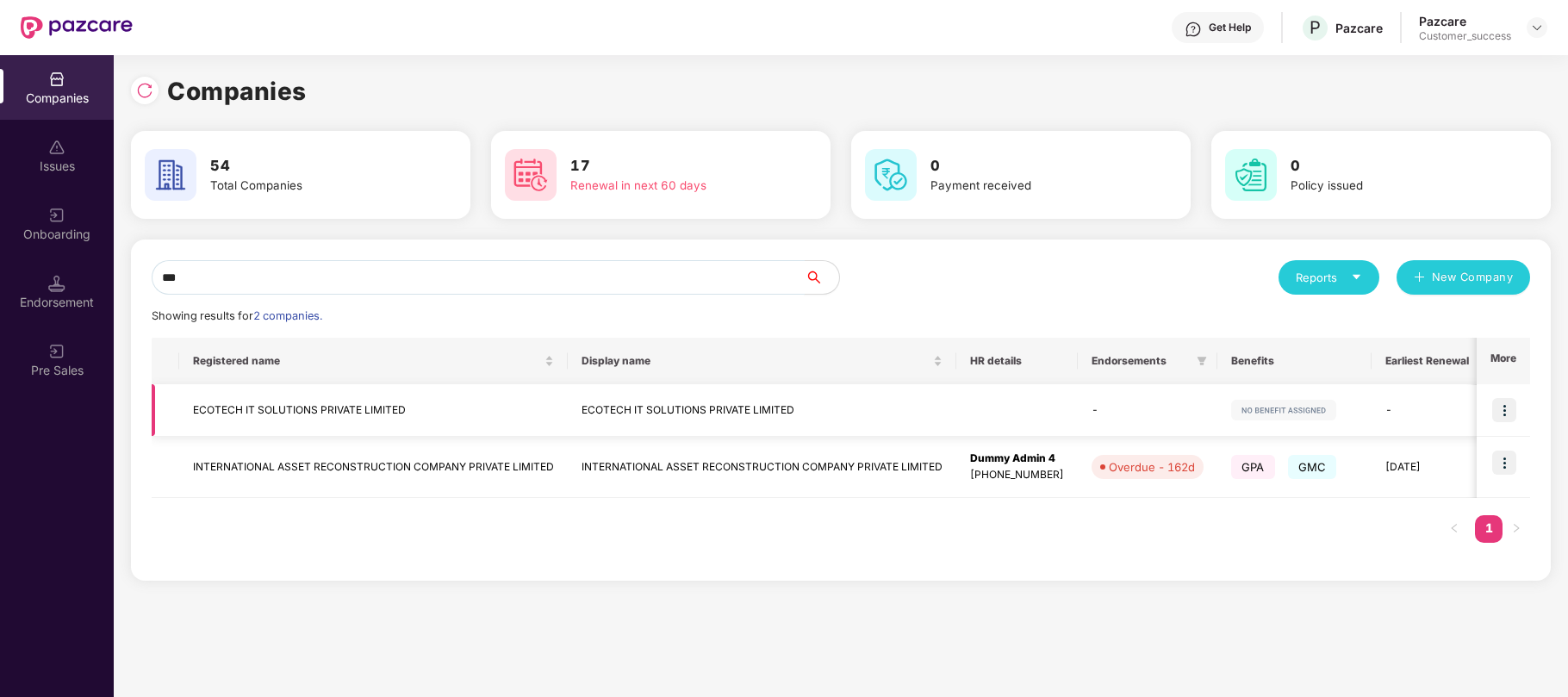
type input "***"
click at [1506, 417] on img at bounding box center [1504, 409] width 24 height 24
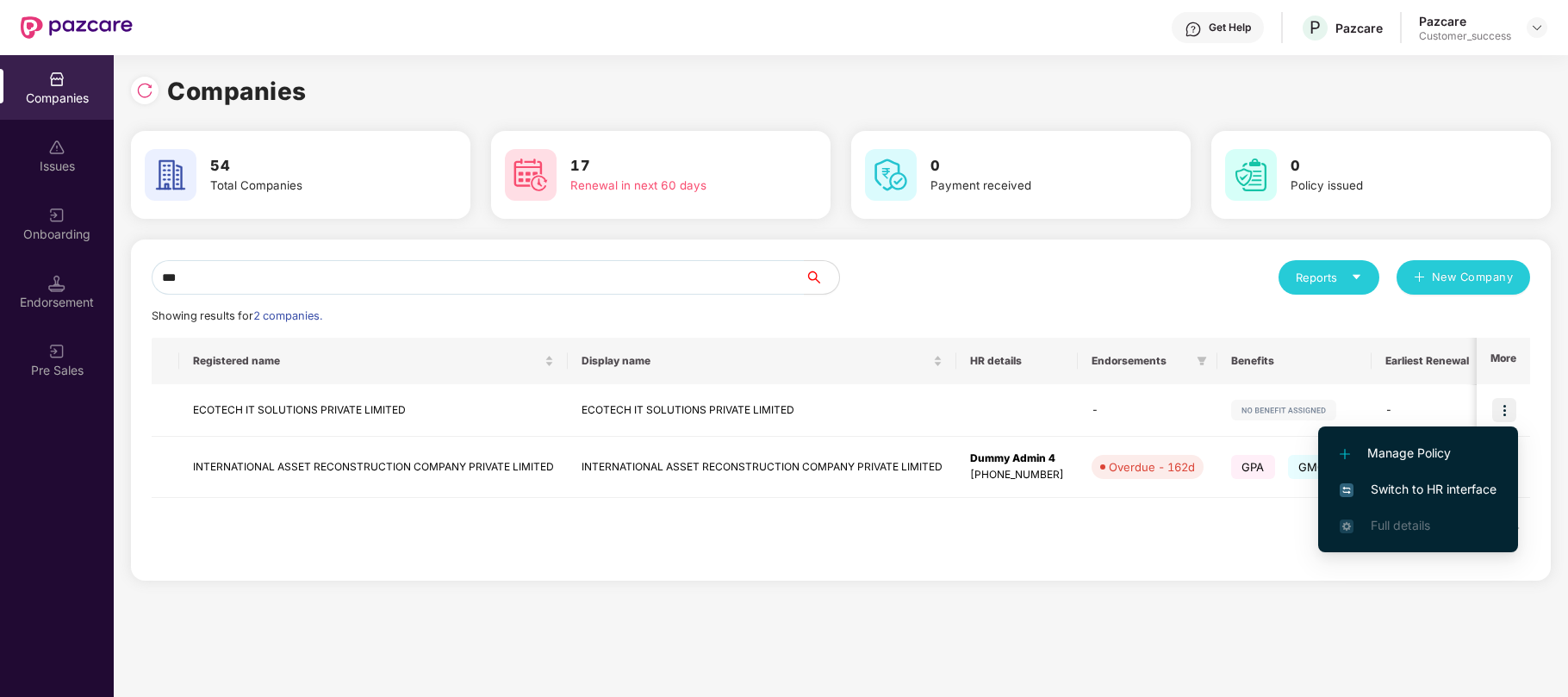
click at [1396, 450] on span "Manage Policy" at bounding box center [1418, 453] width 157 height 19
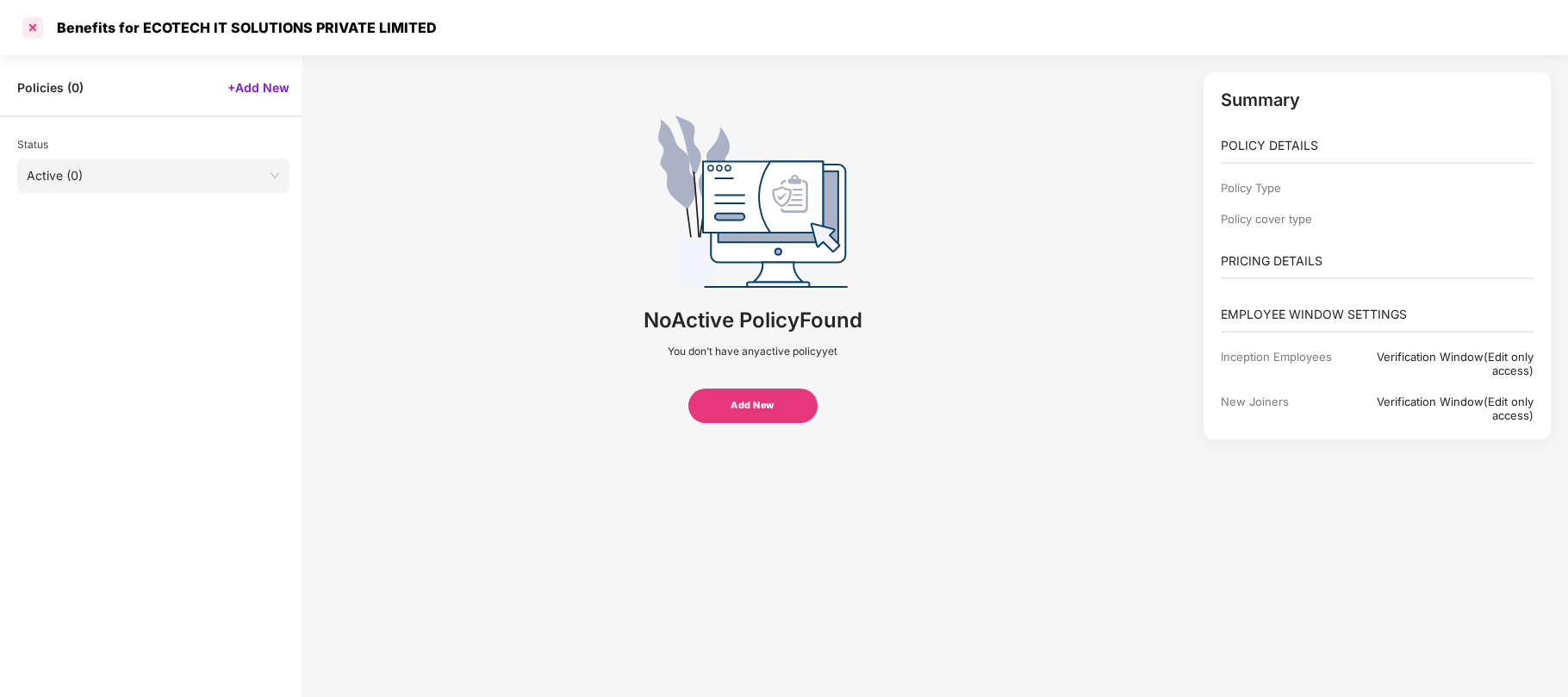
click at [31, 24] on div at bounding box center [33, 27] width 27 height 27
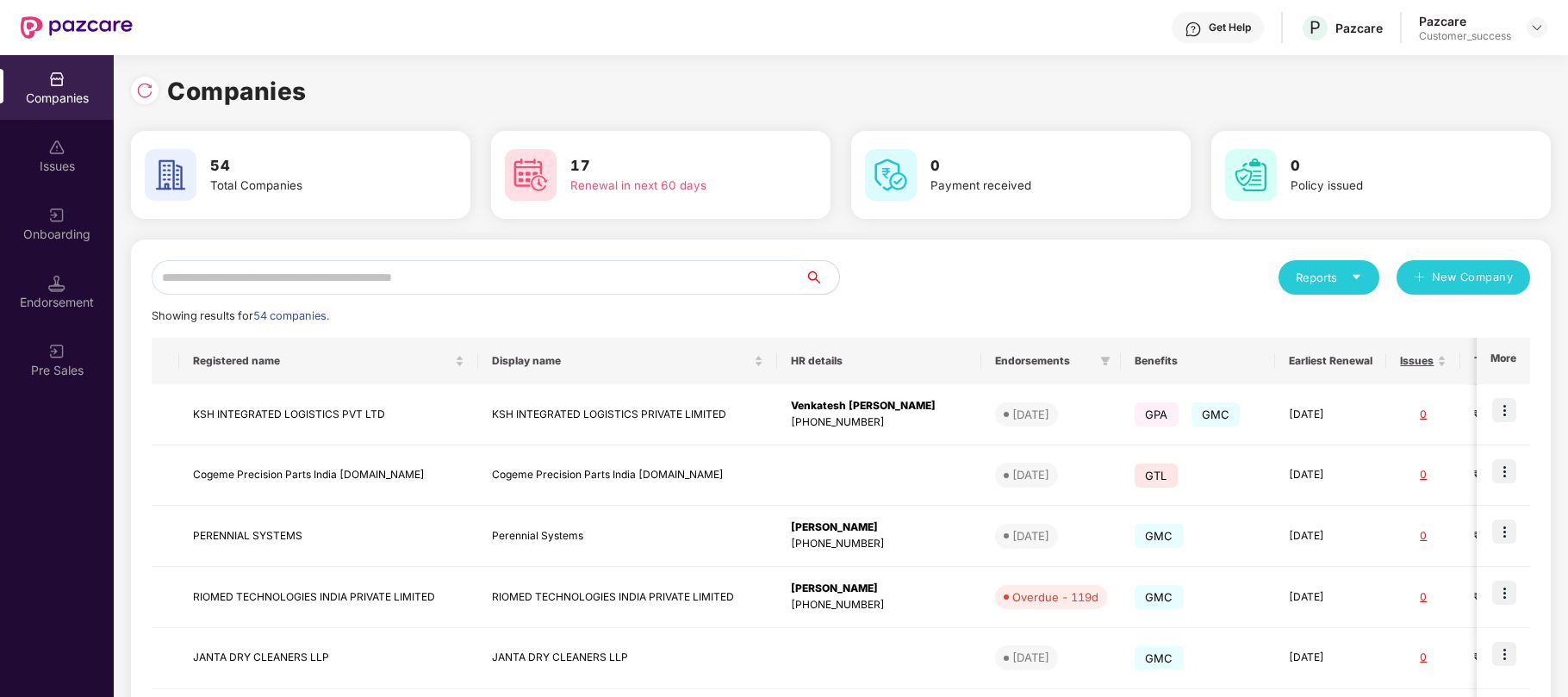
click at [31, 24] on img at bounding box center [76, 27] width 112 height 22
click at [218, 268] on input "text" at bounding box center [478, 277] width 653 height 34
click at [74, 232] on div "Onboarding" at bounding box center [56, 234] width 114 height 18
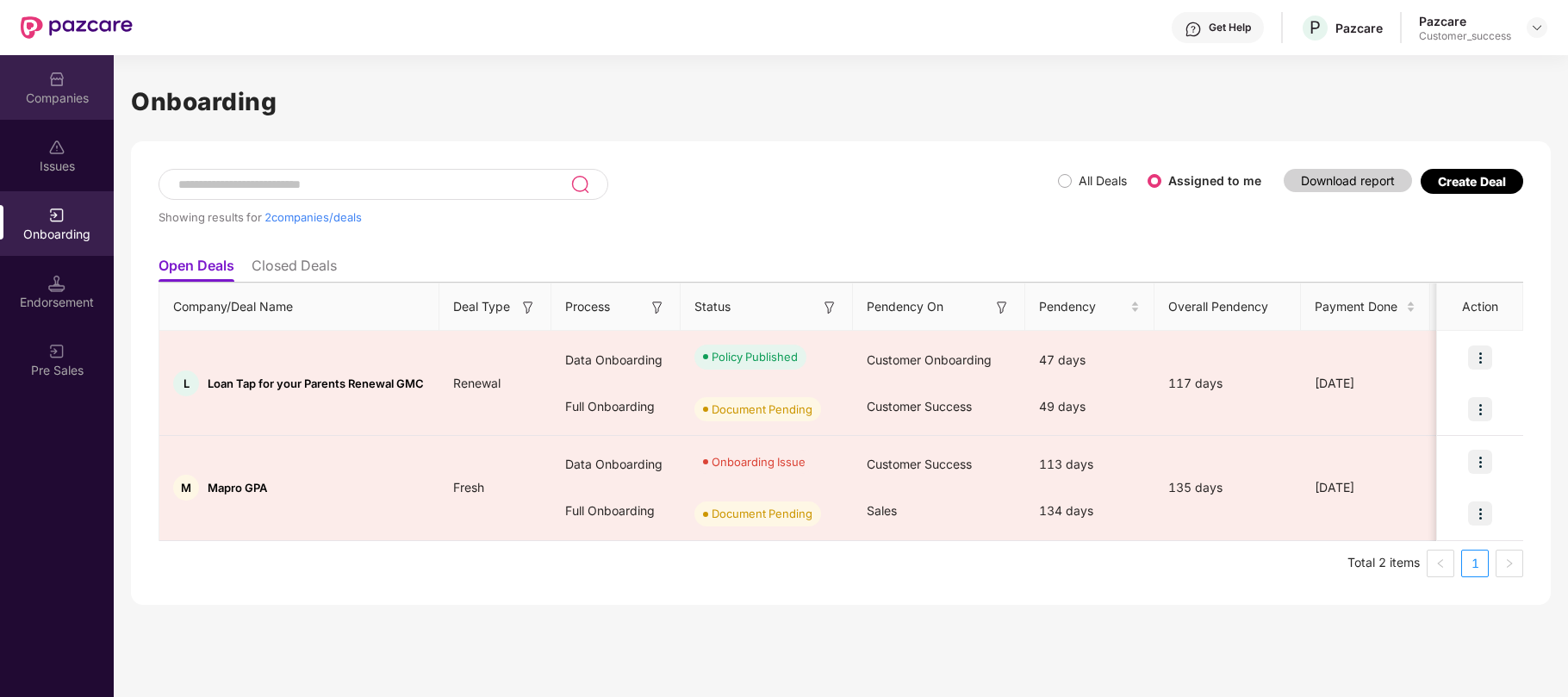
click at [53, 100] on div "Companies" at bounding box center [56, 99] width 114 height 18
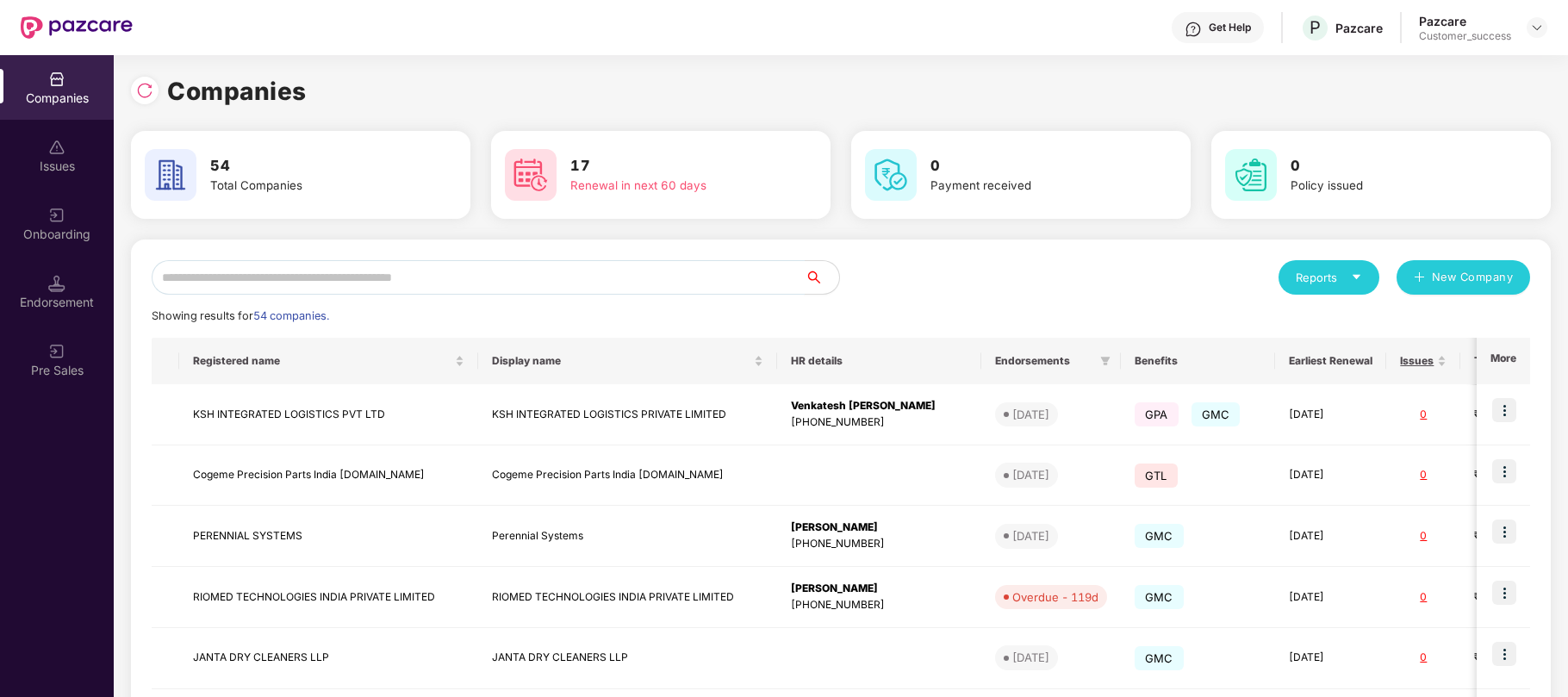
click at [286, 280] on input "text" at bounding box center [478, 277] width 653 height 34
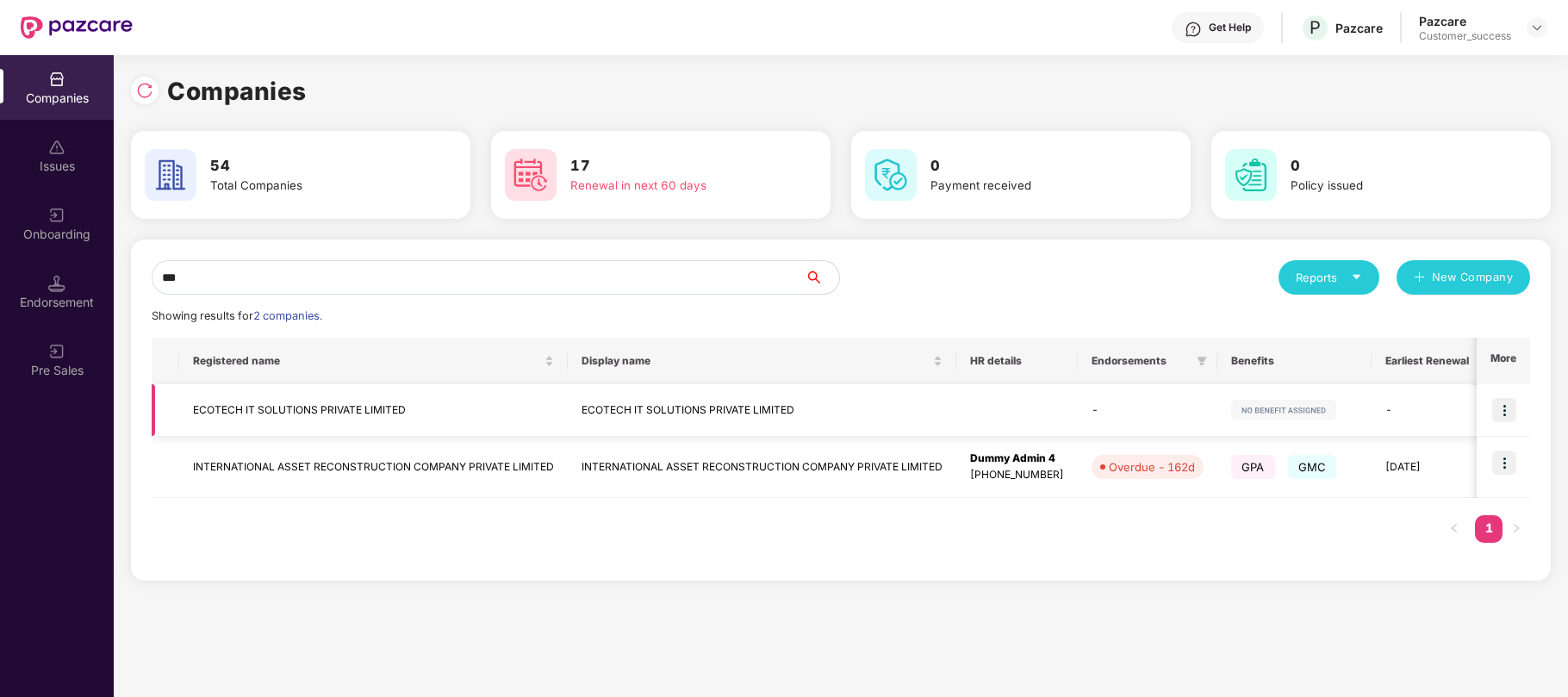
type input "***"
click at [270, 410] on td "ECOTECH IT SOLUTIONS PRIVATE LIMITED" at bounding box center [373, 411] width 388 height 53
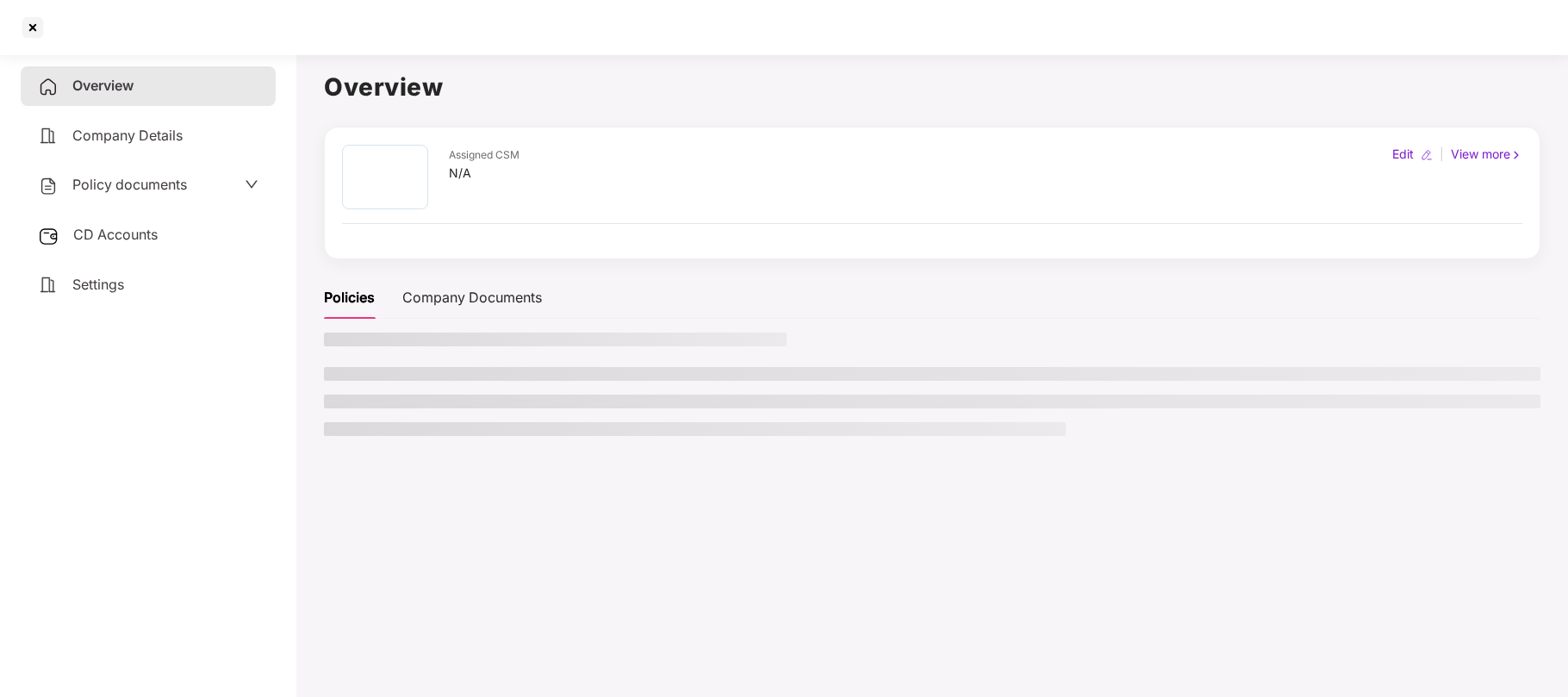
scroll to position [0, 0]
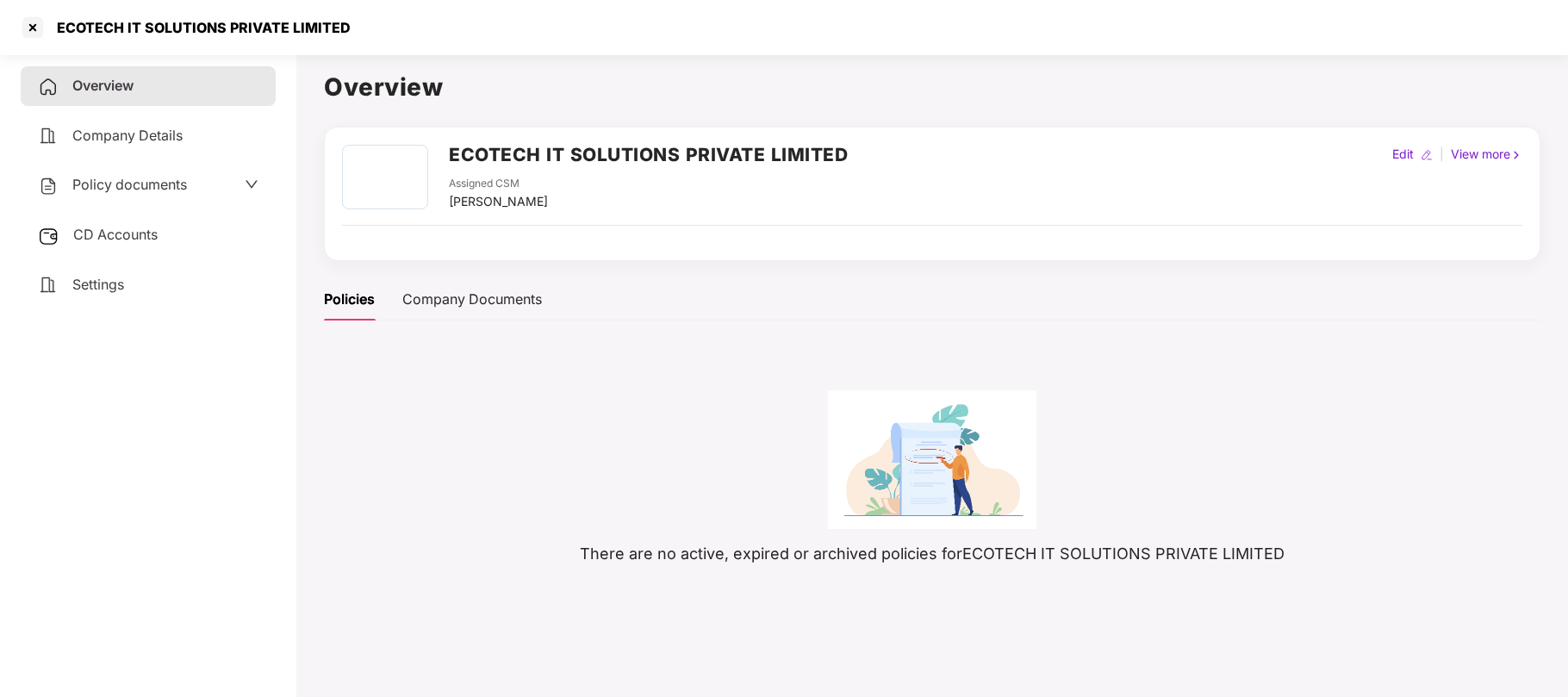
click at [138, 136] on span "Company Details" at bounding box center [127, 136] width 110 height 18
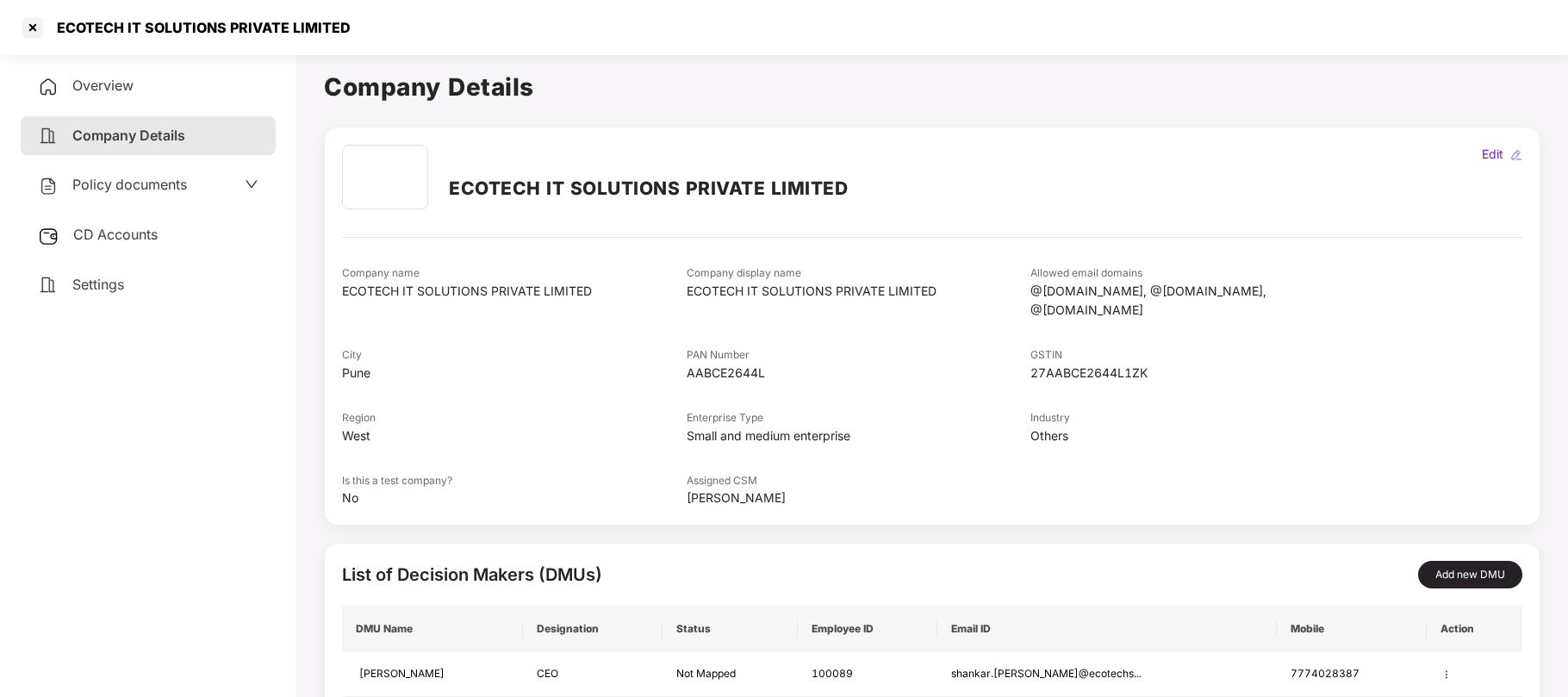
scroll to position [84, 0]
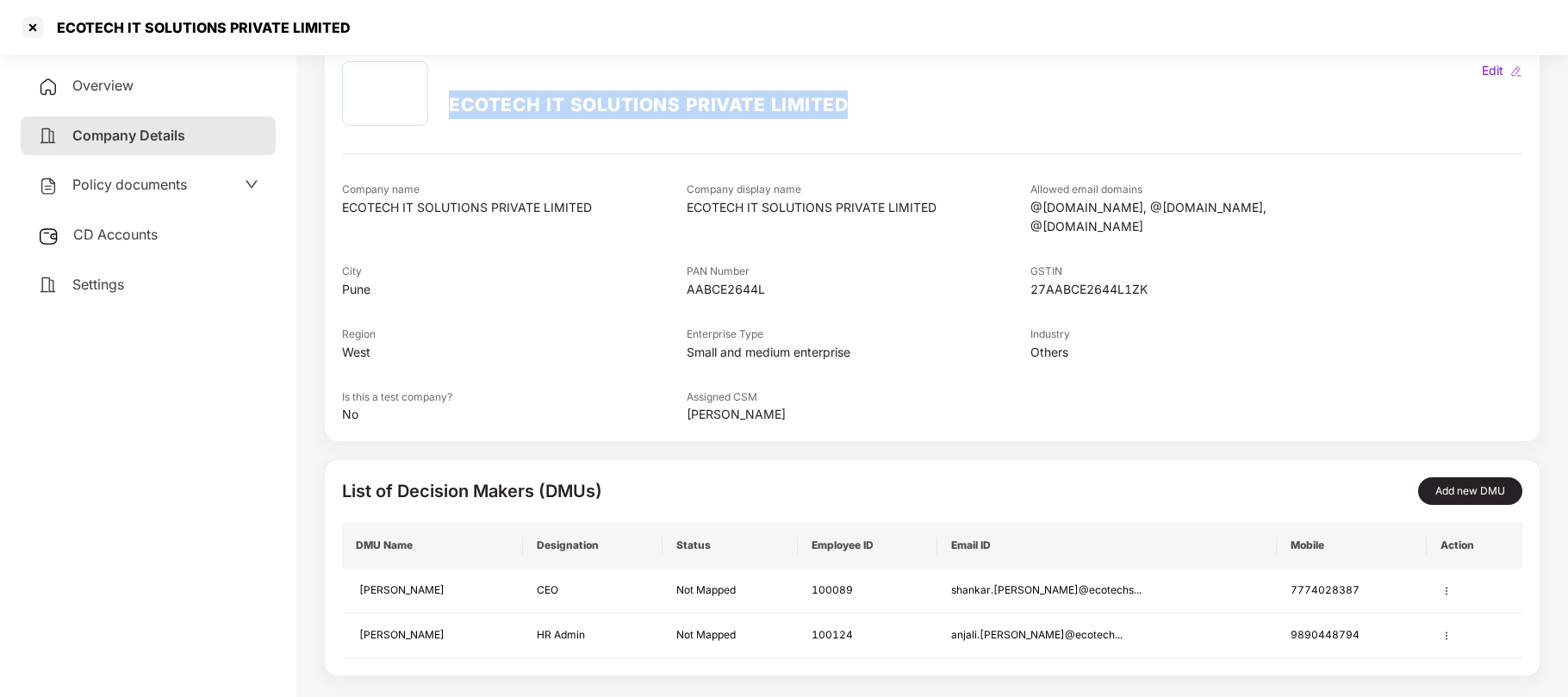
drag, startPoint x: 849, startPoint y: 105, endPoint x: 446, endPoint y: 100, distance: 403.0
click at [446, 100] on div "ECOTECH IT SOLUTIONS PRIVATE LIMITED" at bounding box center [835, 92] width 984 height 64
copy h2 "ECOTECH IT SOLUTIONS PRIVATE LIMITED"
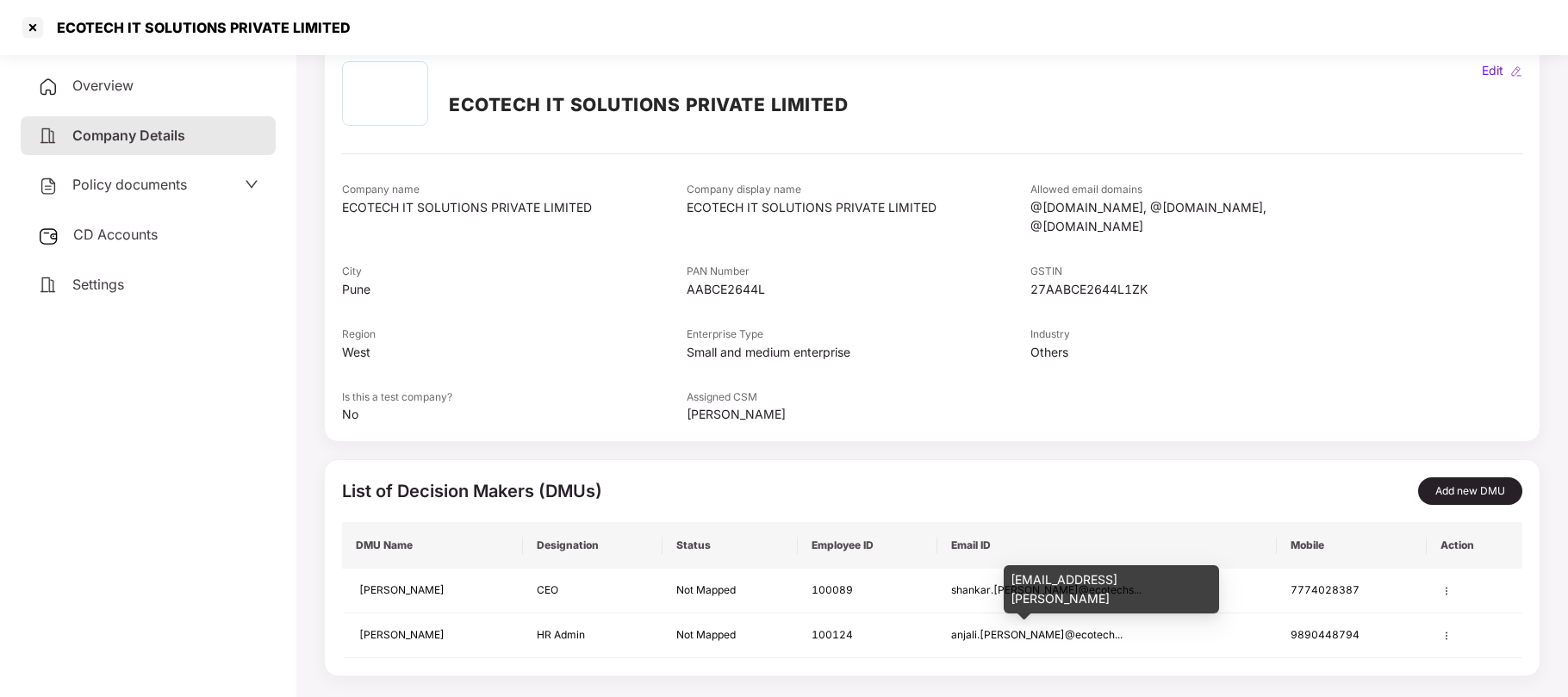
click at [1091, 576] on div "[EMAIL_ADDRESS][PERSON_NAME]" at bounding box center [1111, 589] width 216 height 48
copy div "[EMAIL_ADDRESS][PERSON_NAME]"
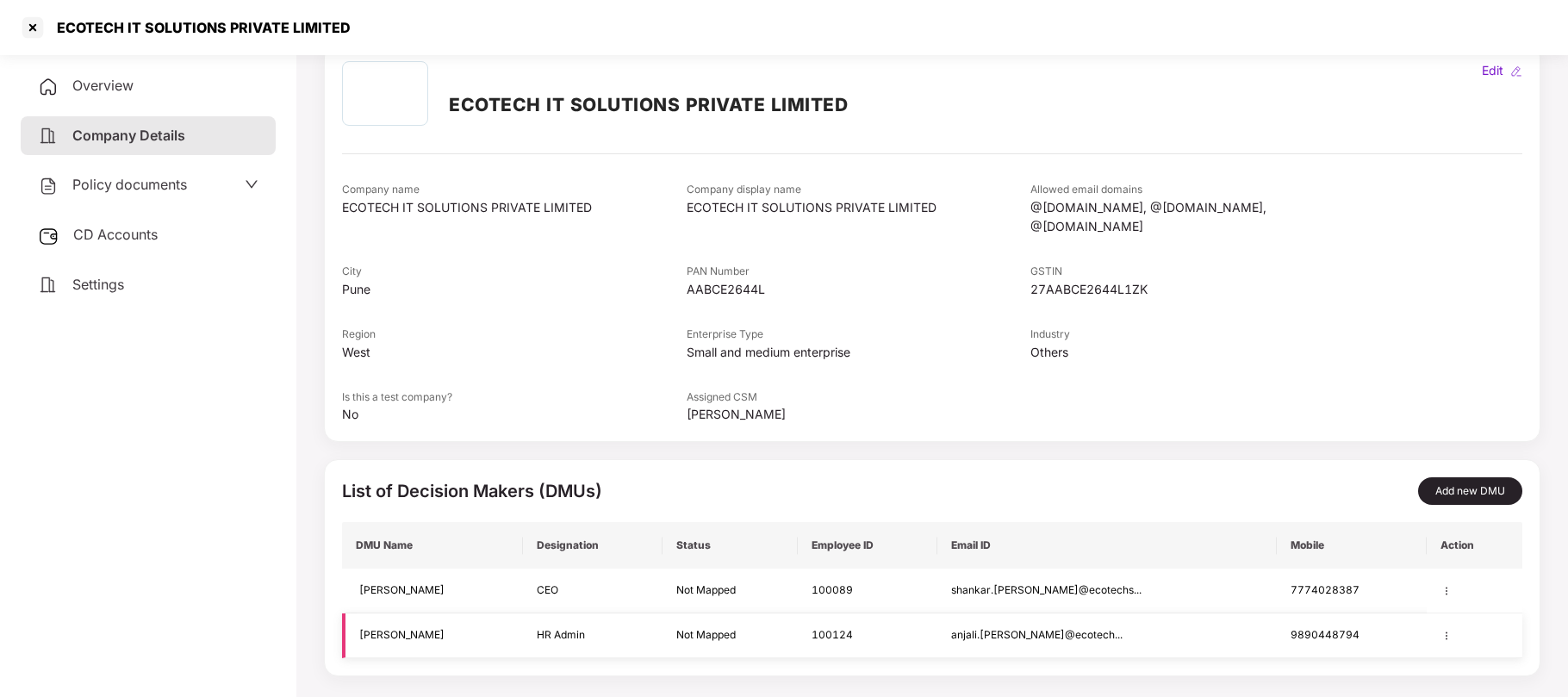
click at [1291, 627] on div "9890448794" at bounding box center [1351, 635] width 122 height 17
copy div "9890448794"
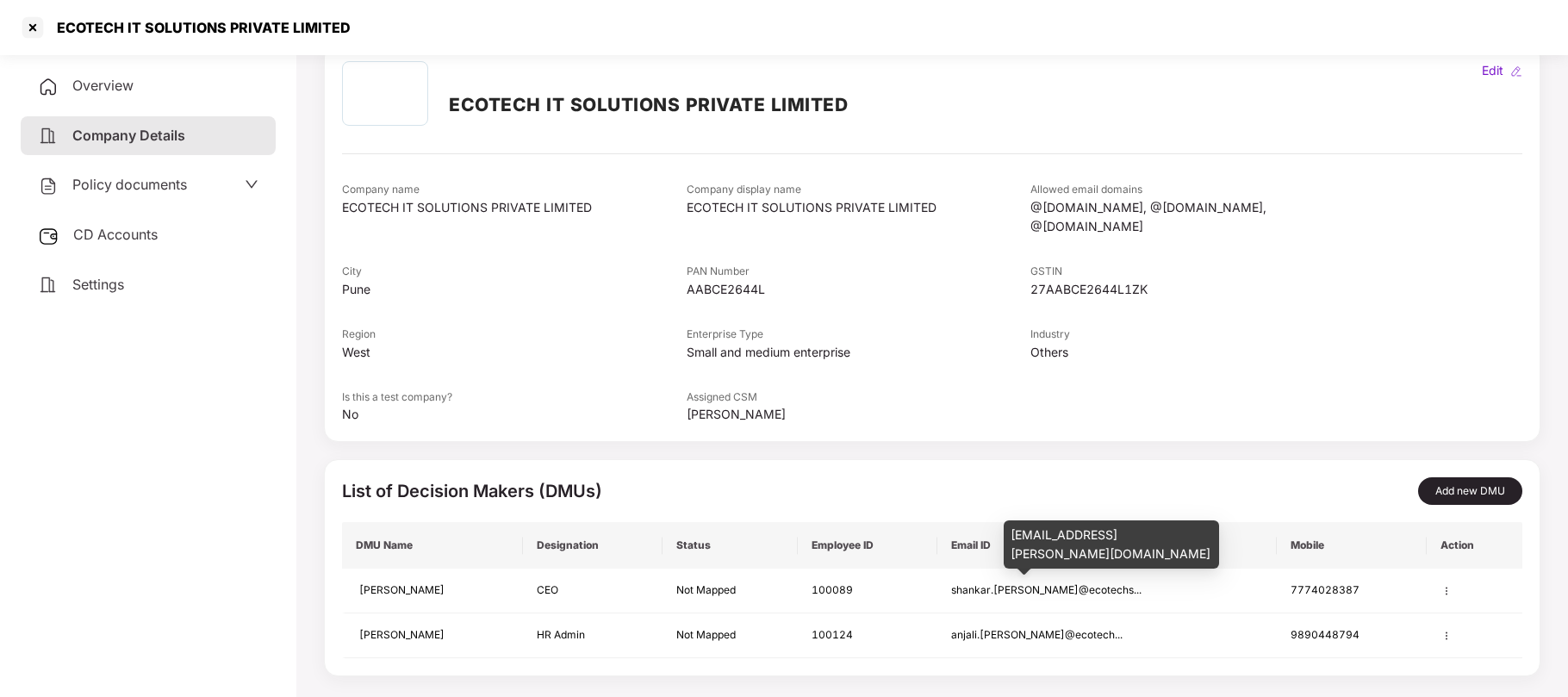
click at [1062, 529] on div "[EMAIL_ADDRESS][PERSON_NAME][DOMAIN_NAME]" at bounding box center [1111, 544] width 216 height 48
copy div "[EMAIL_ADDRESS][PERSON_NAME][DOMAIN_NAME]"
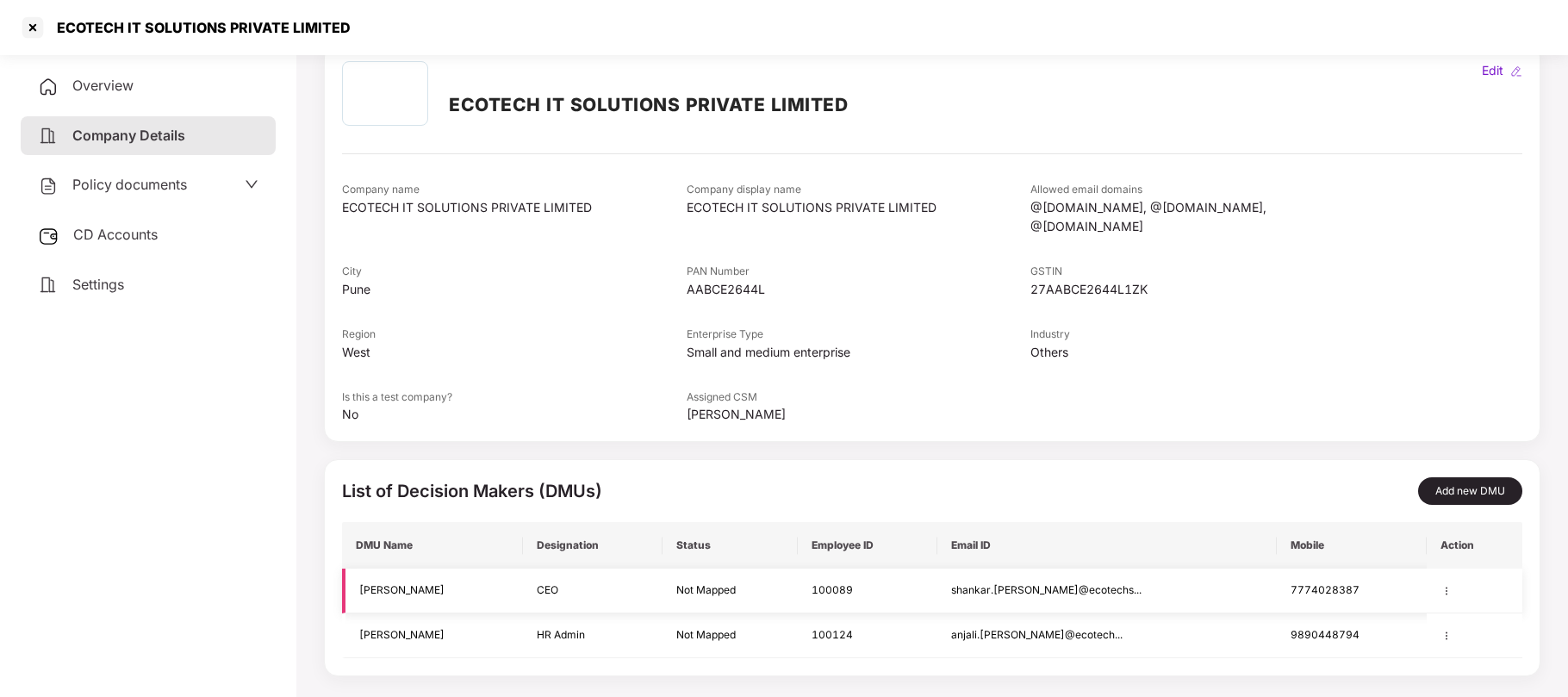
click at [1291, 583] on div "7774028387" at bounding box center [1351, 591] width 122 height 17
copy div "7774028387"
click at [101, 87] on span "Overview" at bounding box center [102, 85] width 61 height 18
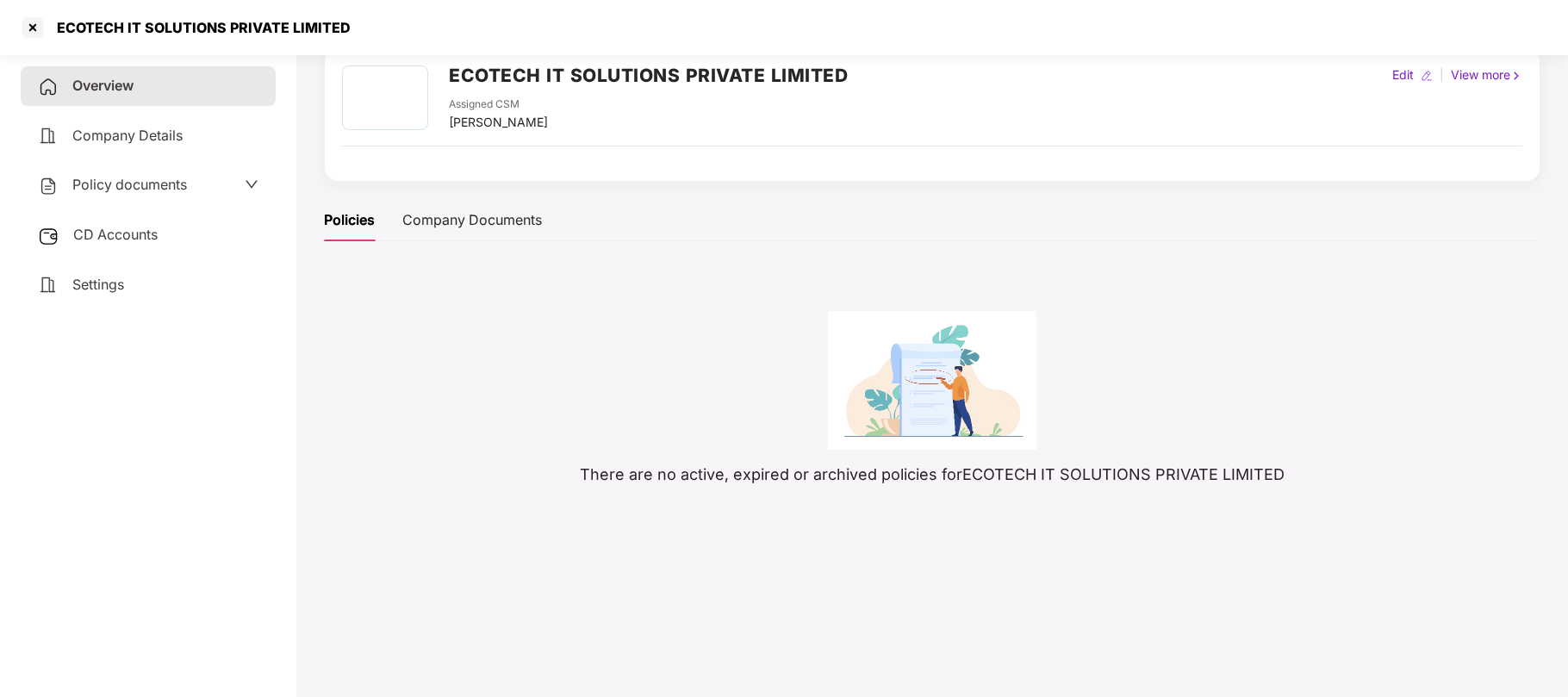
click at [100, 183] on span "Policy documents" at bounding box center [129, 185] width 114 height 18
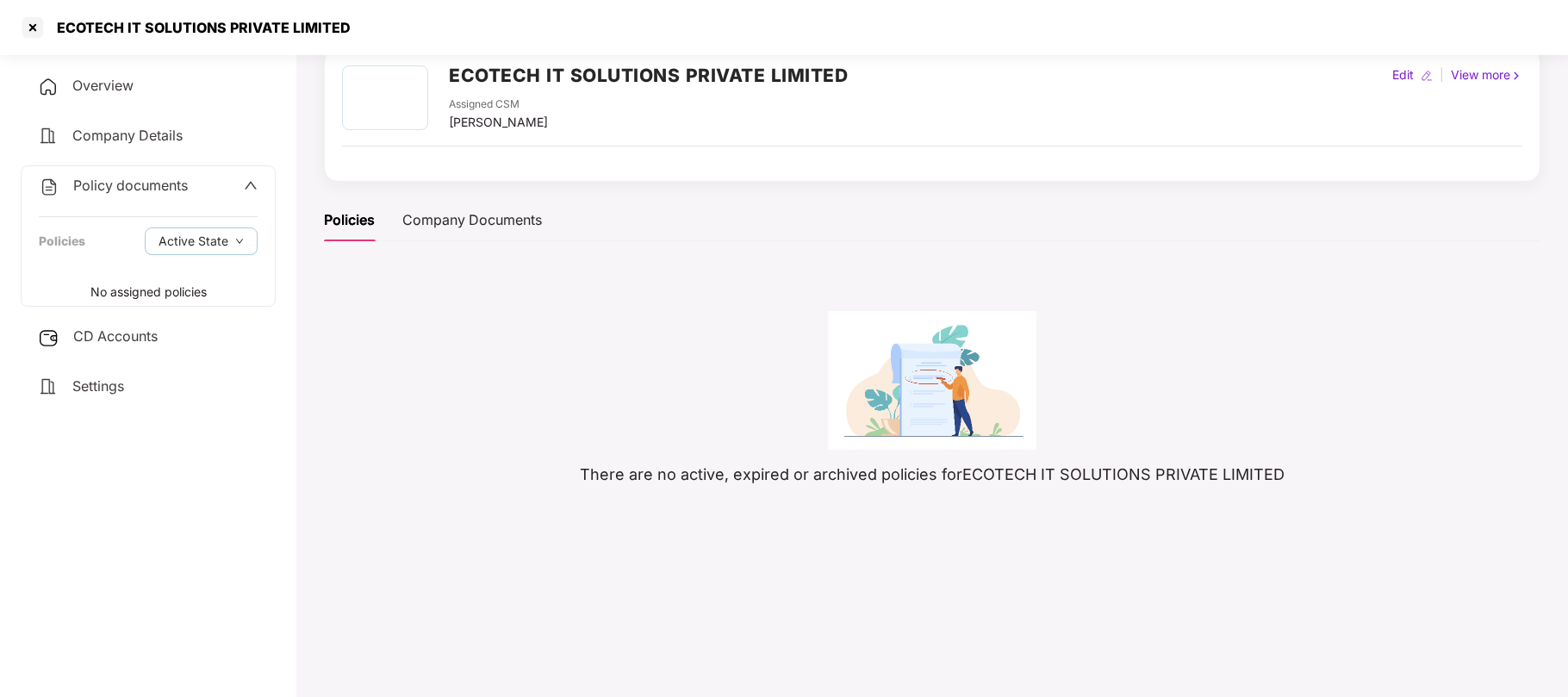
click at [121, 139] on span "Company Details" at bounding box center [127, 136] width 110 height 18
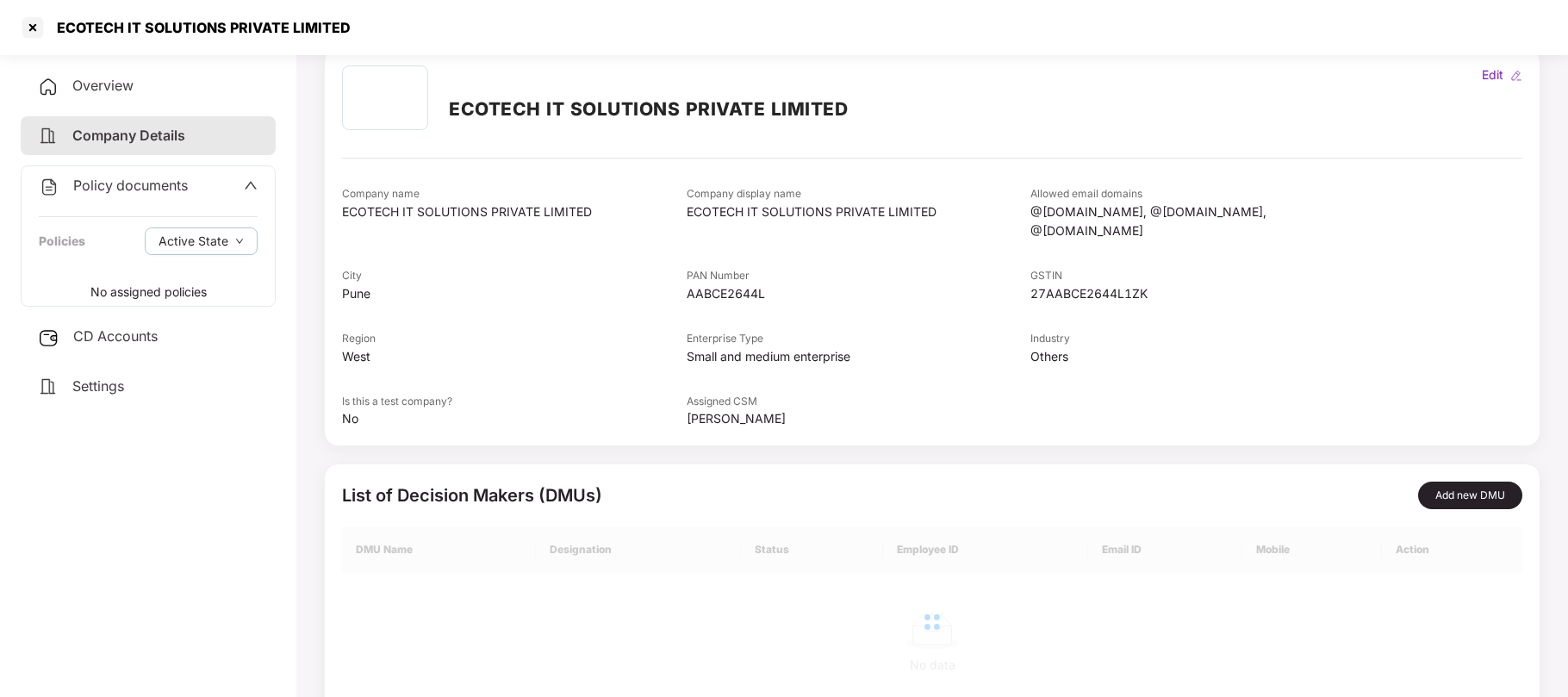
scroll to position [84, 0]
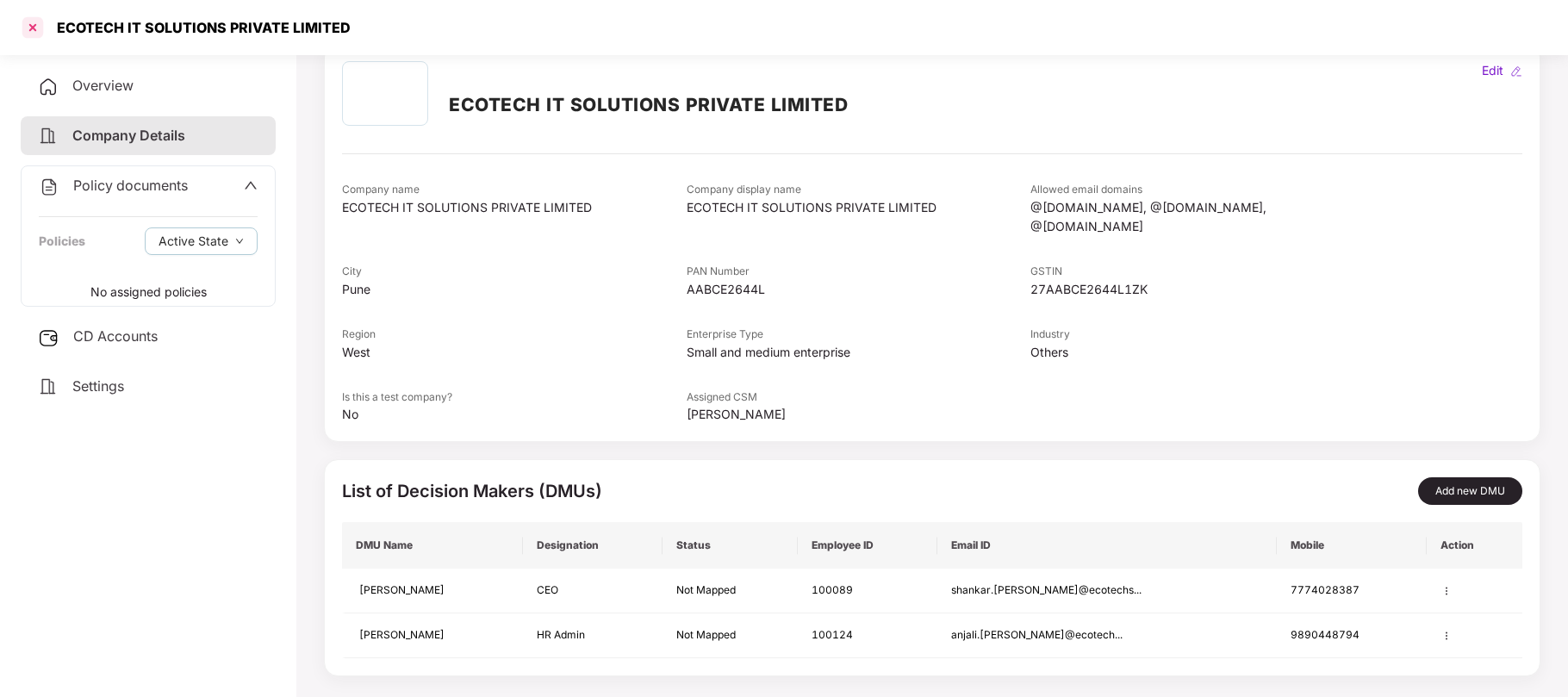
click at [31, 27] on div at bounding box center [33, 27] width 27 height 27
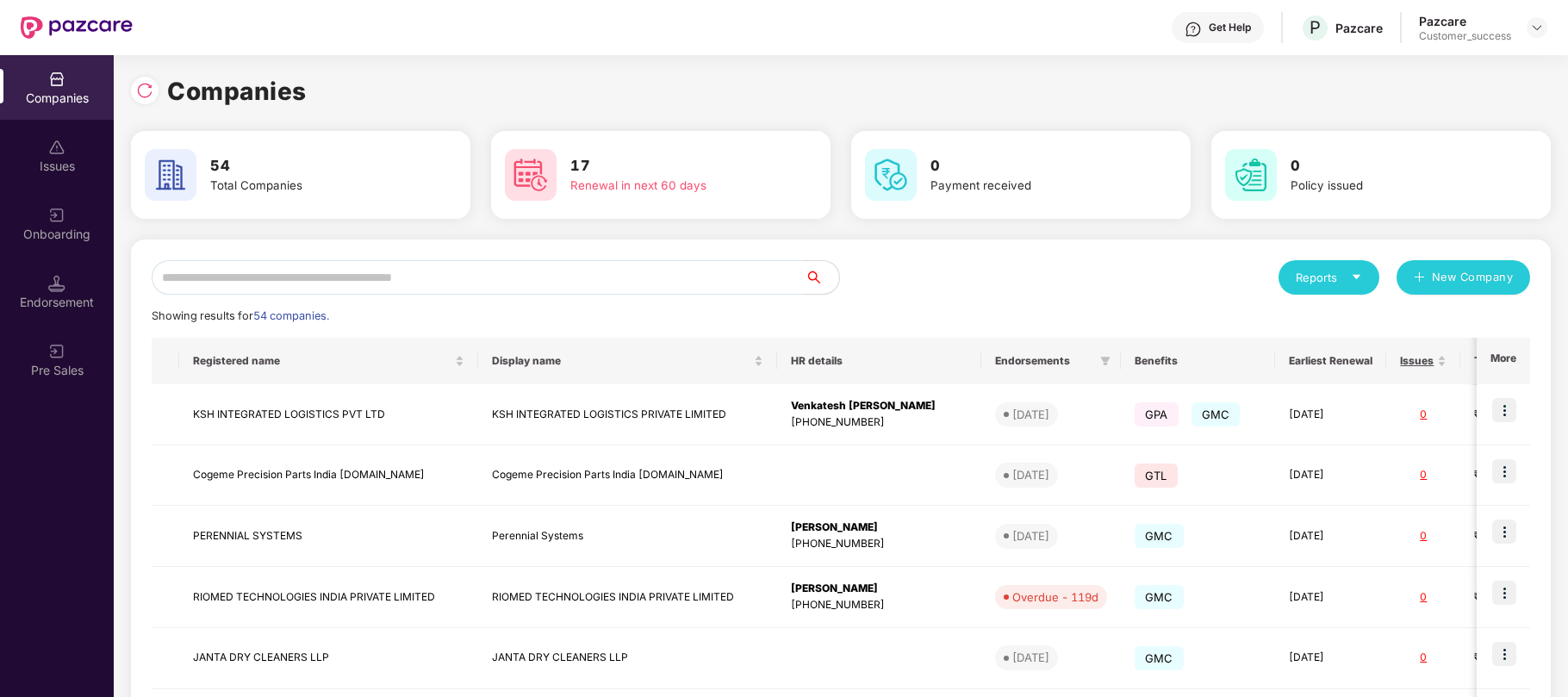
scroll to position [0, 0]
click at [362, 282] on input "text" at bounding box center [478, 277] width 653 height 34
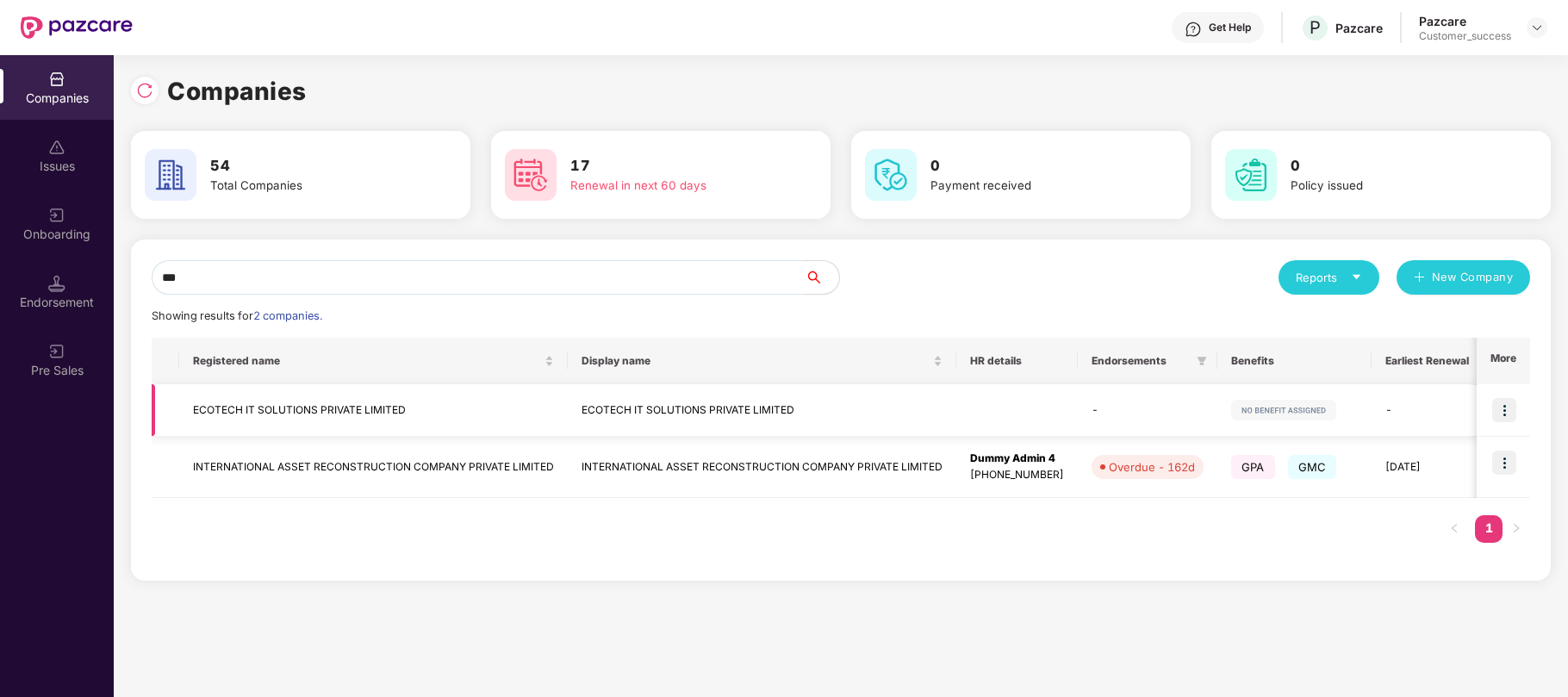
type input "***"
click at [628, 407] on td "ECOTECH IT SOLUTIONS PRIVATE LIMITED" at bounding box center [762, 411] width 388 height 53
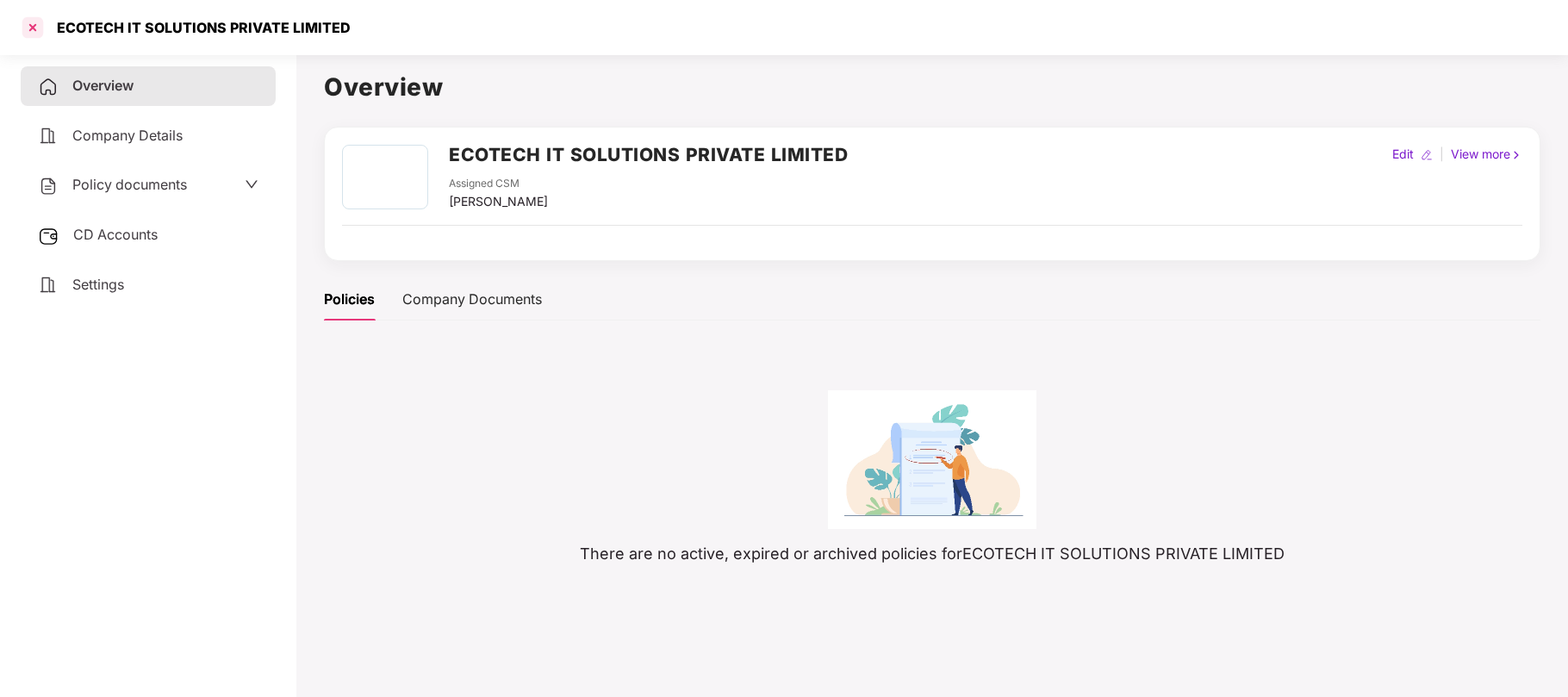
click at [31, 24] on div at bounding box center [33, 27] width 27 height 27
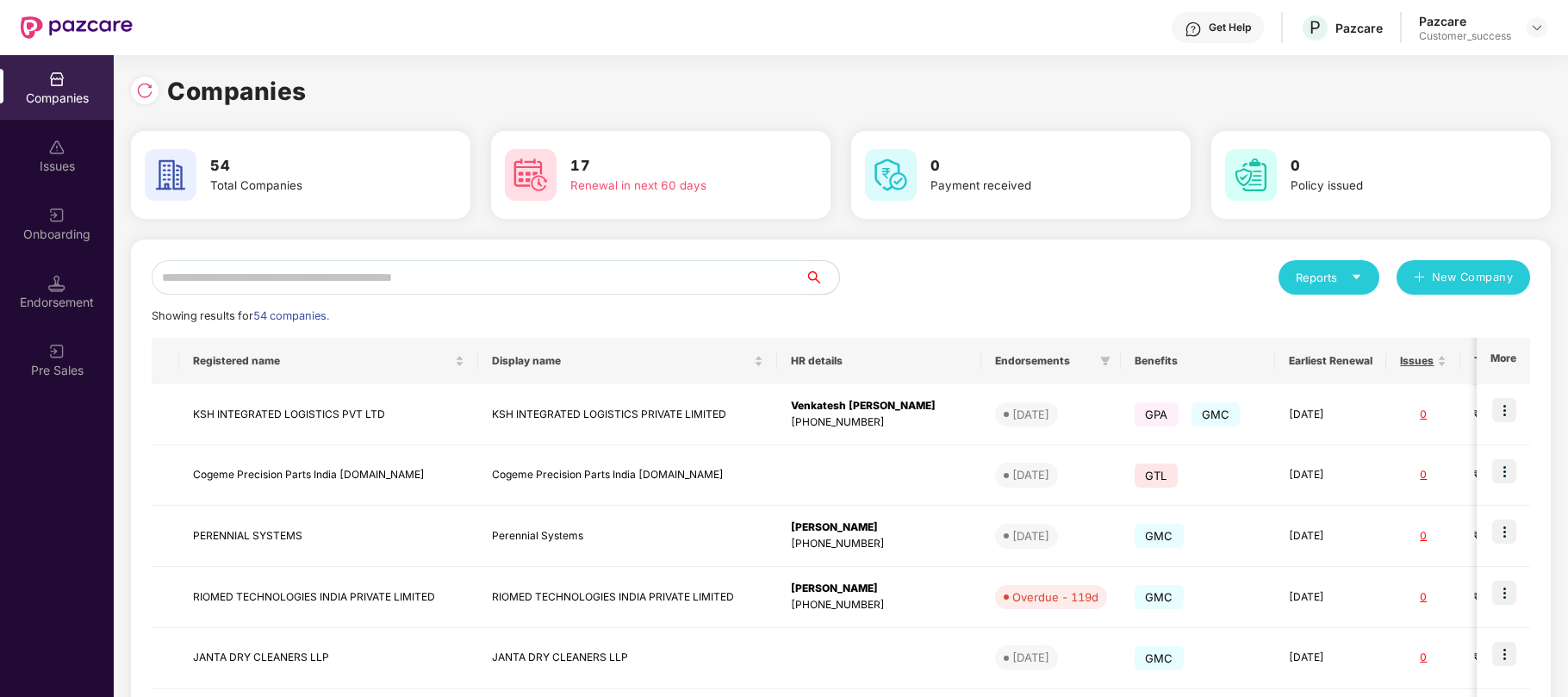
click at [418, 288] on input "text" at bounding box center [478, 277] width 653 height 34
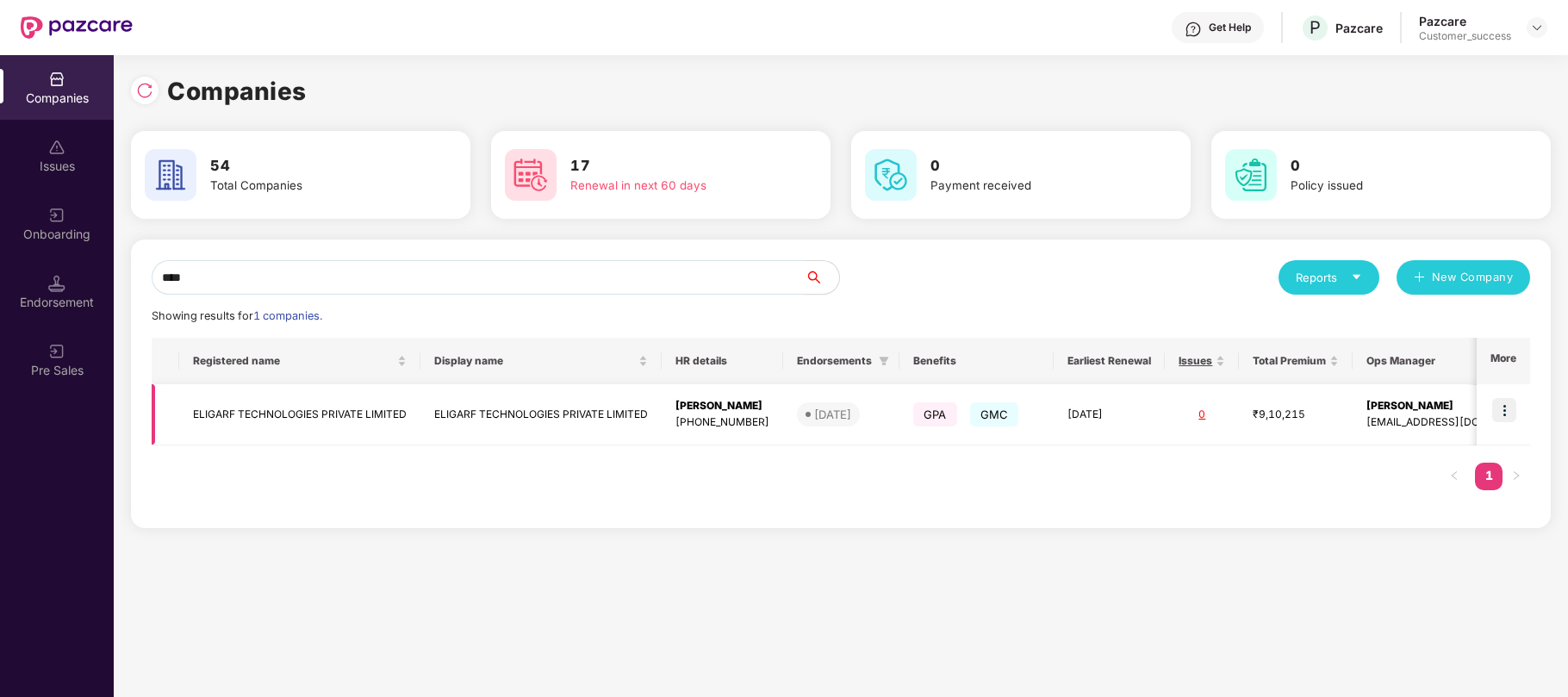
type input "****"
click at [1508, 404] on img at bounding box center [1504, 409] width 24 height 24
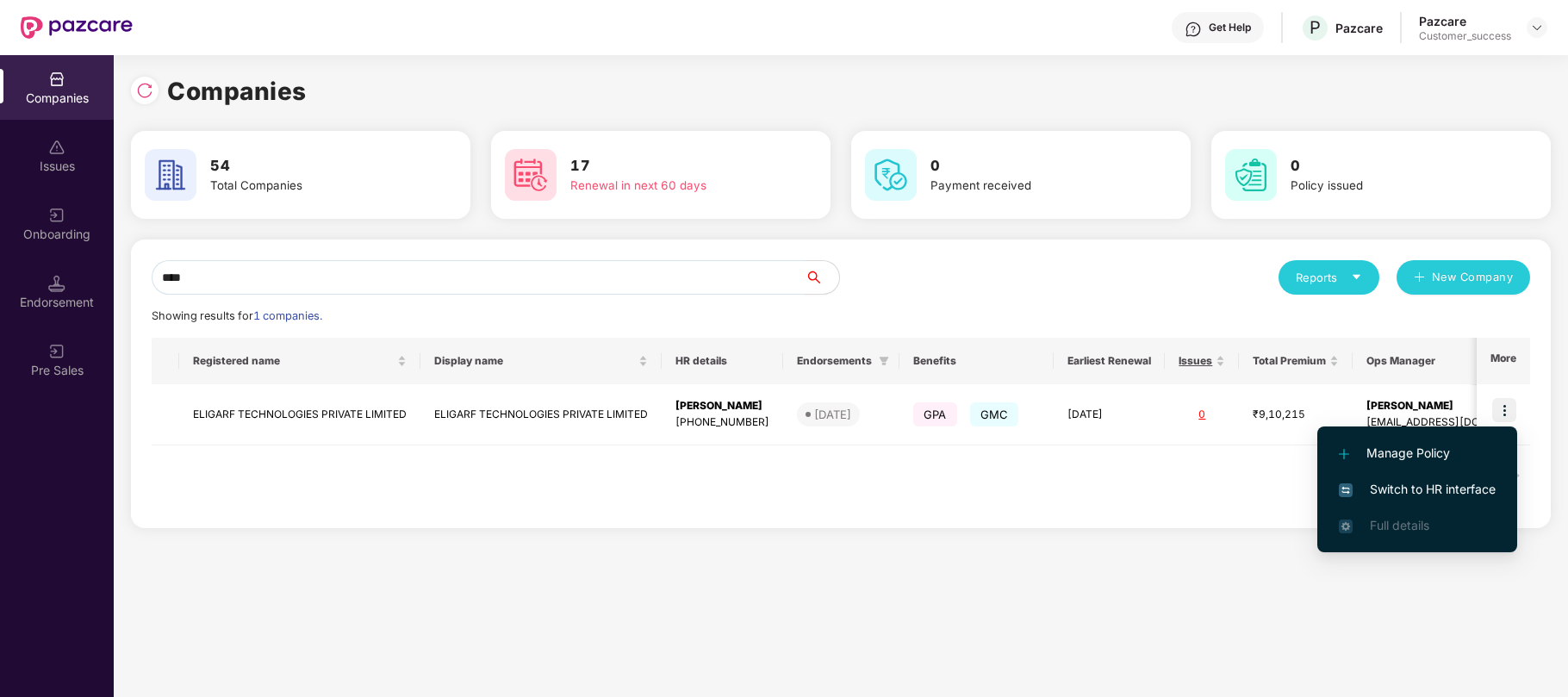
click at [1404, 482] on span "Switch to HR interface" at bounding box center [1417, 489] width 157 height 19
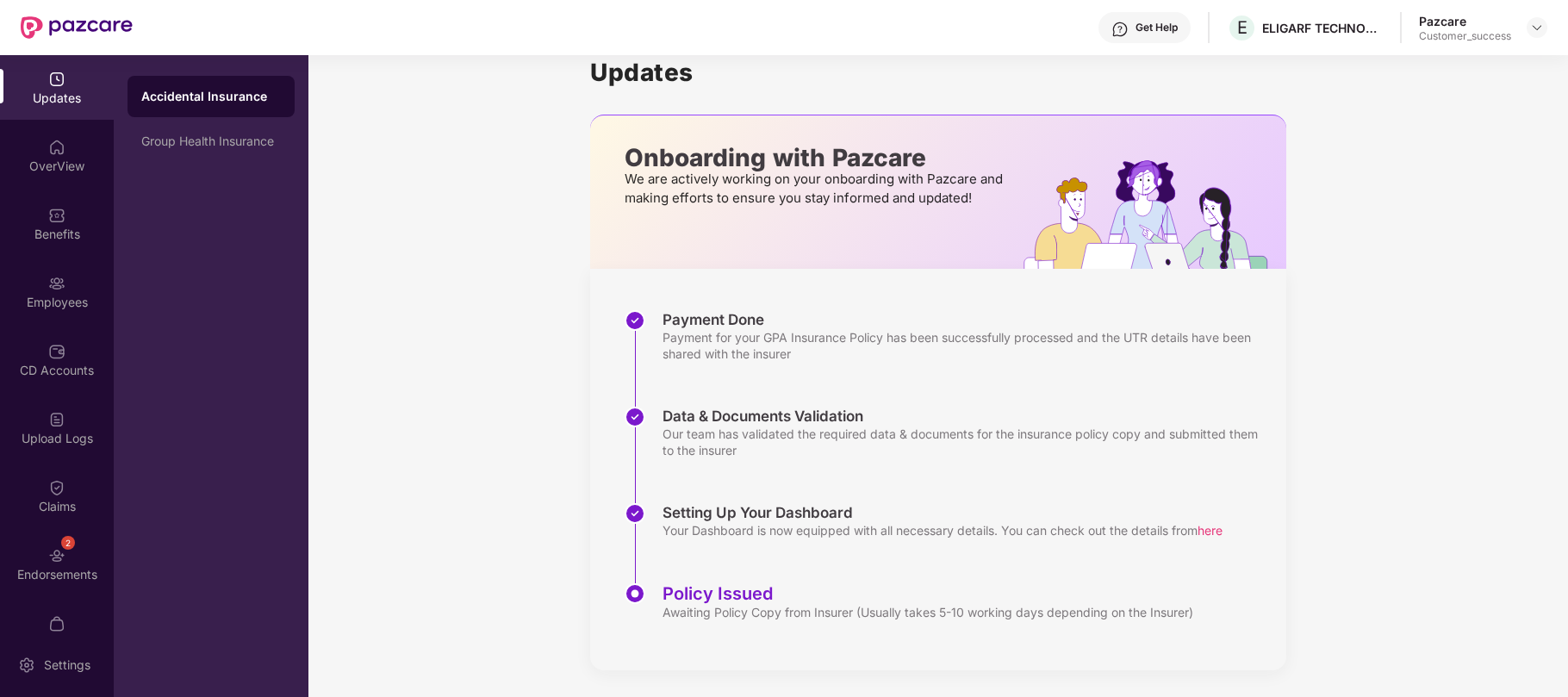
scroll to position [25, 0]
click at [55, 547] on img at bounding box center [57, 556] width 18 height 18
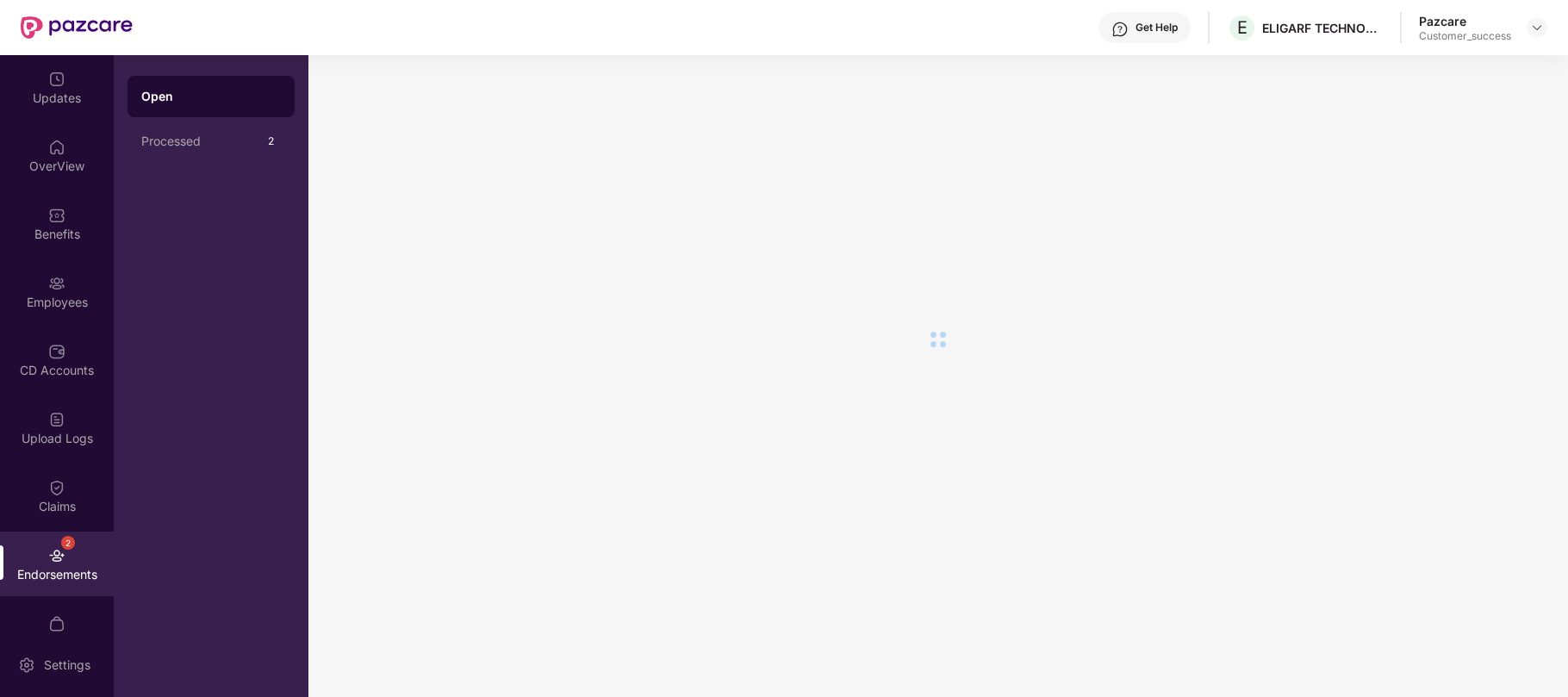
scroll to position [0, 0]
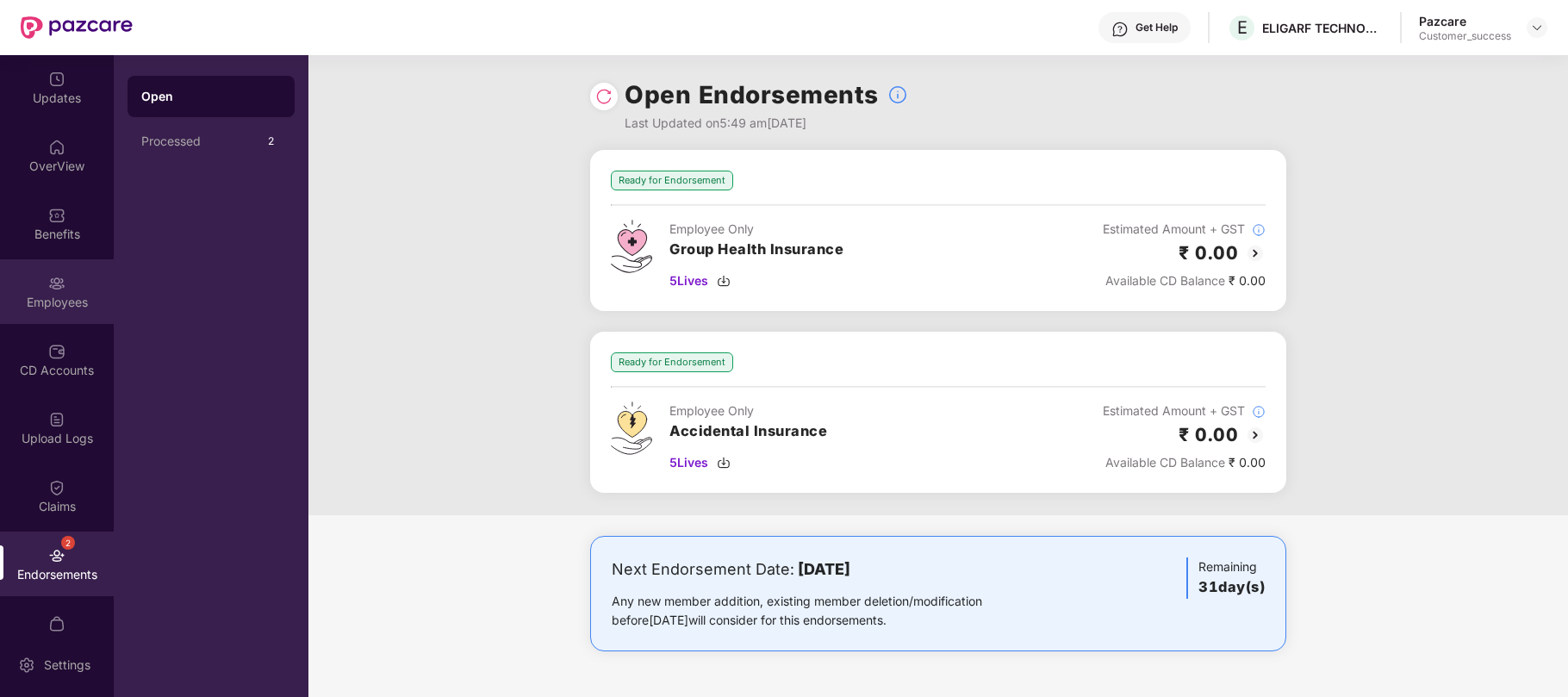
click at [59, 275] on img at bounding box center [57, 283] width 18 height 18
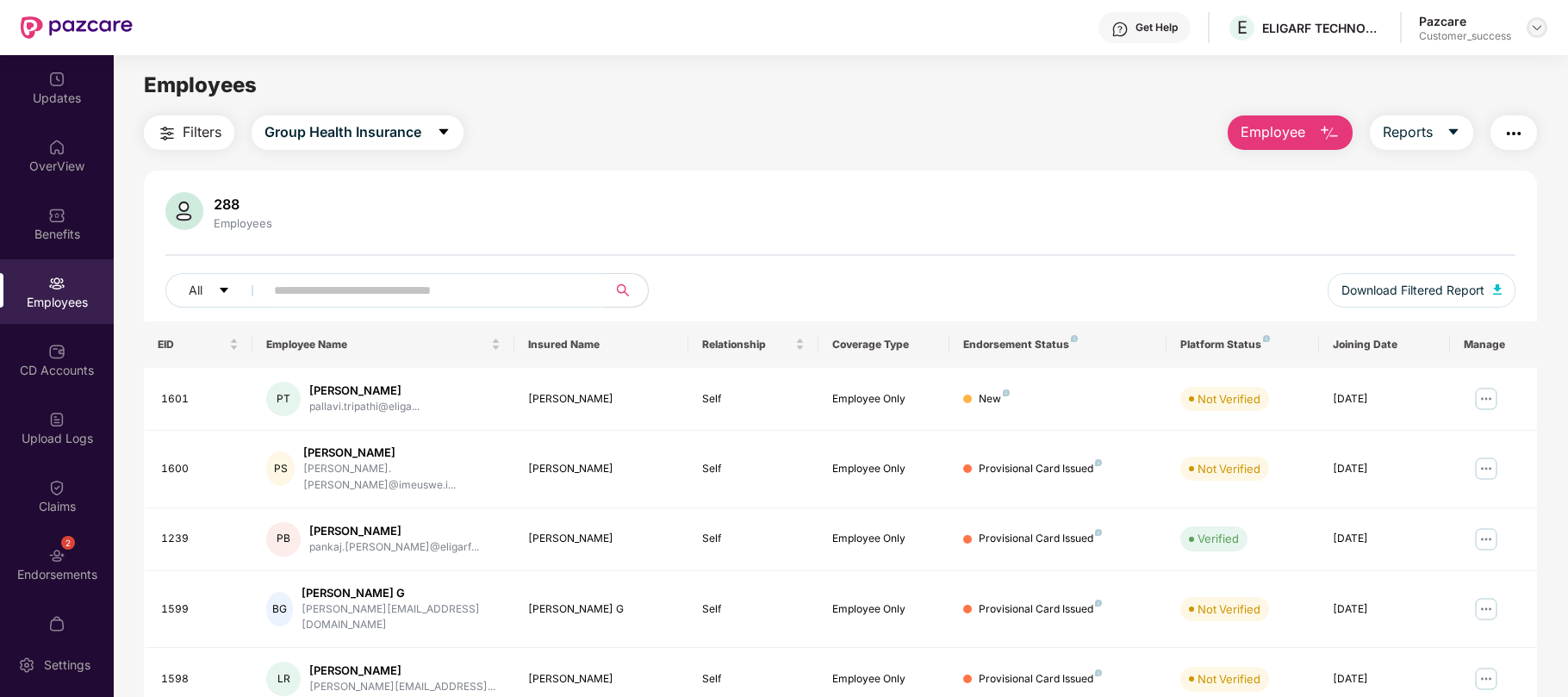
click at [1541, 29] on img at bounding box center [1537, 27] width 14 height 14
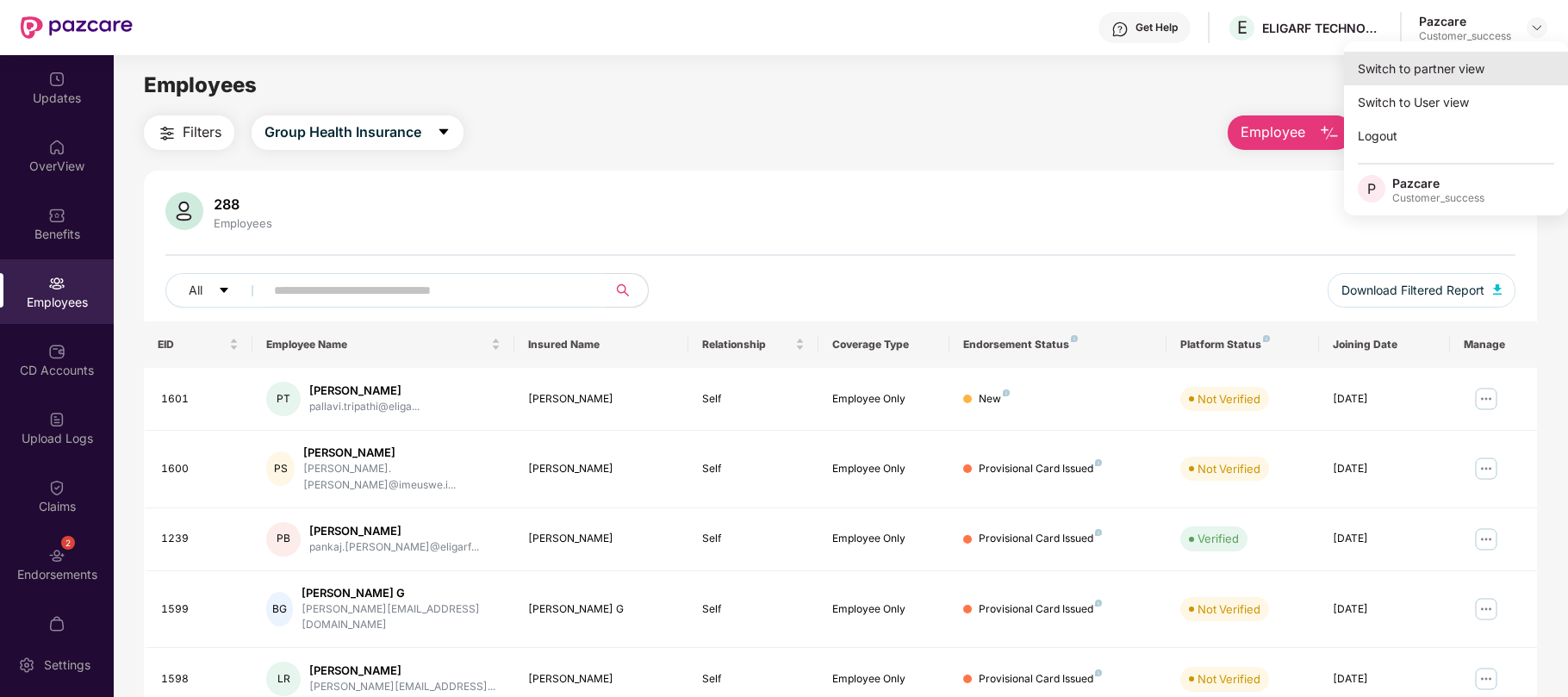
click at [1444, 70] on div "Switch to partner view" at bounding box center [1456, 69] width 224 height 33
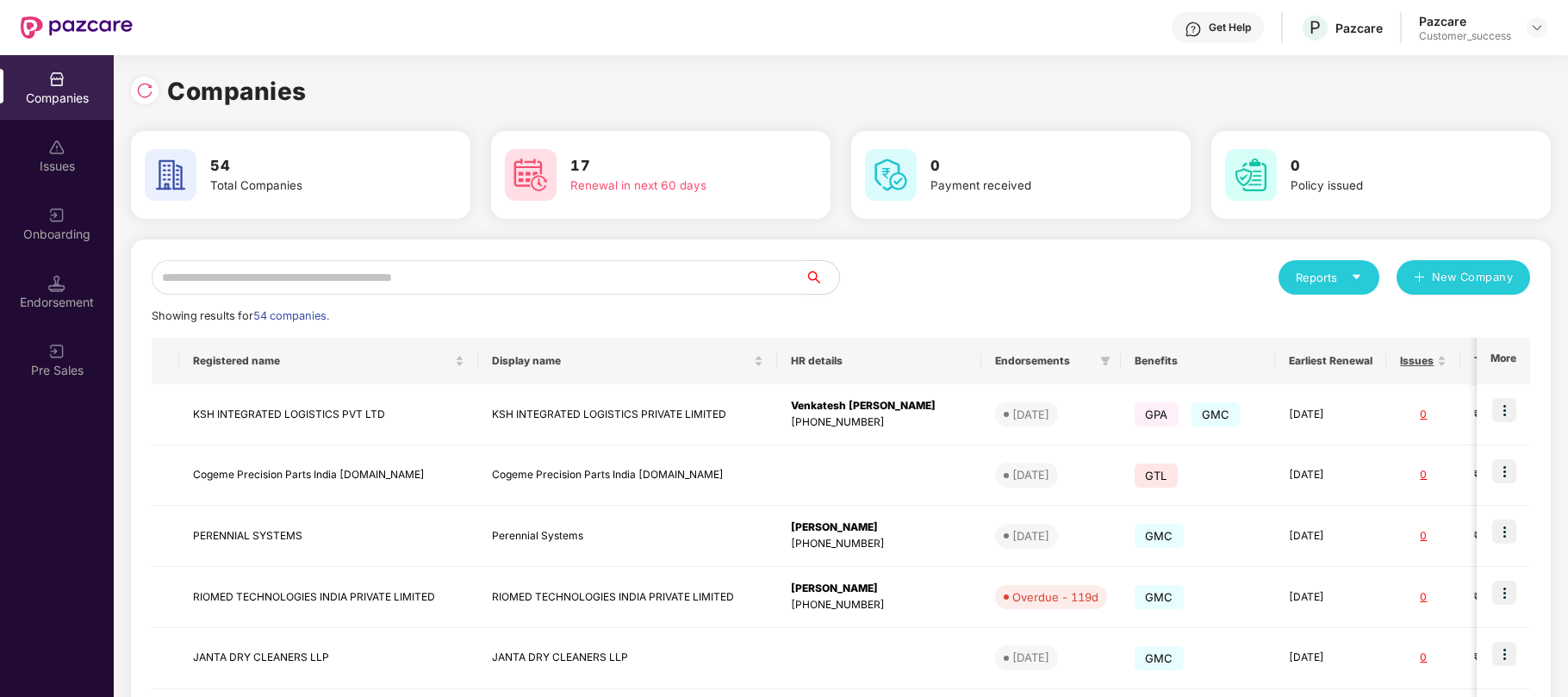
click at [580, 287] on input "text" at bounding box center [478, 277] width 653 height 34
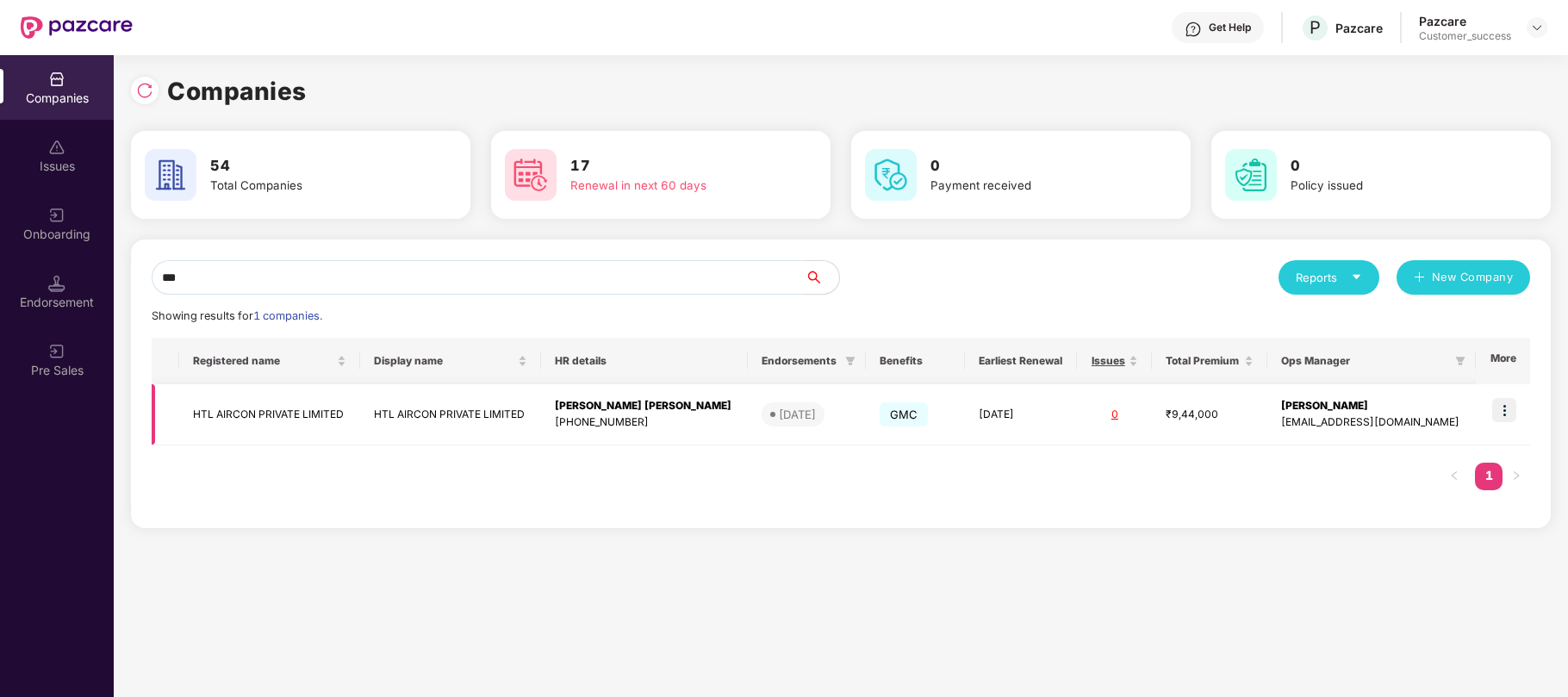
type input "***"
click at [305, 418] on td "HTL AIRCON PRIVATE LIMITED" at bounding box center [270, 415] width 181 height 61
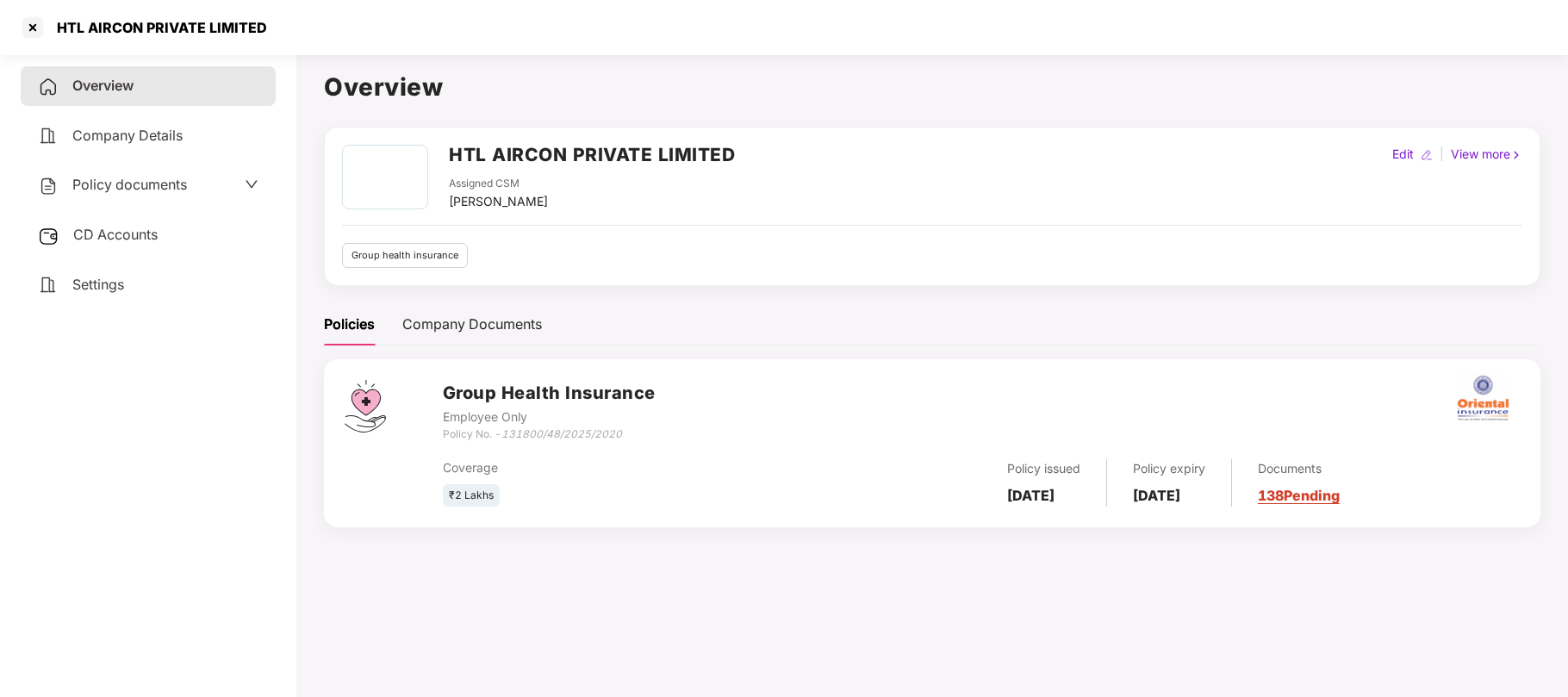
click at [129, 194] on div "Policy documents" at bounding box center [112, 185] width 149 height 22
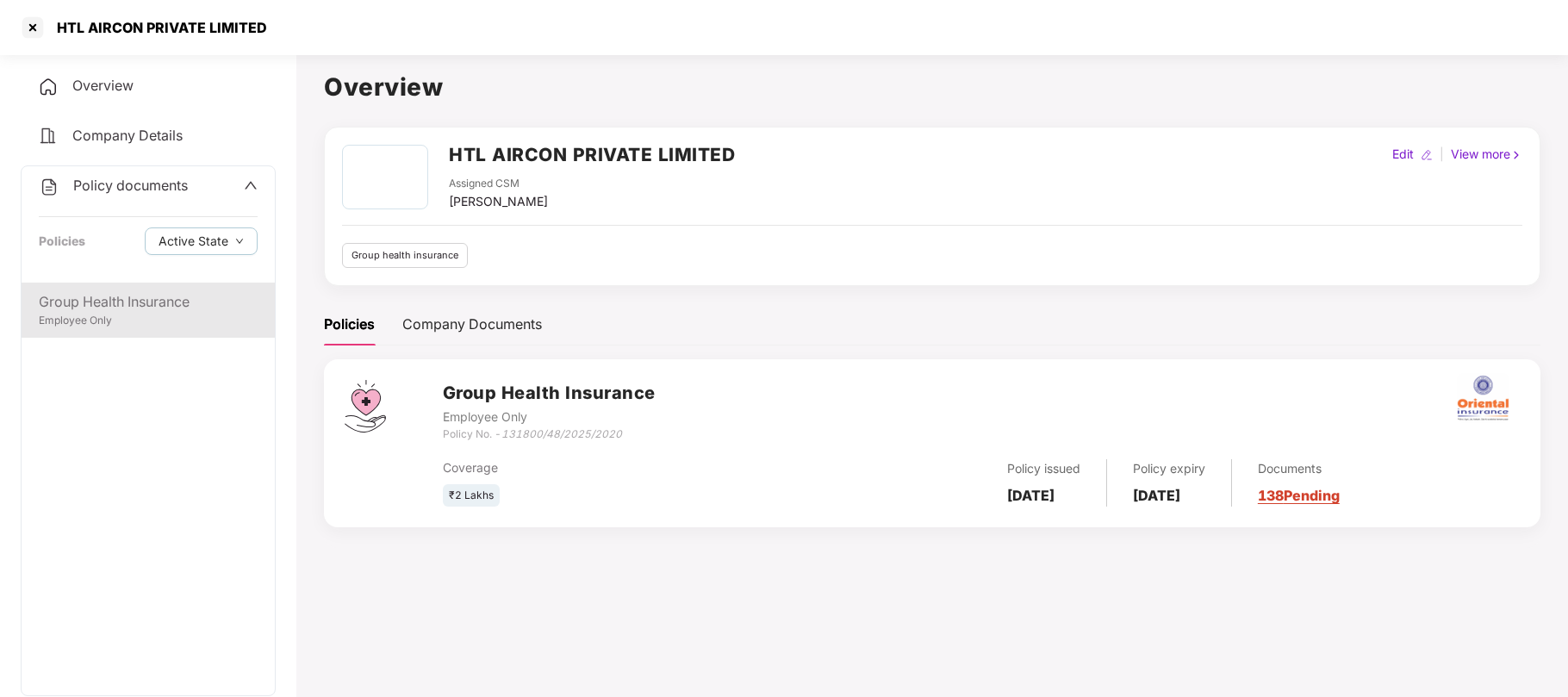
click at [101, 295] on div "Group Health Insurance" at bounding box center [148, 302] width 219 height 21
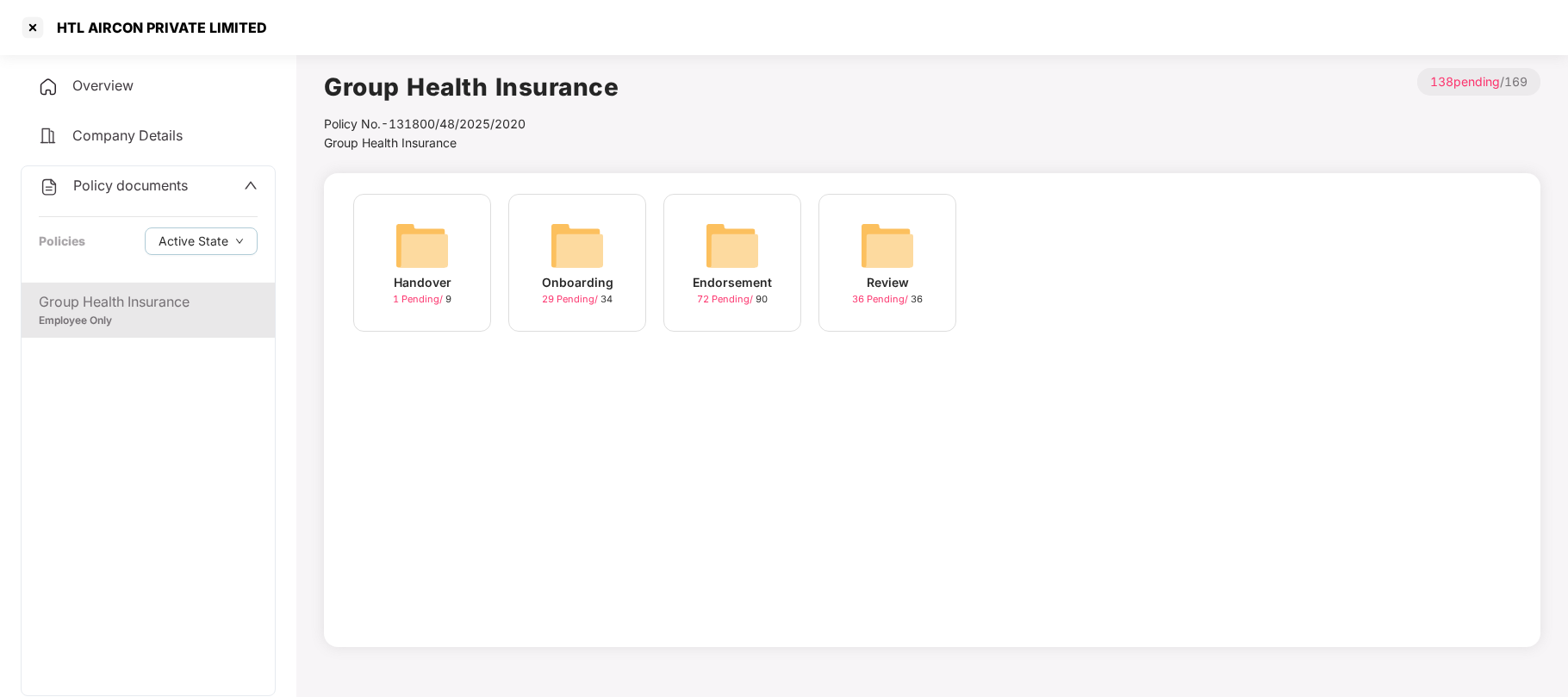
click at [580, 286] on div "Onboarding" at bounding box center [578, 282] width 71 height 19
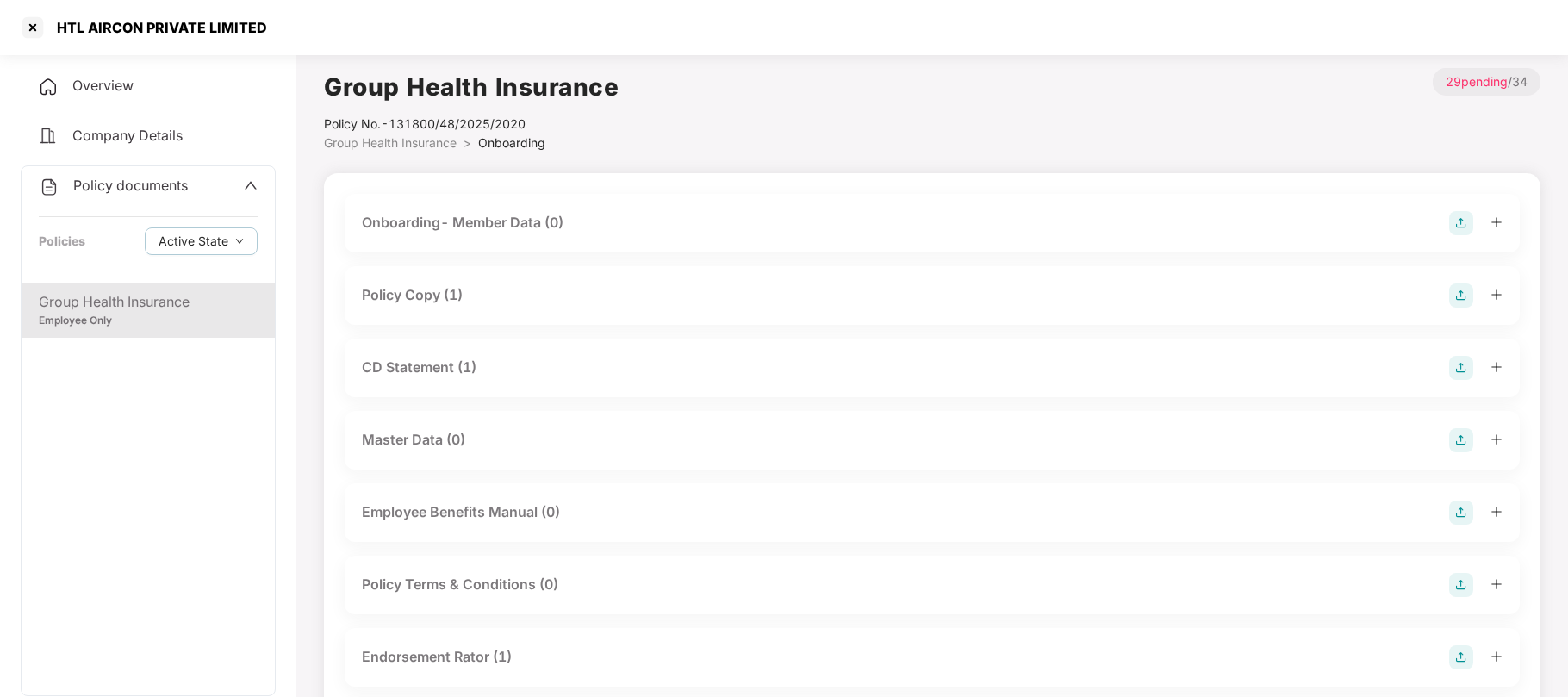
click at [446, 302] on div "Policy Copy (1)" at bounding box center [412, 295] width 101 height 21
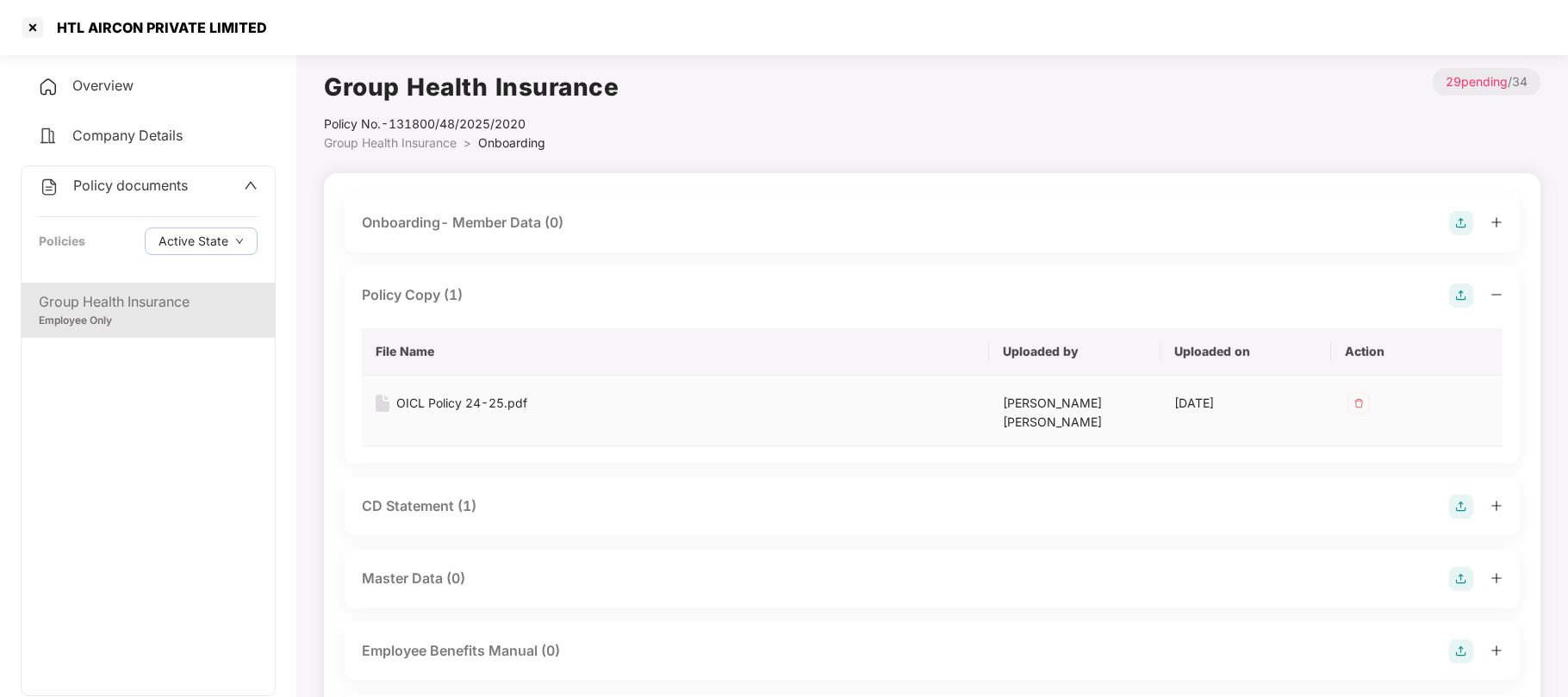
click at [419, 394] on div "OICL Policy 24-25.pdf" at bounding box center [461, 403] width 131 height 19
click at [32, 28] on div at bounding box center [33, 27] width 27 height 27
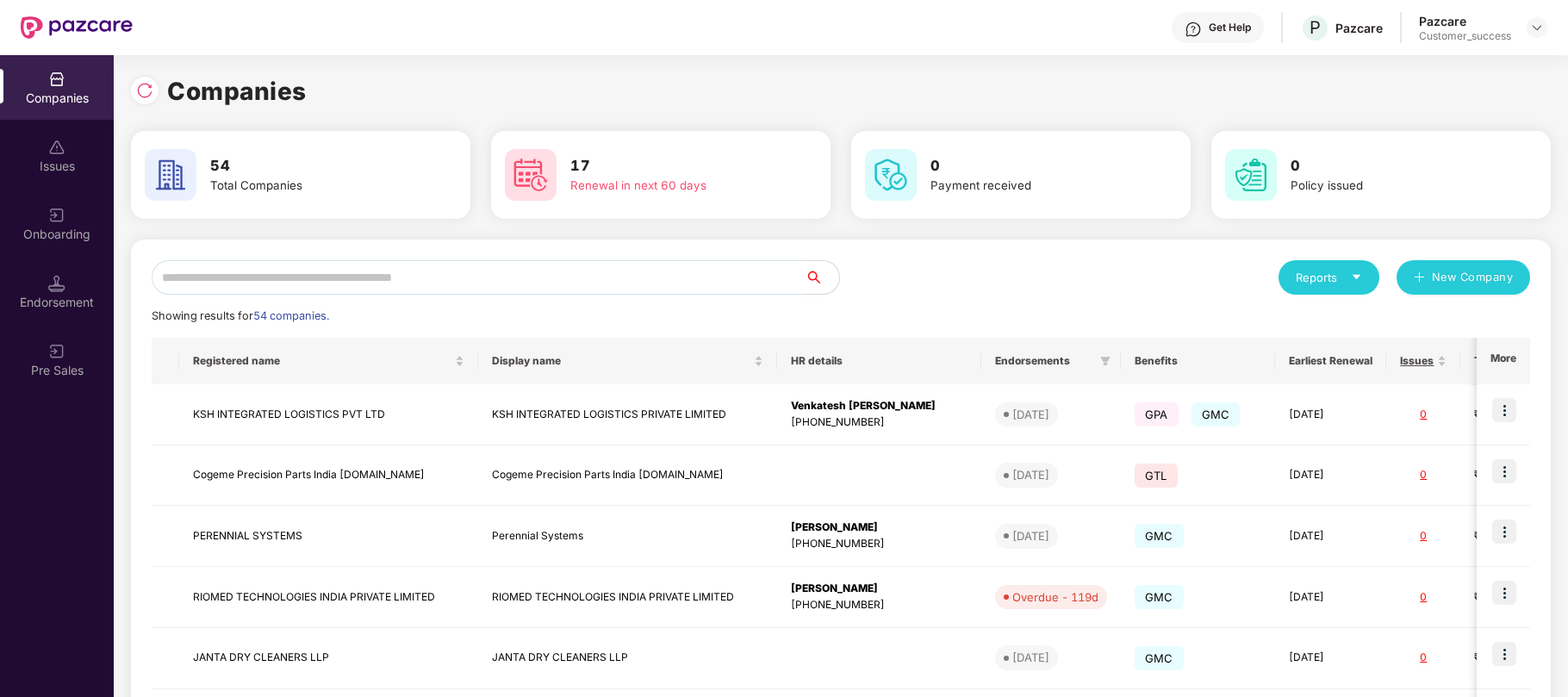
click at [383, 272] on input "text" at bounding box center [478, 277] width 653 height 34
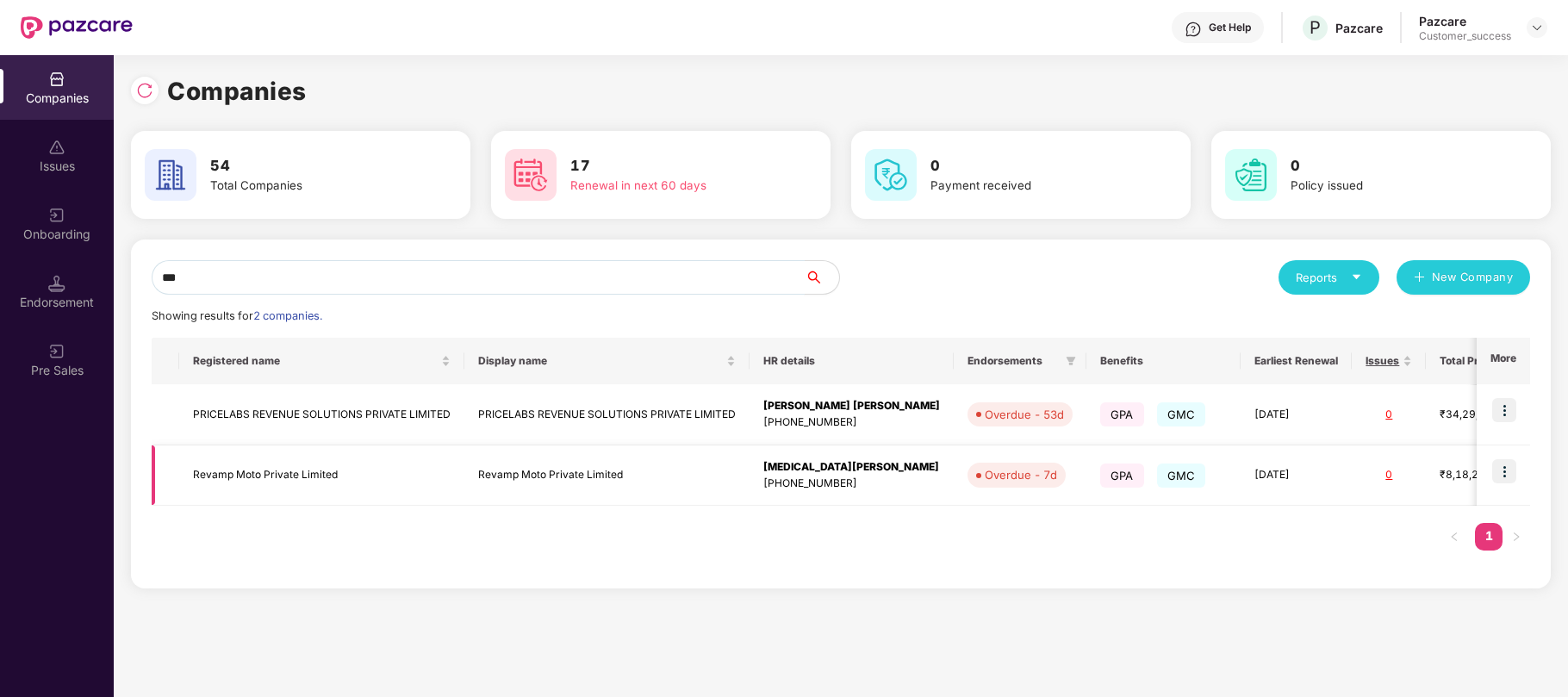
type input "***"
click at [504, 467] on td "Revamp Moto Private Limited" at bounding box center [607, 475] width 285 height 61
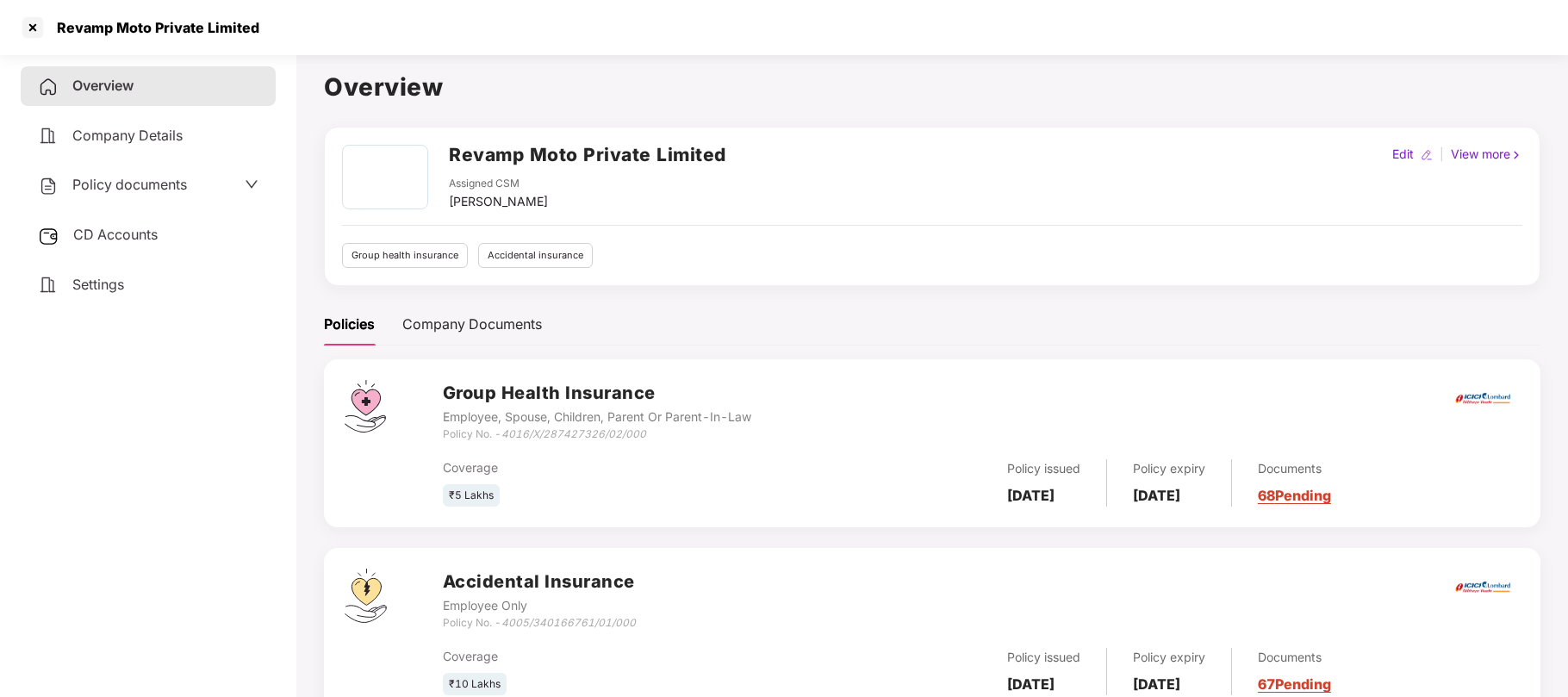
click at [190, 174] on div "Policy documents" at bounding box center [148, 185] width 221 height 22
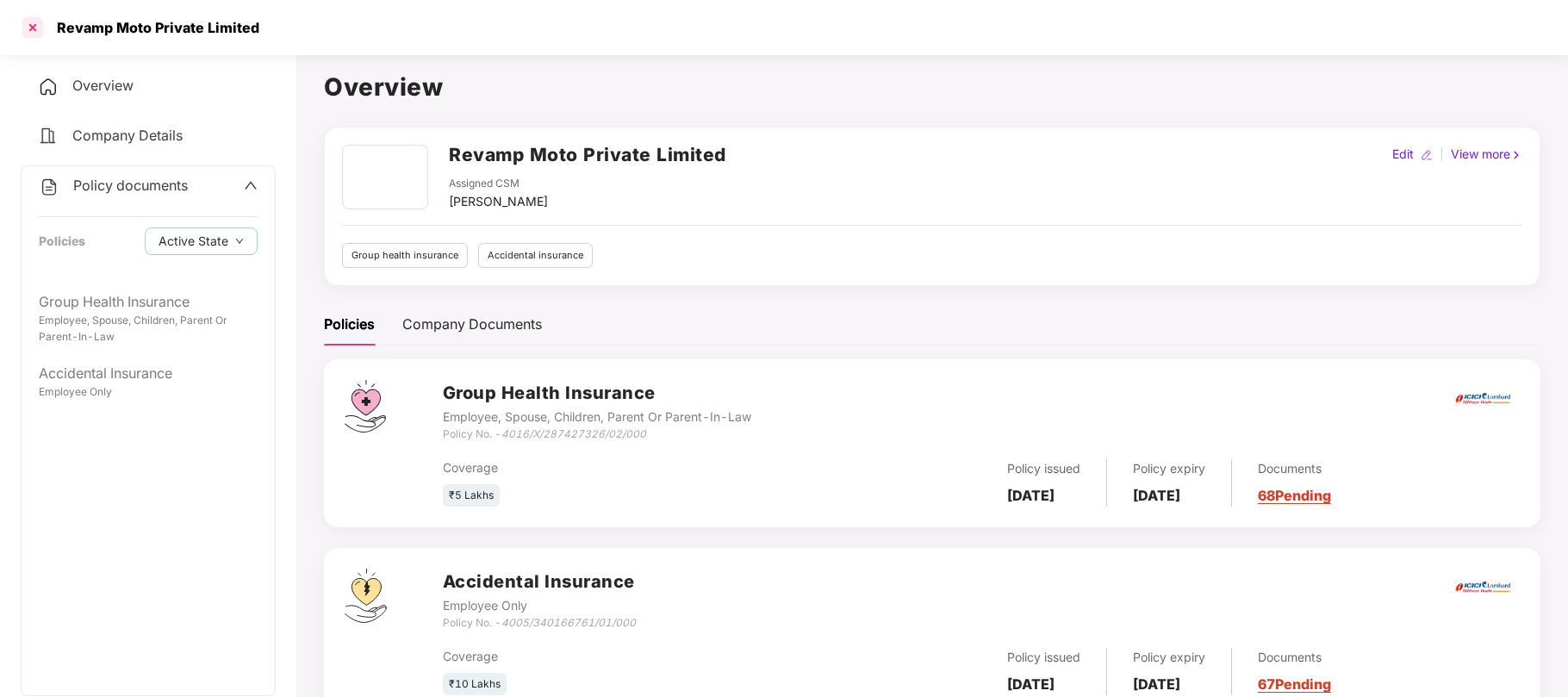
click at [28, 31] on div at bounding box center [33, 27] width 27 height 27
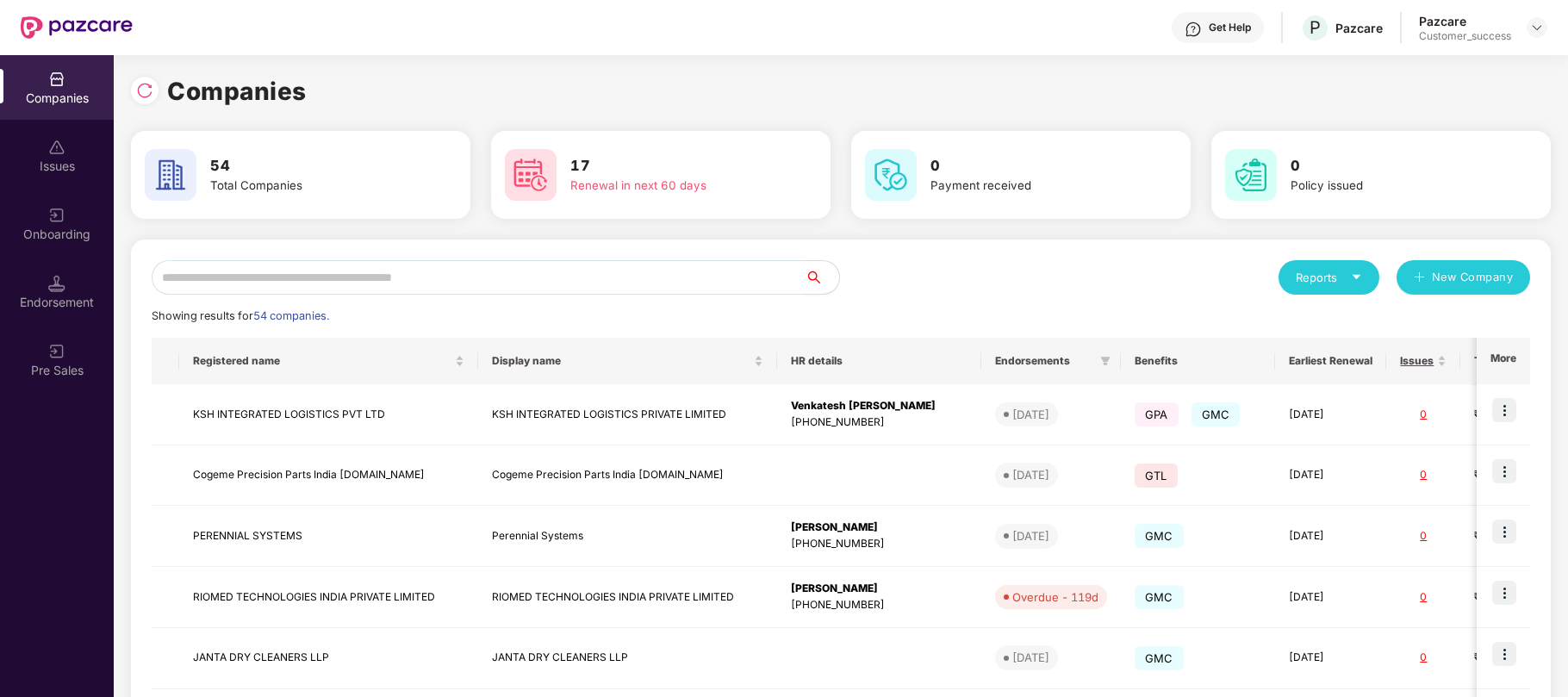
click at [467, 274] on input "text" at bounding box center [478, 277] width 653 height 34
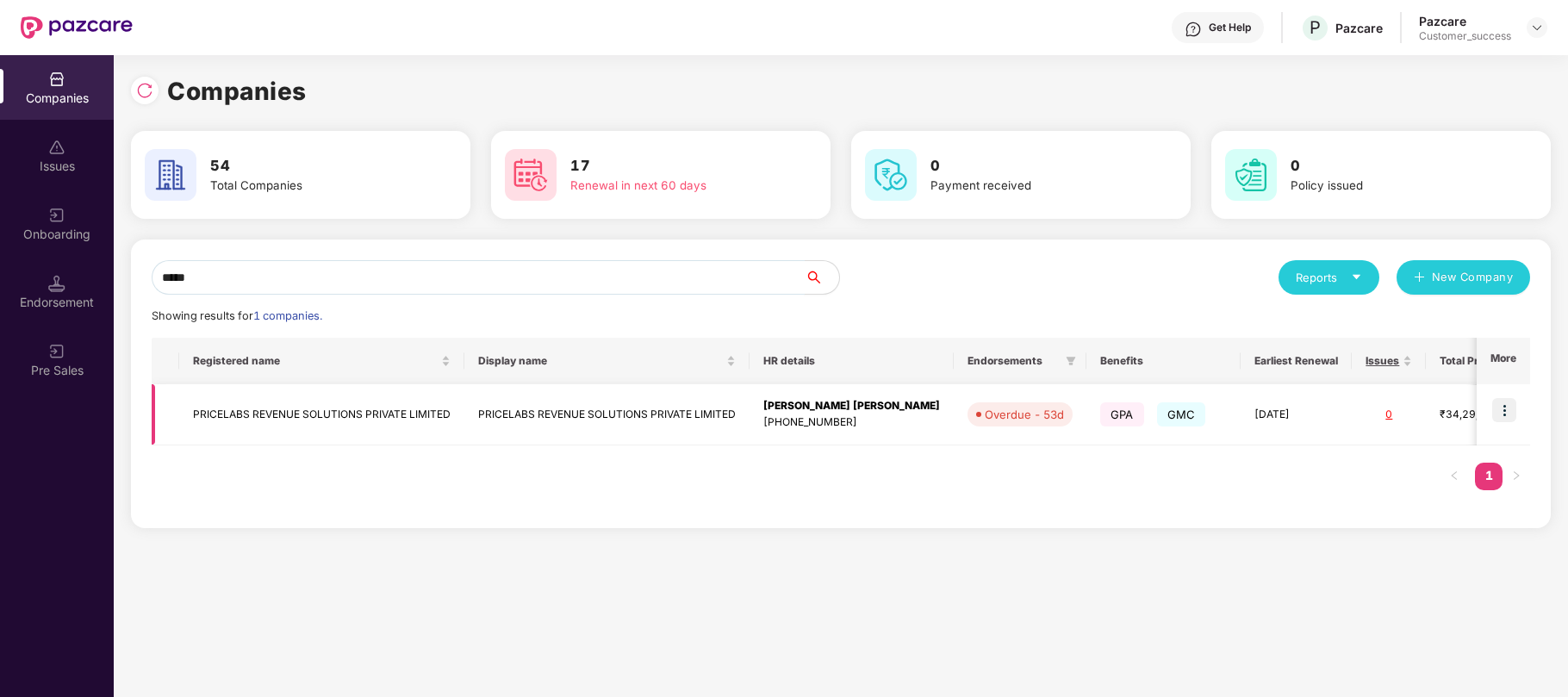
type input "*****"
click at [1499, 419] on img at bounding box center [1504, 409] width 24 height 24
click at [545, 412] on td "PRICELABS REVENUE SOLUTIONS PRIVATE LIMITED" at bounding box center [607, 415] width 285 height 61
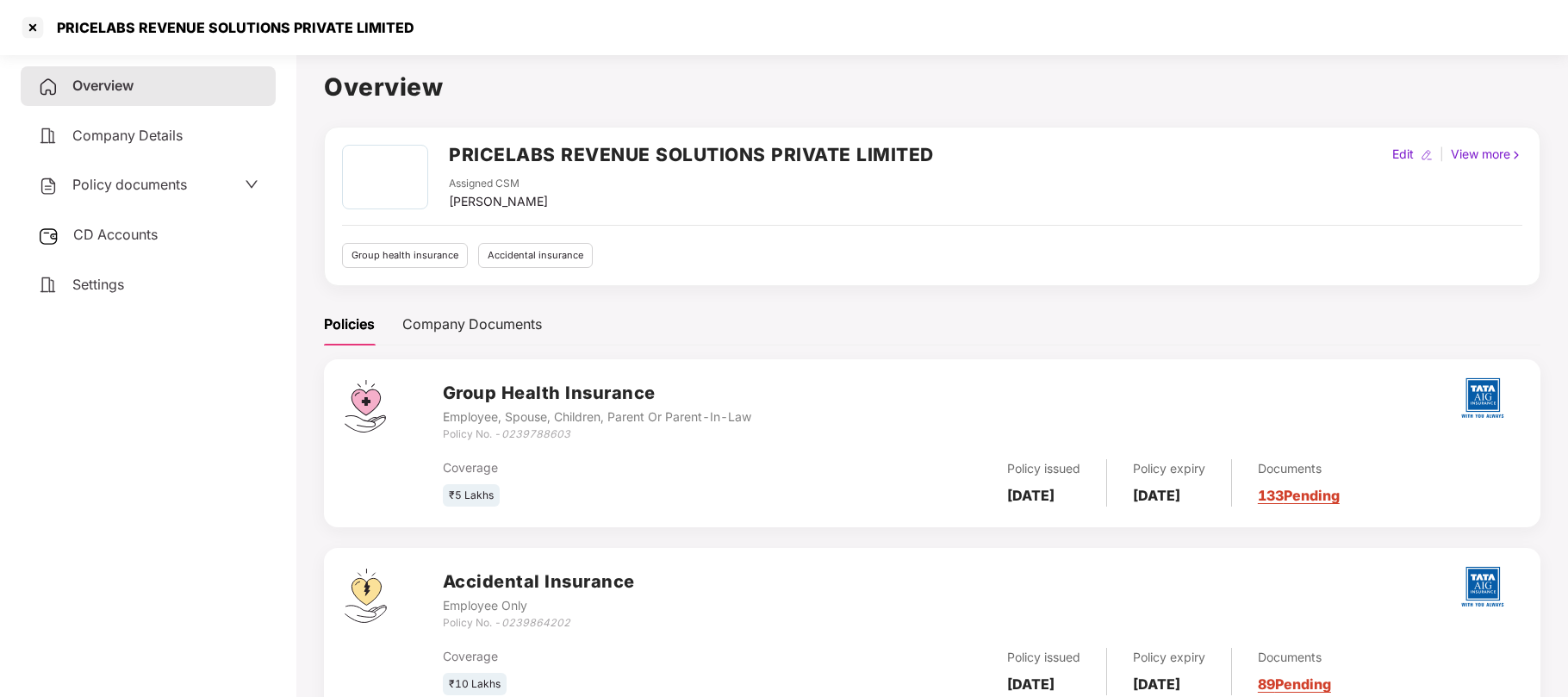
click at [162, 183] on span "Policy documents" at bounding box center [129, 185] width 114 height 18
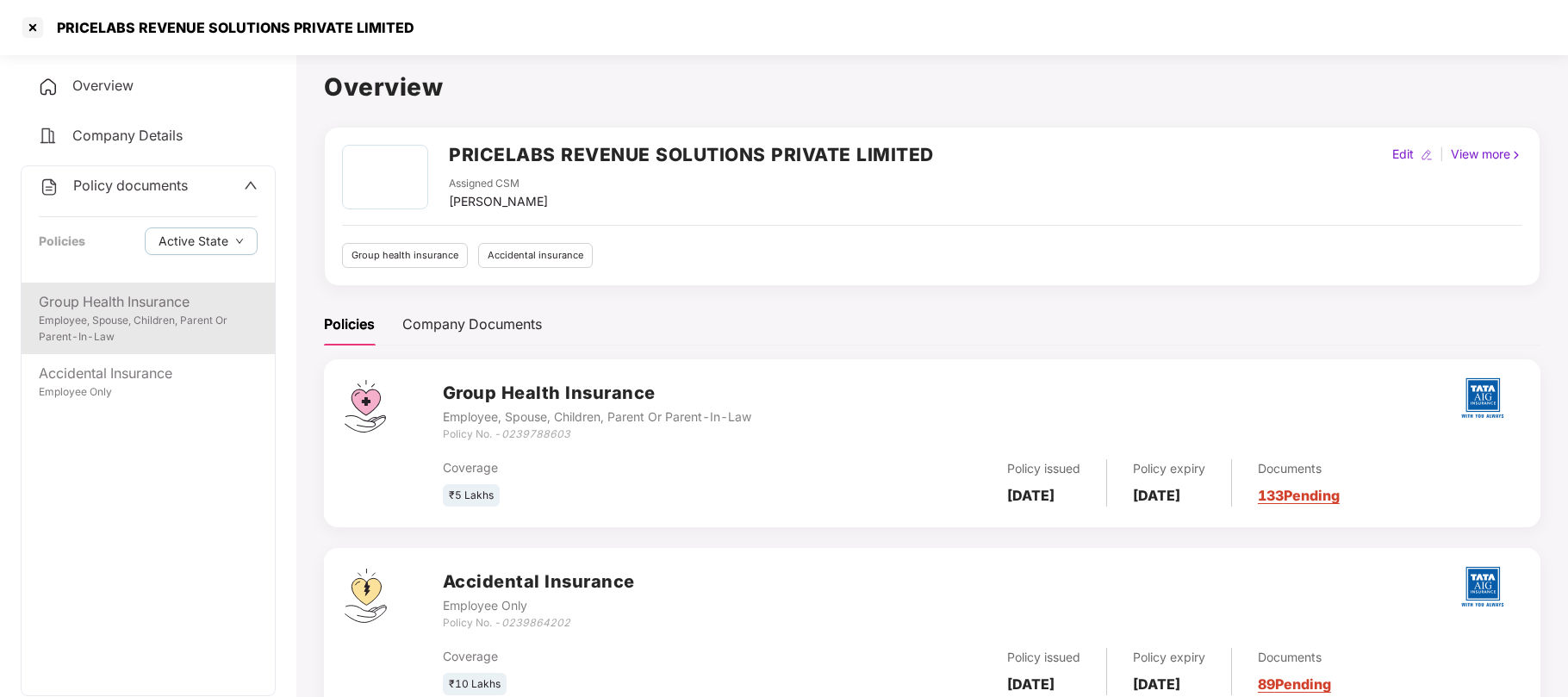
click at [119, 304] on div "Group Health Insurance" at bounding box center [148, 302] width 219 height 21
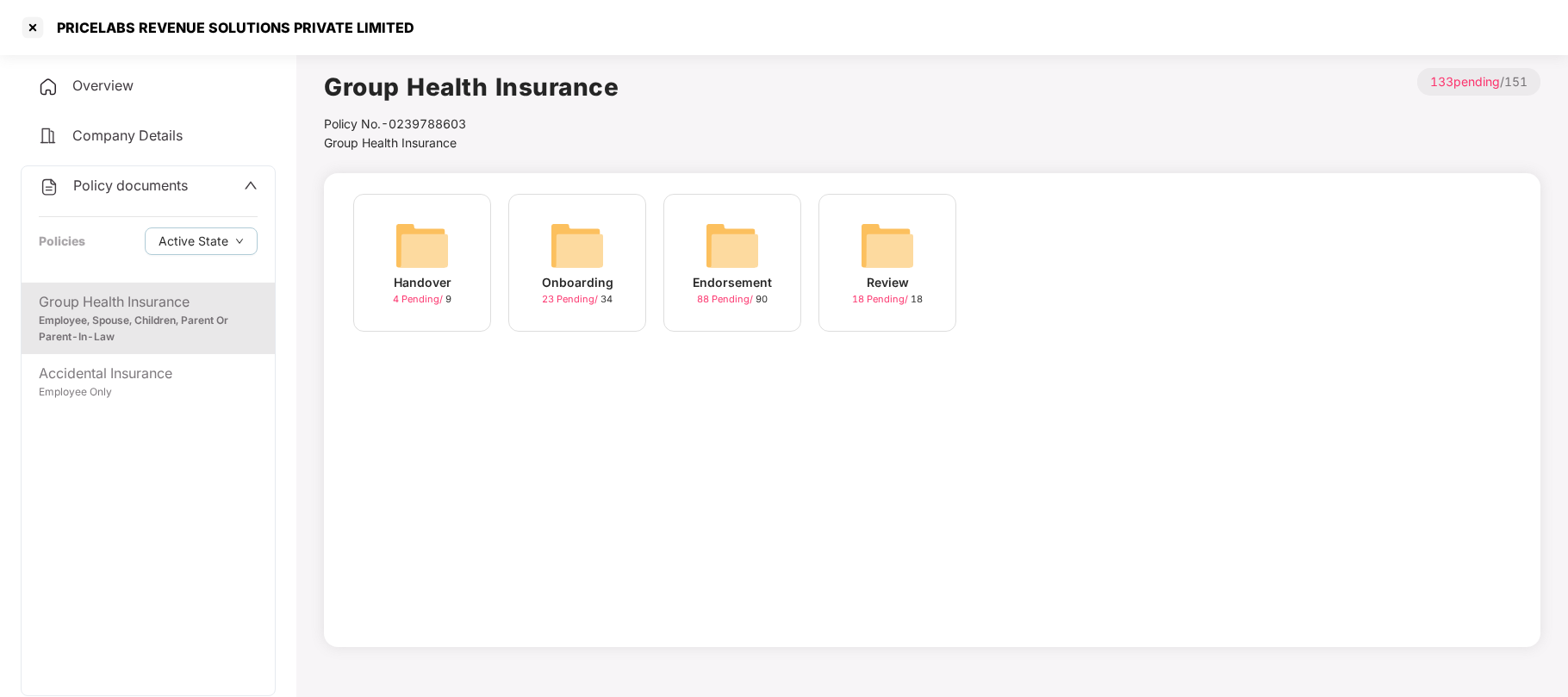
click at [748, 263] on img at bounding box center [732, 246] width 55 height 55
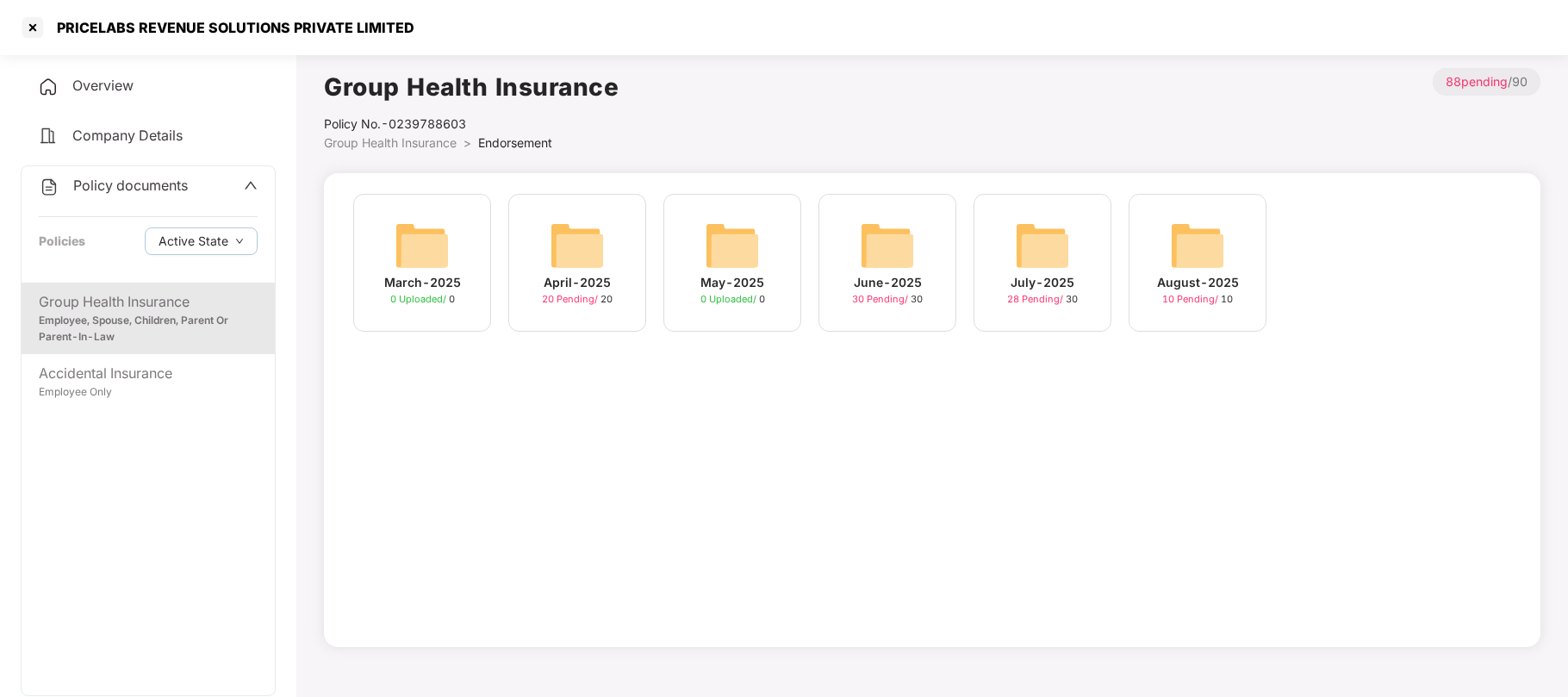
click at [1173, 286] on div "August-2025" at bounding box center [1198, 282] width 82 height 19
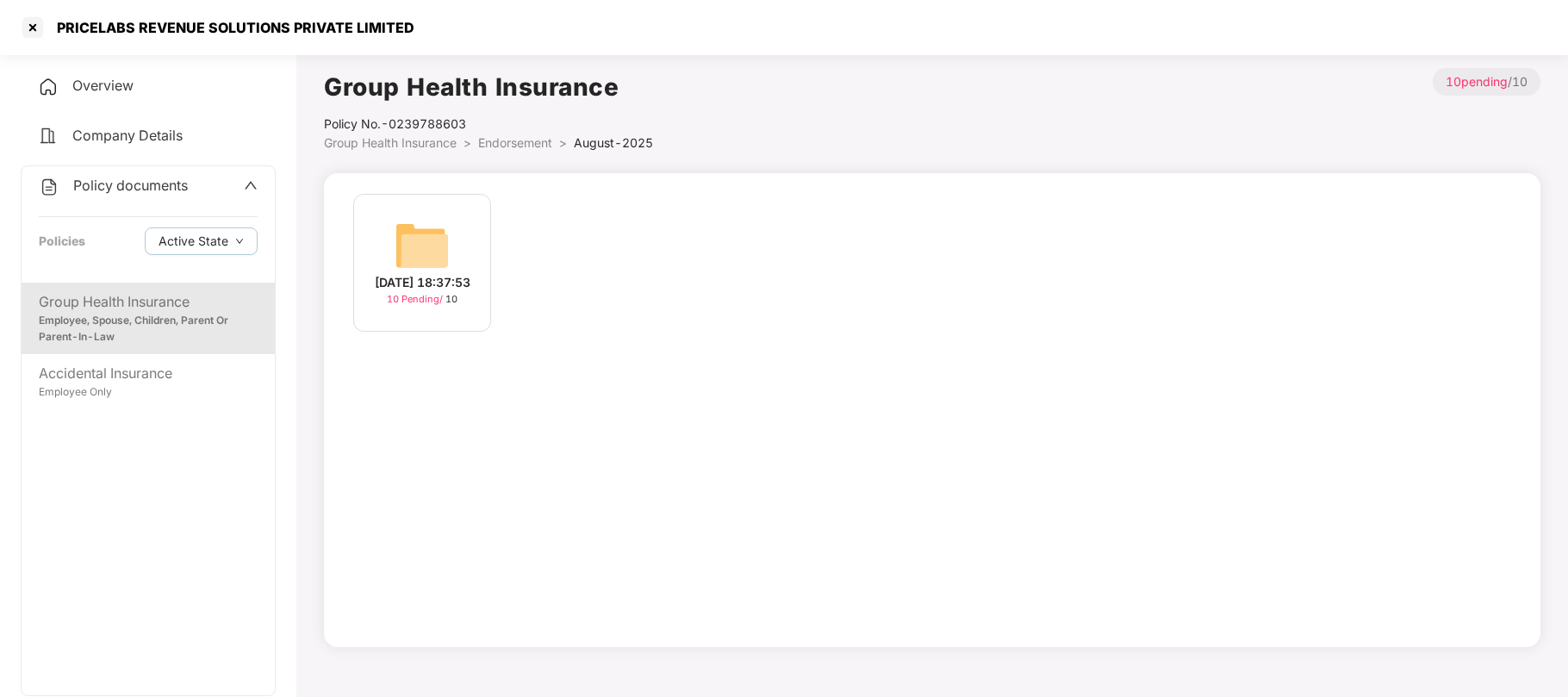
click at [424, 292] on div "[DATE] 18:37:53" at bounding box center [423, 282] width 96 height 19
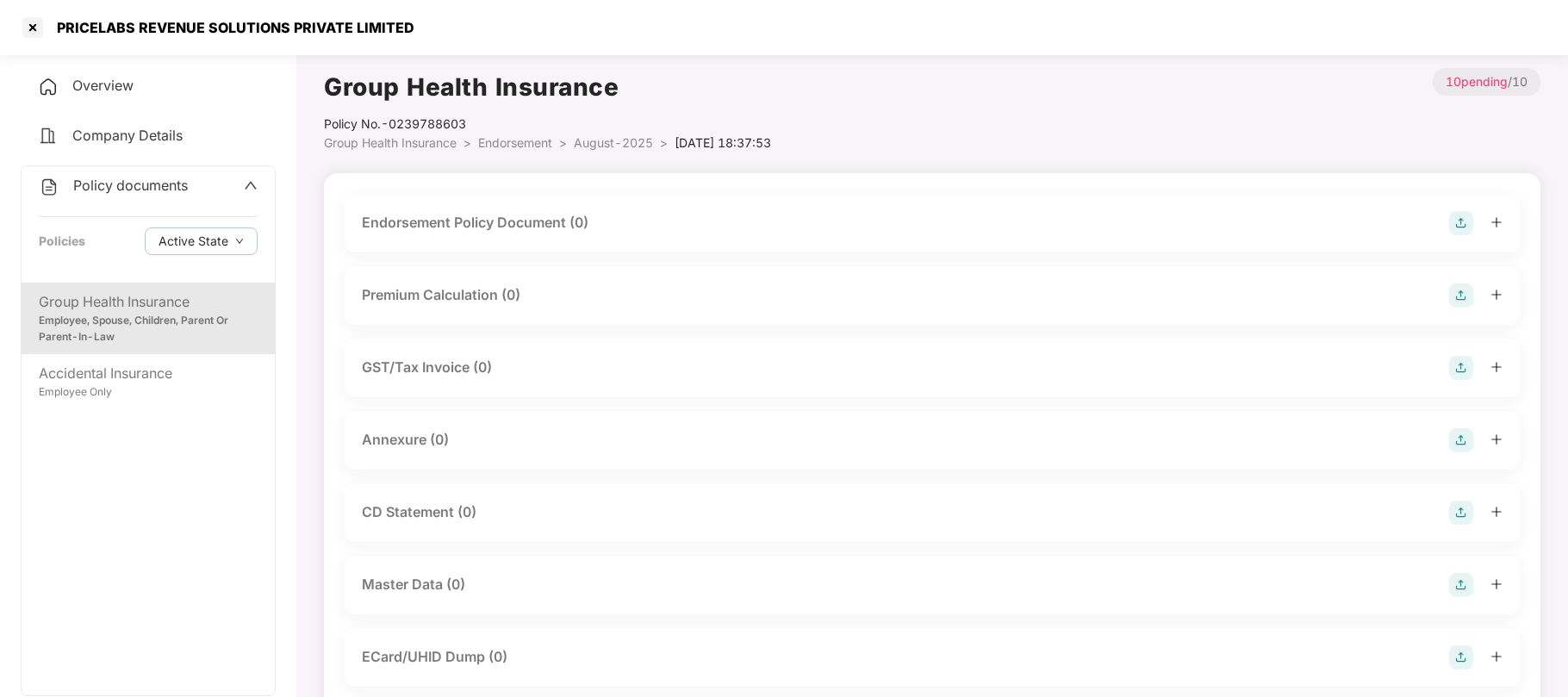
click at [637, 143] on span "August-2025" at bounding box center [614, 143] width 79 height 15
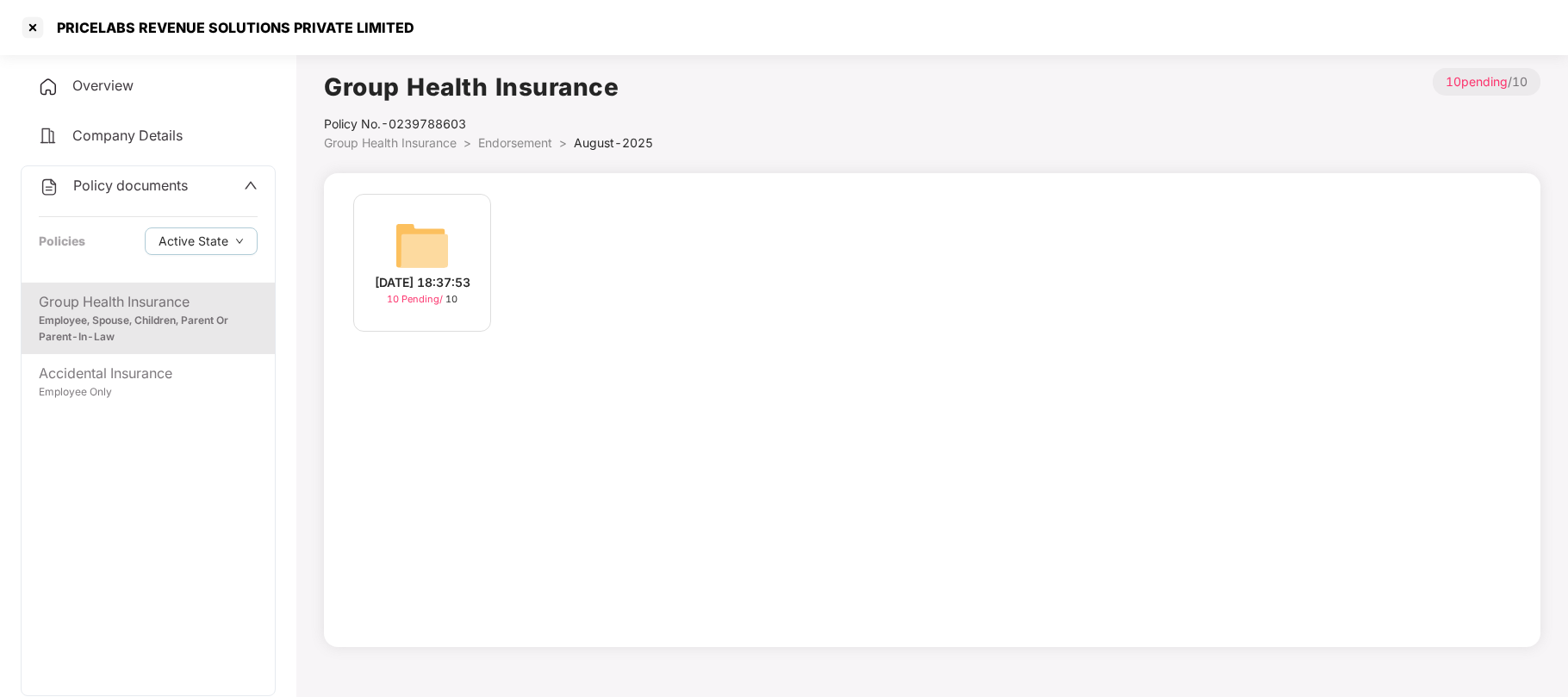
click at [519, 145] on span "Endorsement" at bounding box center [515, 143] width 74 height 15
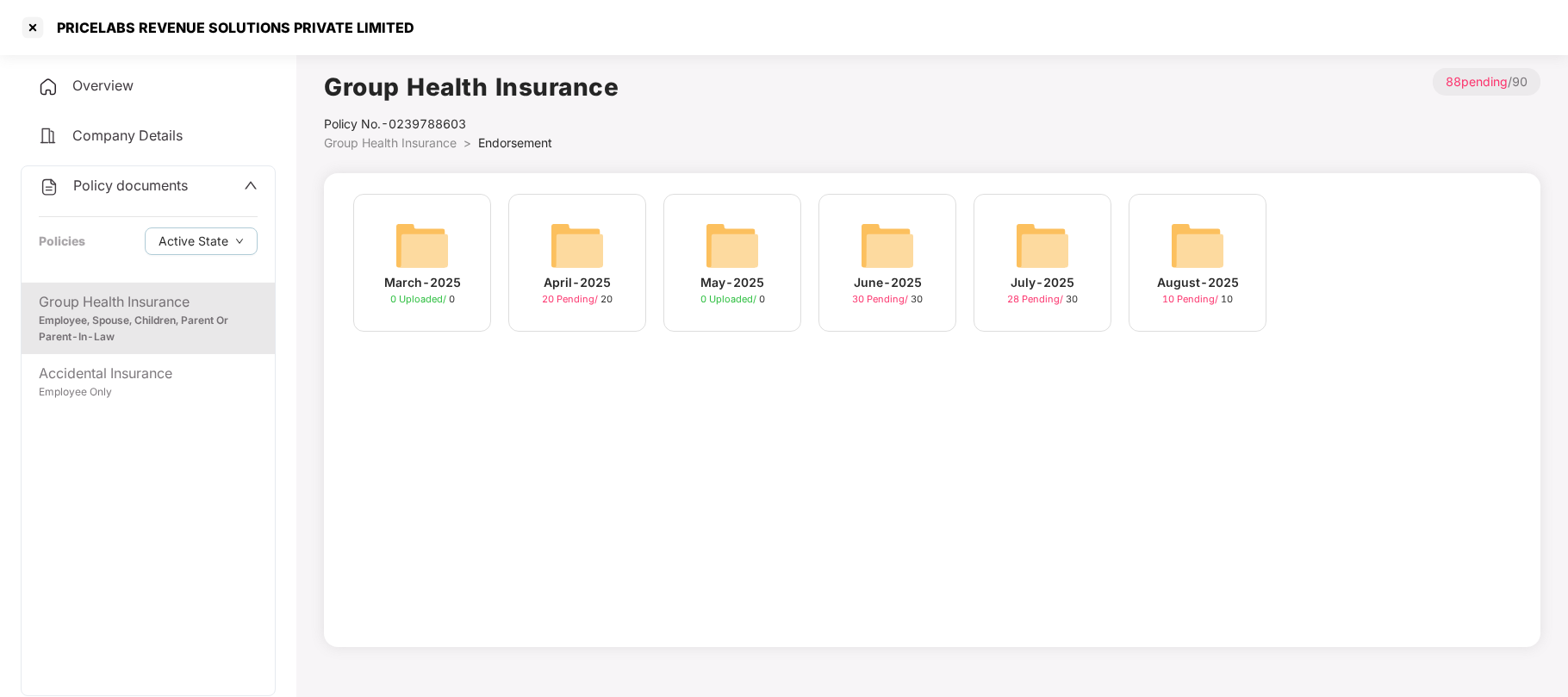
click at [1039, 273] on div "July-2025" at bounding box center [1042, 282] width 63 height 19
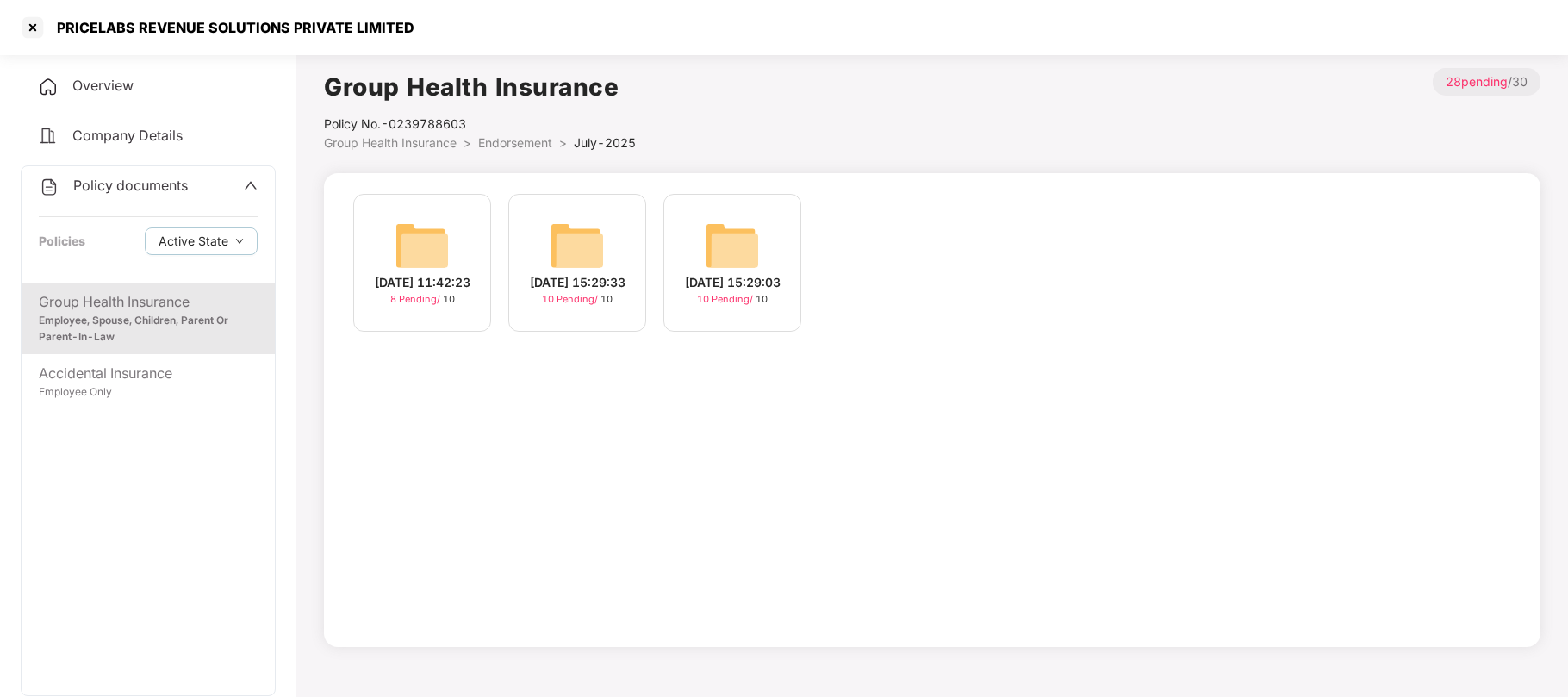
click at [738, 292] on div "[DATE] 15:29:03" at bounding box center [732, 282] width 96 height 19
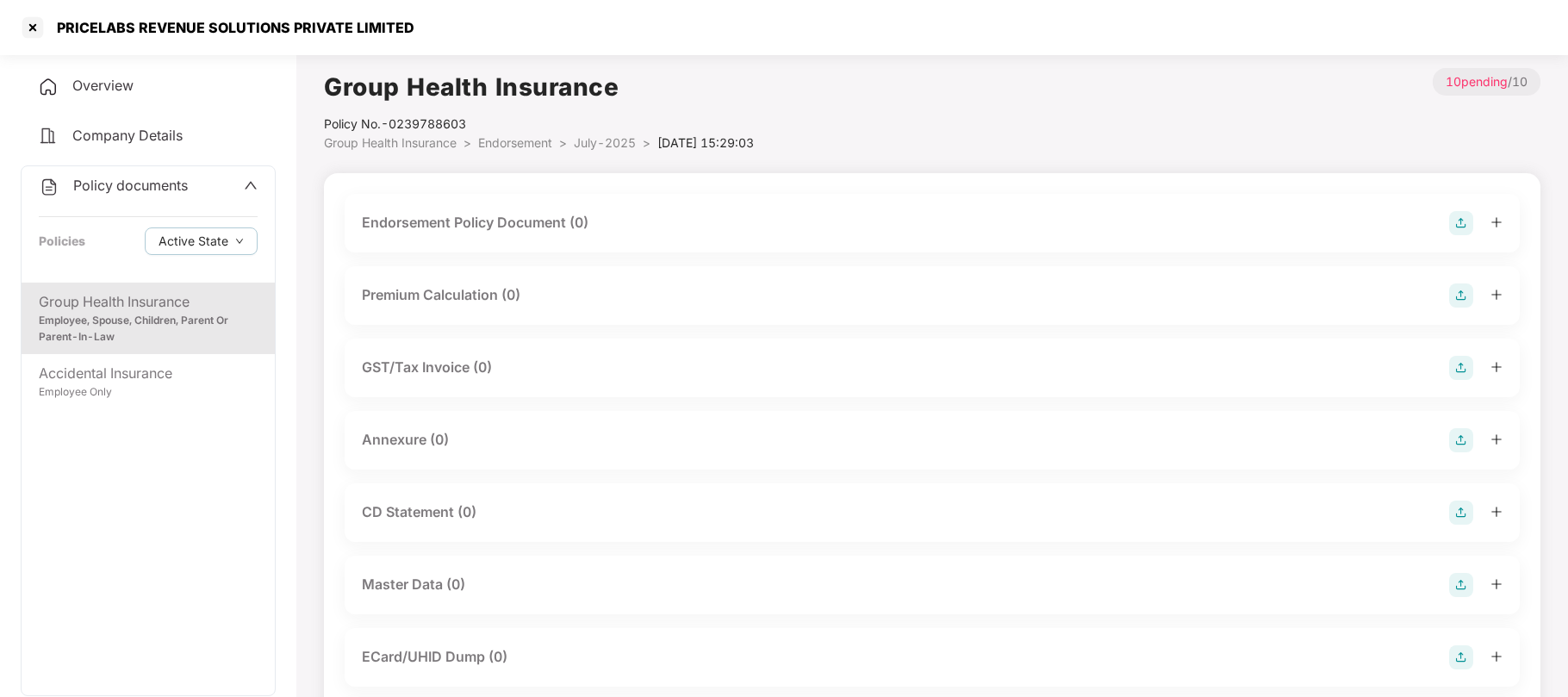
click at [611, 134] on li "July-2025 >" at bounding box center [615, 143] width 84 height 19
click at [611, 140] on span "July-2025" at bounding box center [605, 143] width 62 height 15
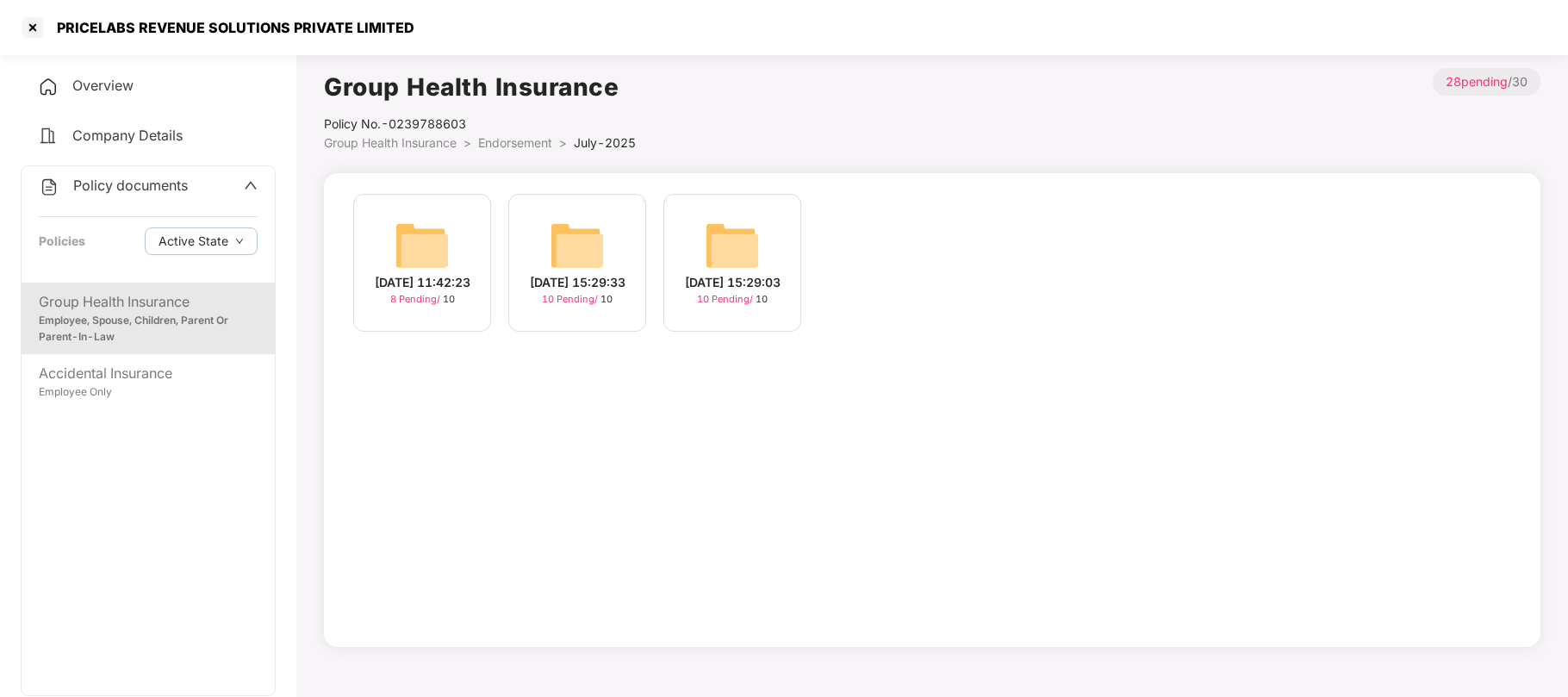
click at [425, 287] on div "[DATE] 11:42:23" at bounding box center [423, 282] width 96 height 19
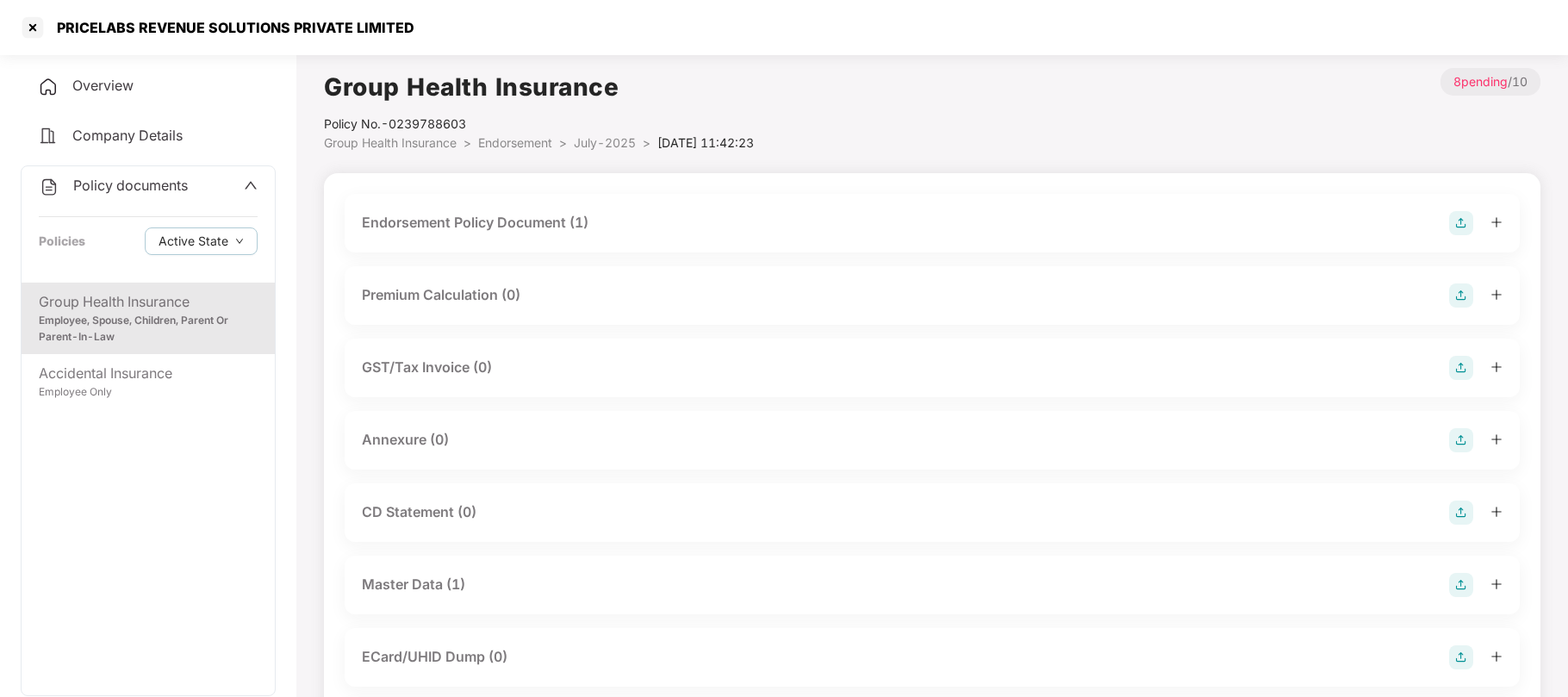
click at [428, 583] on div "Master Data (1)" at bounding box center [413, 584] width 103 height 21
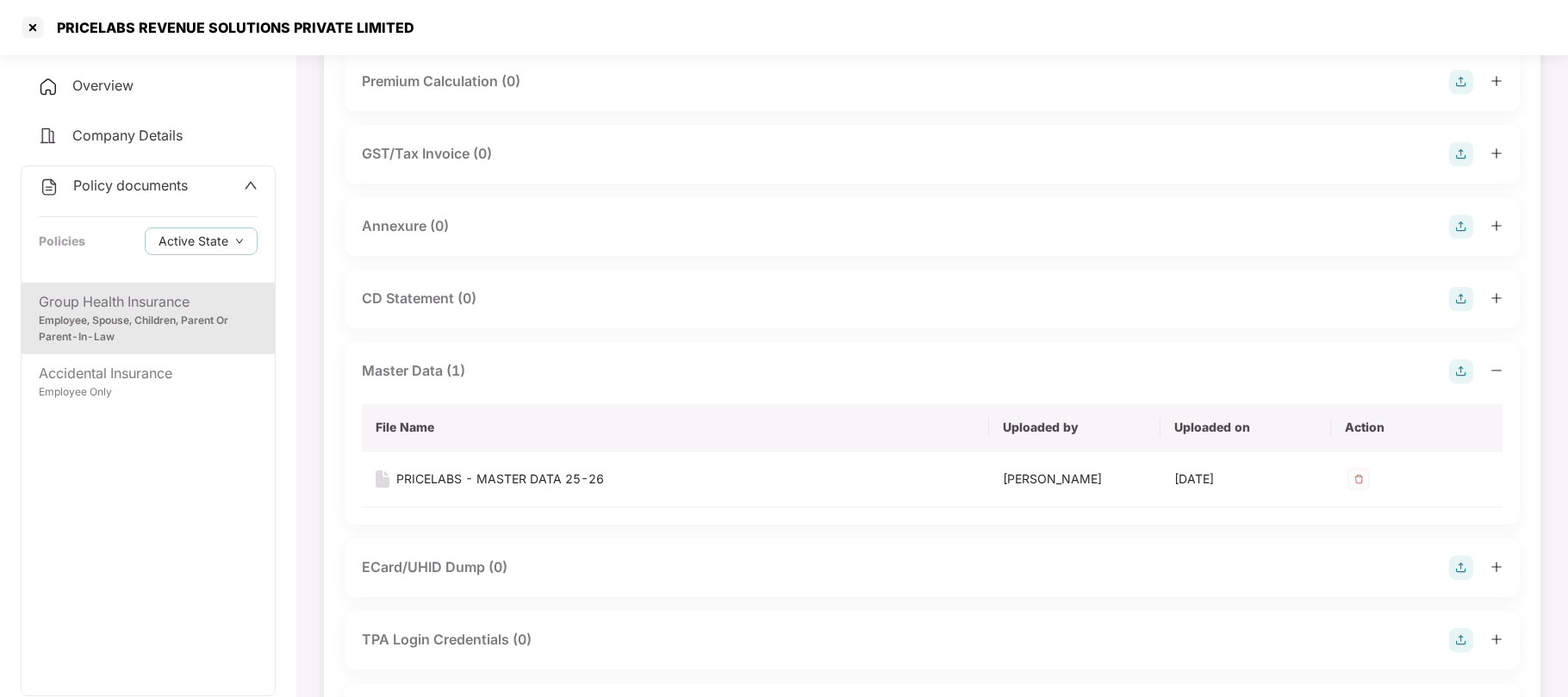
scroll to position [221, 0]
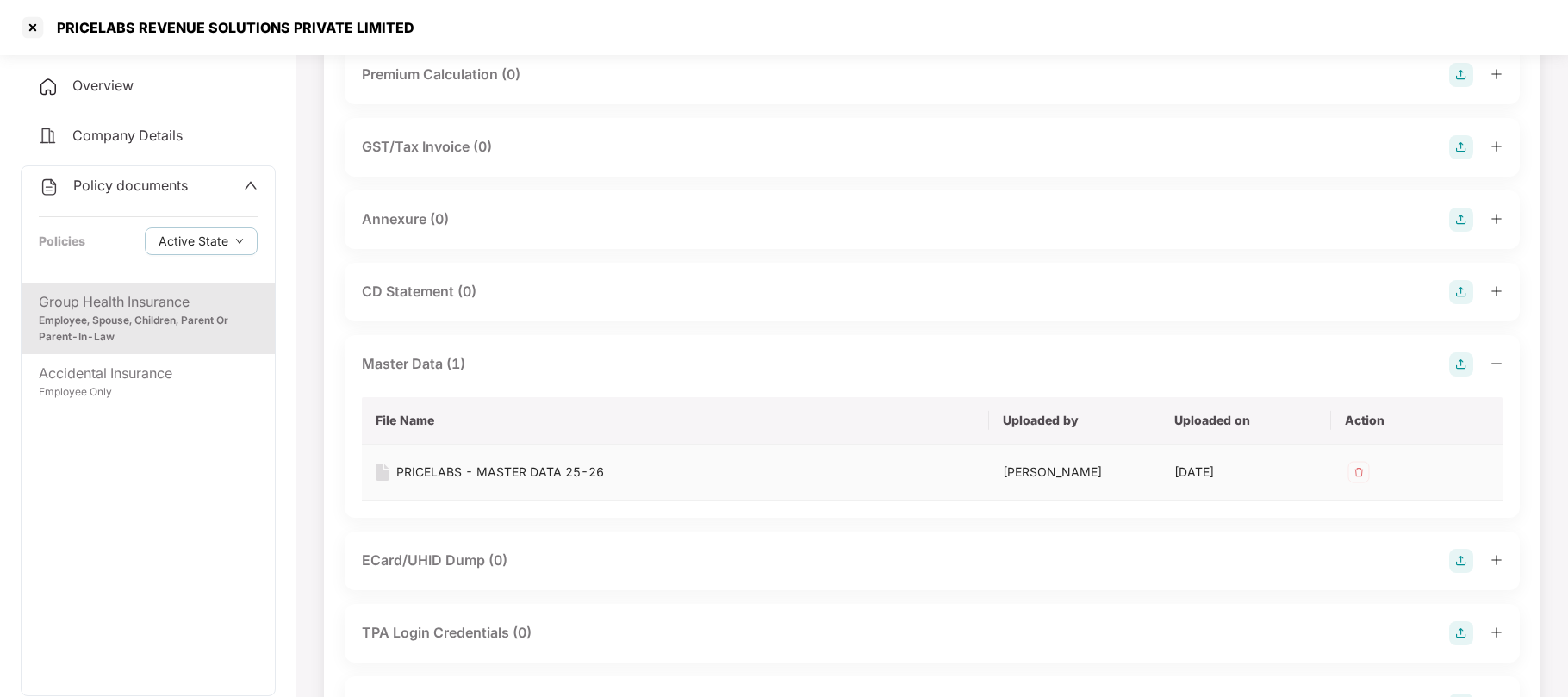
click at [565, 462] on td "PRICELABS - MASTER DATA 25-26" at bounding box center [675, 473] width 628 height 56
click at [549, 472] on div "PRICELABS - MASTER DATA 25-26" at bounding box center [500, 473] width 208 height 19
click at [36, 25] on div at bounding box center [33, 27] width 27 height 27
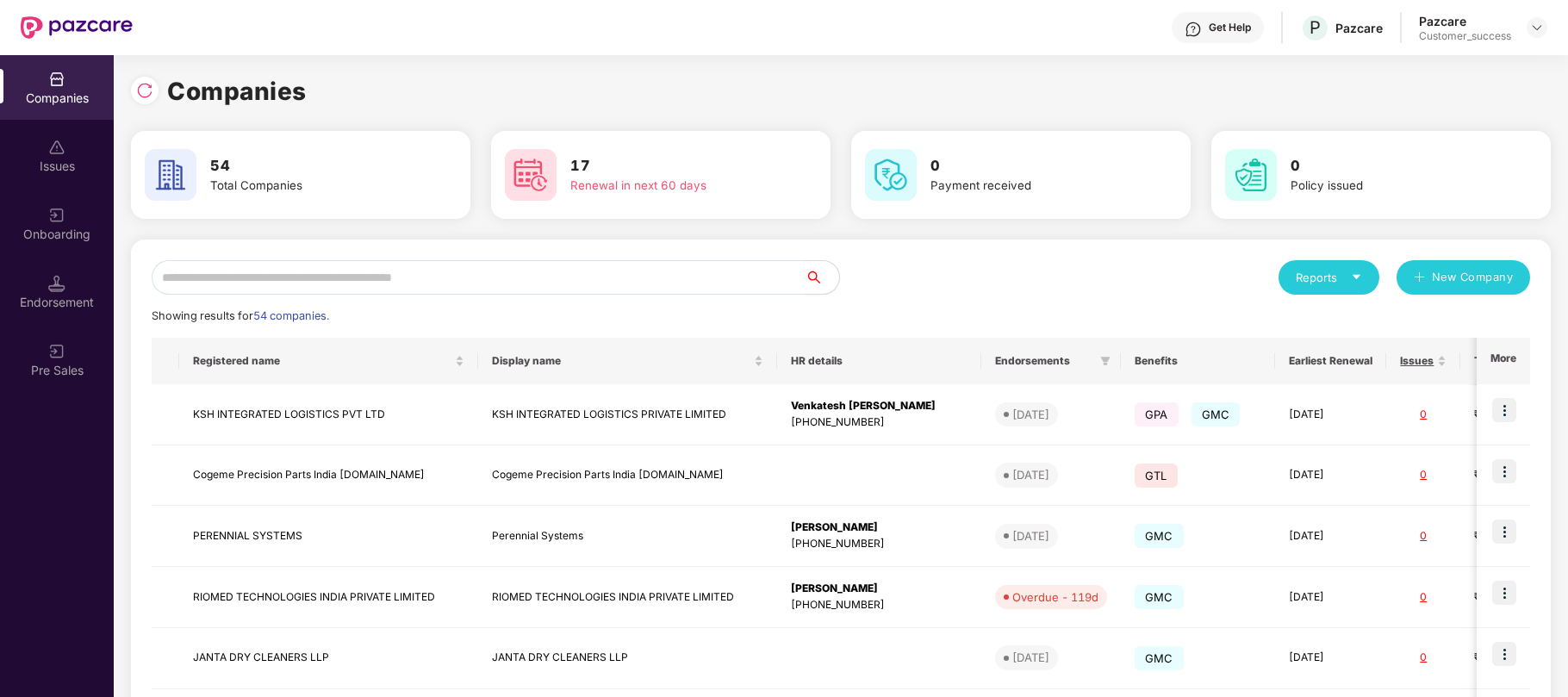
scroll to position [0, 0]
click at [612, 275] on input "text" at bounding box center [478, 277] width 653 height 34
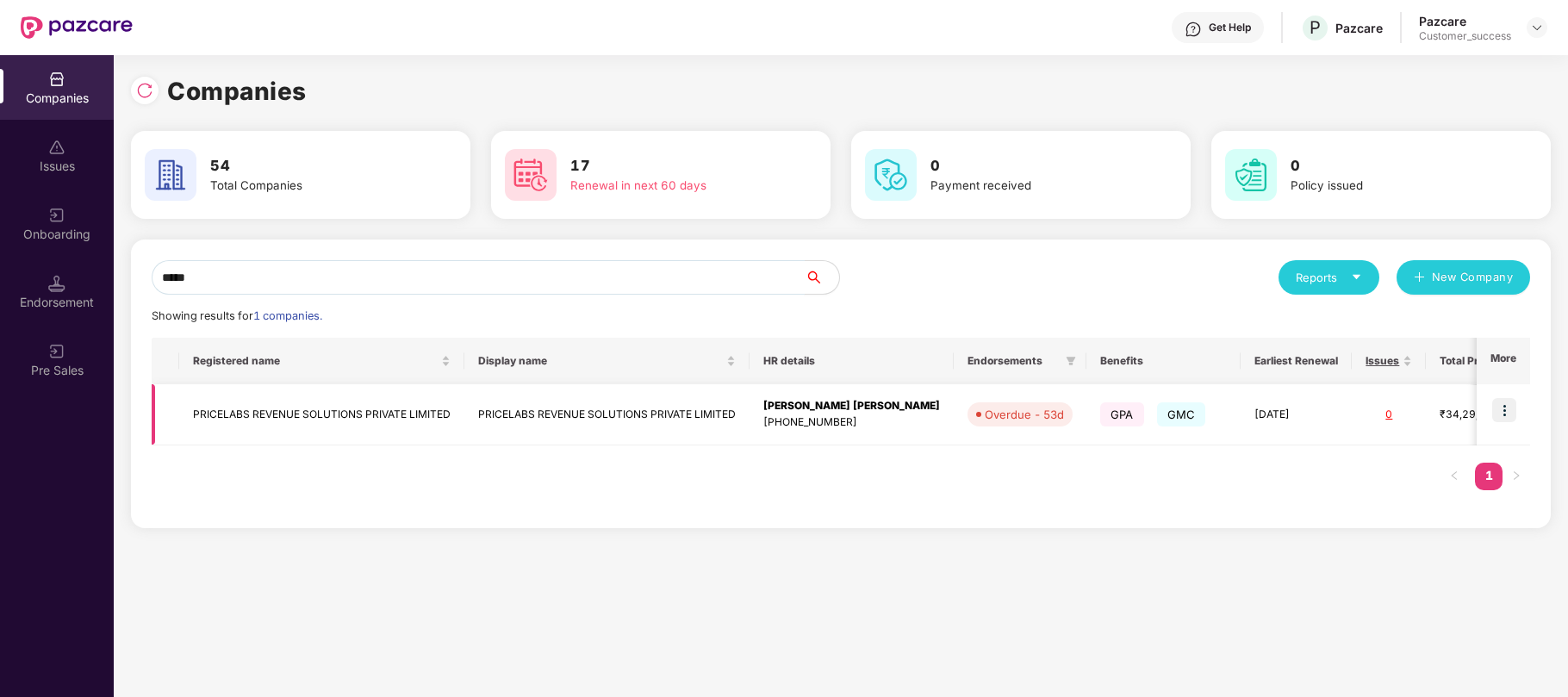
type input "*****"
click at [1501, 419] on img at bounding box center [1504, 409] width 24 height 24
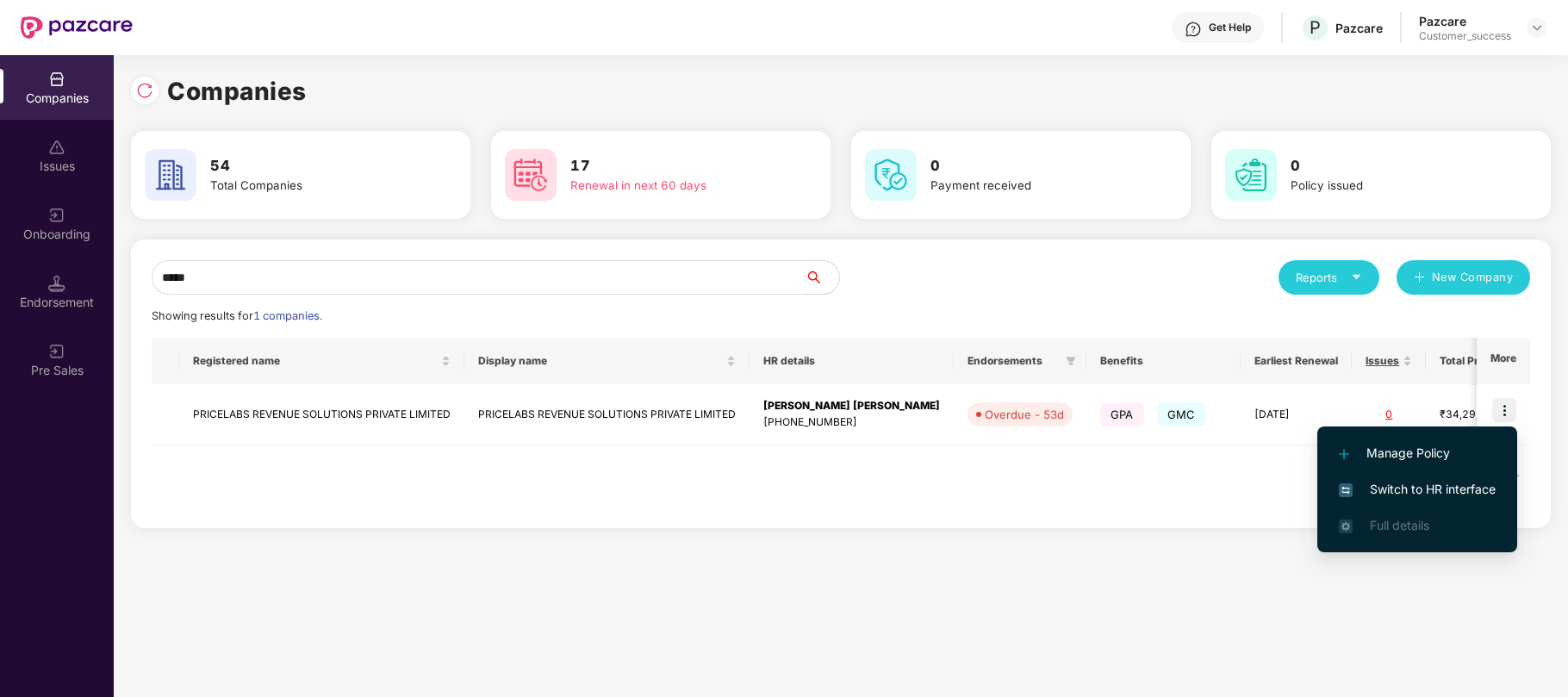
click at [1414, 484] on span "Switch to HR interface" at bounding box center [1417, 489] width 157 height 19
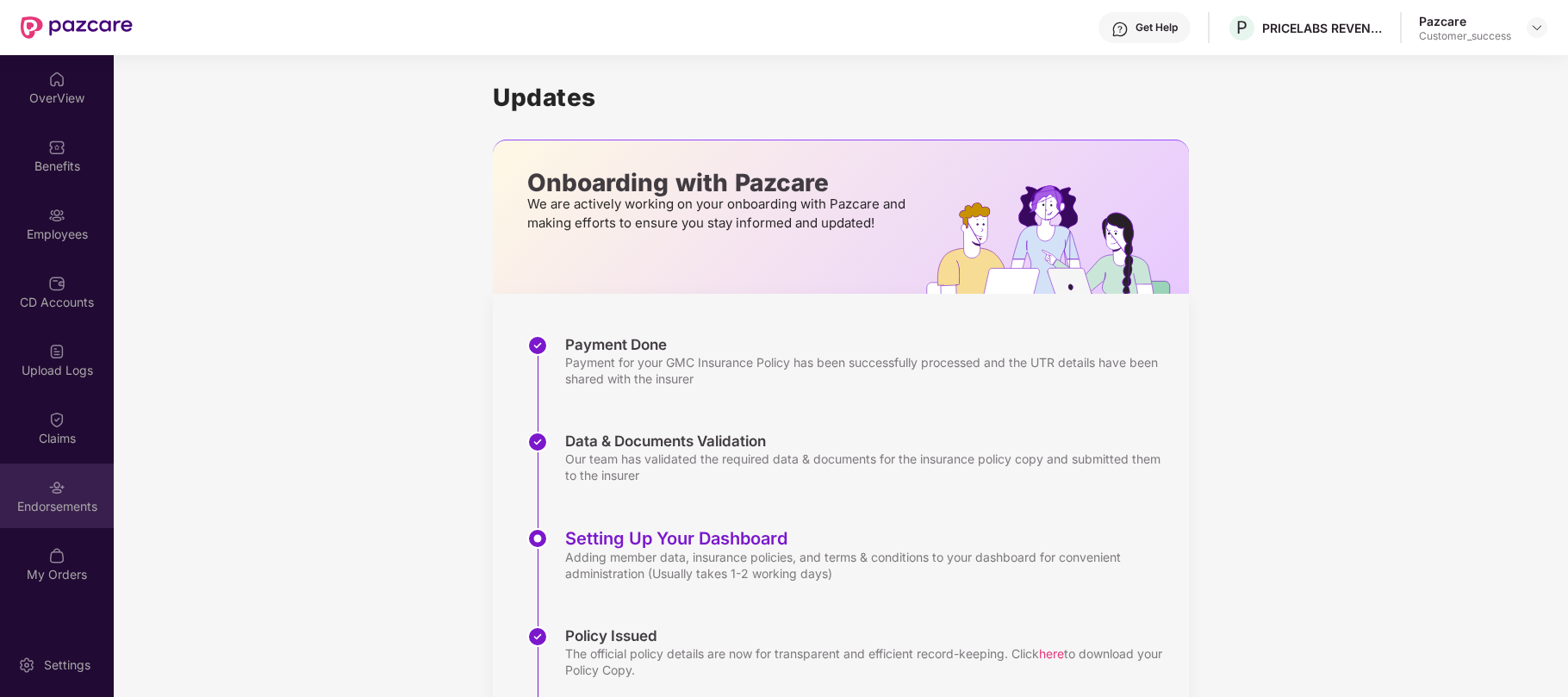
click at [47, 491] on div "Endorsements" at bounding box center [56, 495] width 114 height 64
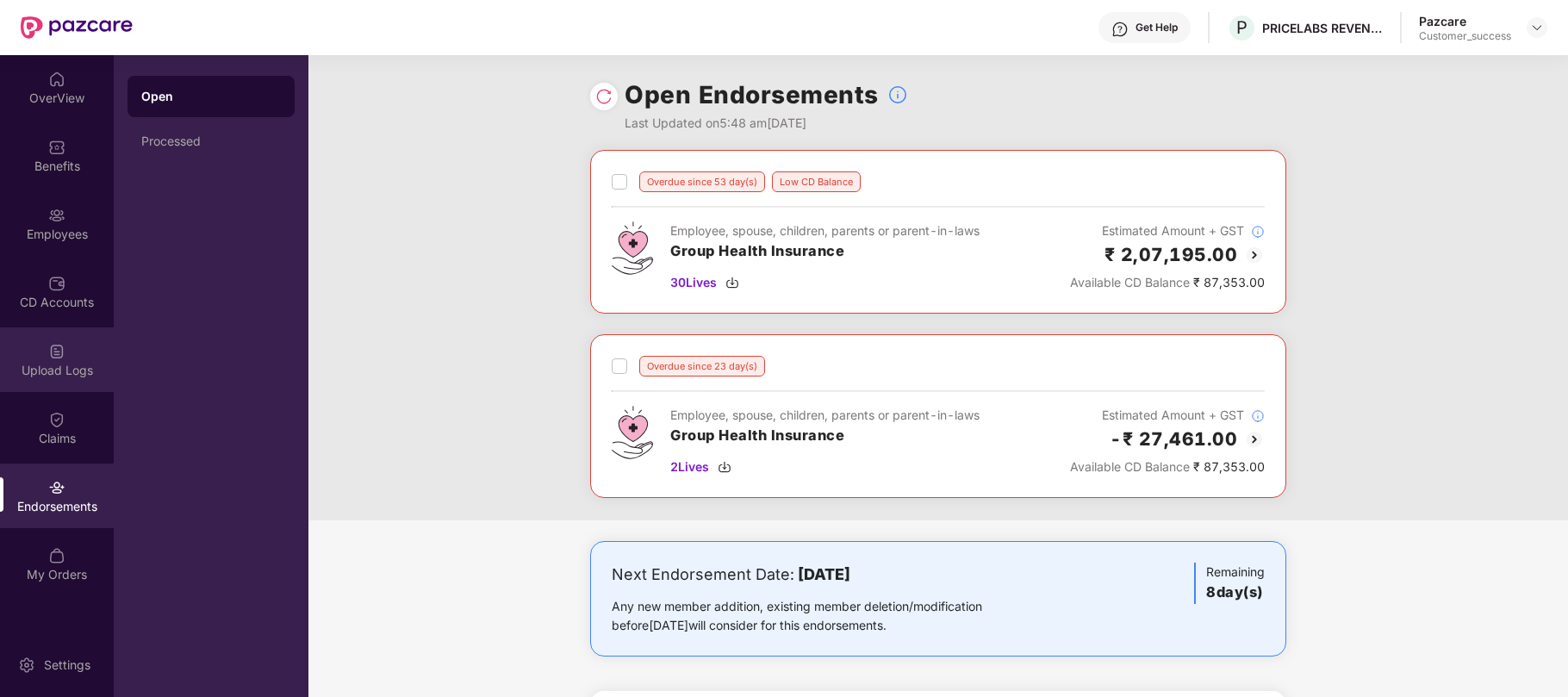
click at [66, 355] on div "Upload Logs" at bounding box center [56, 359] width 114 height 64
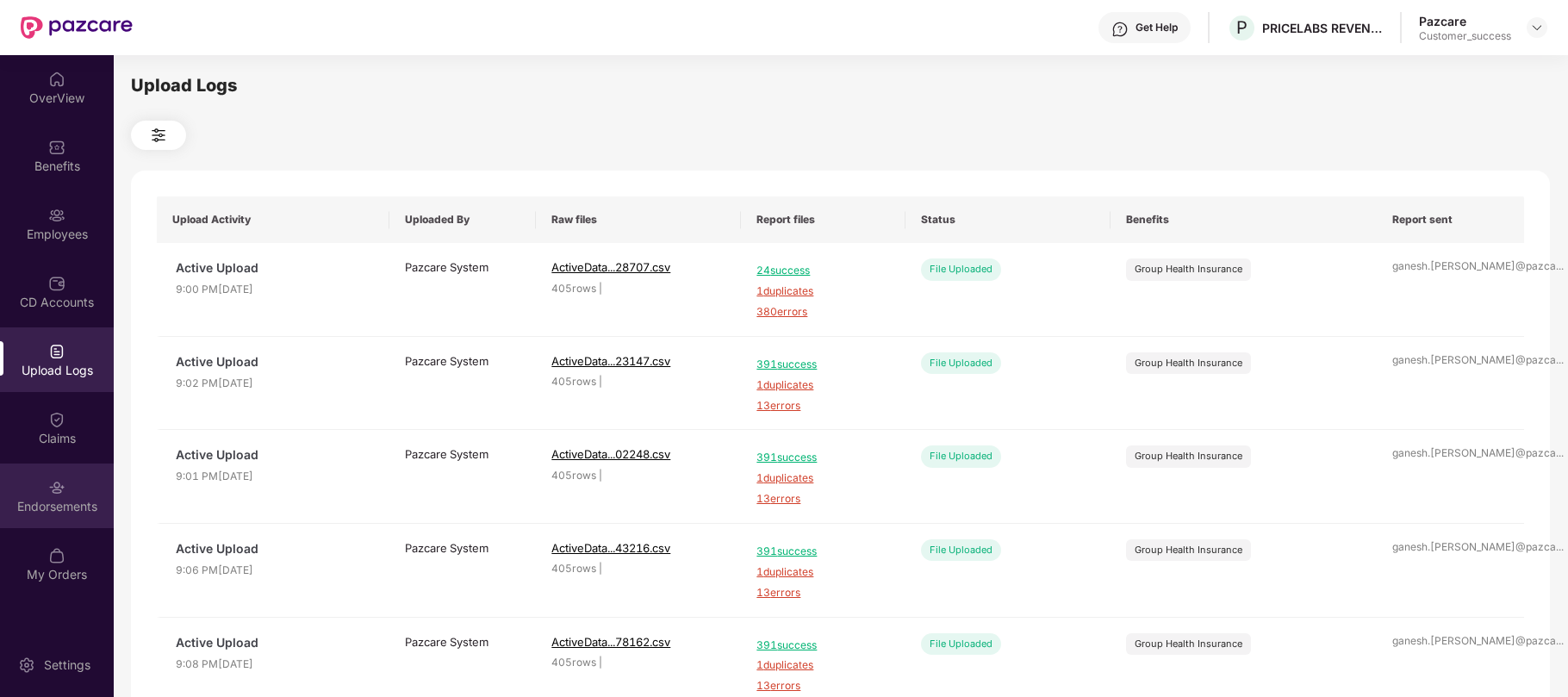
click at [59, 498] on div "Endorsements" at bounding box center [56, 507] width 114 height 18
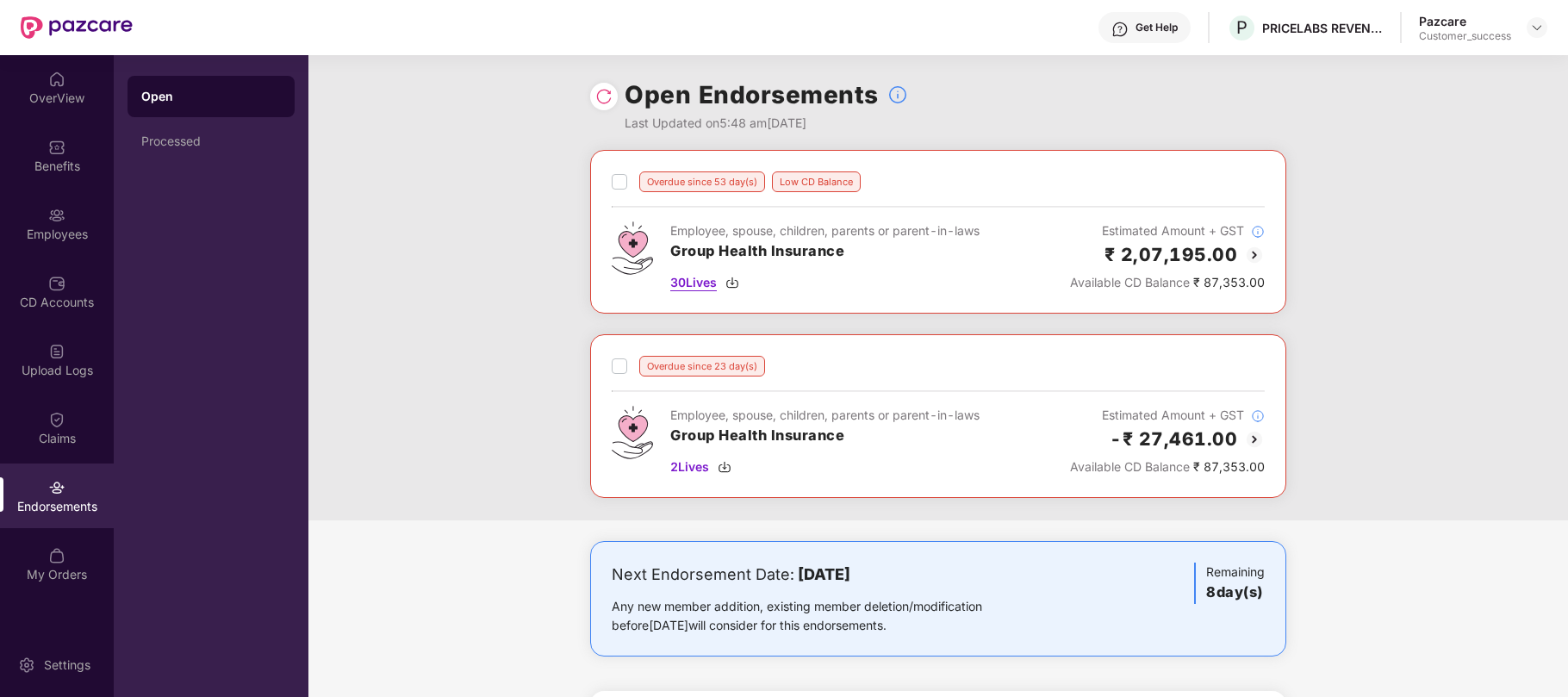
click at [738, 286] on img at bounding box center [732, 282] width 14 height 14
click at [728, 470] on img at bounding box center [725, 467] width 14 height 14
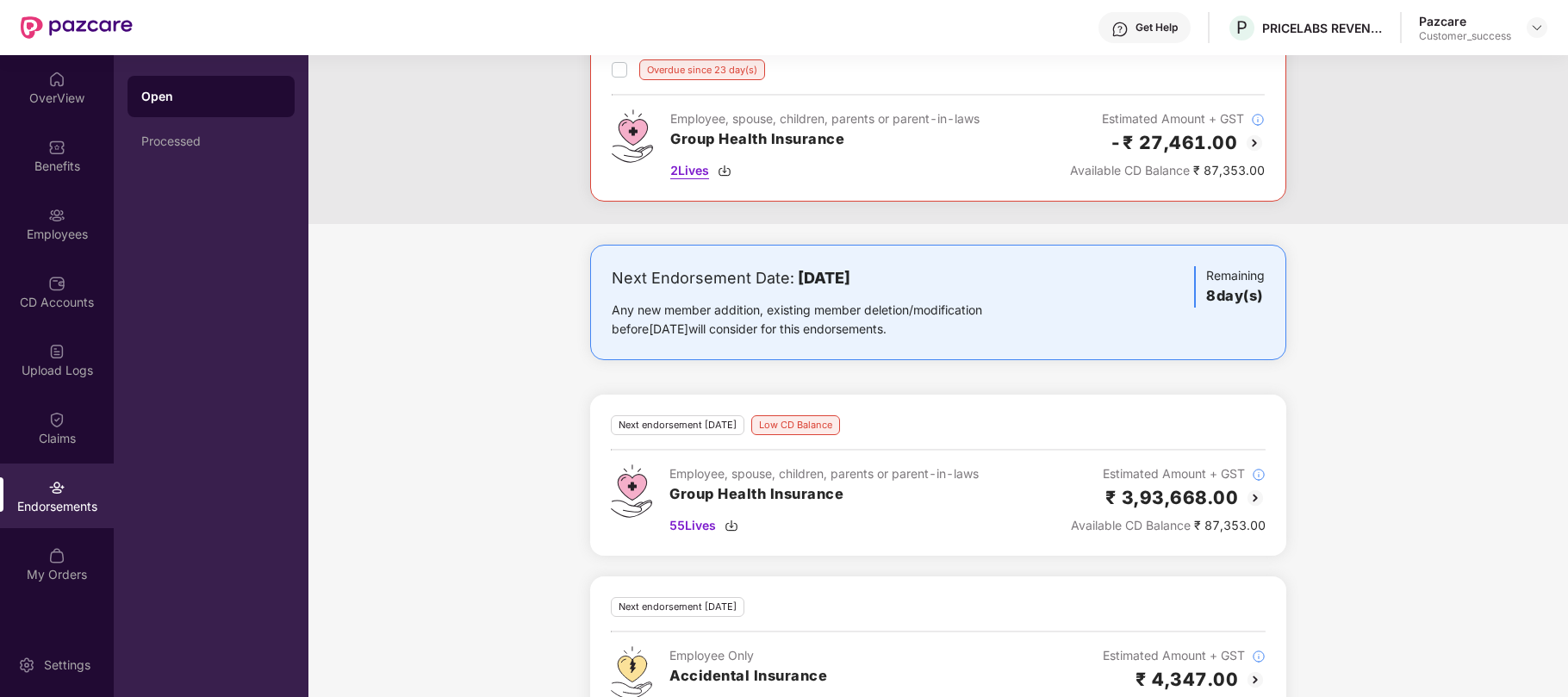
scroll to position [365, 0]
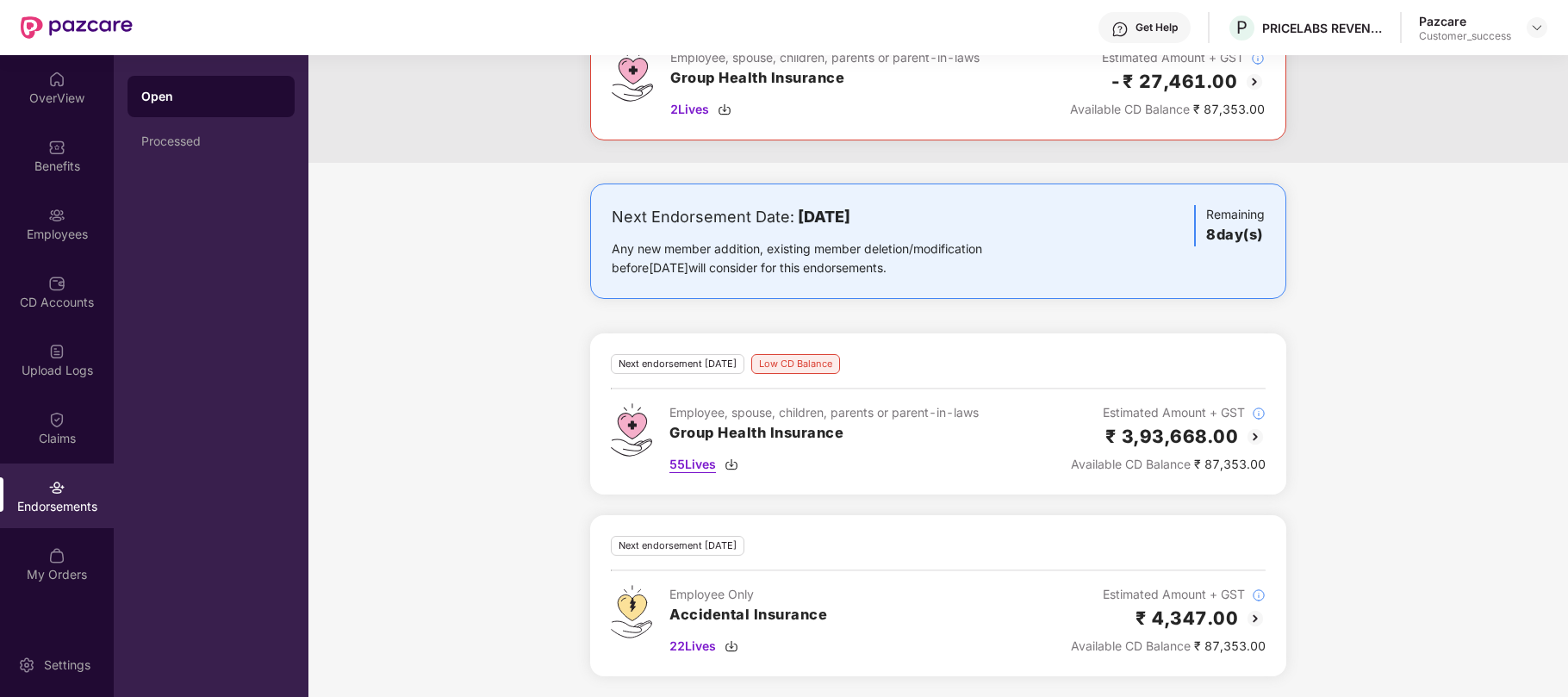
click at [734, 460] on img at bounding box center [732, 465] width 14 height 14
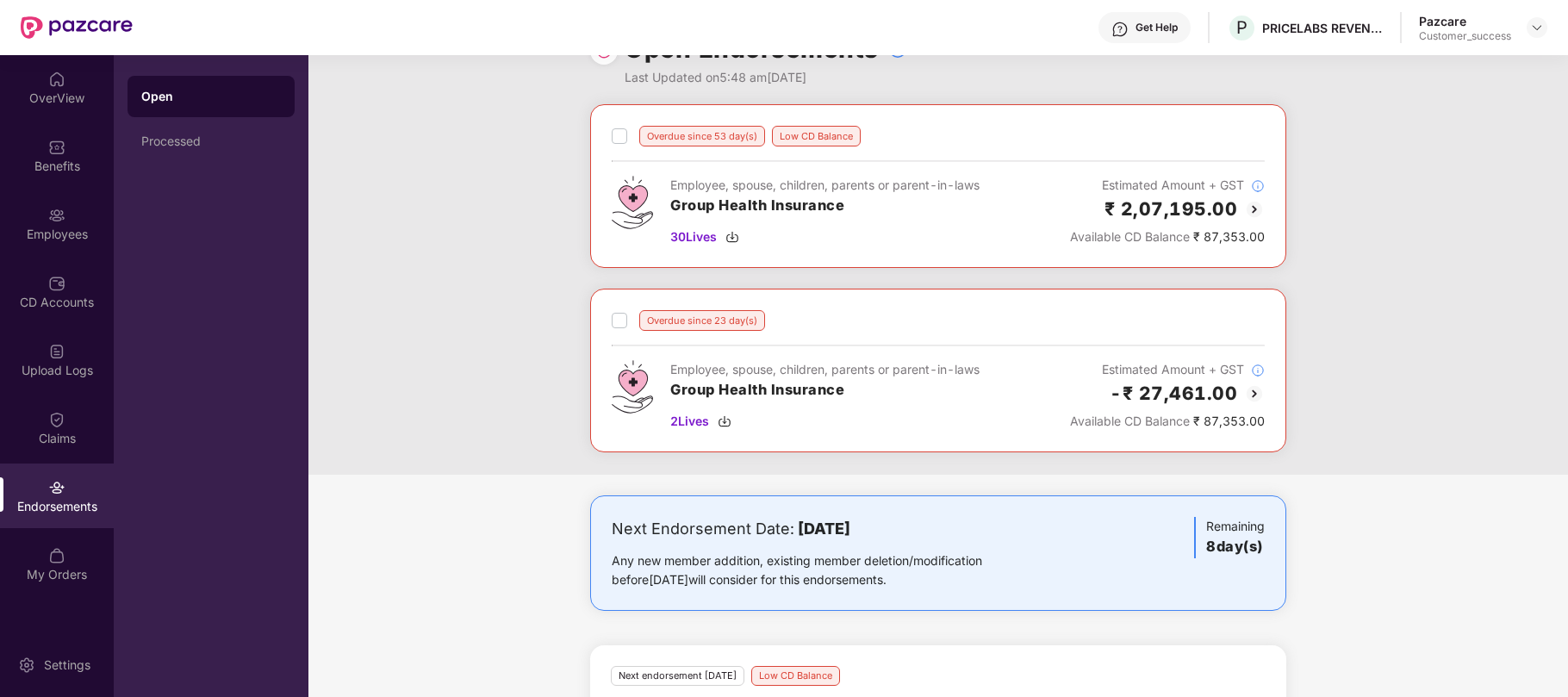
scroll to position [0, 0]
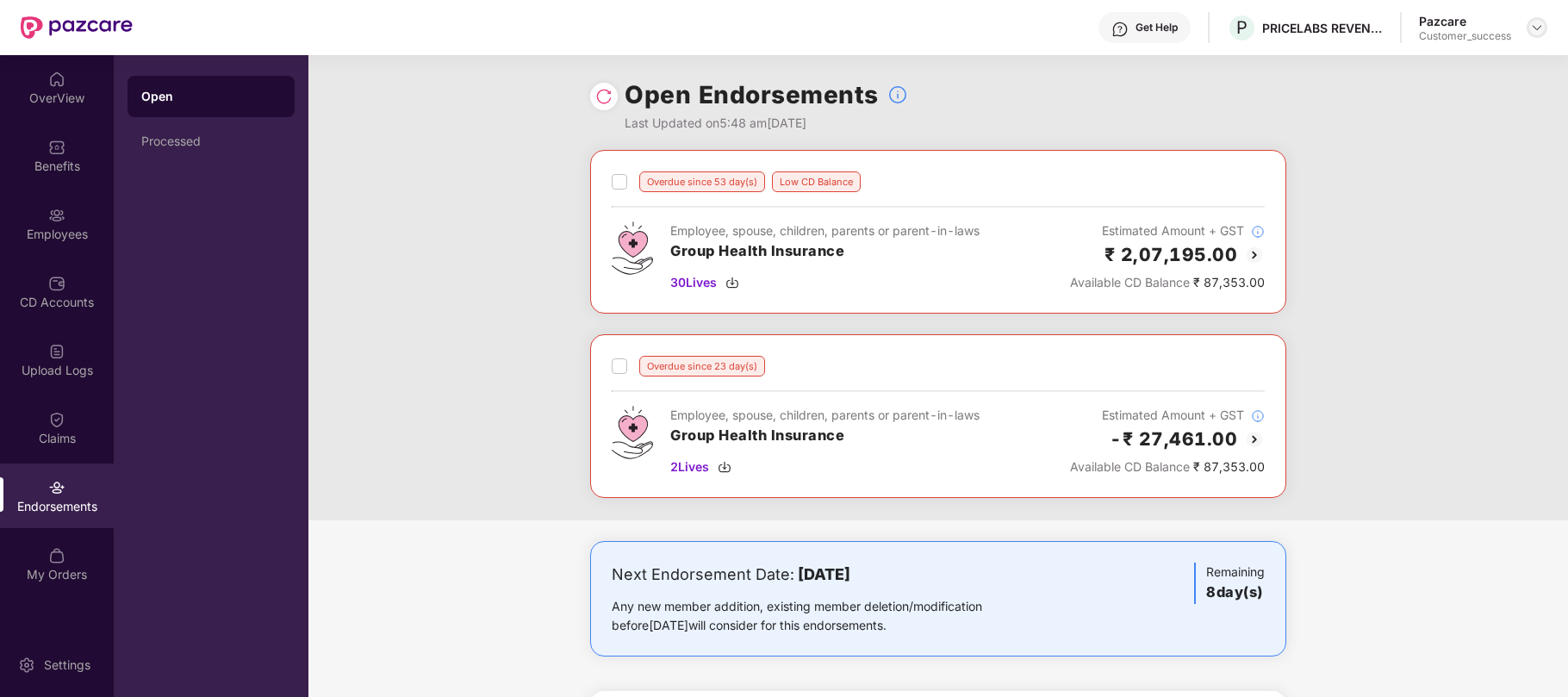
click at [1534, 25] on img at bounding box center [1537, 27] width 14 height 14
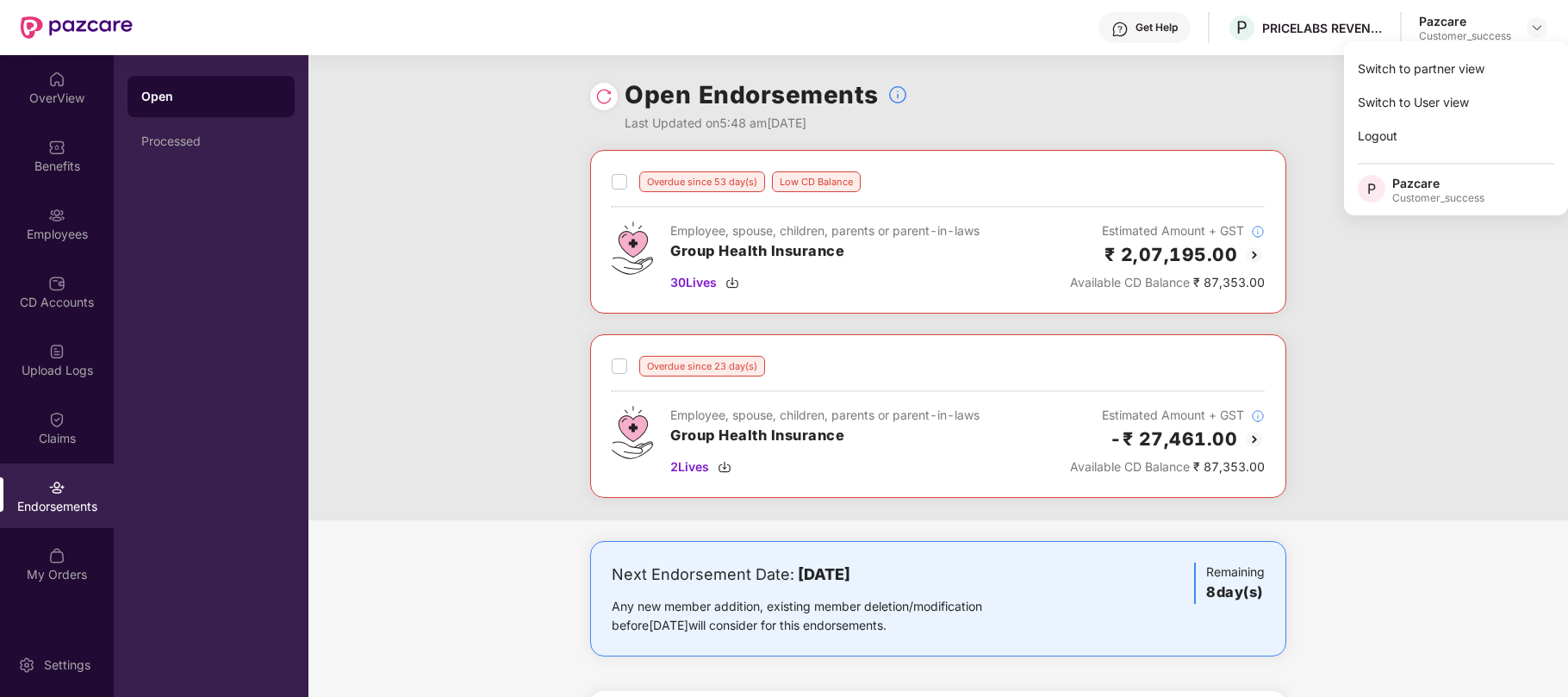
click at [536, 269] on div "Overdue since 53 day(s) Low CD Balance Employee, spouse, children, parents or p…" at bounding box center [938, 334] width 1260 height 371
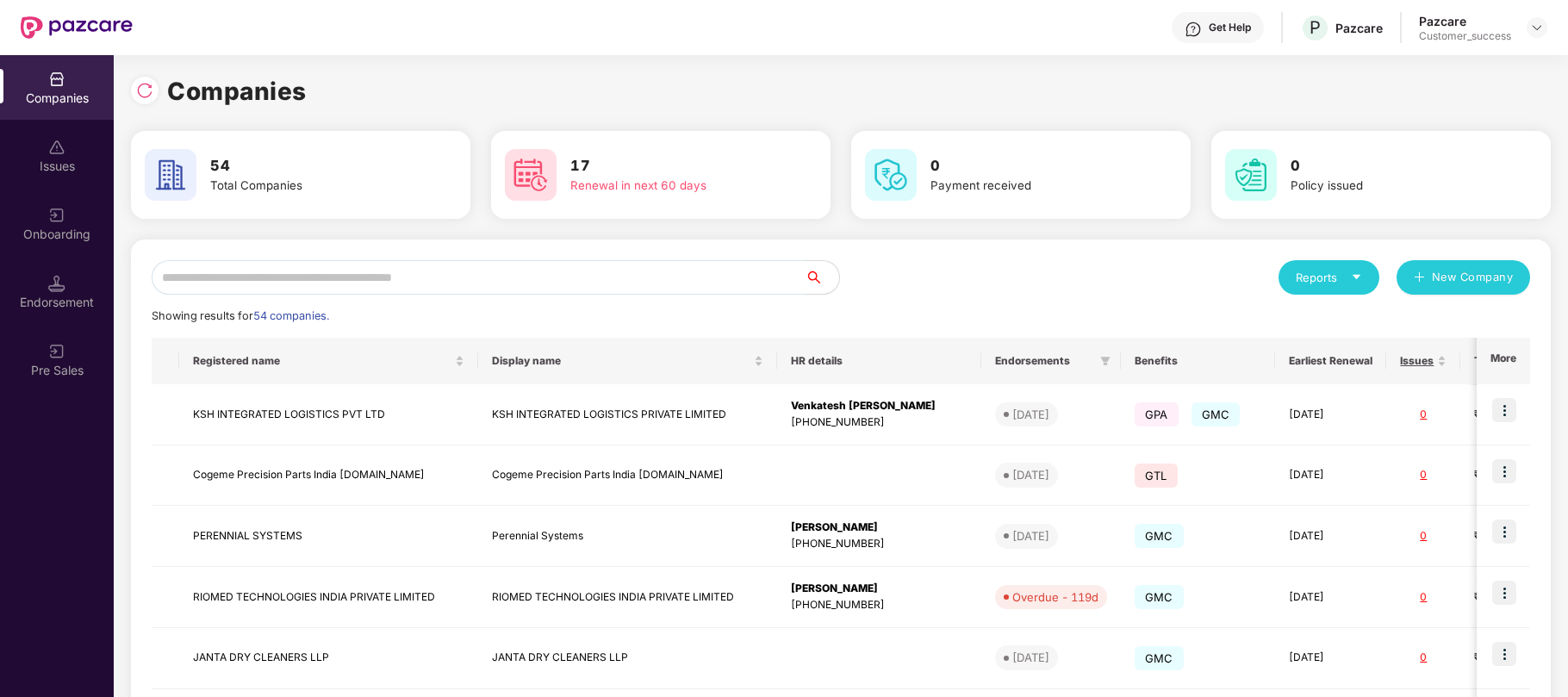
click at [603, 275] on input "text" at bounding box center [478, 277] width 653 height 34
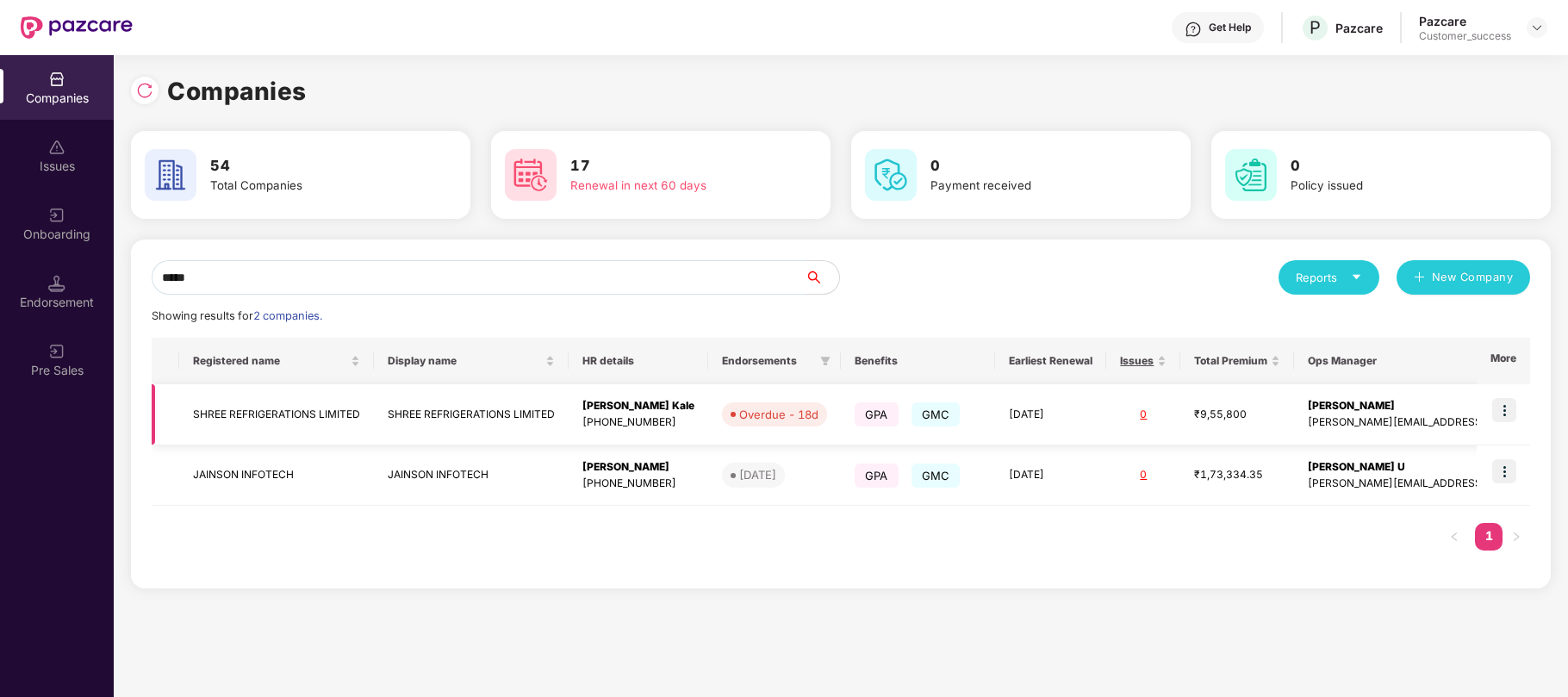
type input "*****"
click at [1499, 404] on img at bounding box center [1504, 409] width 24 height 24
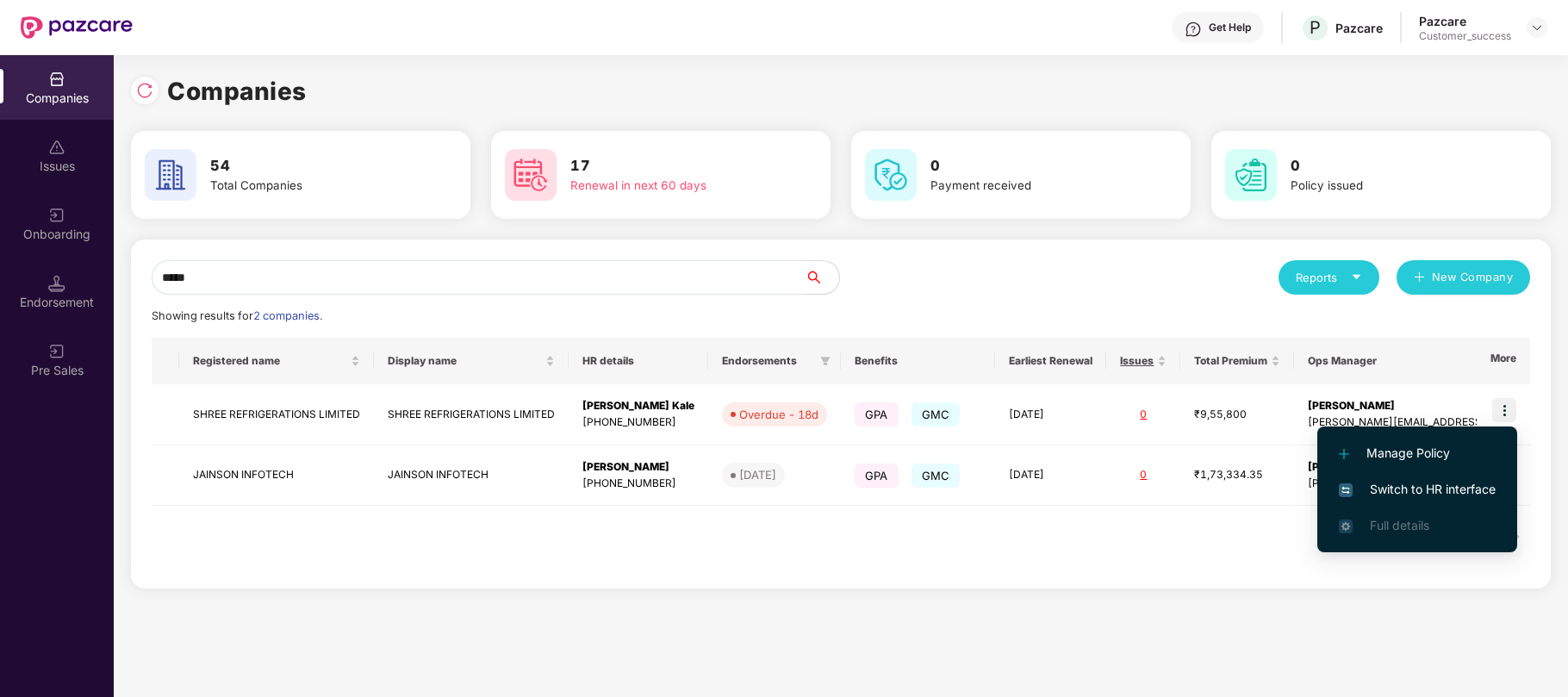
click at [1446, 482] on span "Switch to HR interface" at bounding box center [1417, 489] width 157 height 19
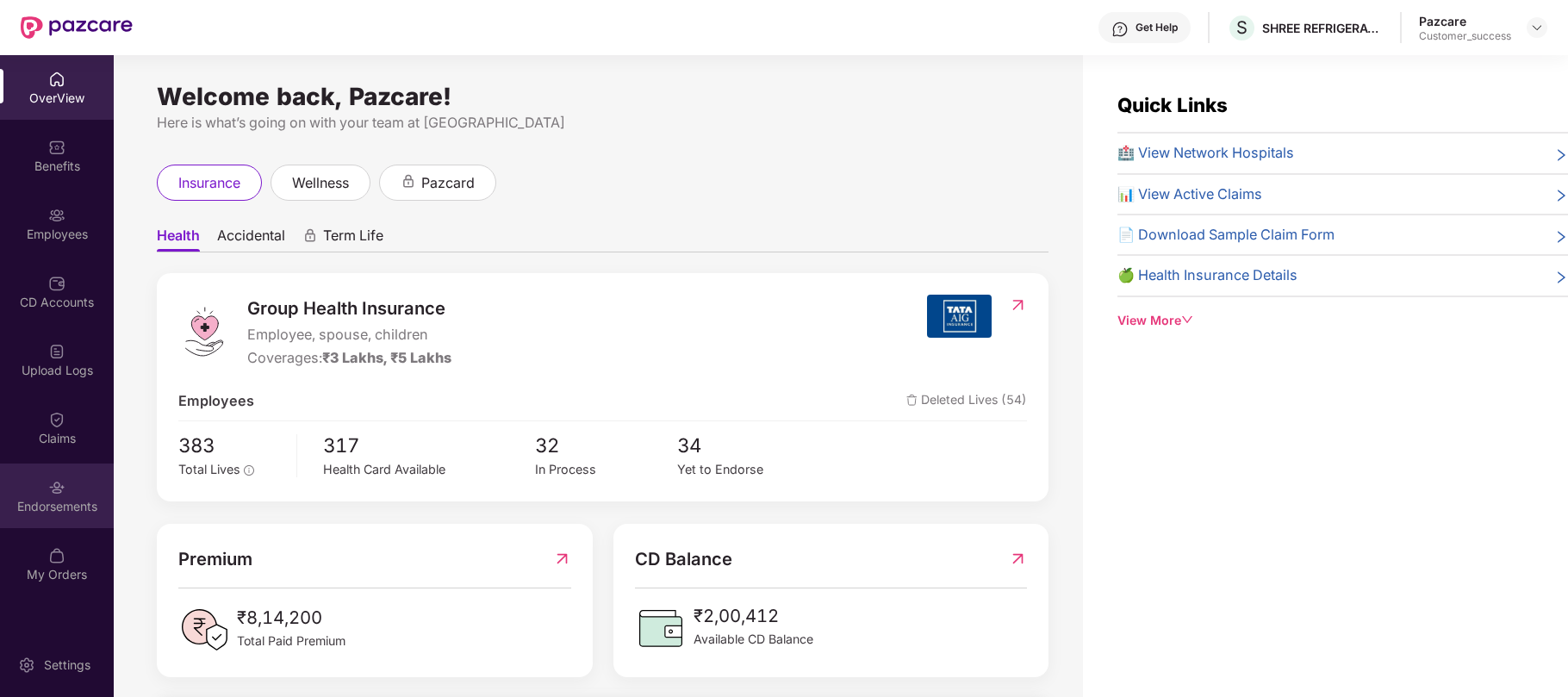
click at [43, 496] on div "Endorsements" at bounding box center [56, 495] width 114 height 64
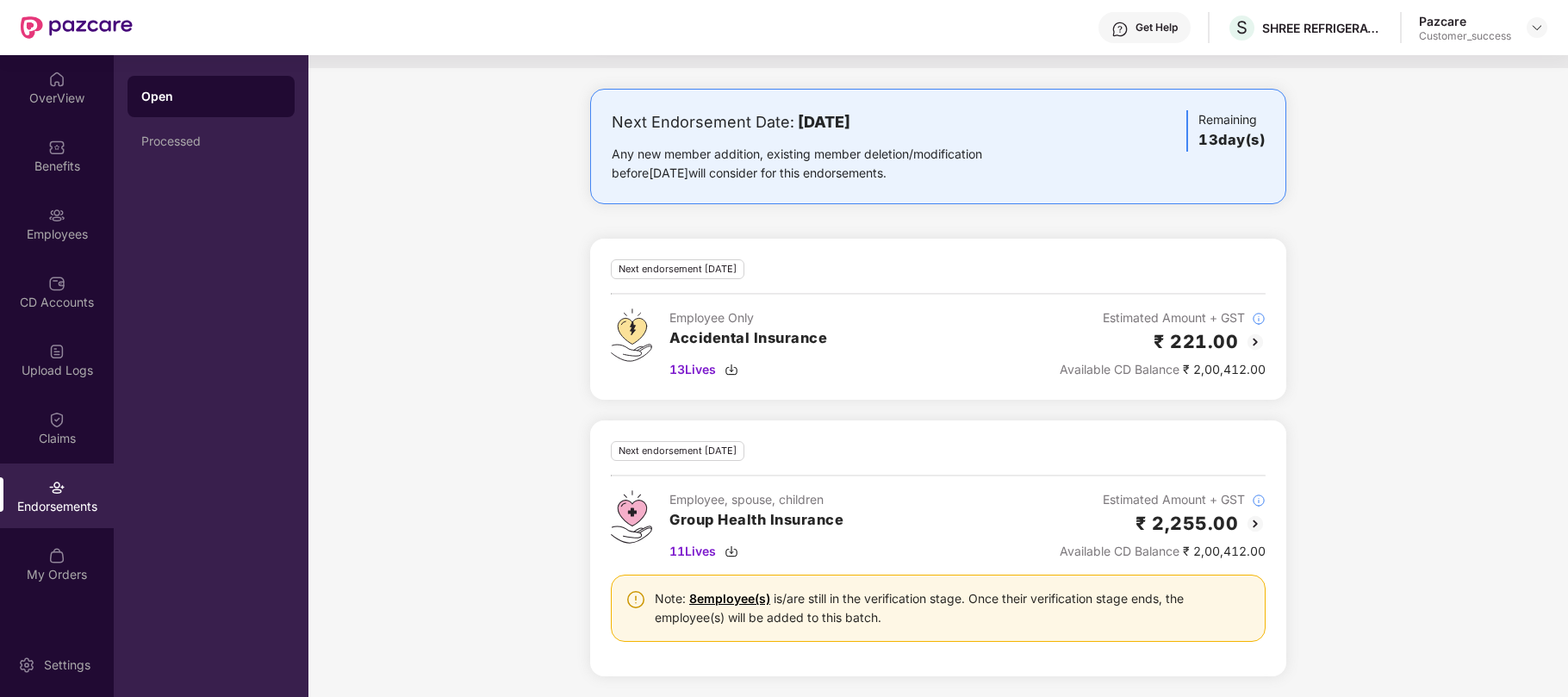
scroll to position [272, 0]
click at [60, 216] on img at bounding box center [57, 216] width 18 height 18
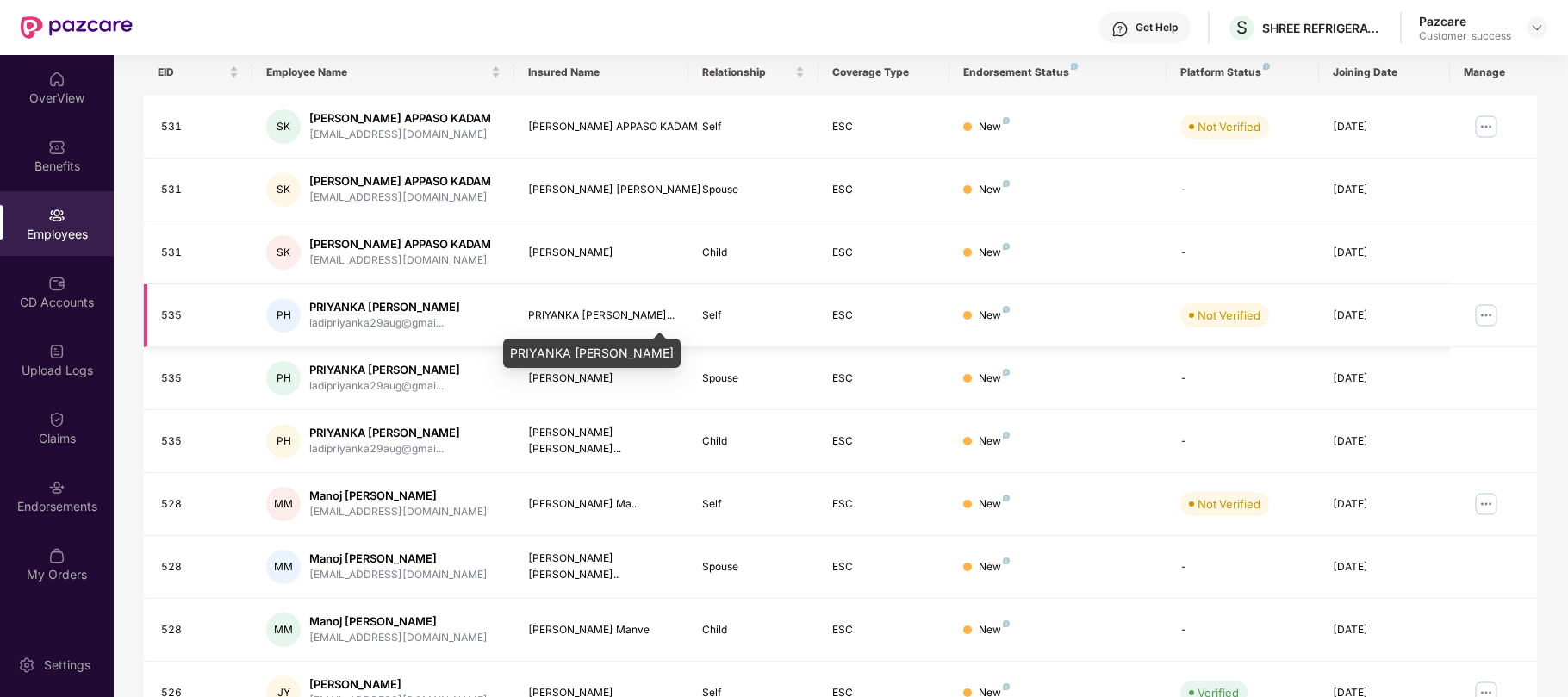
scroll to position [0, 0]
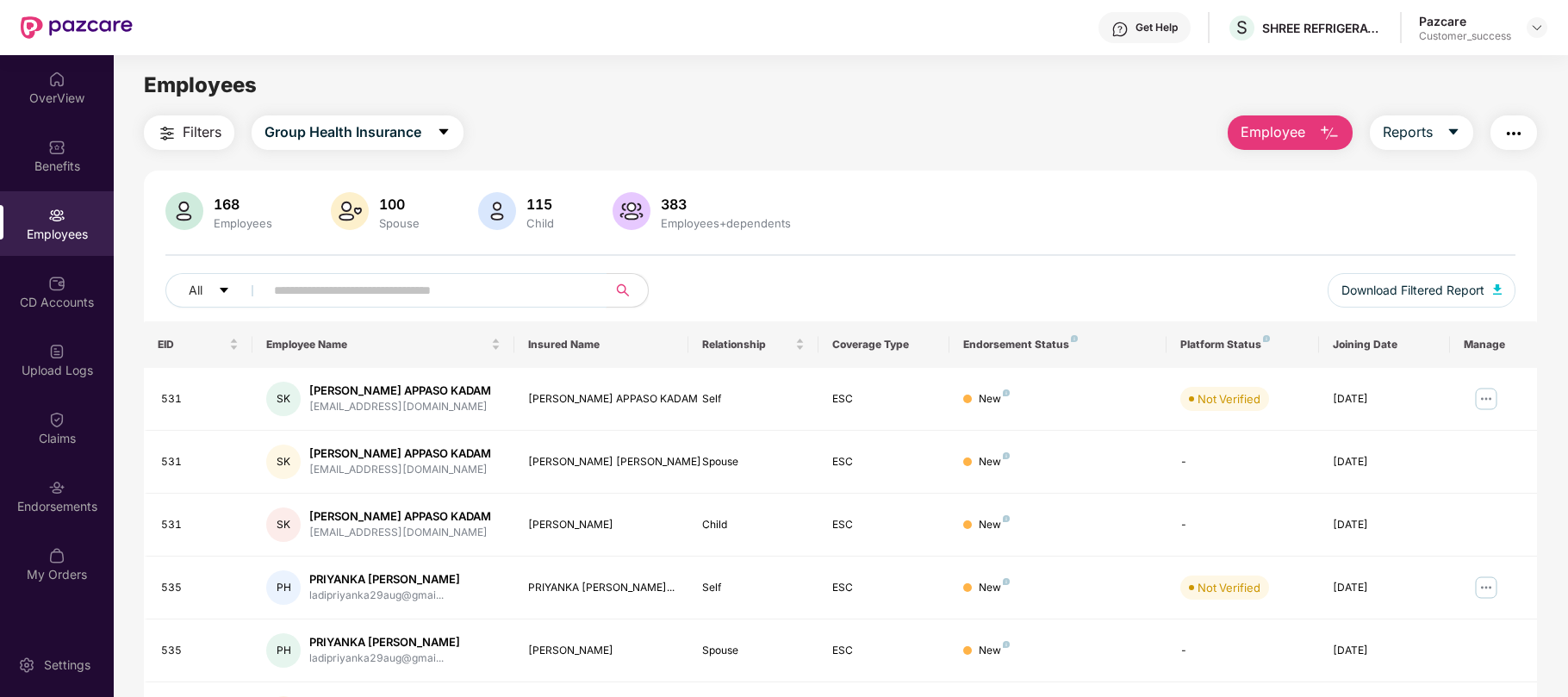
click at [533, 288] on input "text" at bounding box center [428, 290] width 309 height 26
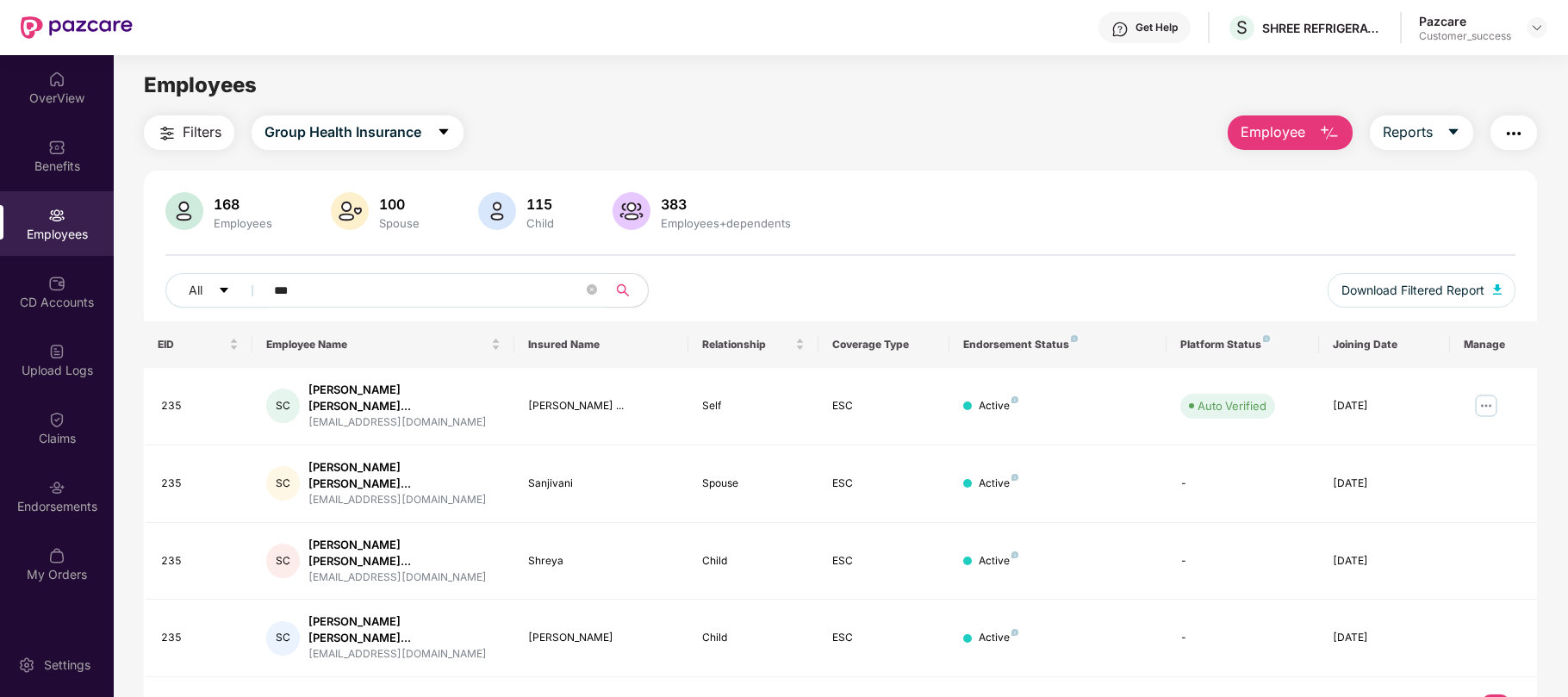
type input "***"
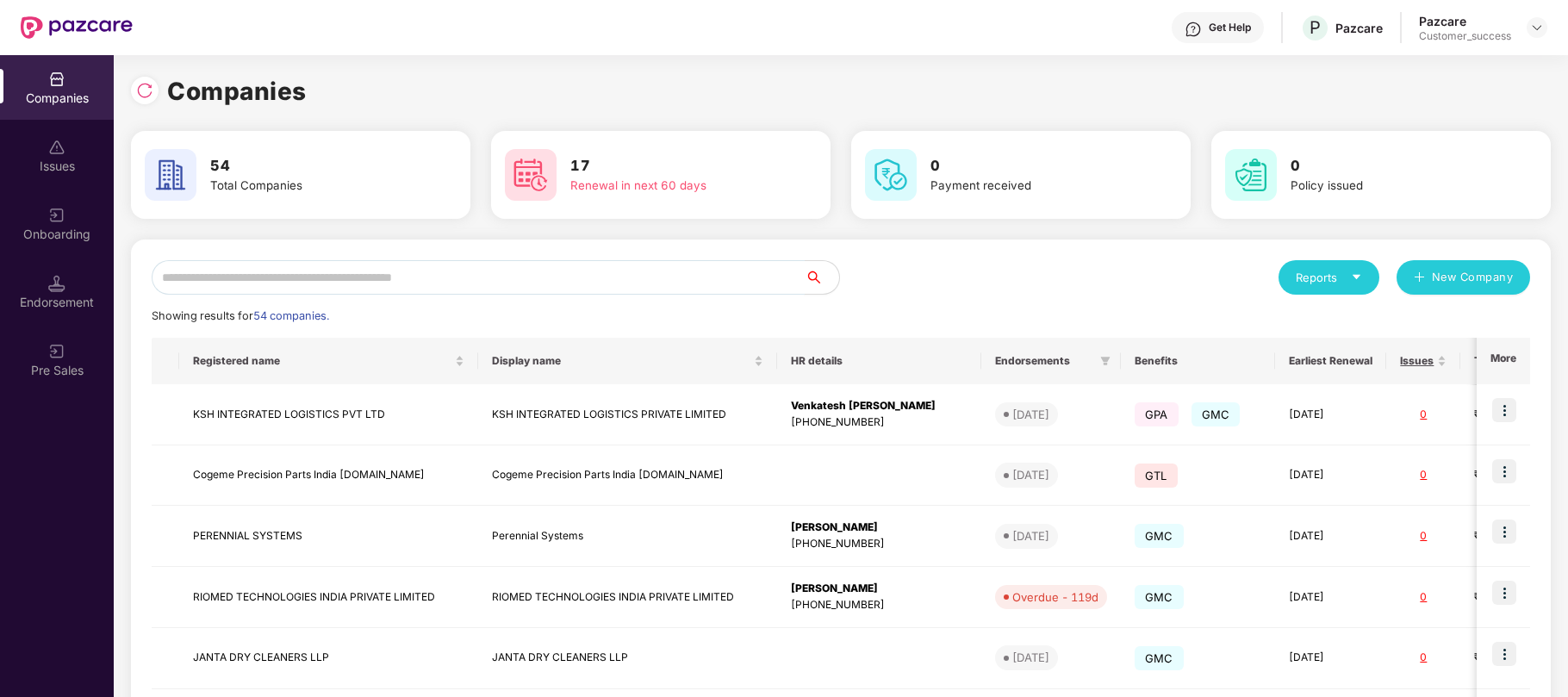
click at [325, 281] on input "text" at bounding box center [478, 277] width 653 height 34
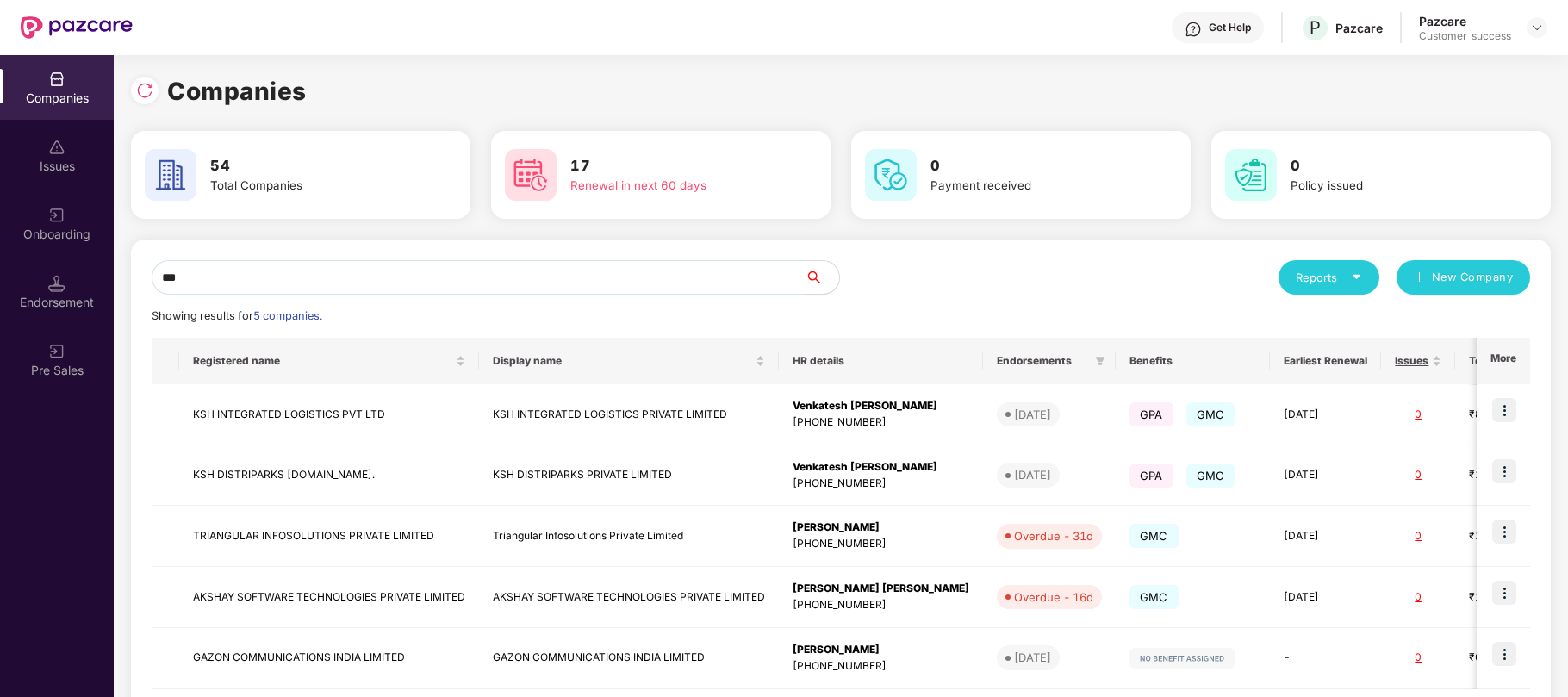
type input "***"
click at [1508, 415] on img at bounding box center [1504, 409] width 24 height 24
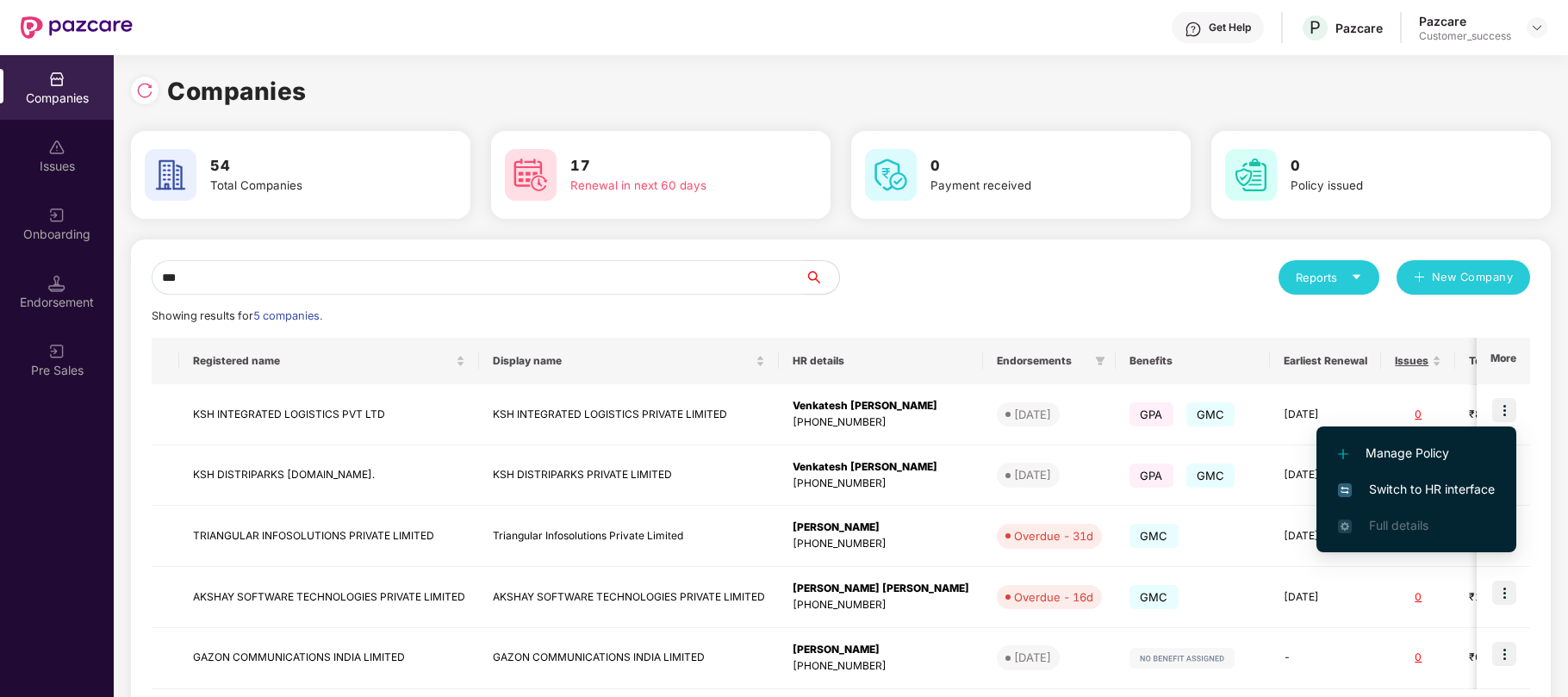
click at [1377, 490] on span "Switch to HR interface" at bounding box center [1417, 489] width 157 height 19
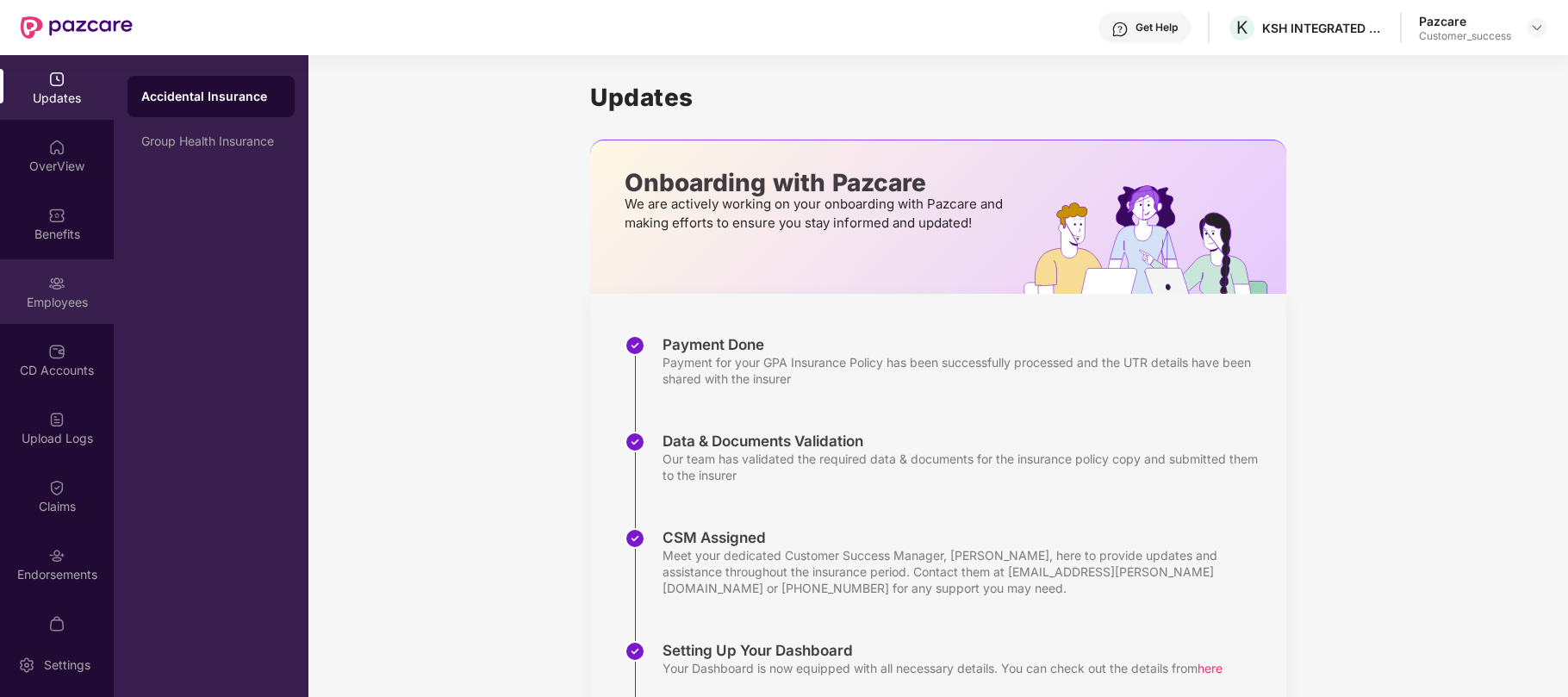
click at [63, 307] on div "Employees" at bounding box center [56, 303] width 114 height 18
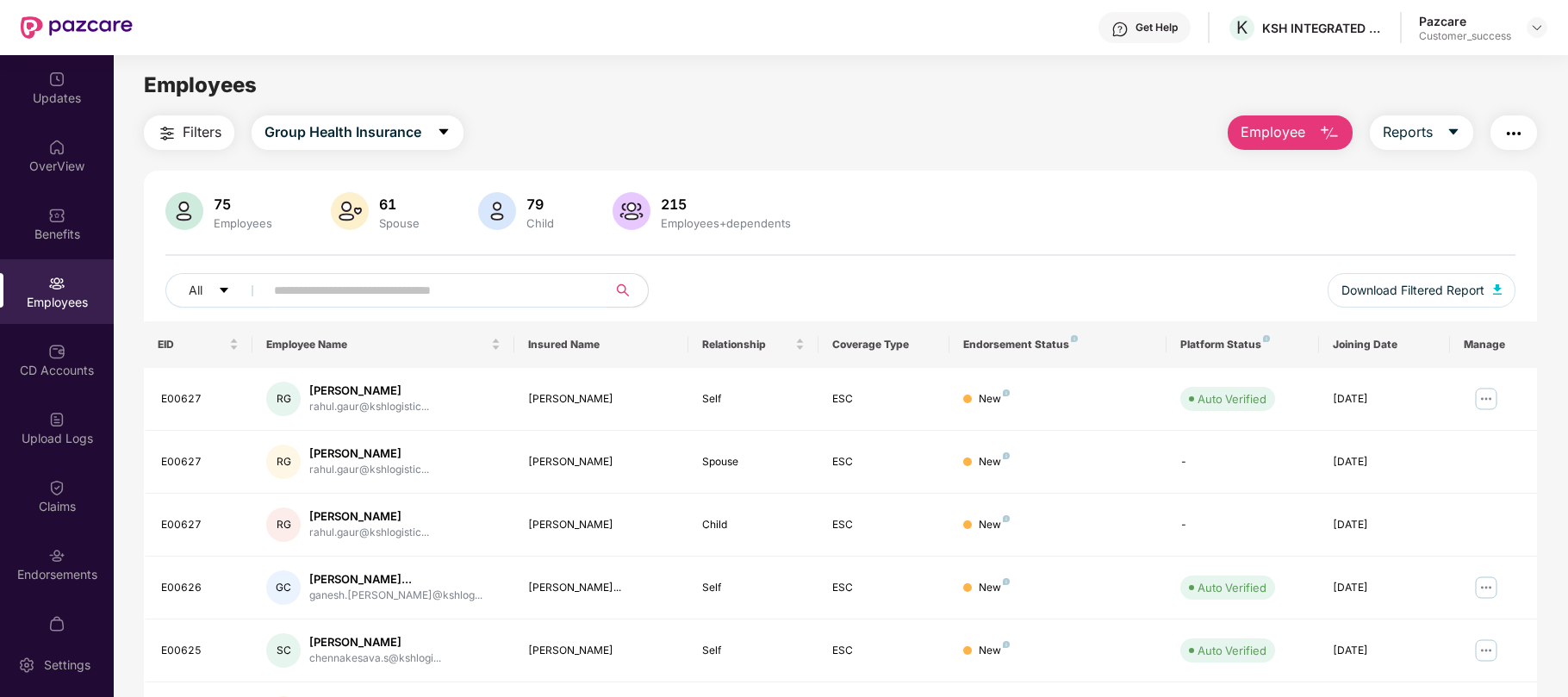
click at [502, 290] on input "text" at bounding box center [428, 290] width 309 height 26
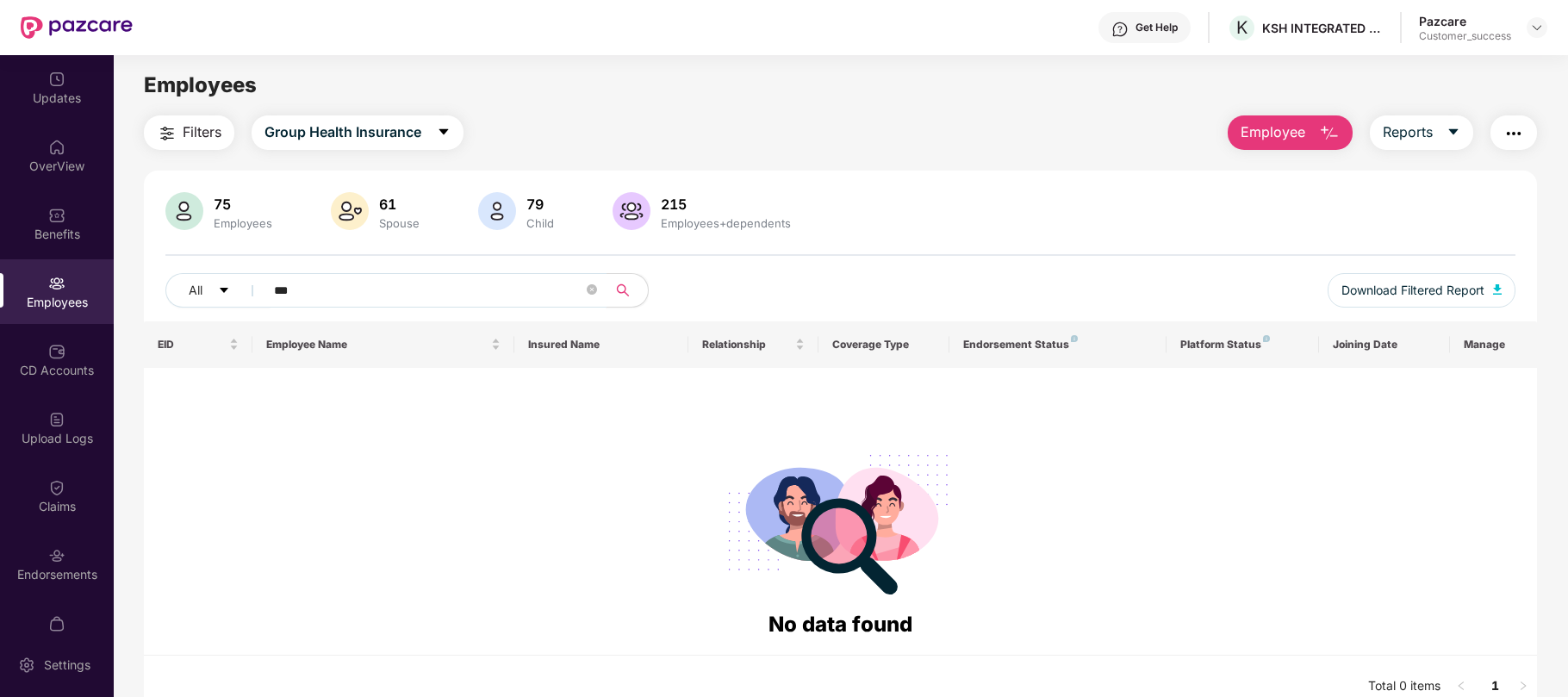
drag, startPoint x: 307, startPoint y: 286, endPoint x: 255, endPoint y: 293, distance: 52.5
click at [255, 293] on span "***" at bounding box center [430, 290] width 353 height 34
paste input "******"
type input "*********"
click at [54, 542] on div "Endorsements" at bounding box center [56, 563] width 114 height 64
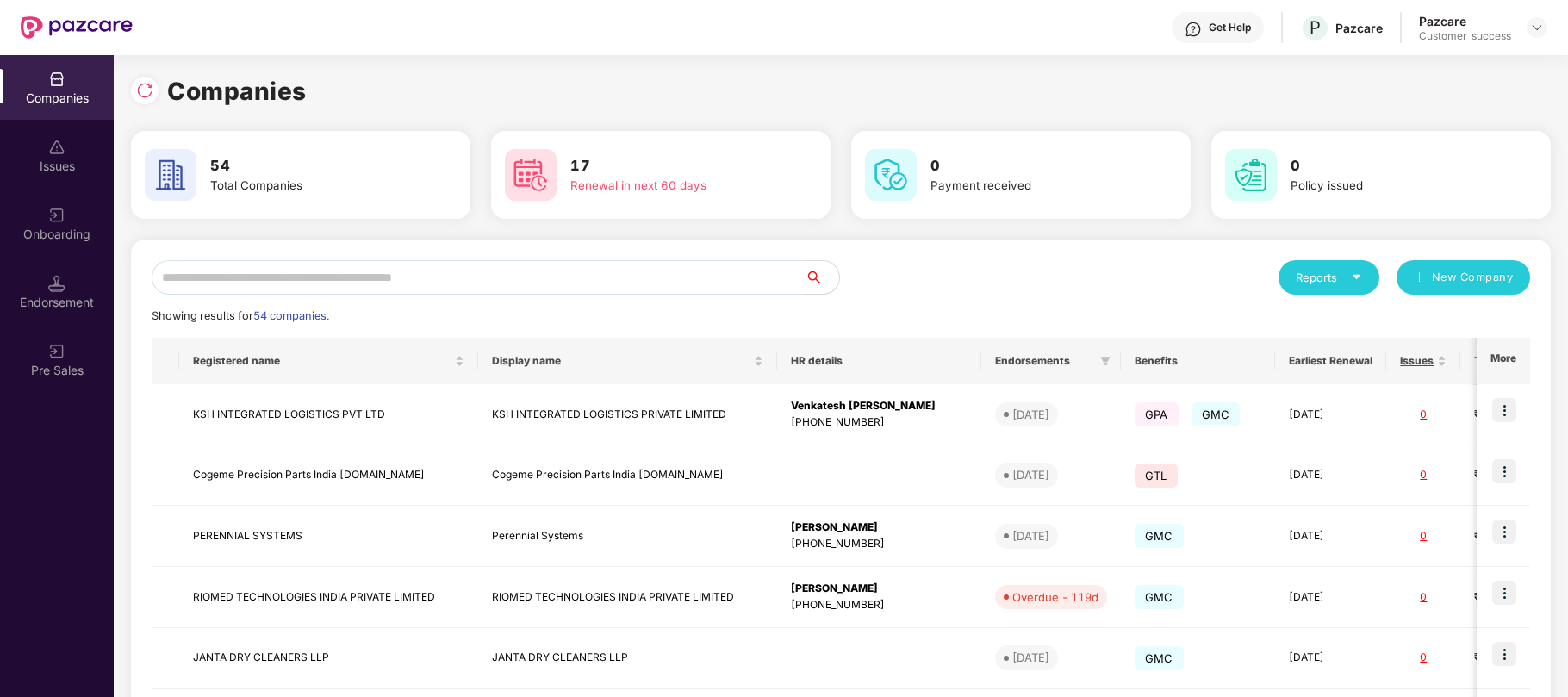
click at [472, 279] on input "text" at bounding box center [478, 277] width 653 height 34
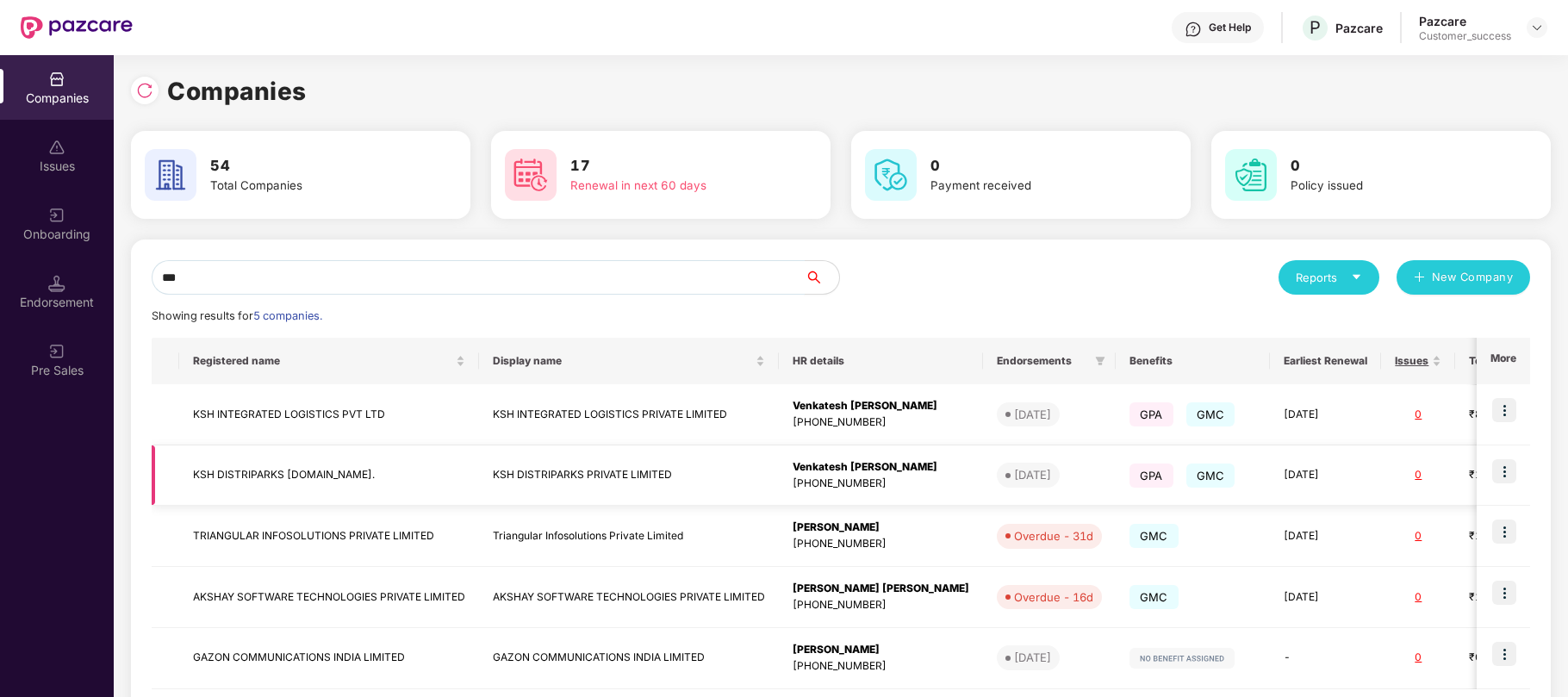
type input "***"
click at [1505, 472] on img at bounding box center [1504, 471] width 24 height 24
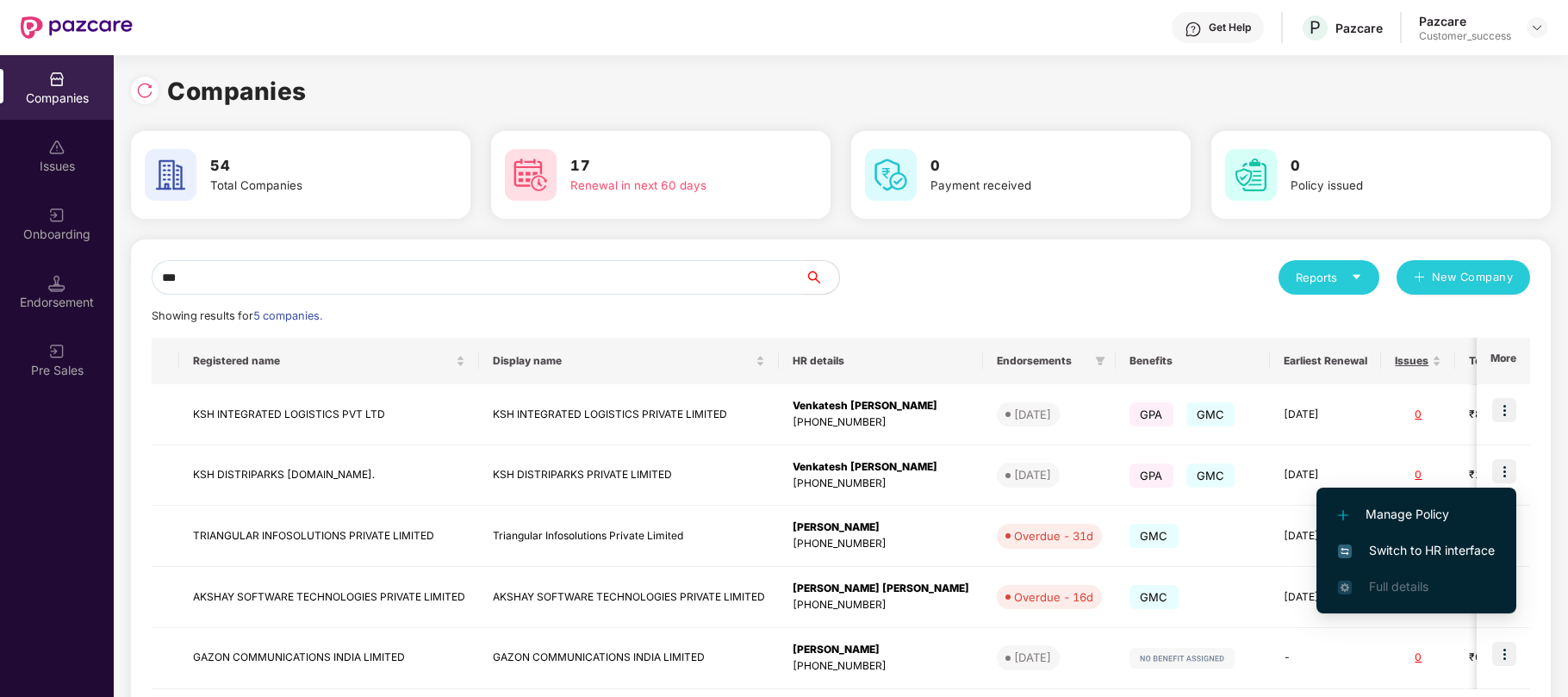
click at [1413, 548] on span "Switch to HR interface" at bounding box center [1417, 551] width 157 height 19
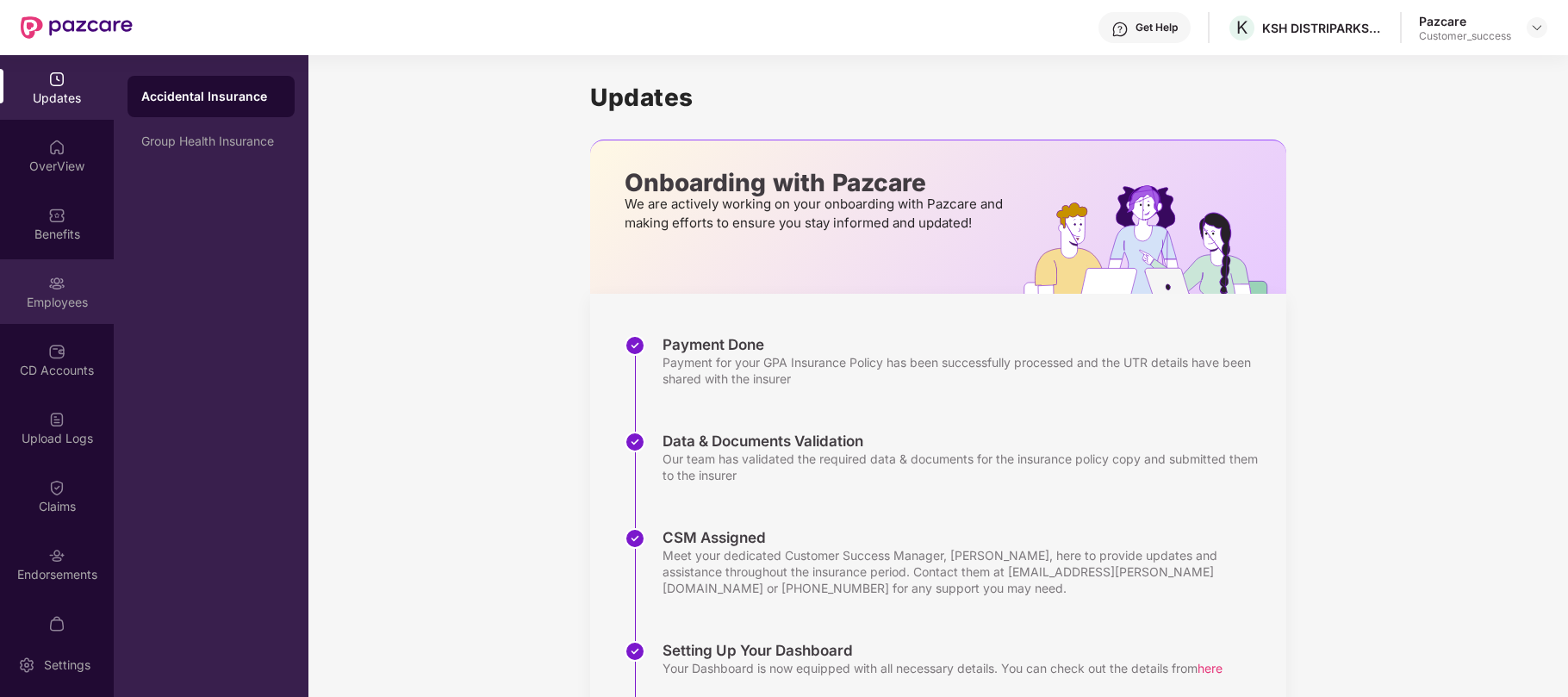
click at [55, 295] on div "Employees" at bounding box center [56, 303] width 114 height 18
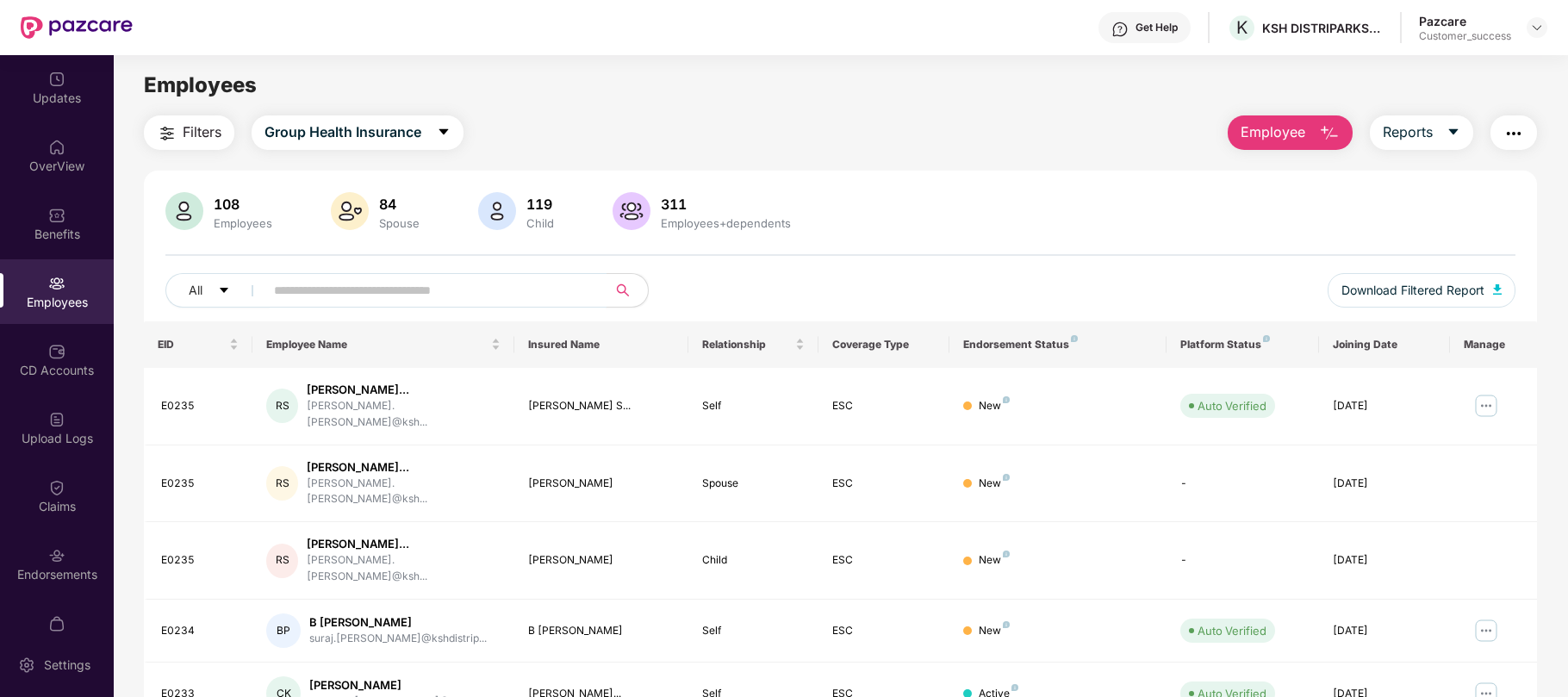
click at [513, 304] on span at bounding box center [430, 290] width 353 height 34
paste input "*********"
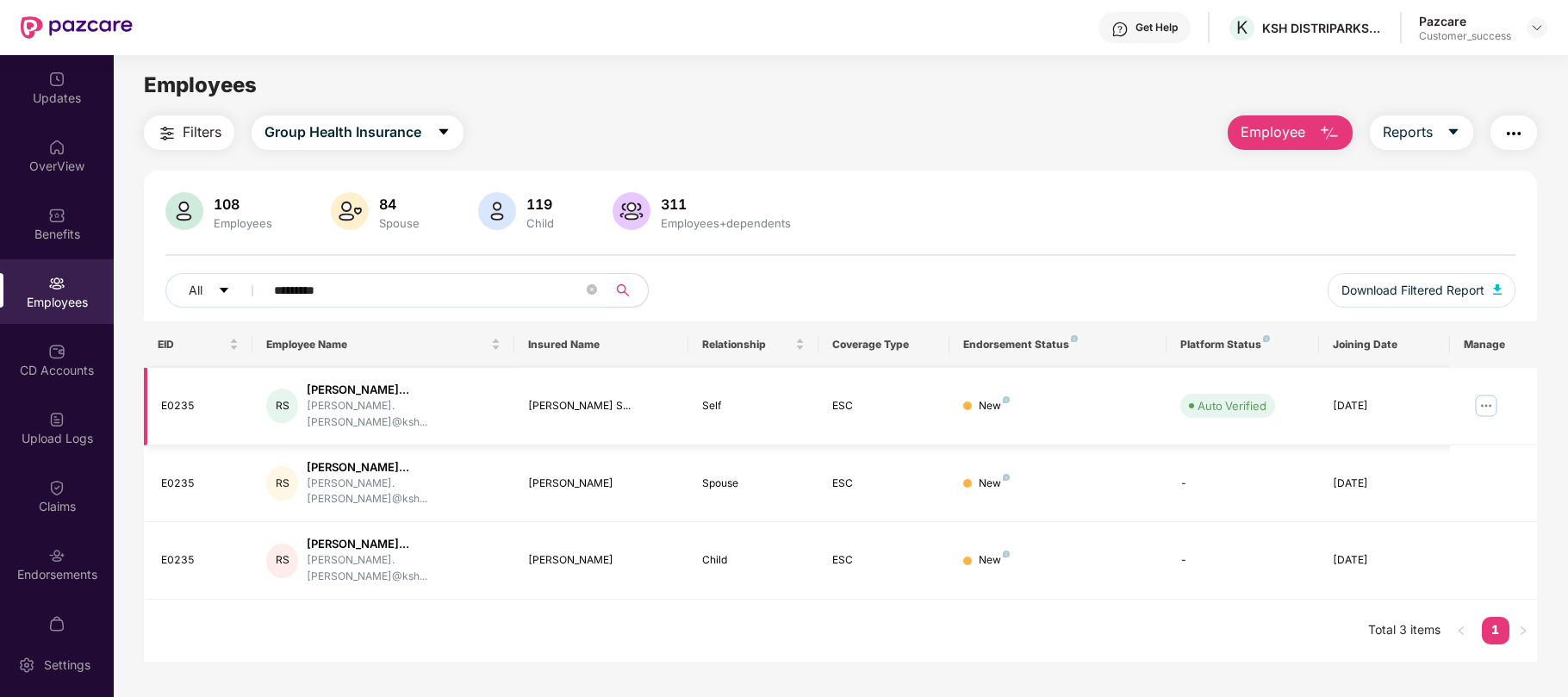
type input "*********"
click at [1491, 396] on img at bounding box center [1486, 405] width 27 height 27
click at [38, 412] on div "Upload Logs" at bounding box center [56, 427] width 114 height 64
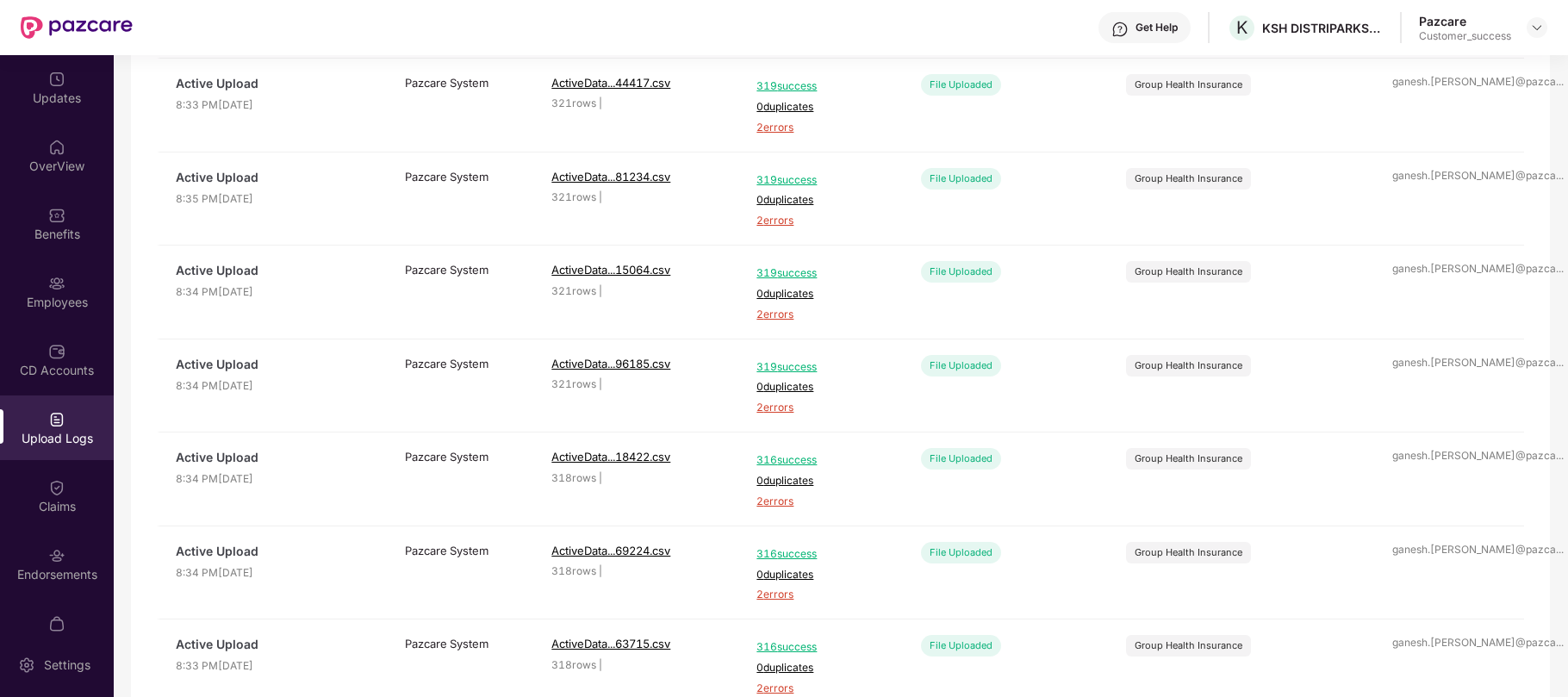
scroll to position [554, 0]
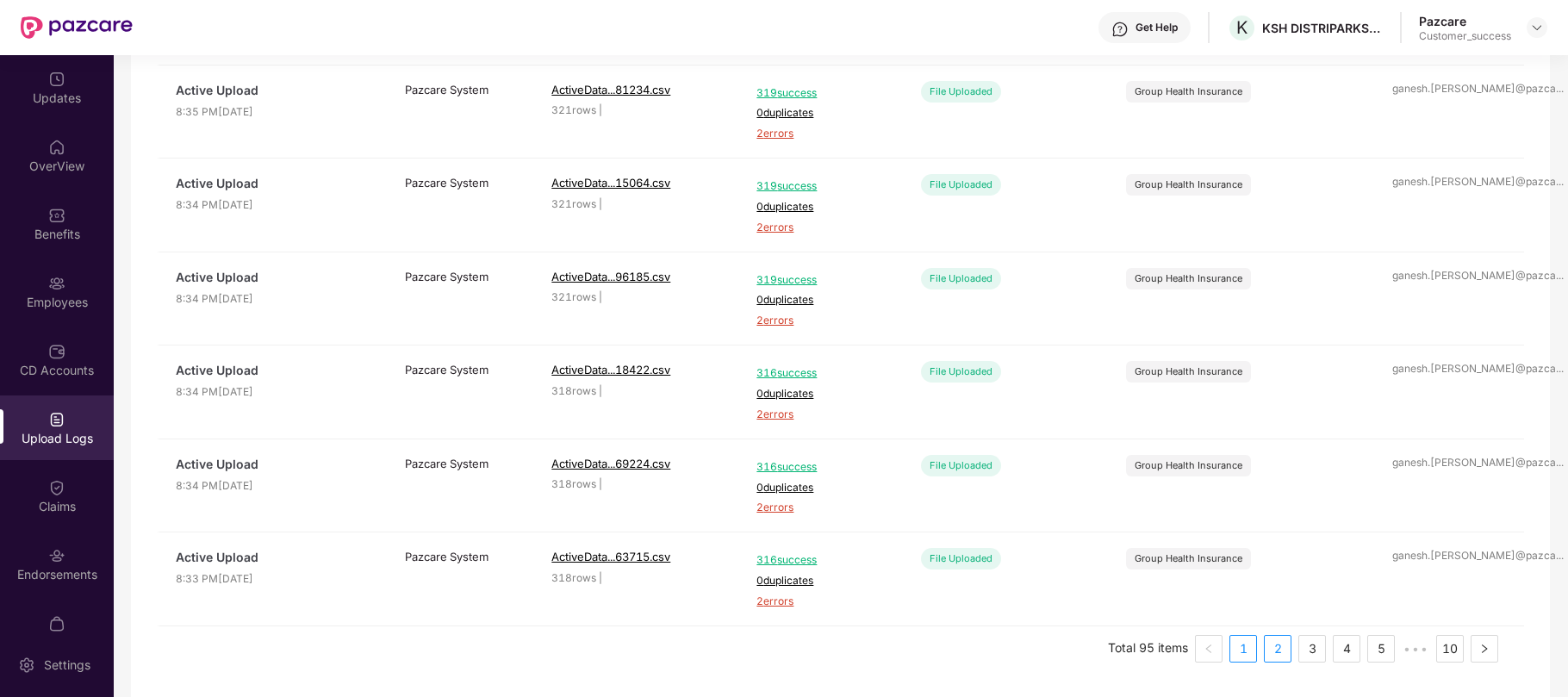
click at [1269, 649] on link "2" at bounding box center [1277, 648] width 26 height 26
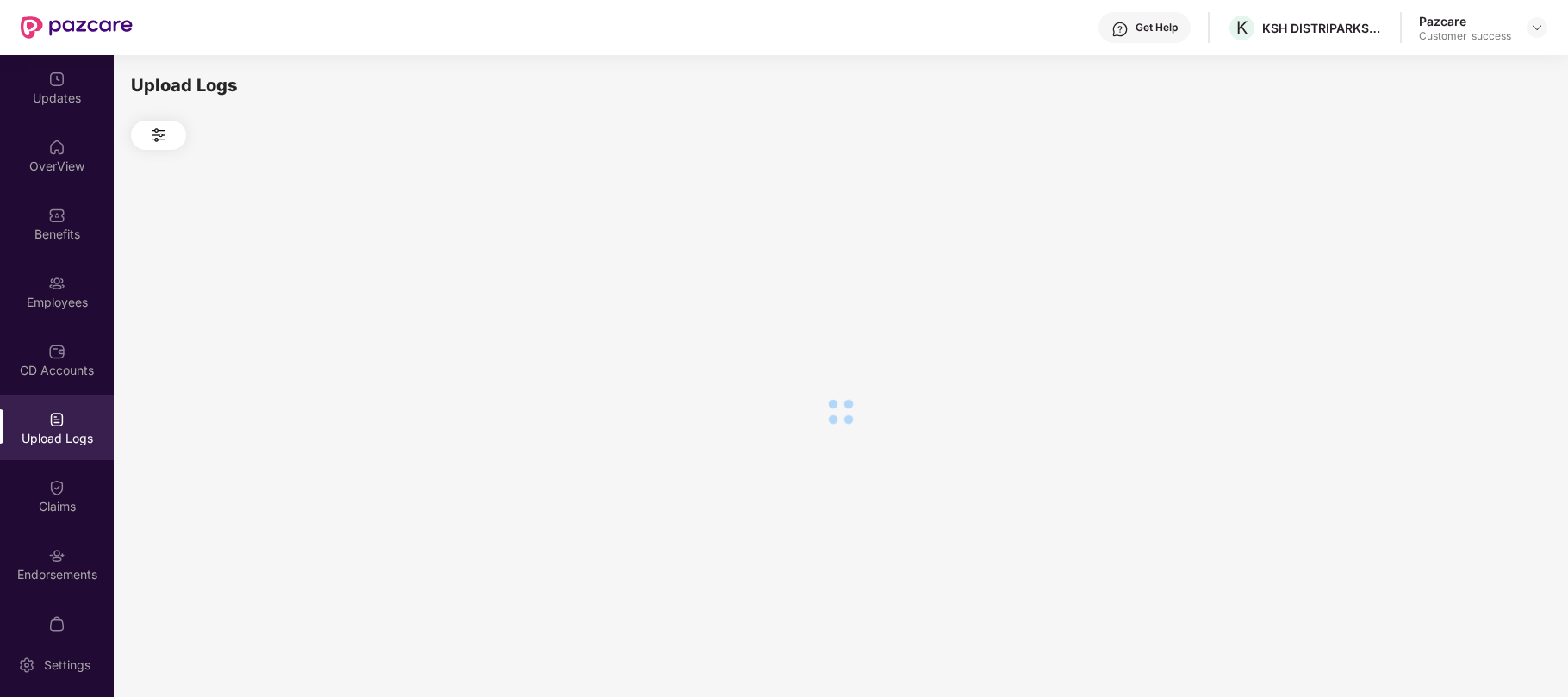
scroll to position [0, 0]
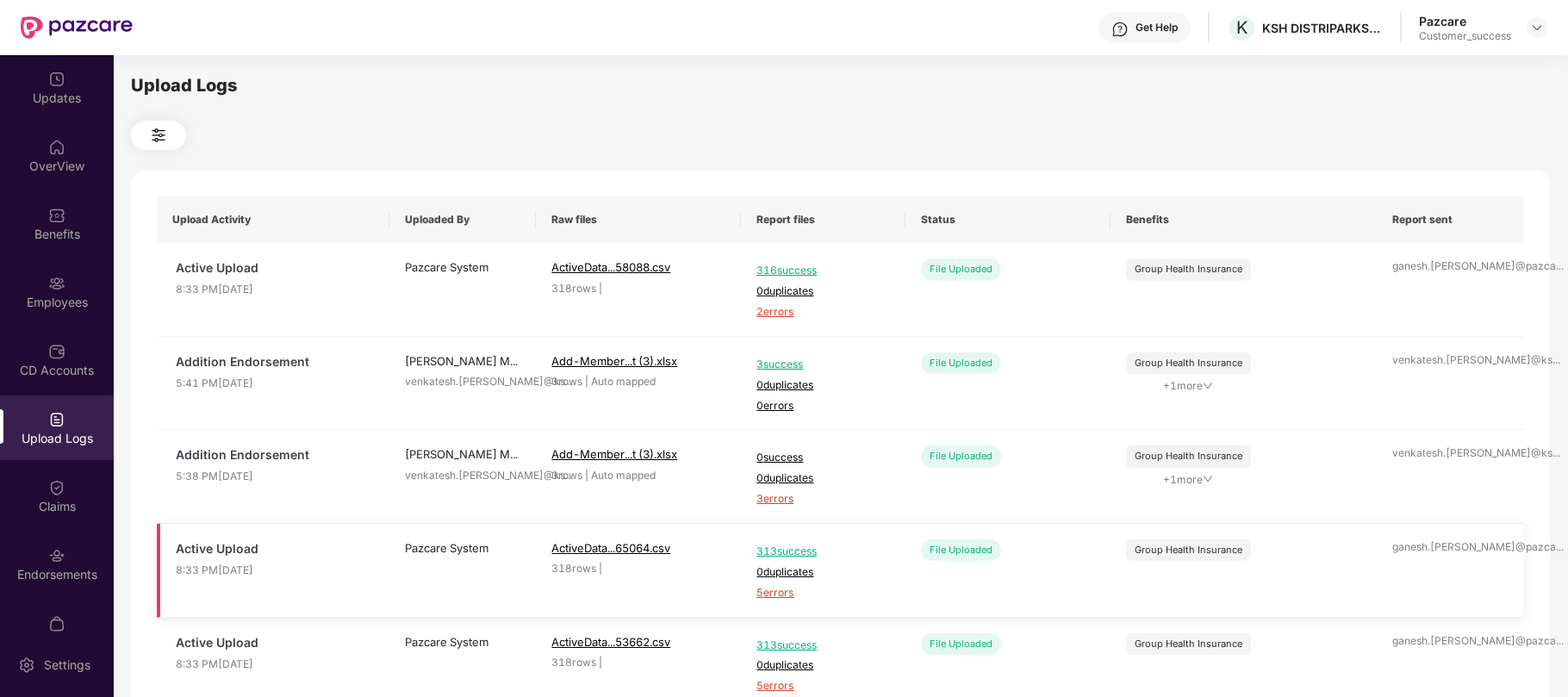
click at [1049, 529] on td "File Uploaded" at bounding box center [1008, 570] width 205 height 94
click at [55, 542] on div "Endorsements" at bounding box center [56, 563] width 114 height 64
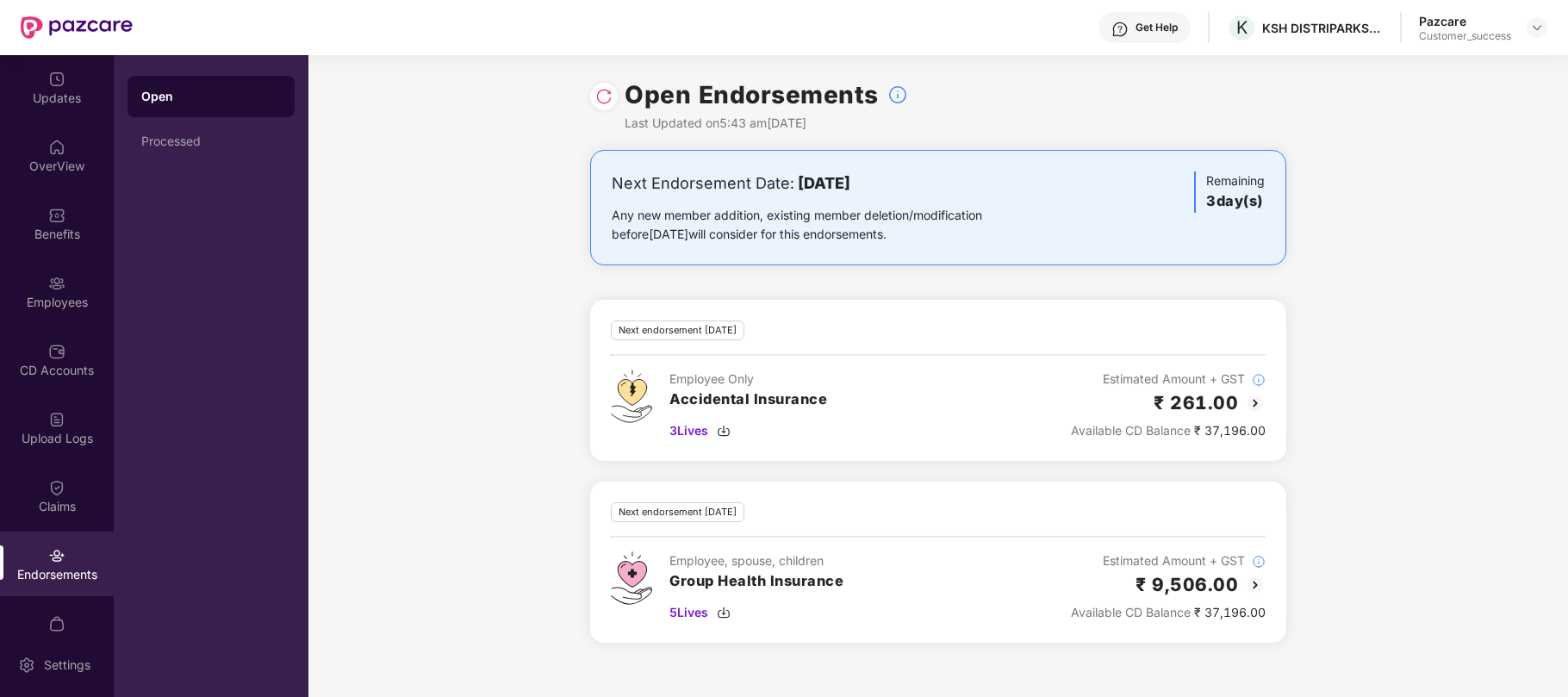
click at [1248, 583] on img at bounding box center [1255, 584] width 20 height 20
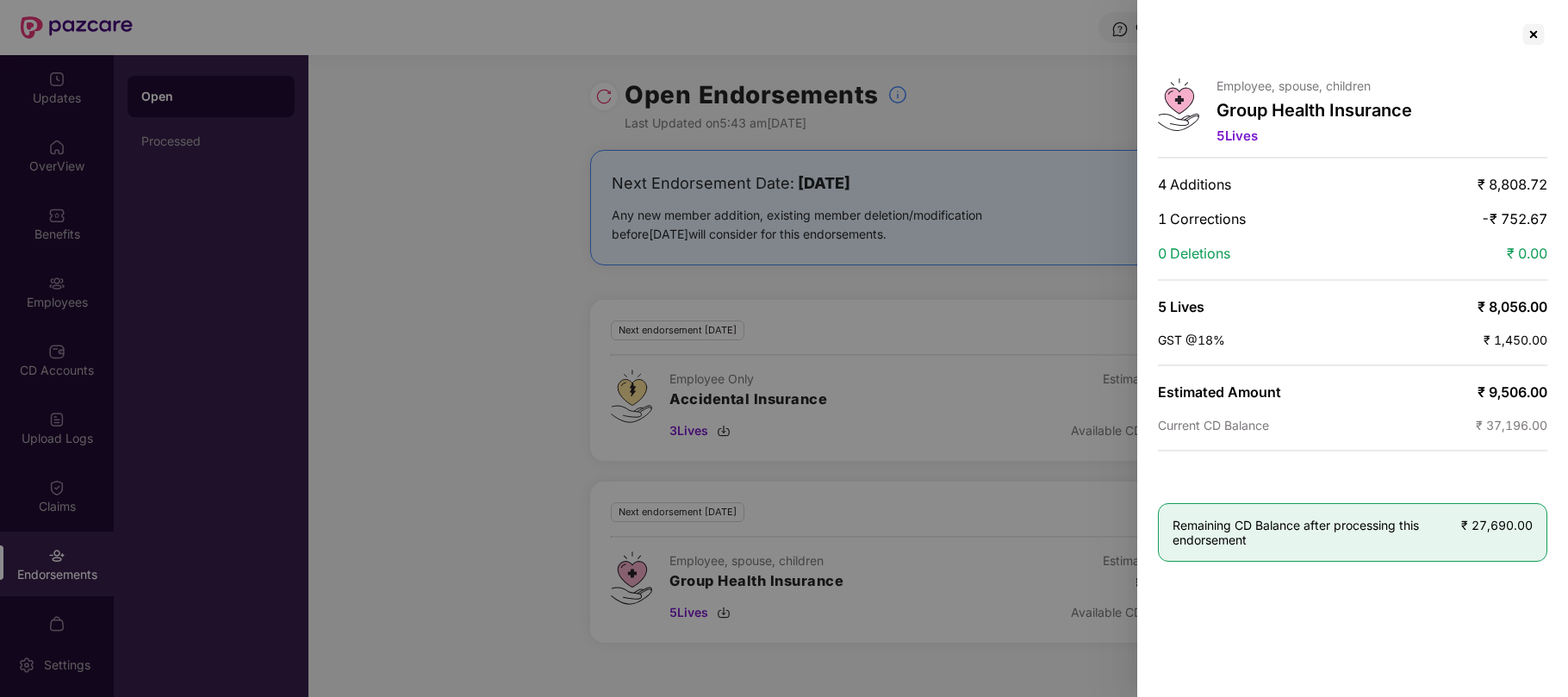
click at [332, 383] on div at bounding box center [784, 348] width 1568 height 697
click at [585, 290] on div at bounding box center [784, 348] width 1568 height 697
click at [686, 611] on div at bounding box center [784, 348] width 1568 height 697
click at [1530, 31] on div at bounding box center [1534, 33] width 27 height 27
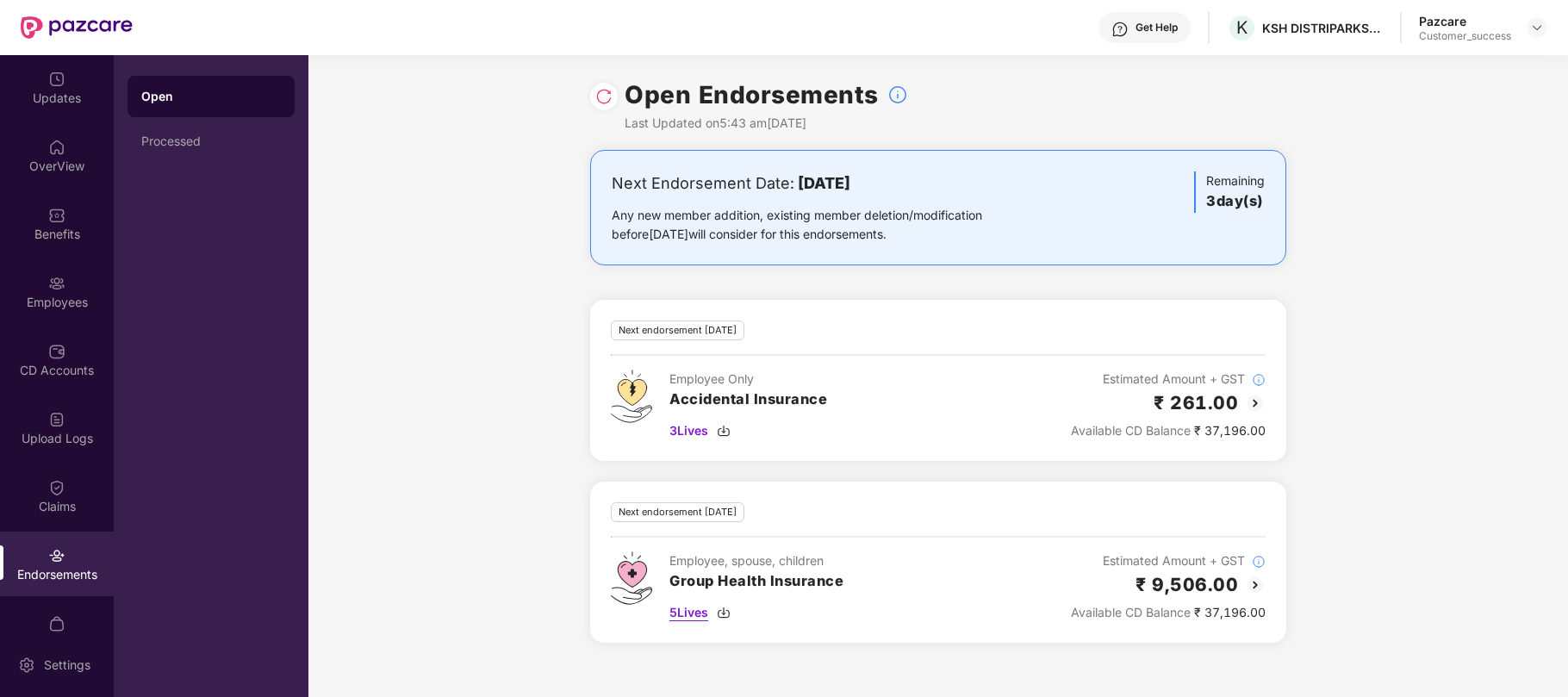
click at [714, 617] on div "5 Lives" at bounding box center [757, 613] width 174 height 19
click at [53, 297] on div "Employees" at bounding box center [56, 303] width 114 height 18
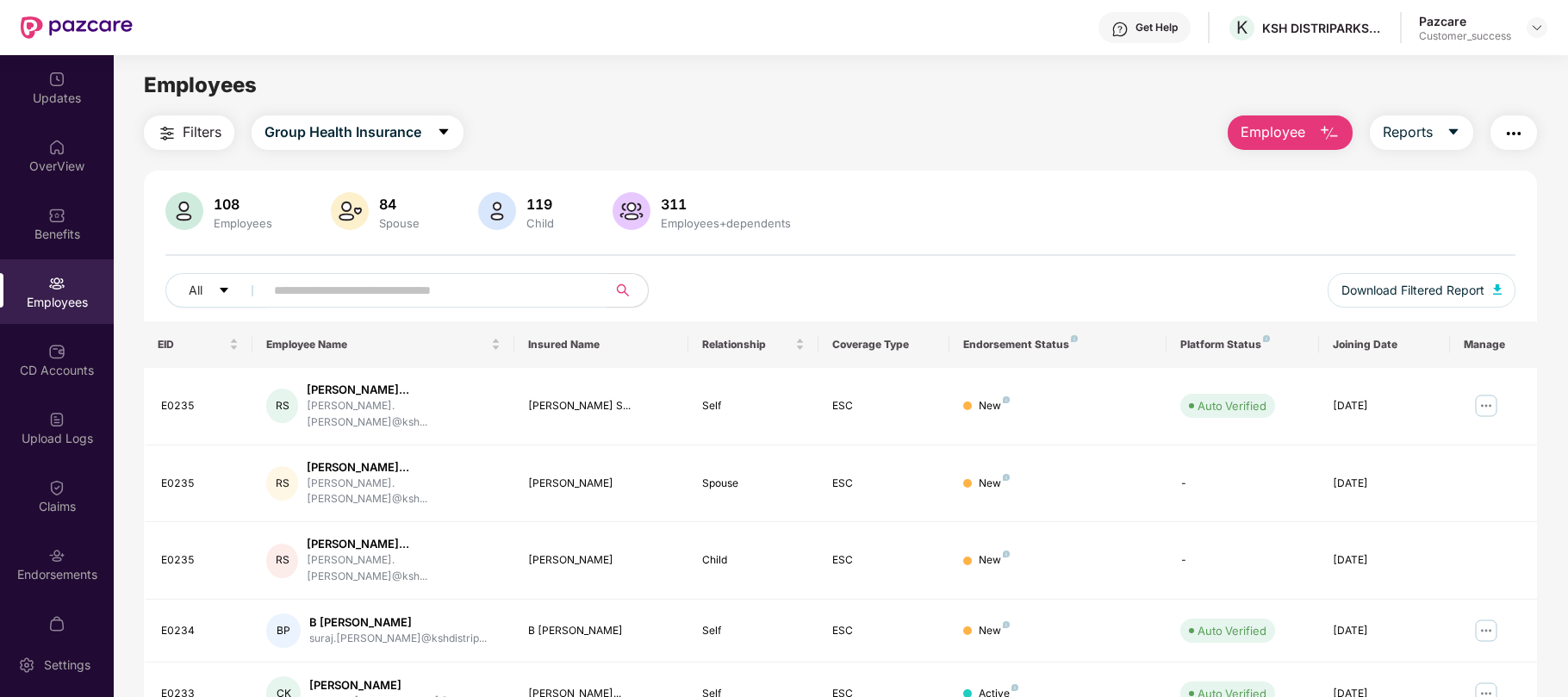
click at [473, 293] on input "text" at bounding box center [428, 290] width 309 height 26
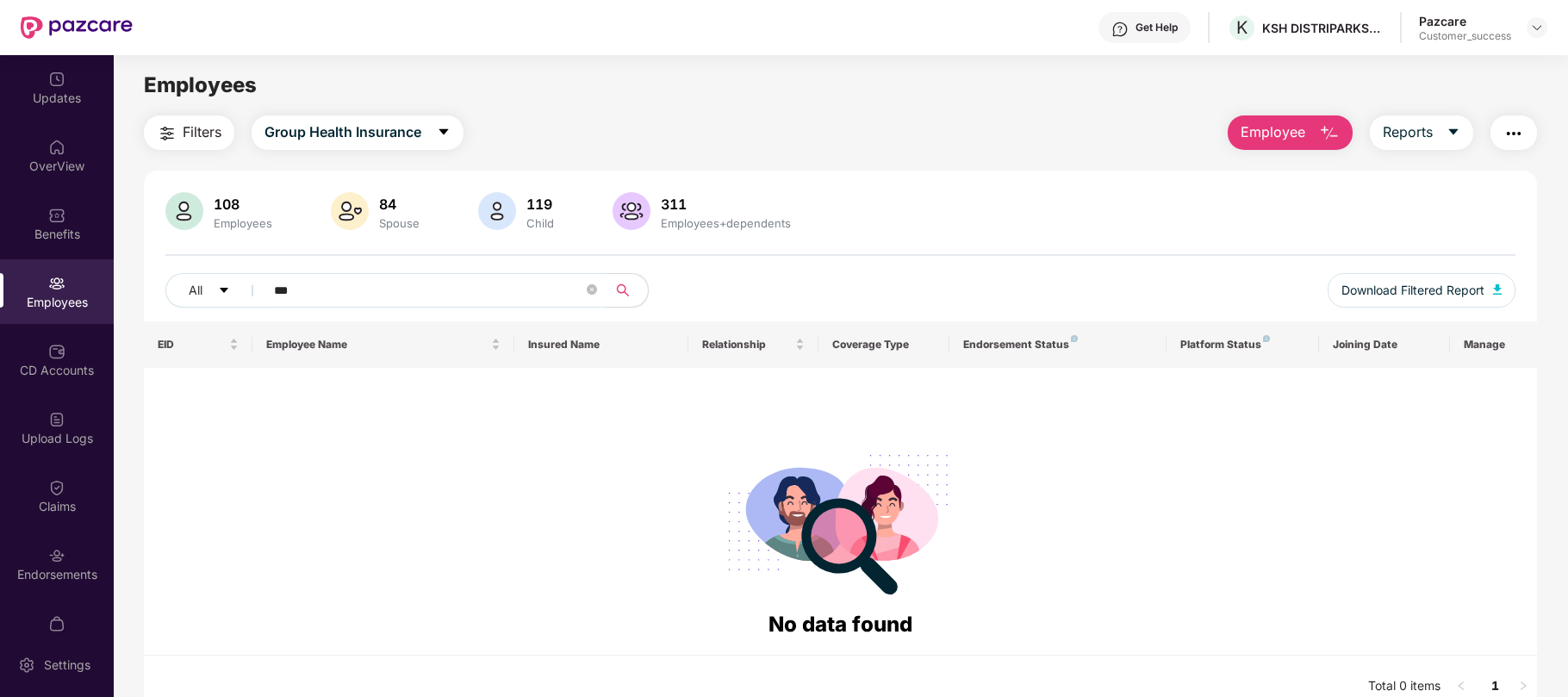
type input "****"
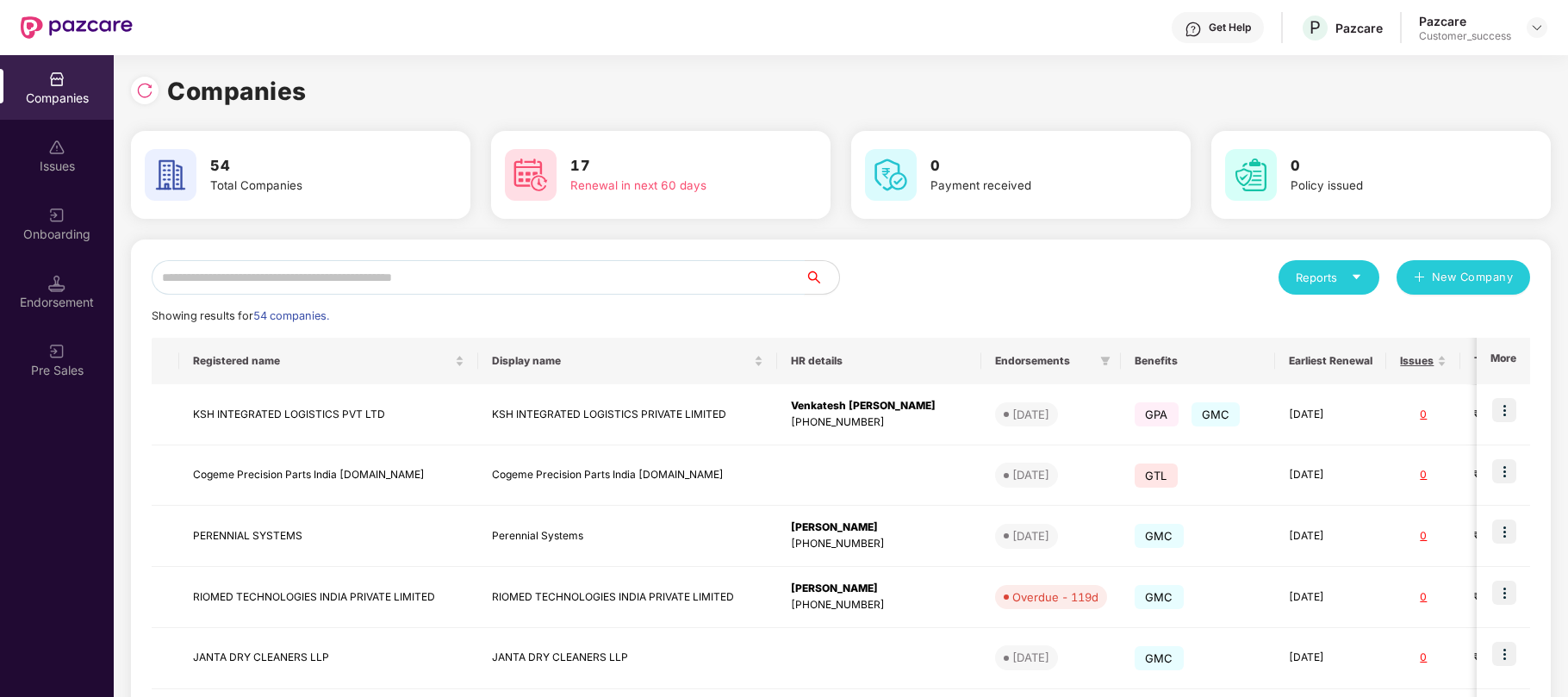
click at [412, 275] on input "text" at bounding box center [478, 277] width 653 height 34
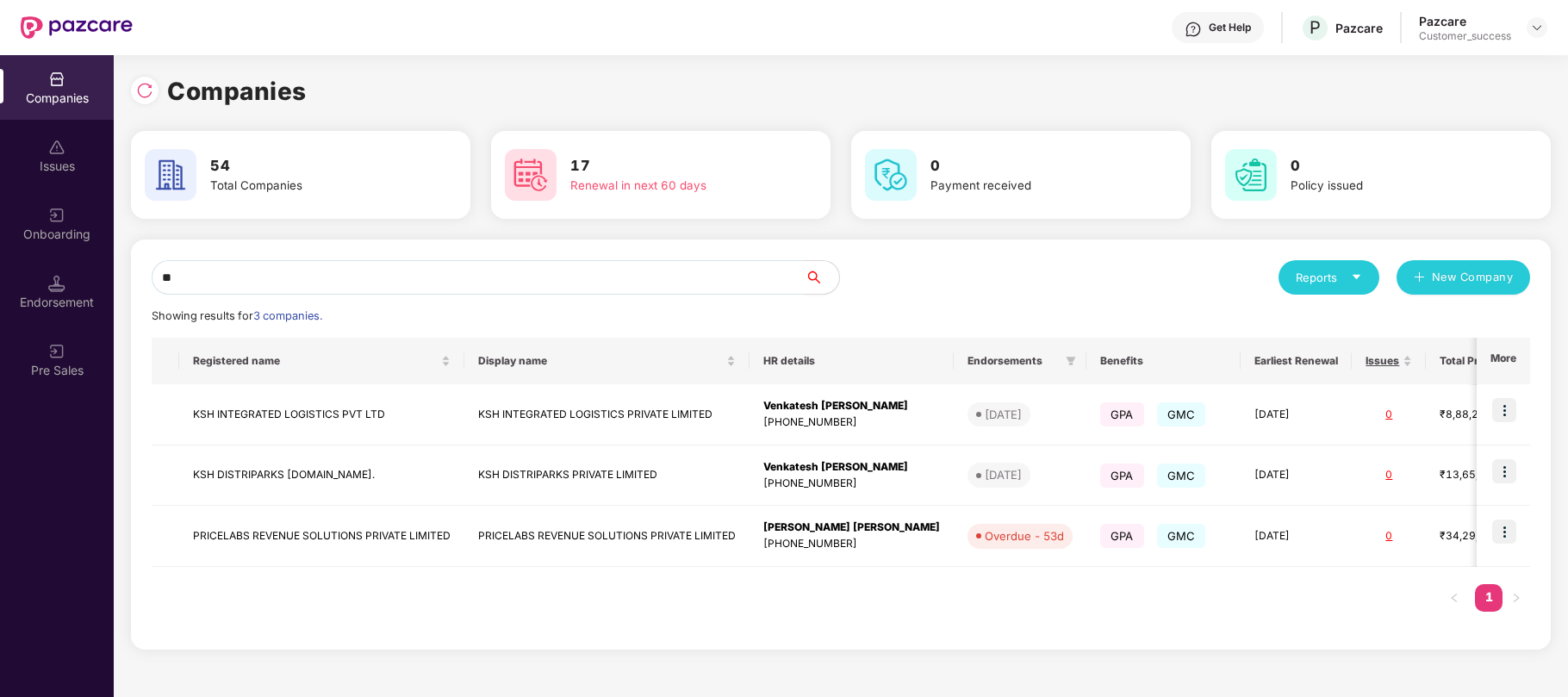
type input "*"
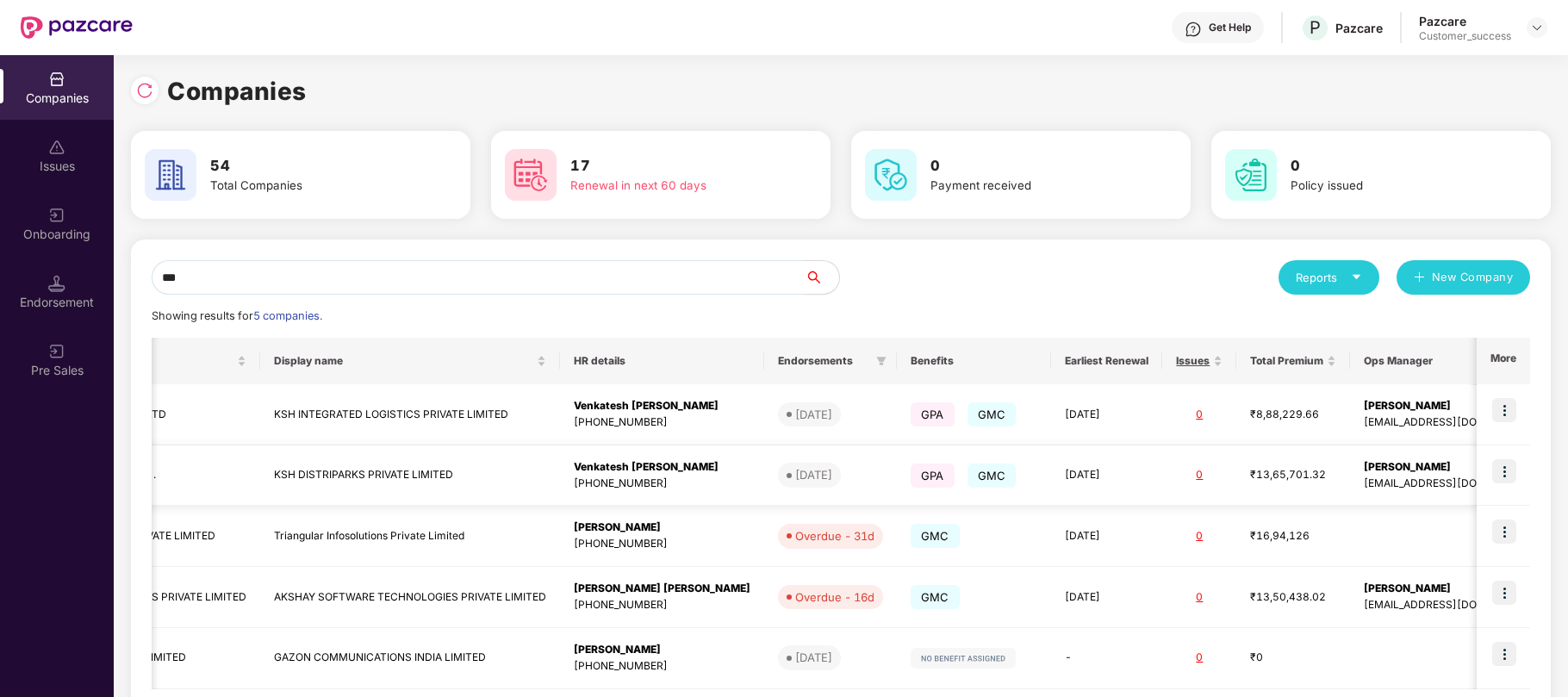
scroll to position [0, 218]
click at [294, 264] on input "***" at bounding box center [478, 277] width 653 height 34
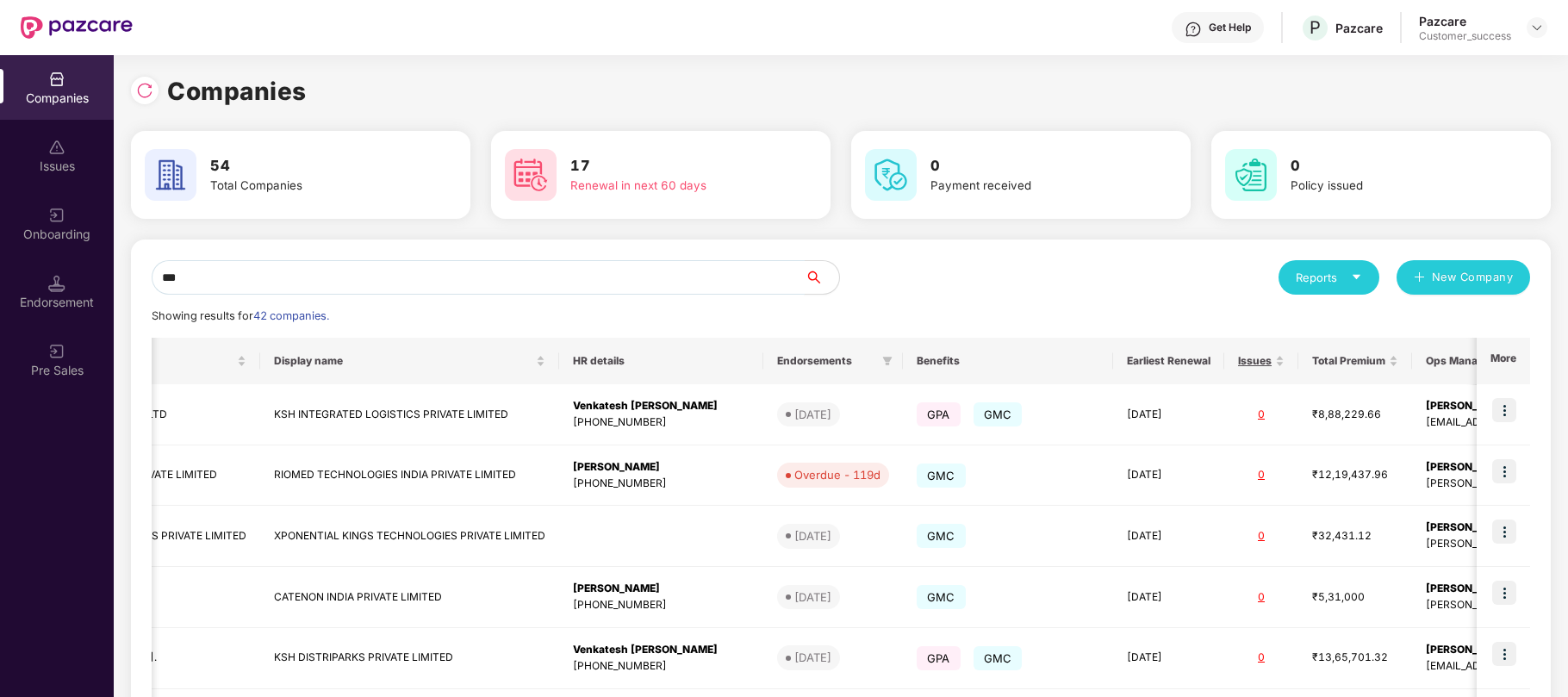
scroll to position [0, 81]
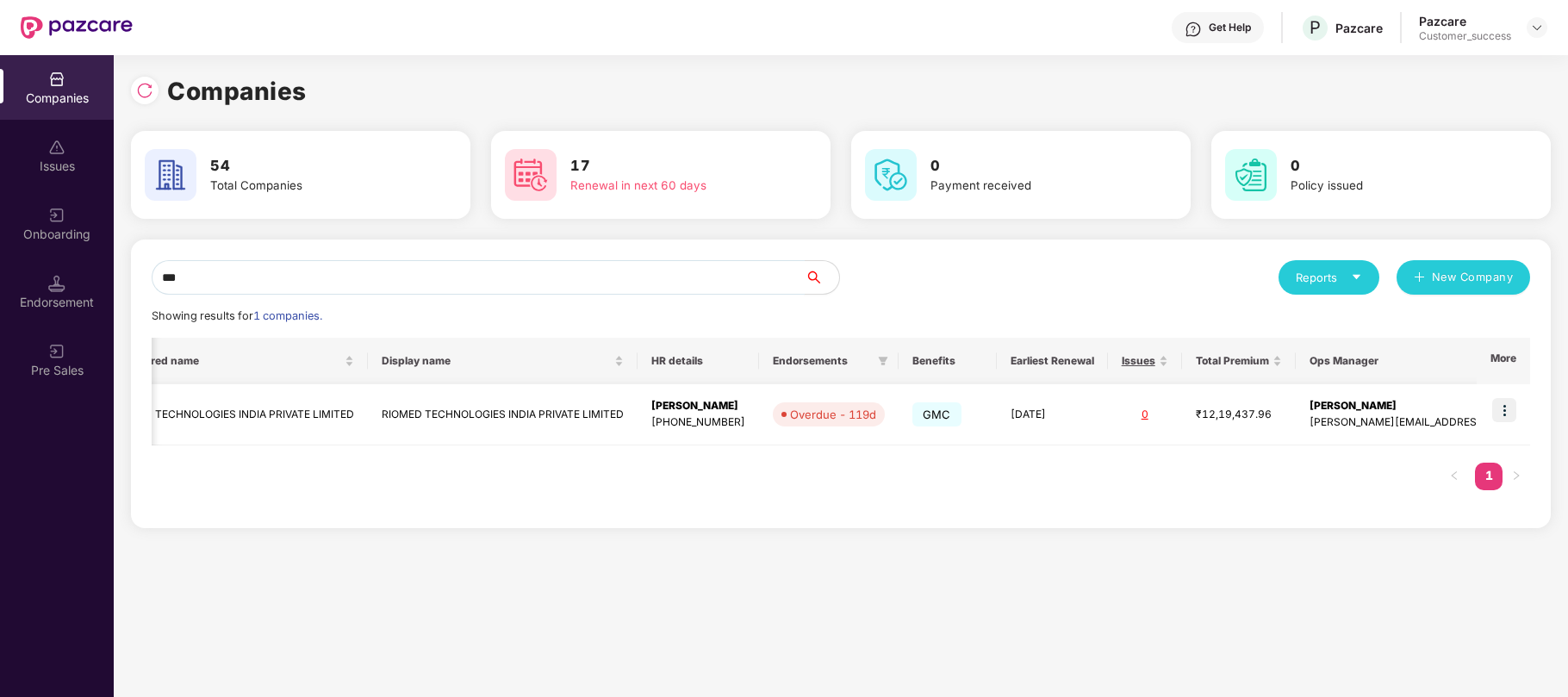
type input "***"
click at [1508, 415] on img at bounding box center [1504, 409] width 24 height 24
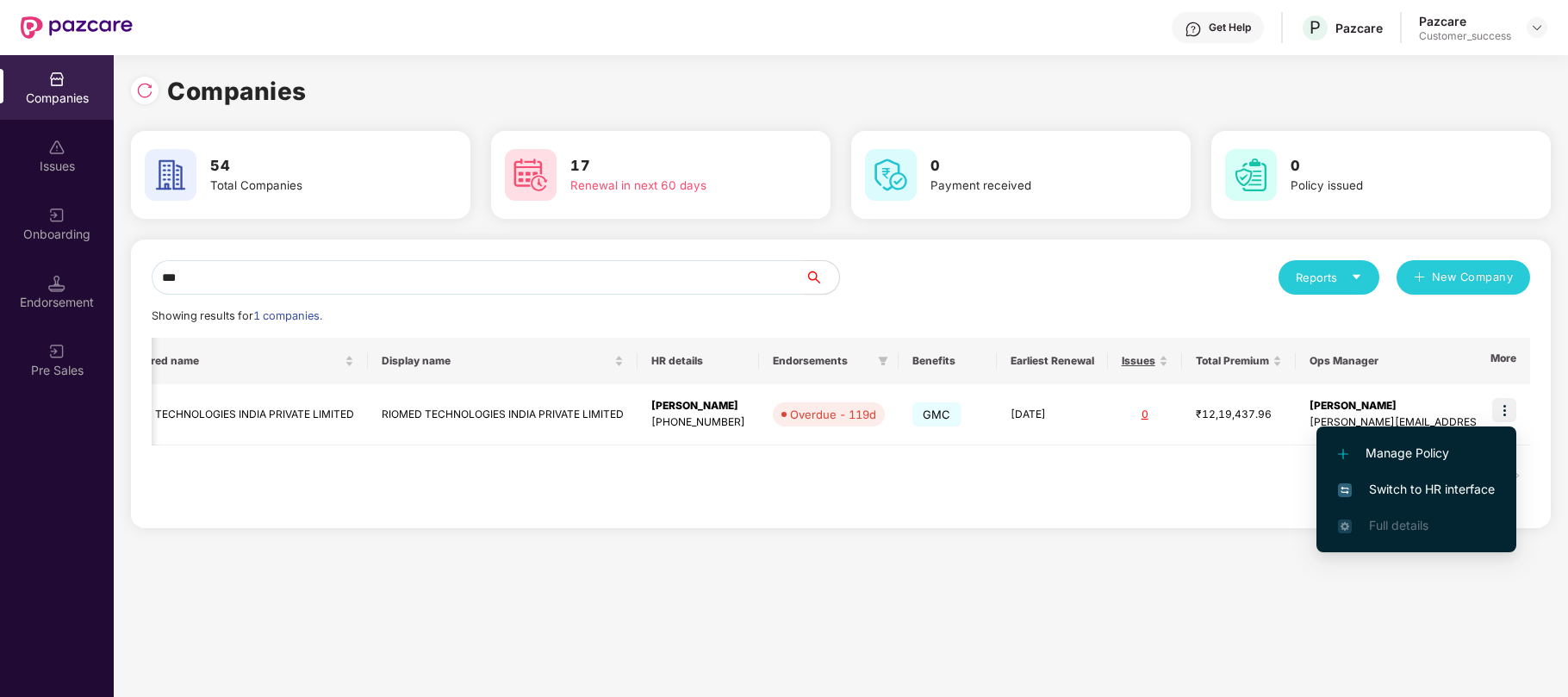
click at [1415, 481] on span "Switch to HR interface" at bounding box center [1417, 489] width 157 height 19
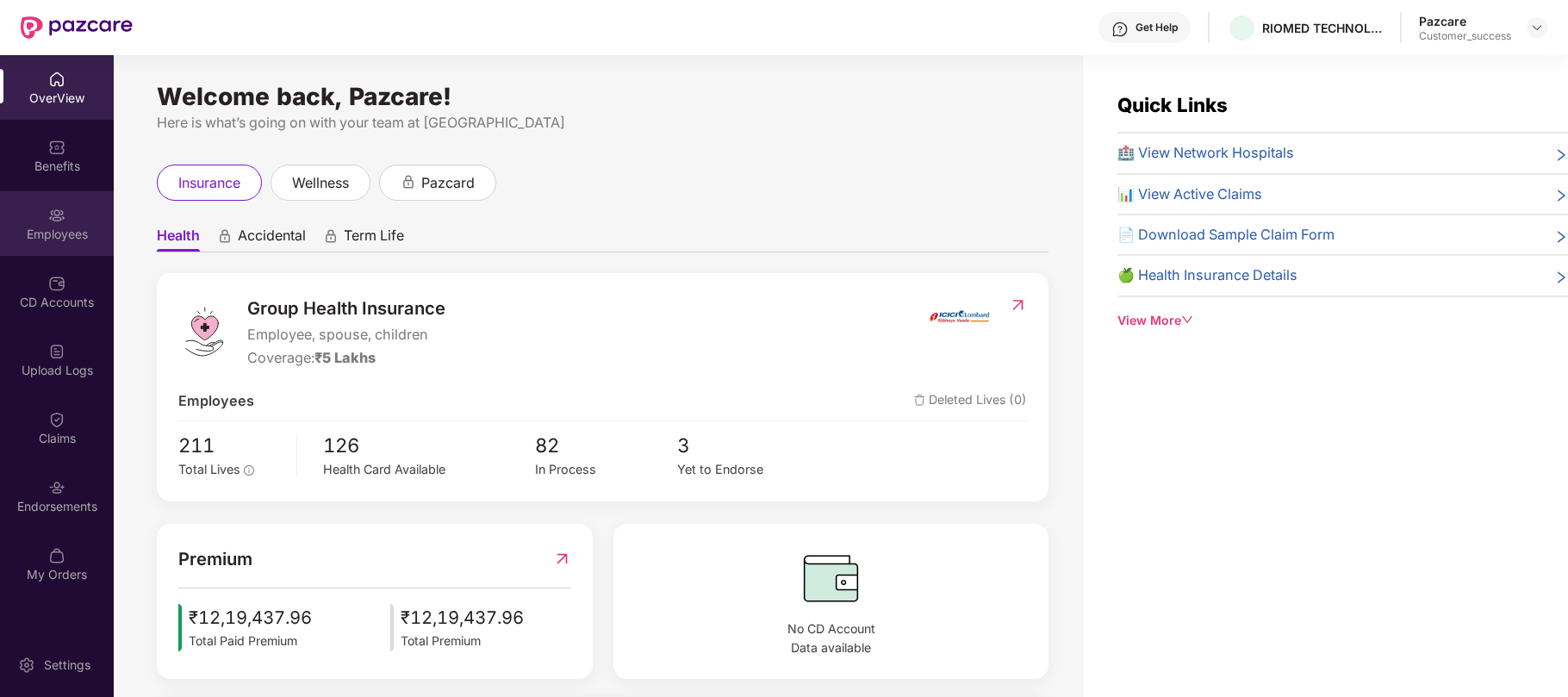
click at [61, 208] on img at bounding box center [57, 216] width 18 height 18
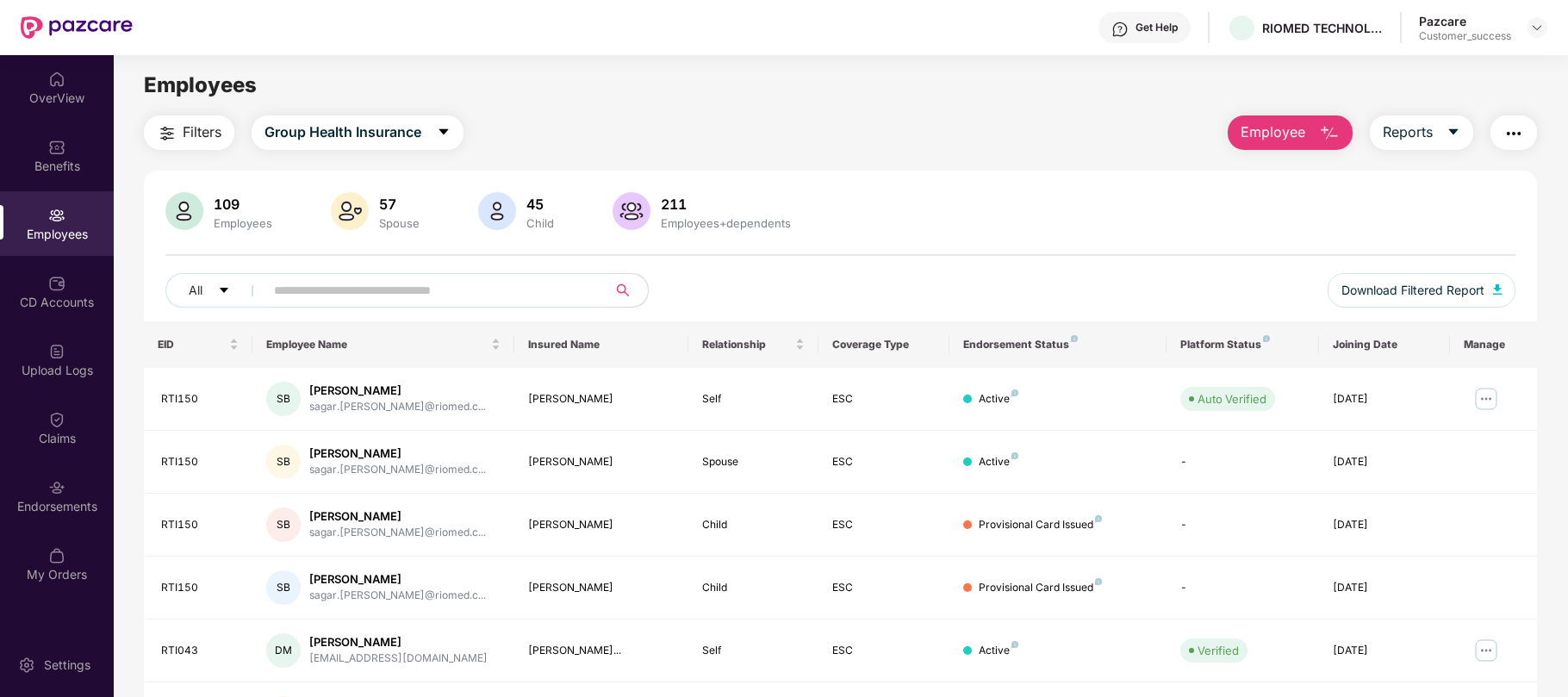
click at [335, 298] on input "text" at bounding box center [428, 290] width 309 height 26
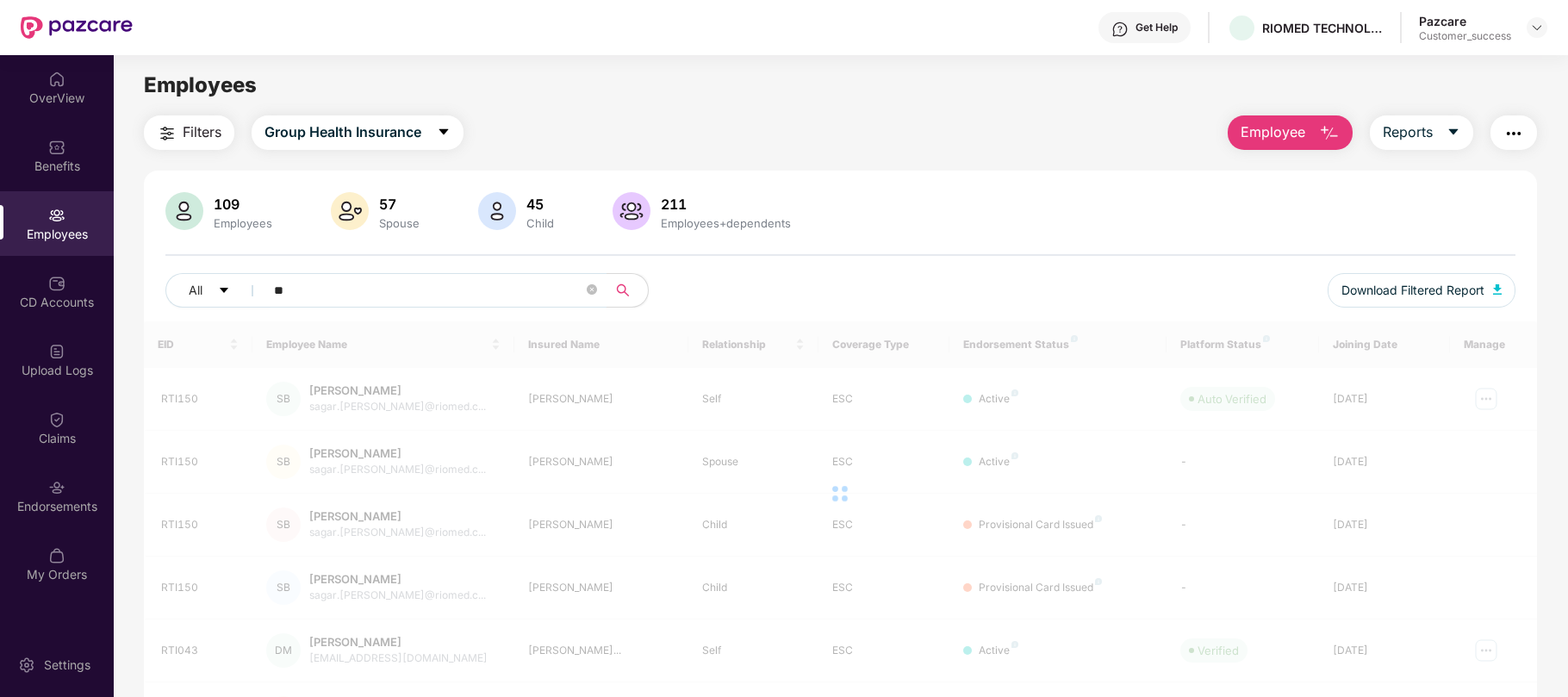
type input "*"
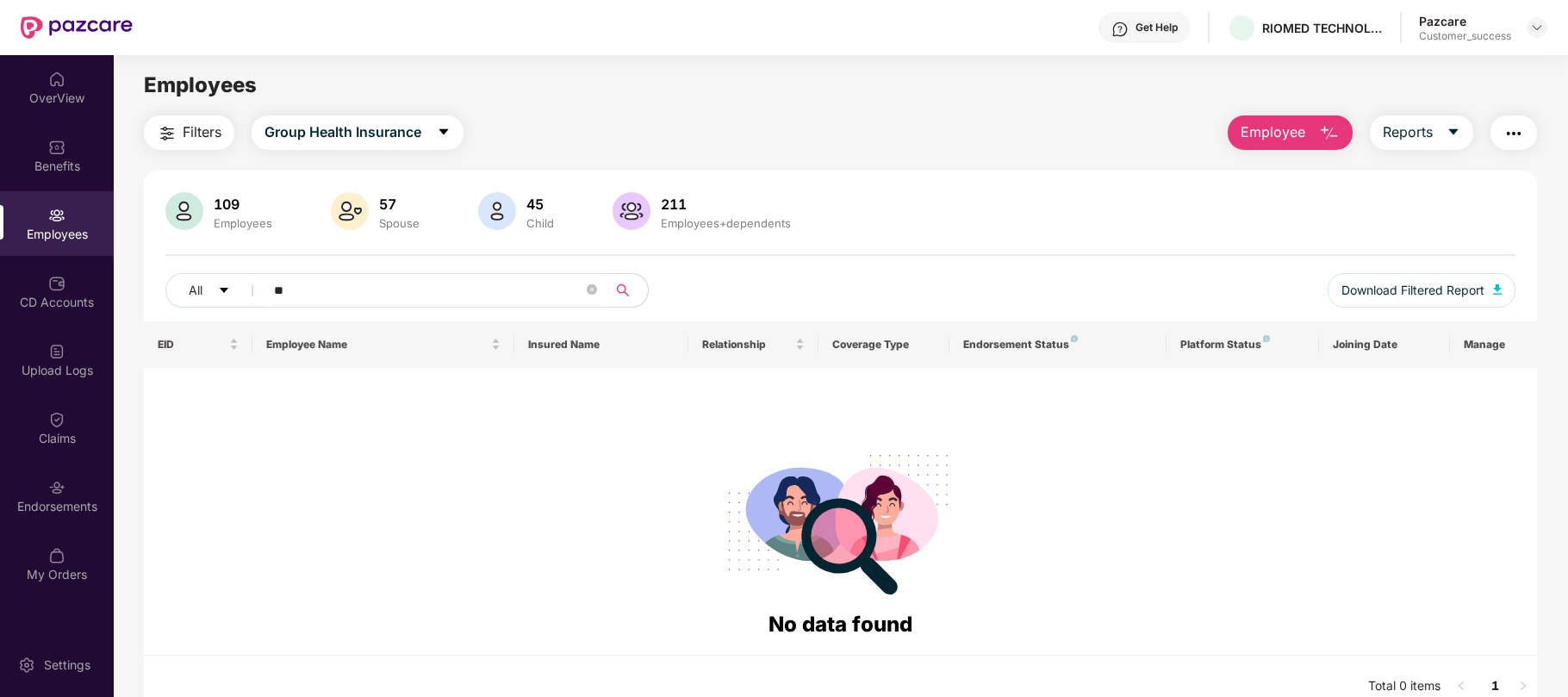
type input "*"
type input "******"
click at [62, 238] on div "Employees" at bounding box center [56, 234] width 114 height 18
click at [873, 80] on div "Employees" at bounding box center [840, 84] width 1454 height 33
click at [1535, 34] on div at bounding box center [1536, 27] width 20 height 20
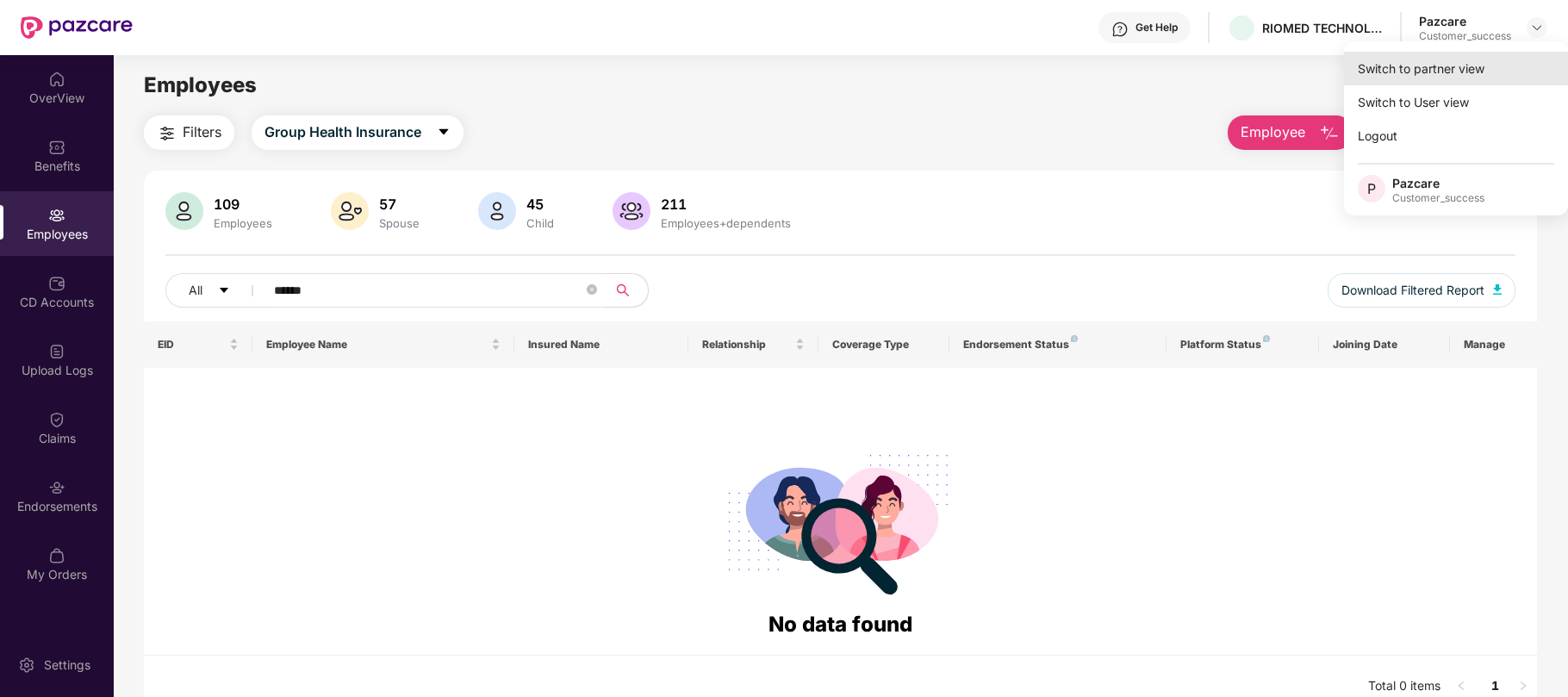
click at [1434, 70] on div "Switch to partner view" at bounding box center [1456, 69] width 224 height 33
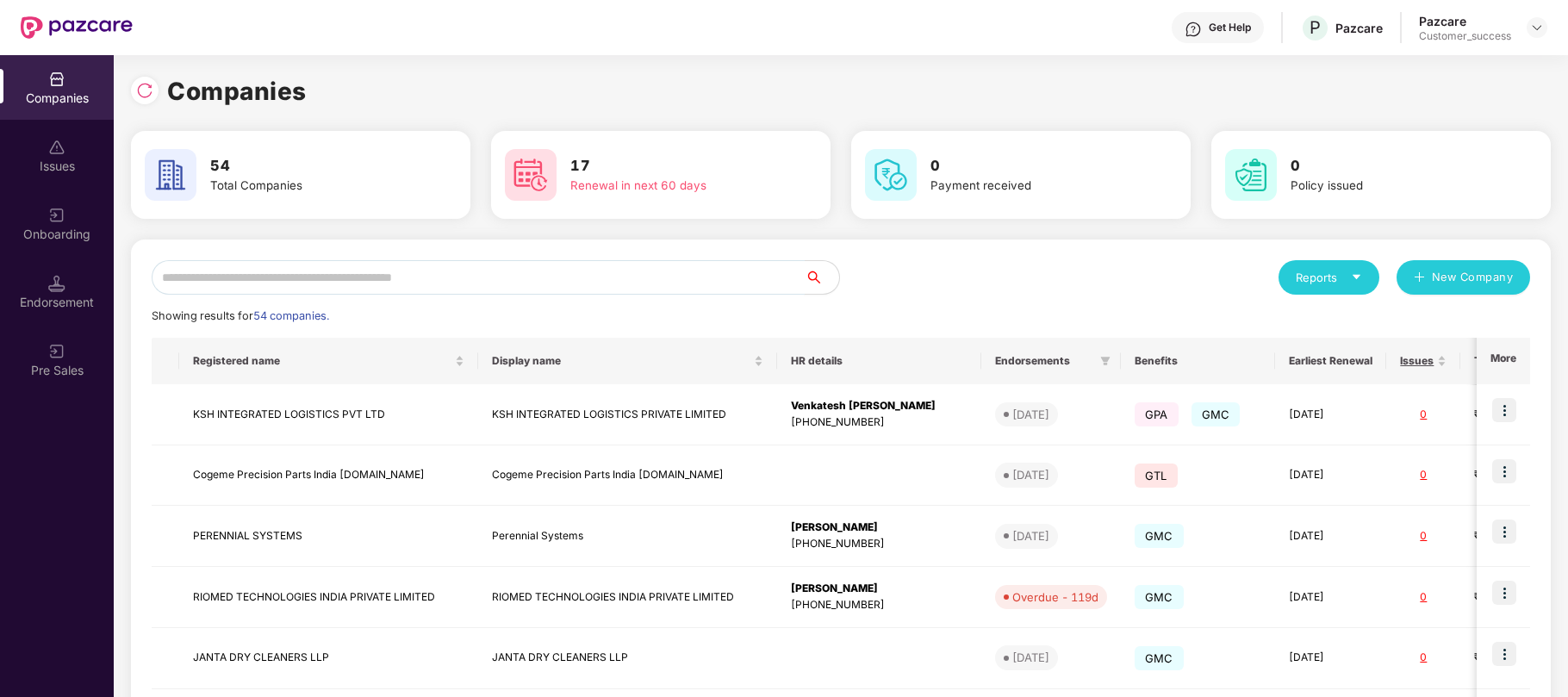
click at [442, 273] on input "text" at bounding box center [478, 277] width 653 height 34
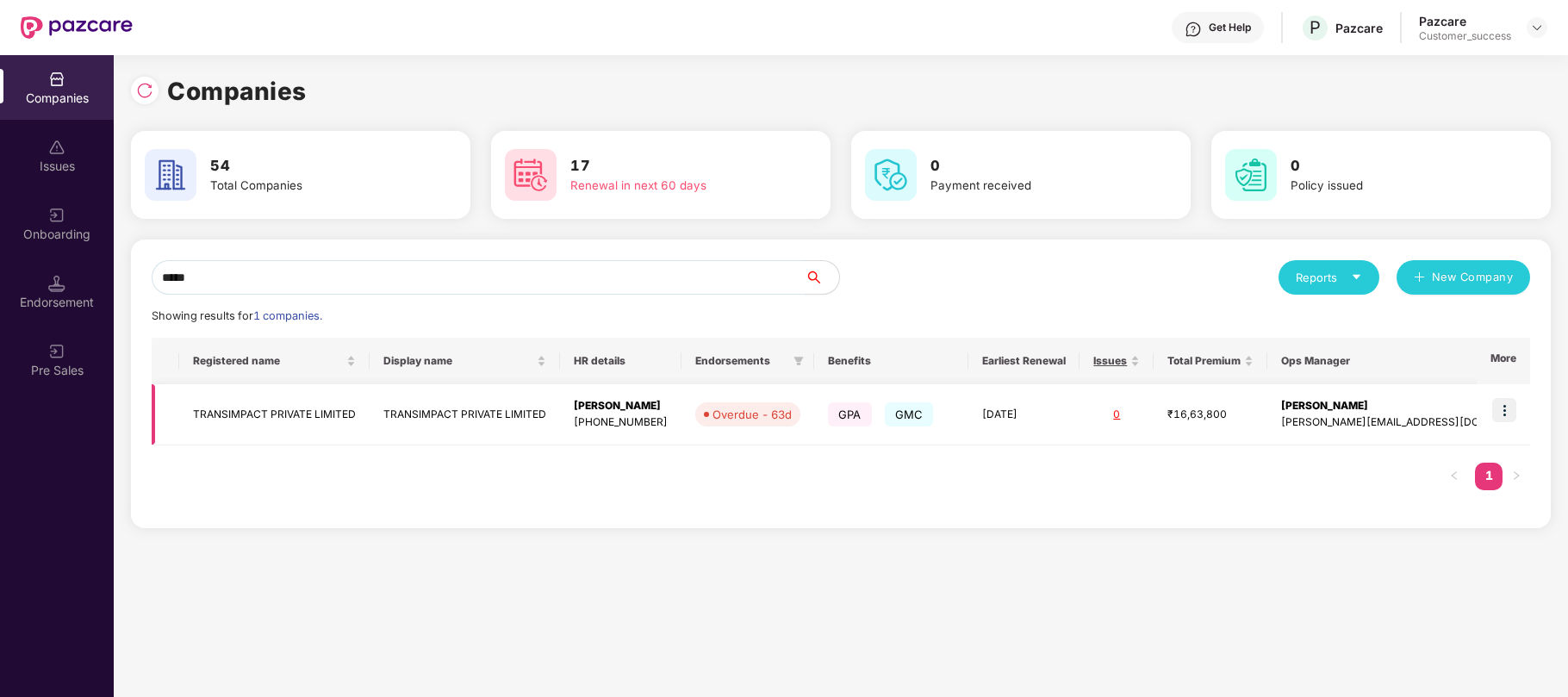
type input "*****"
click at [570, 422] on td "[PERSON_NAME] [PHONE_NUMBER]" at bounding box center [621, 415] width 121 height 61
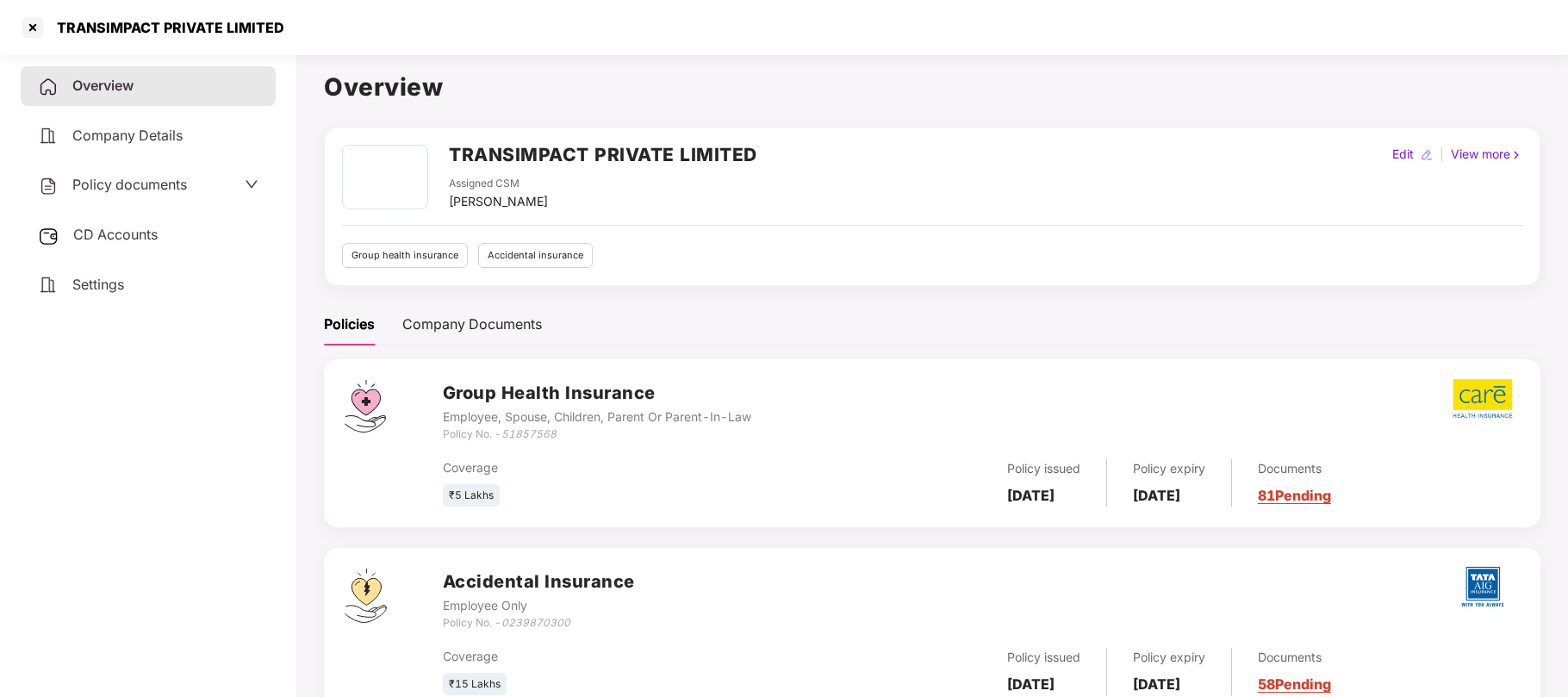
click at [121, 235] on span "CD Accounts" at bounding box center [115, 234] width 85 height 18
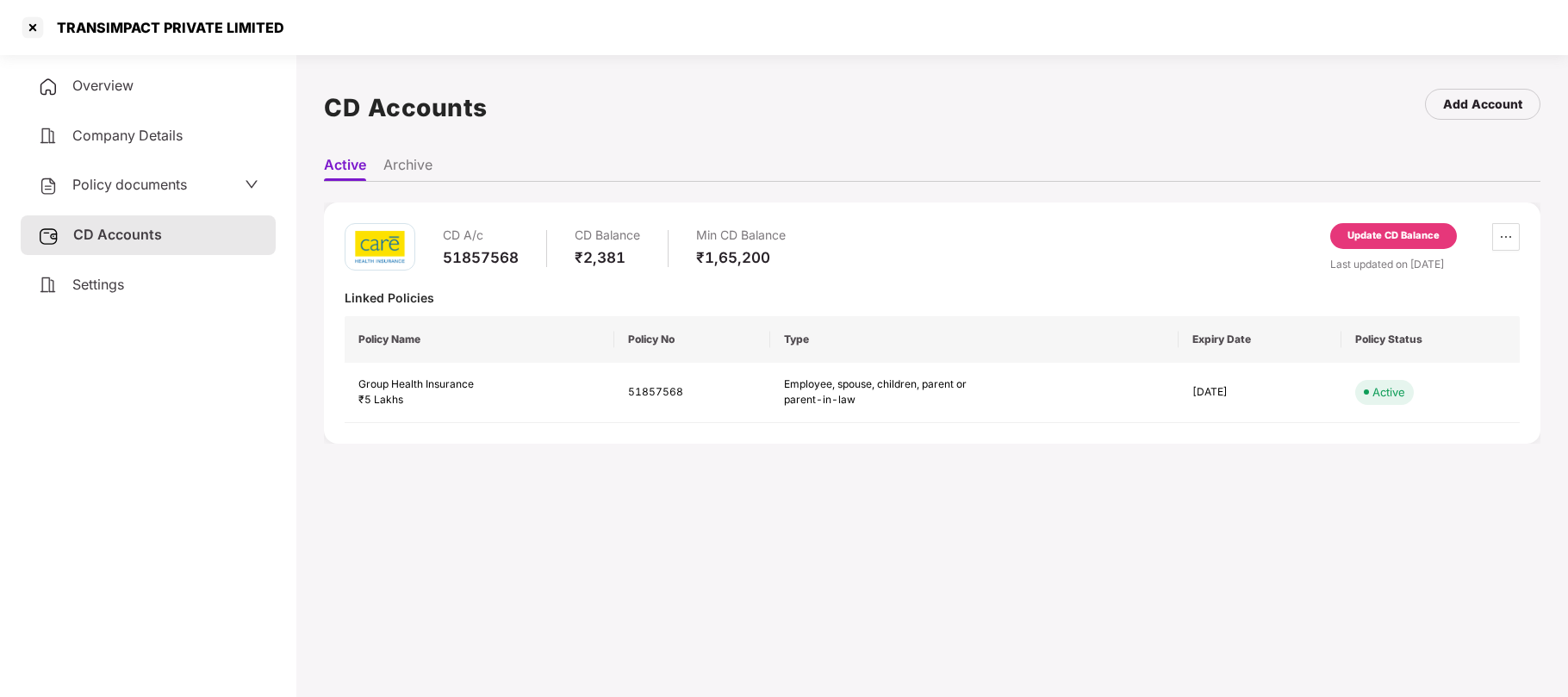
click at [132, 183] on span "Policy documents" at bounding box center [129, 185] width 114 height 18
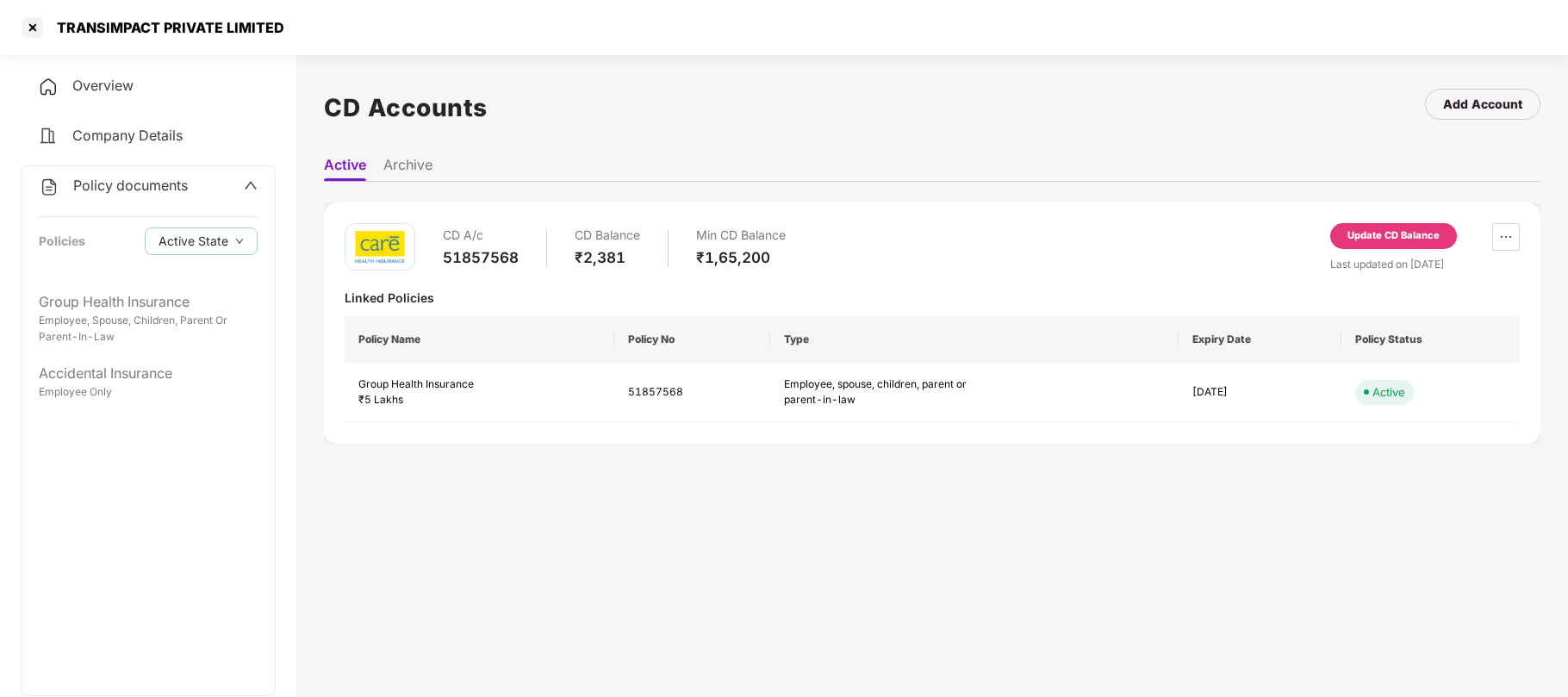
click at [467, 455] on div "CD A/c 51857568 CD Balance ₹2,381 Min CD Balance ₹1,65,200 Update CD Balance La…" at bounding box center [932, 323] width 1217 height 282
